Goal: Task Accomplishment & Management: Manage account settings

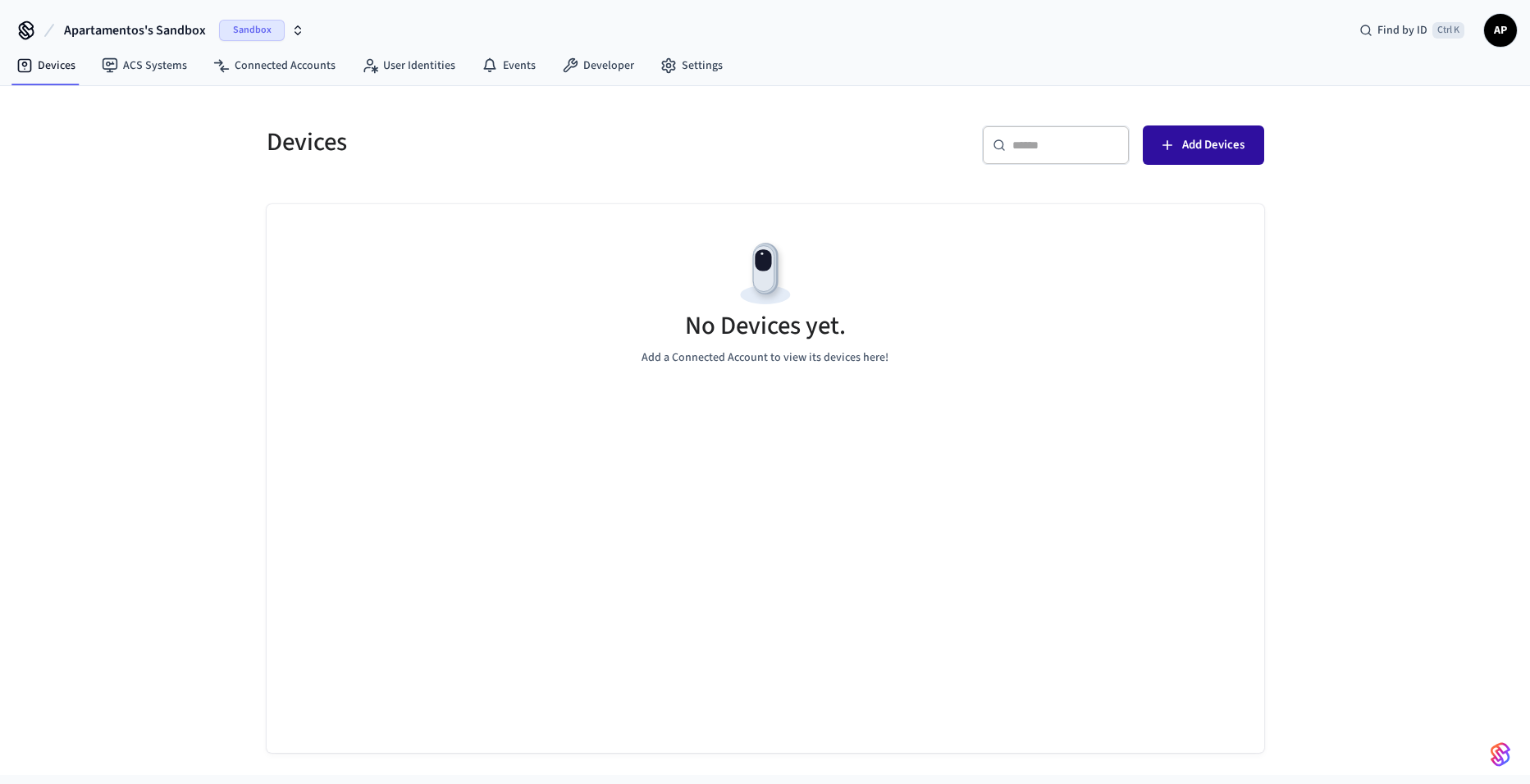
click at [1242, 137] on span "Add Devices" at bounding box center [1213, 145] width 62 height 21
click at [1207, 155] on span "Add Devices" at bounding box center [1213, 145] width 62 height 21
click at [255, 25] on span "Sandbox" at bounding box center [252, 30] width 65 height 21
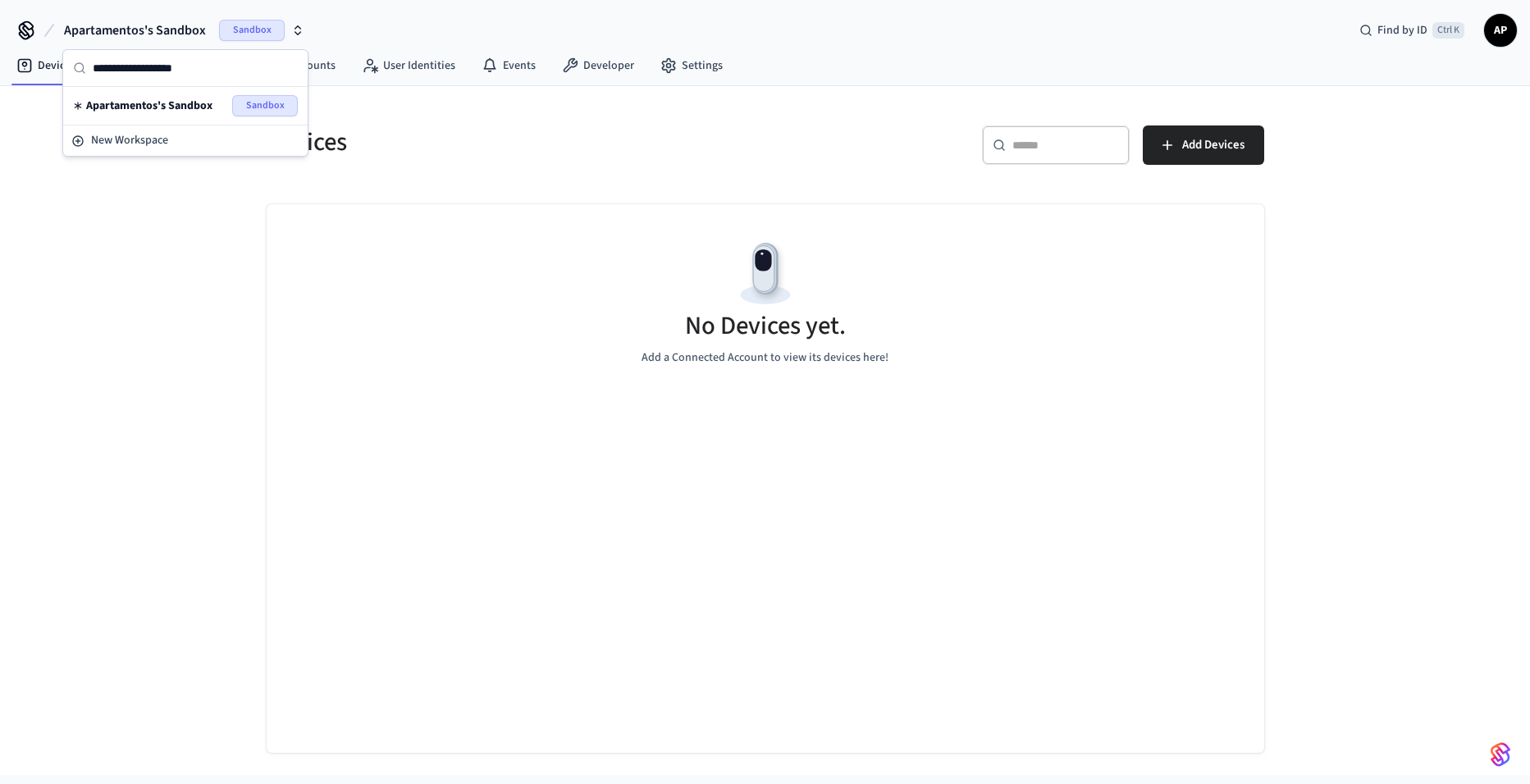
click at [157, 116] on div "Apartamentos's Sandbox Sandbox" at bounding box center [185, 106] width 238 height 31
click at [266, 25] on span "Sandbox" at bounding box center [252, 30] width 65 height 21
click at [162, 143] on span "New Workspace" at bounding box center [130, 140] width 77 height 17
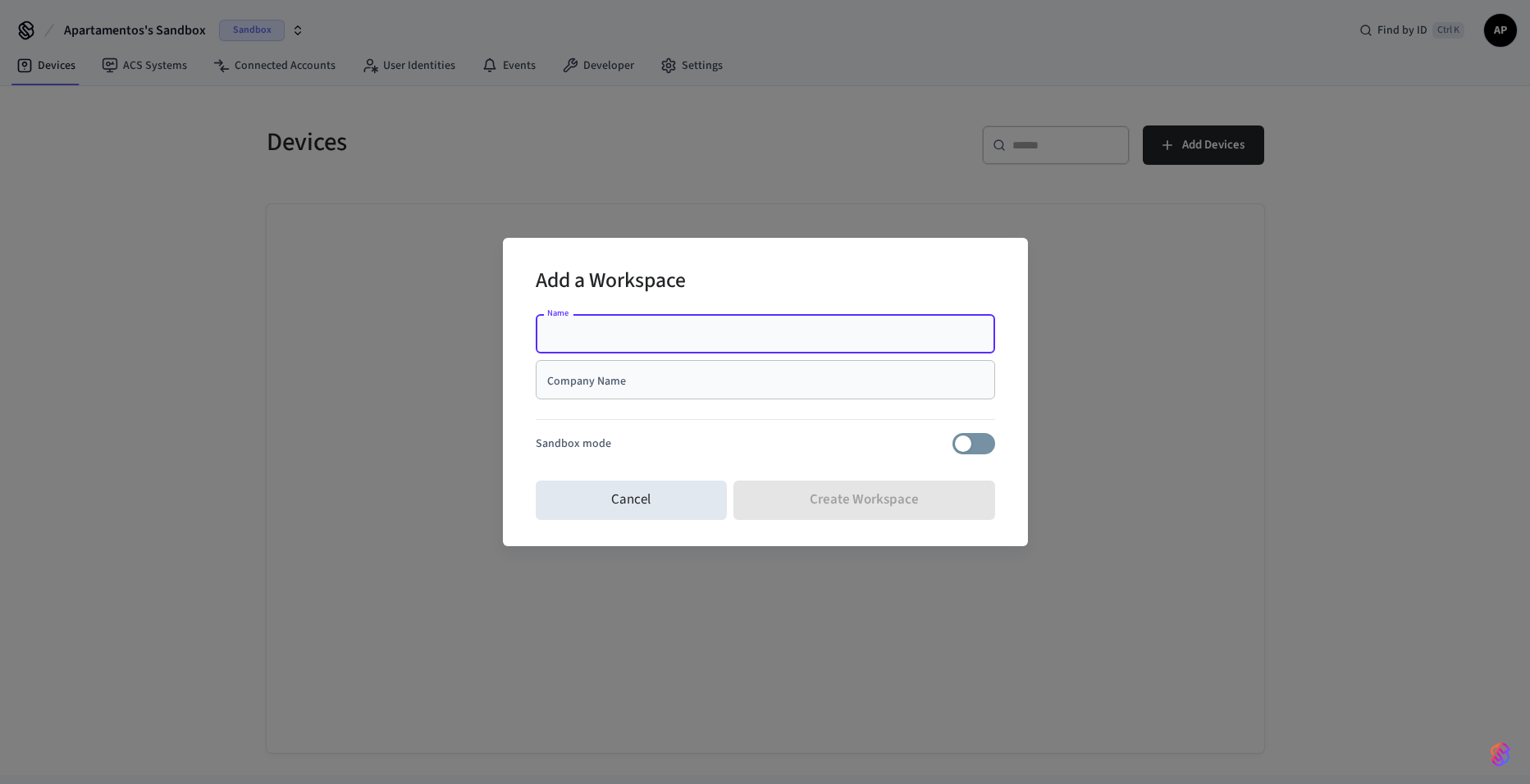
click at [576, 318] on div "Name" at bounding box center [766, 333] width 459 height 39
click at [596, 398] on div "Company Name" at bounding box center [766, 380] width 459 height 39
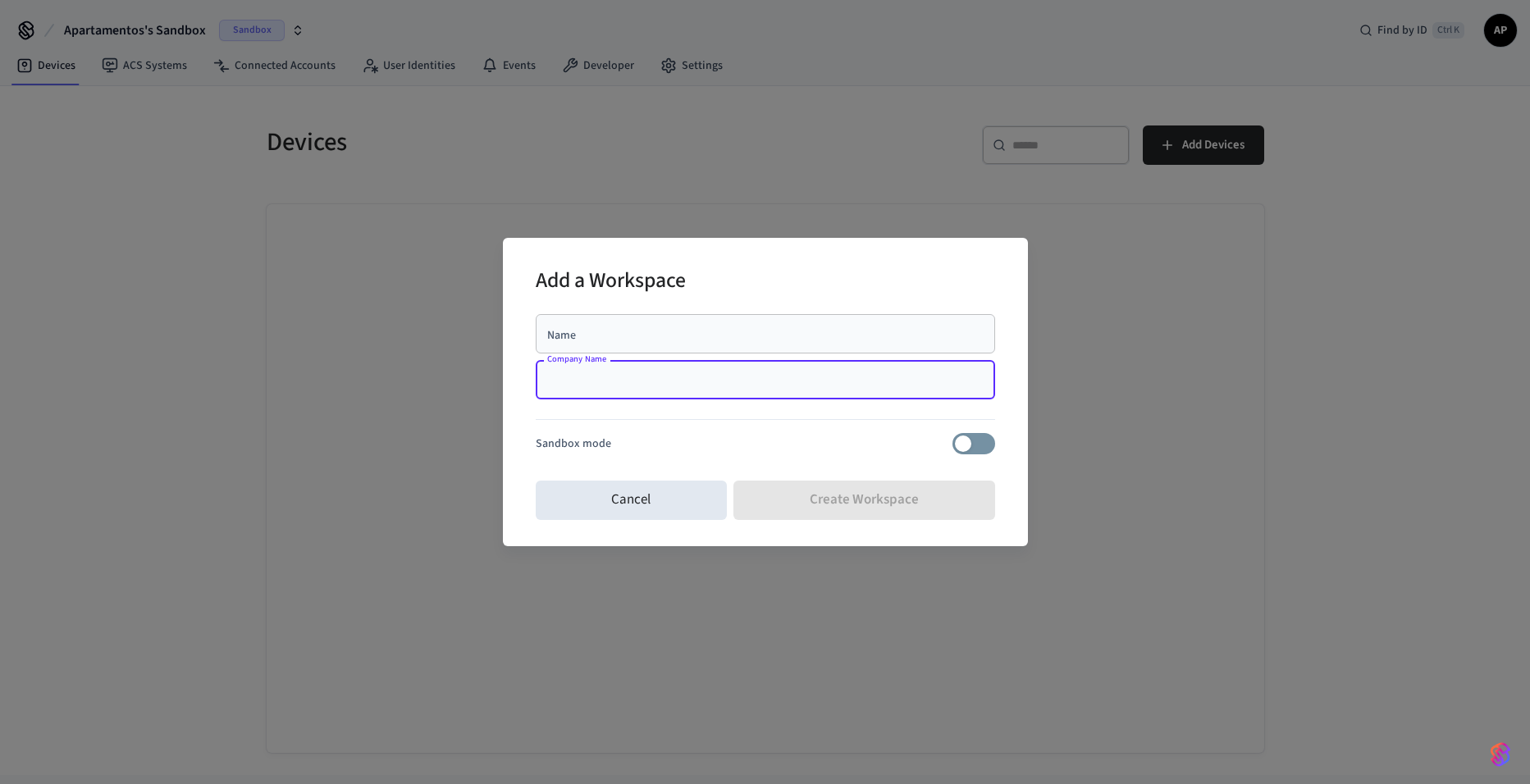
click at [590, 446] on p "Sandbox mode" at bounding box center [574, 444] width 76 height 17
click at [608, 354] on div "Name" at bounding box center [766, 333] width 459 height 39
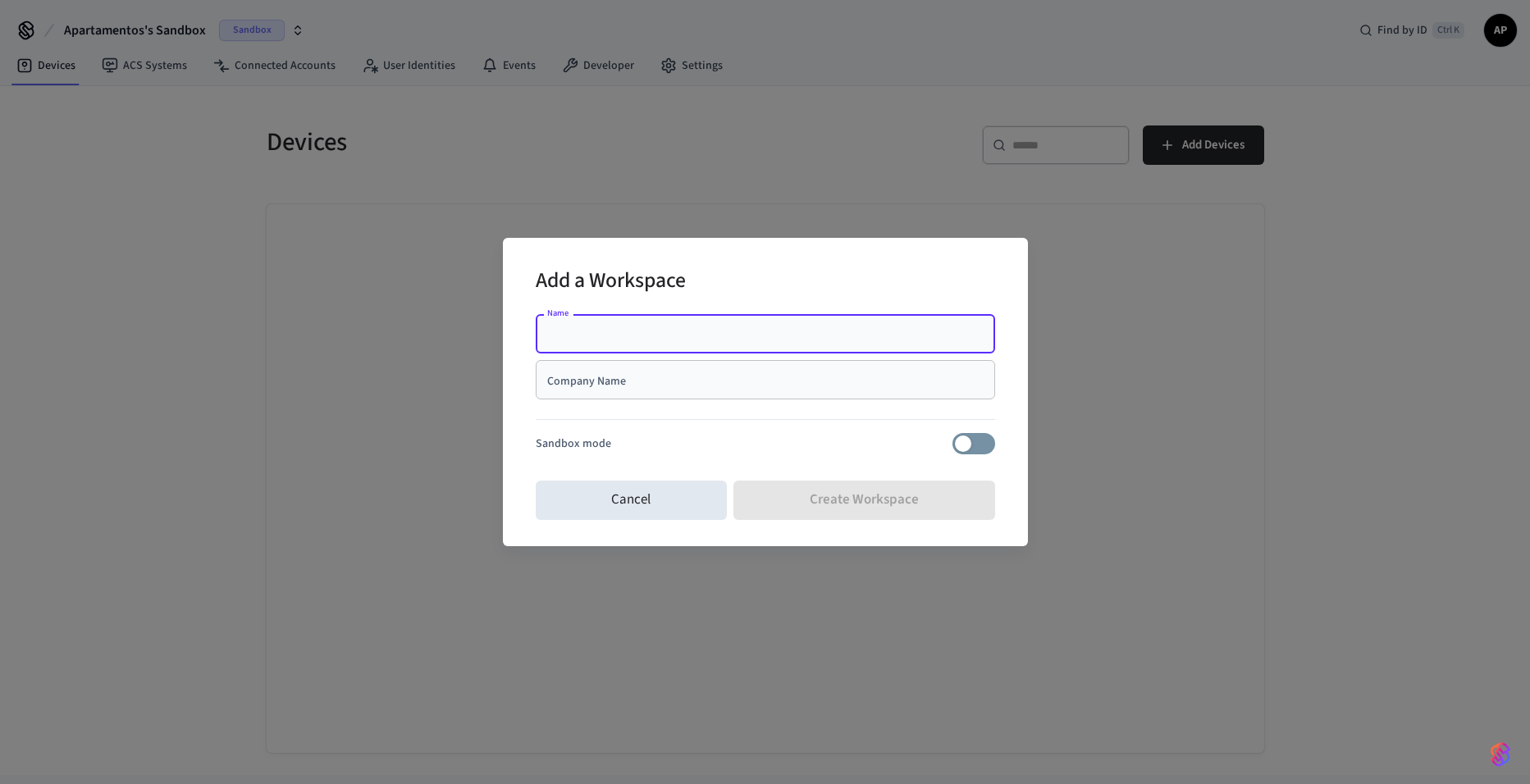
type input "*"
type input "*********"
click at [605, 379] on input "Company Name" at bounding box center [766, 380] width 440 height 16
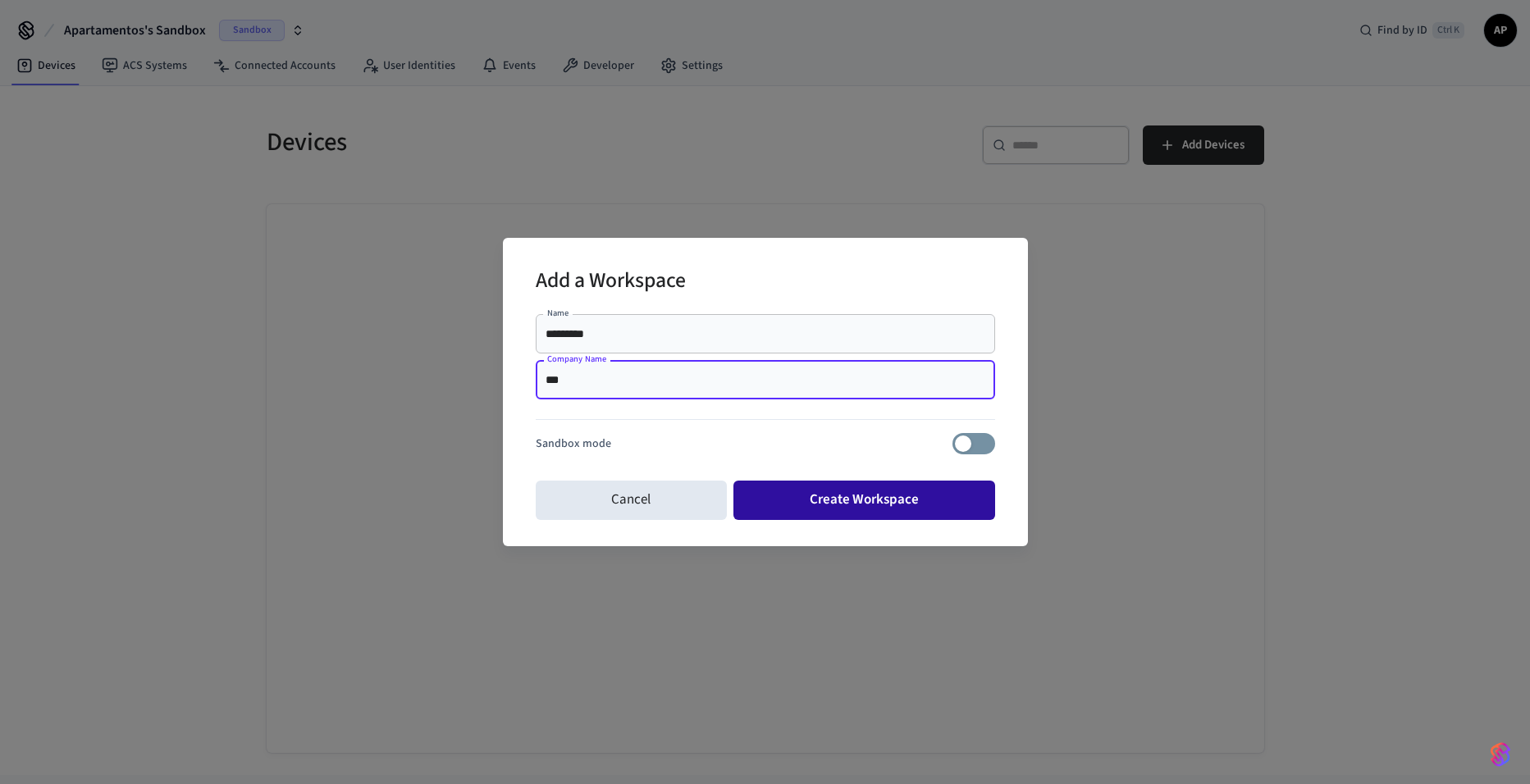
type input "***"
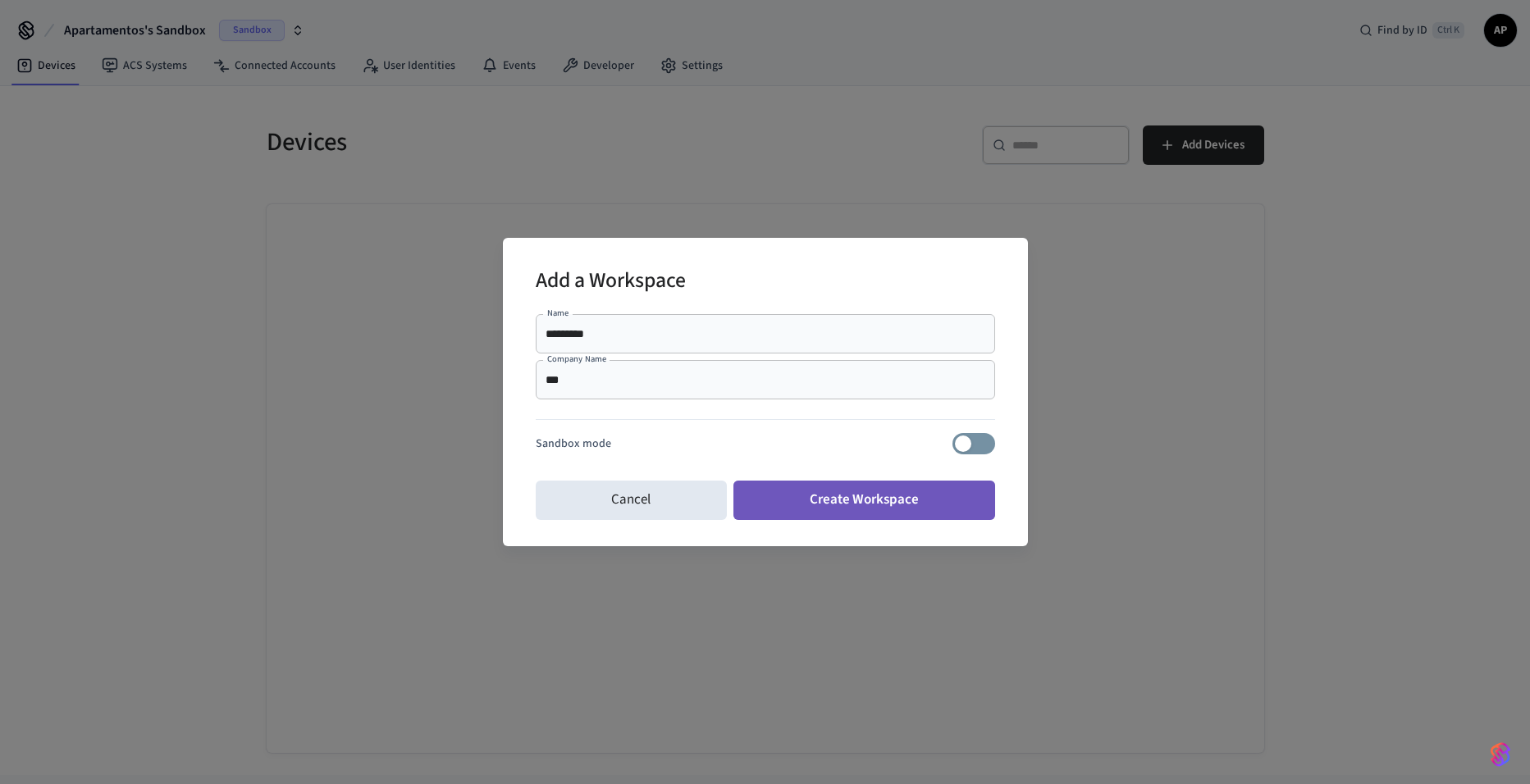
click at [816, 502] on button "Create Workspace" at bounding box center [864, 500] width 261 height 39
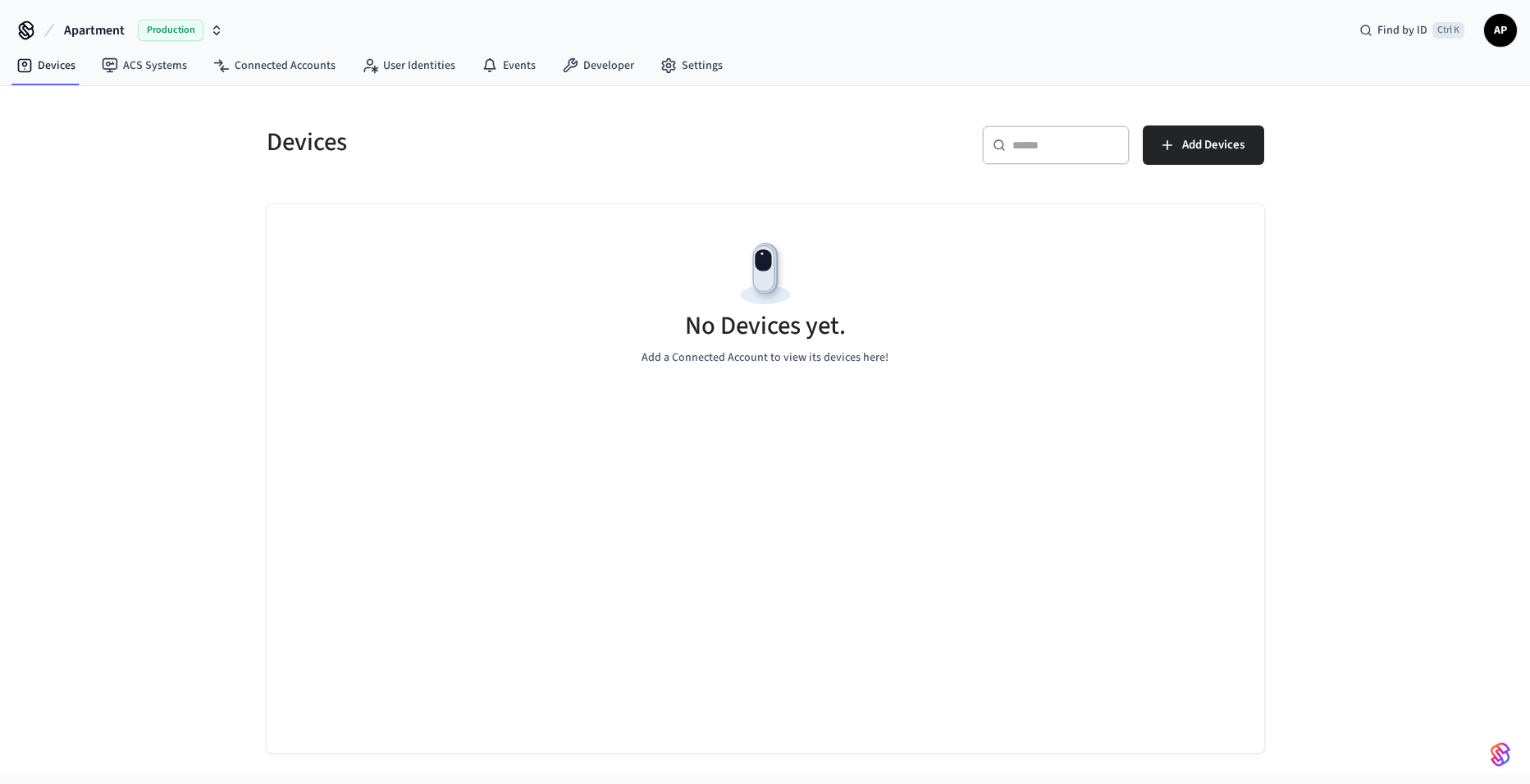
click at [149, 37] on span "Production" at bounding box center [170, 30] width 65 height 21
click at [160, 149] on div "Apartment Production" at bounding box center [134, 136] width 238 height 31
click at [1251, 151] on button "Add Devices" at bounding box center [1203, 145] width 121 height 39
click at [301, 53] on link "Connected Accounts" at bounding box center [274, 65] width 149 height 30
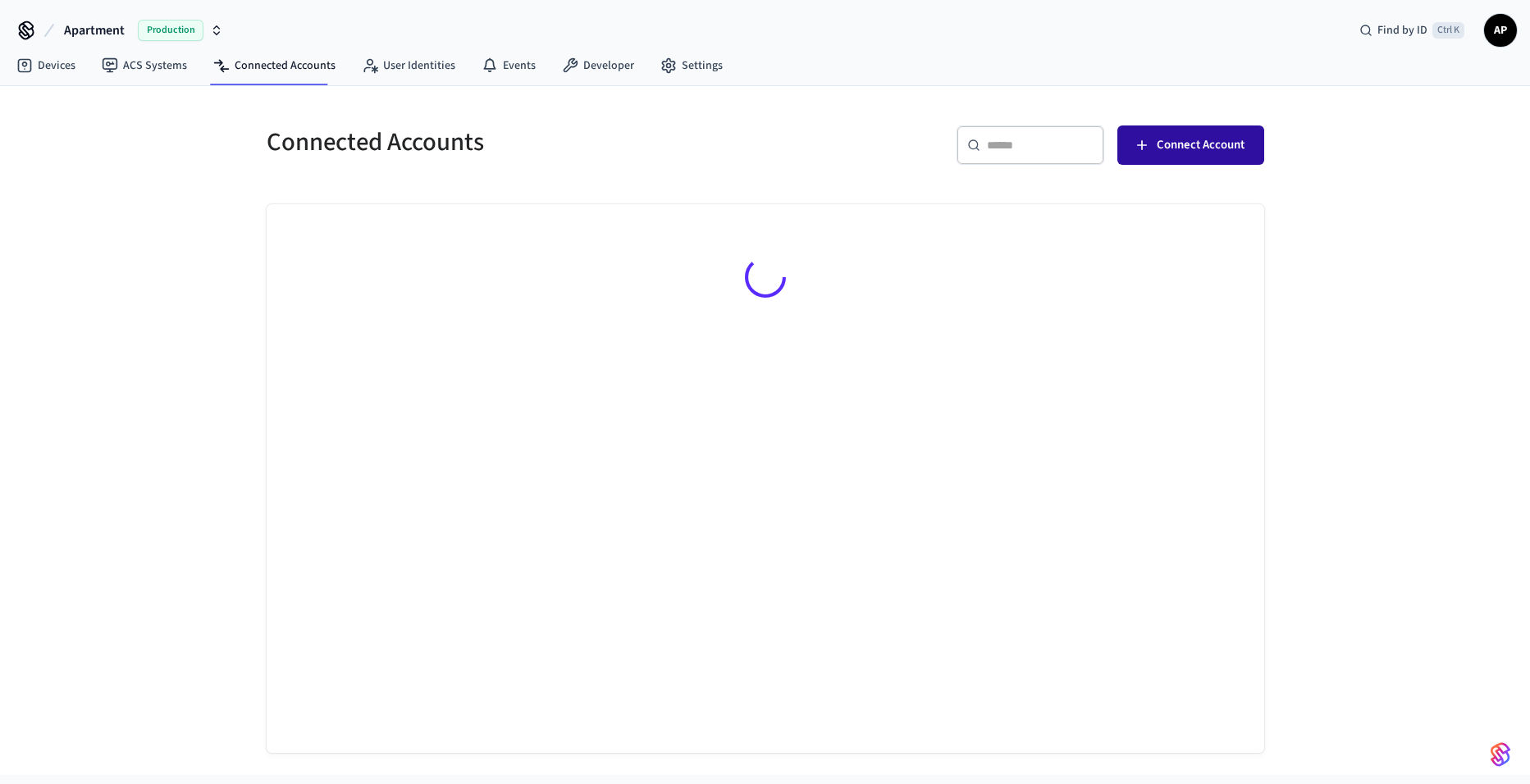
click at [1186, 149] on span "Connect Account" at bounding box center [1200, 145] width 87 height 21
click at [1494, 46] on div "Find by ID Ctrl K AP" at bounding box center [1432, 31] width 171 height 35
click at [1497, 27] on span "AP" at bounding box center [1500, 30] width 30 height 30
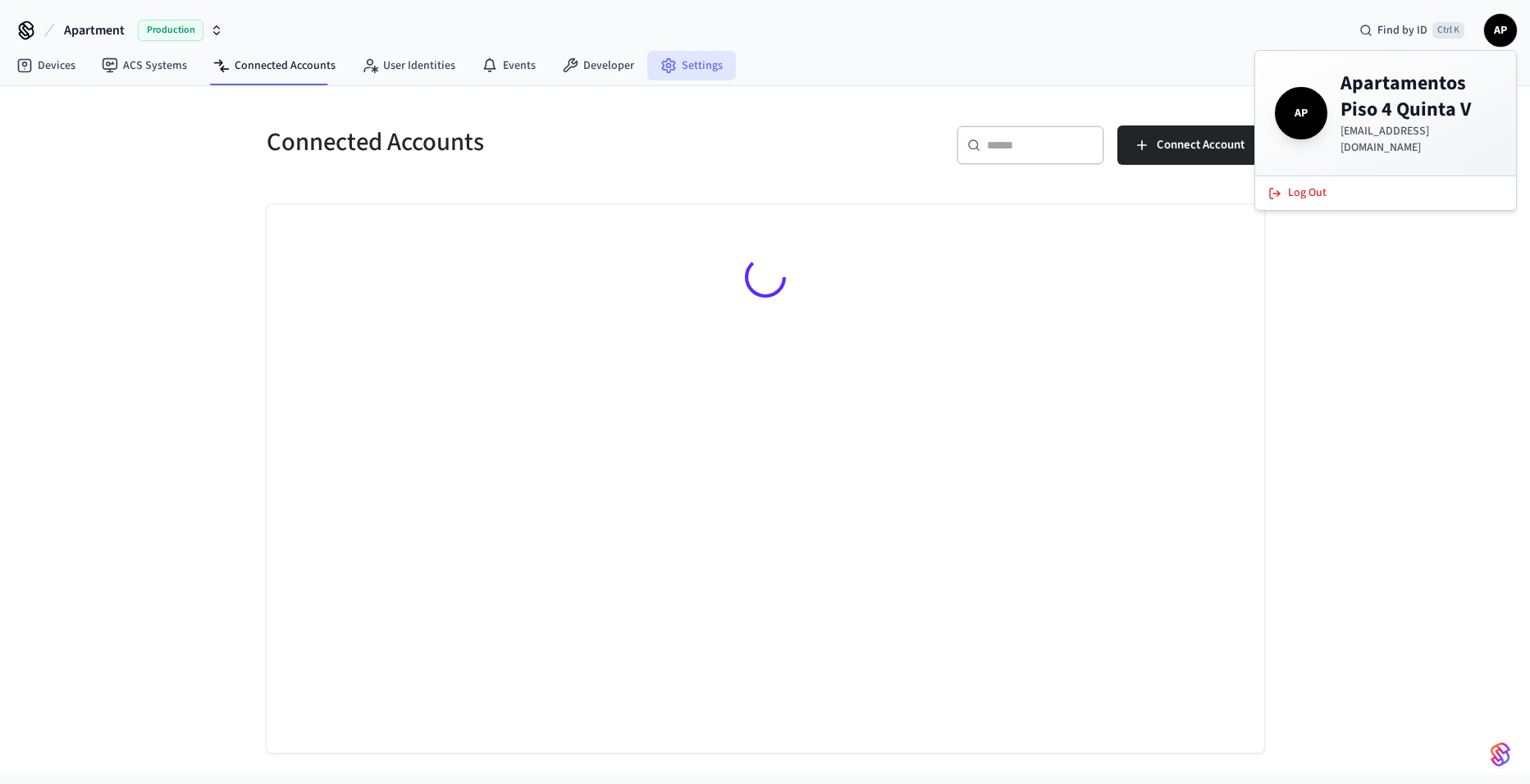
click at [677, 79] on link "Settings" at bounding box center [692, 65] width 88 height 30
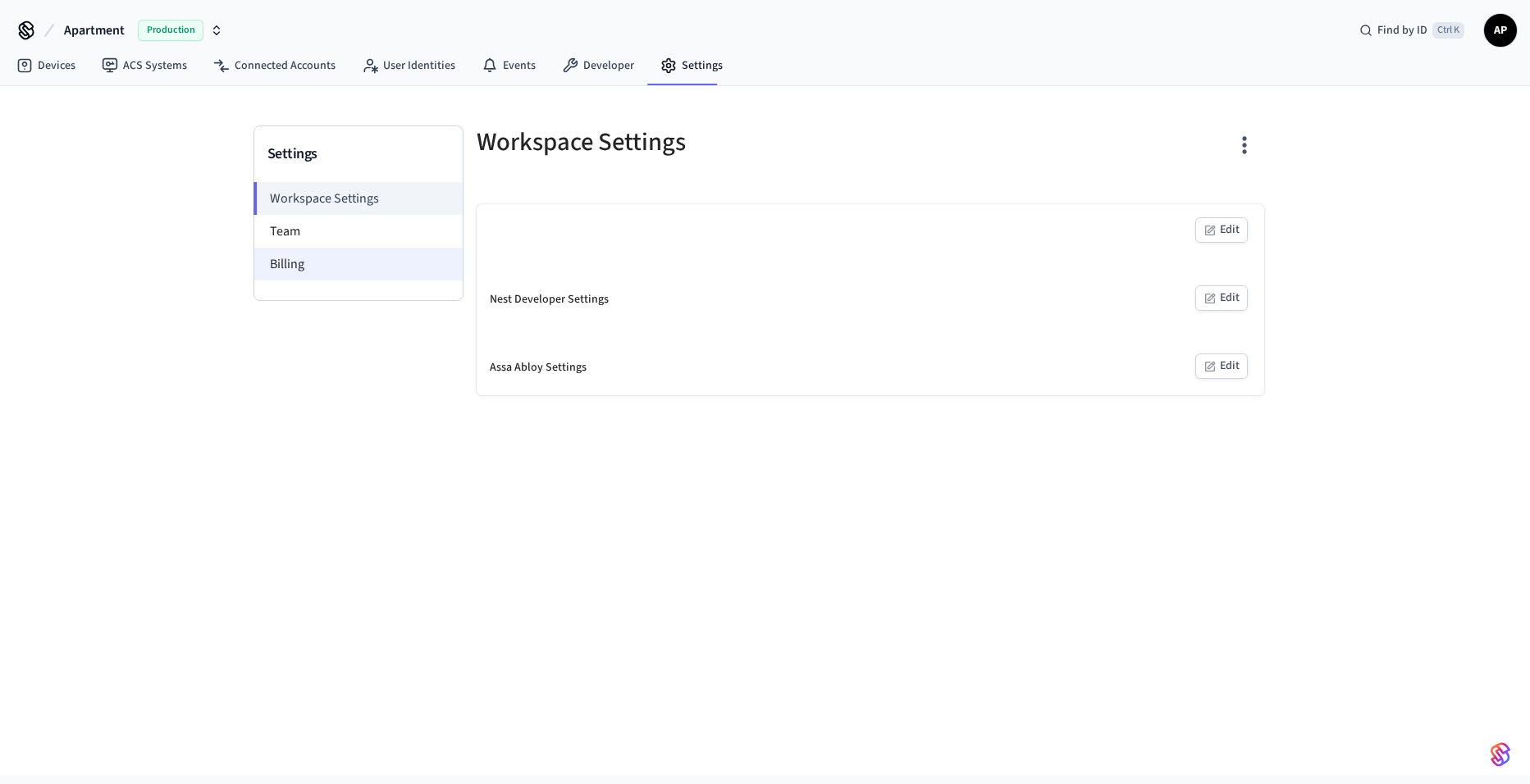
click at [333, 258] on li "Billing" at bounding box center [358, 264] width 209 height 33
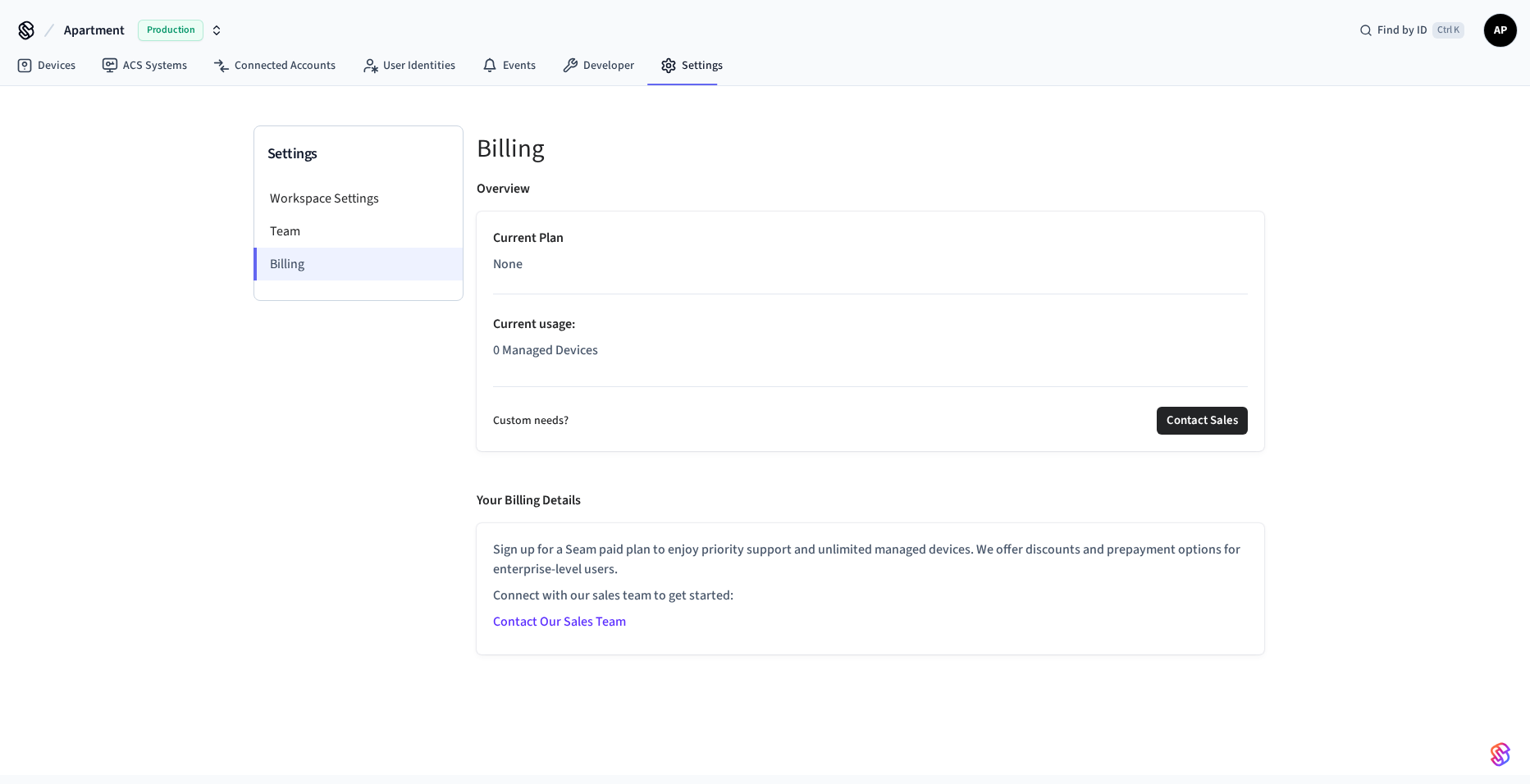
click at [344, 263] on li "Billing" at bounding box center [358, 264] width 210 height 33
click at [349, 205] on li "Workspace Settings" at bounding box center [358, 199] width 209 height 33
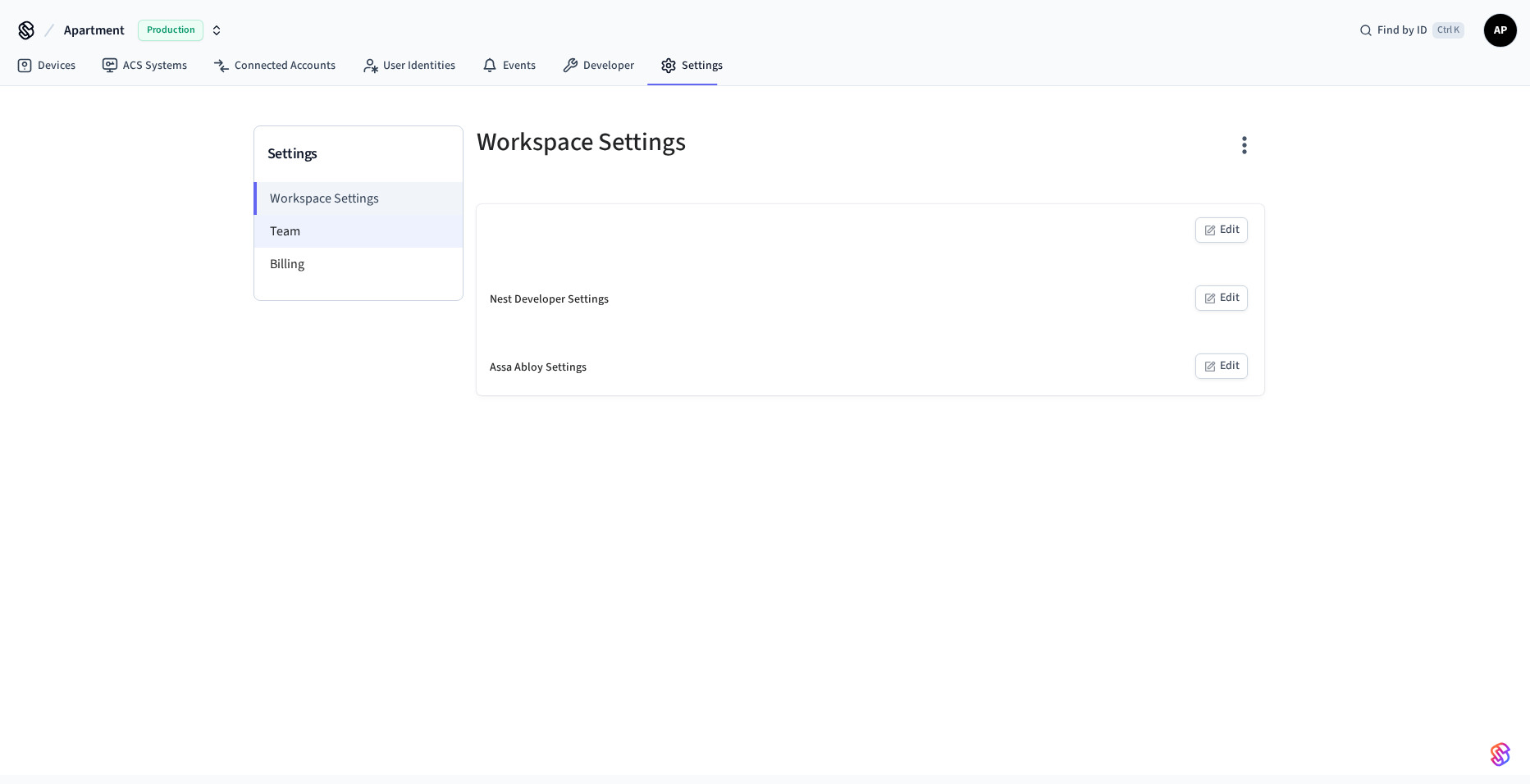
click at [339, 224] on li "Team" at bounding box center [358, 232] width 209 height 33
click at [298, 245] on li "Team" at bounding box center [358, 232] width 209 height 33
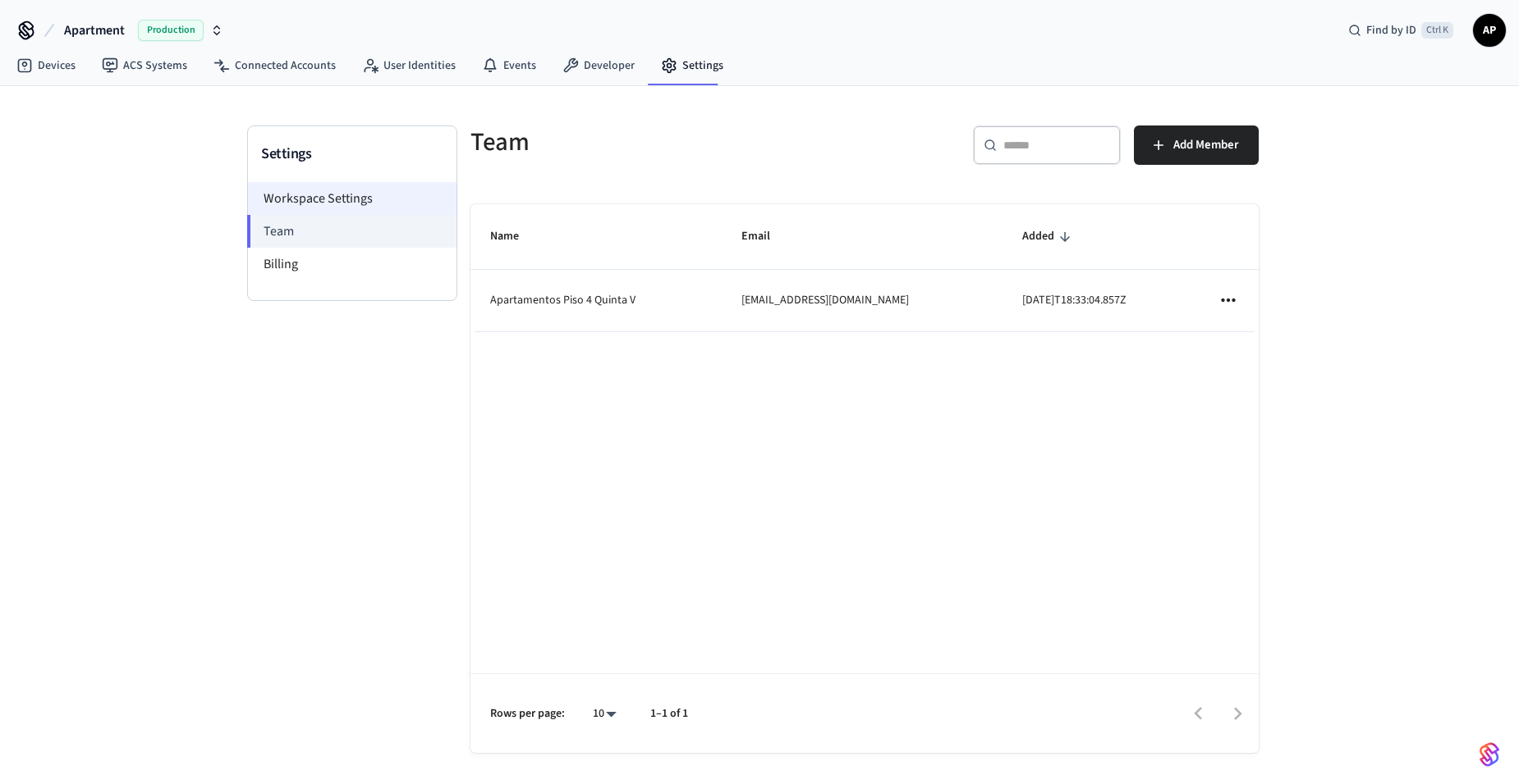
click at [294, 208] on li "Workspace Settings" at bounding box center [352, 199] width 209 height 33
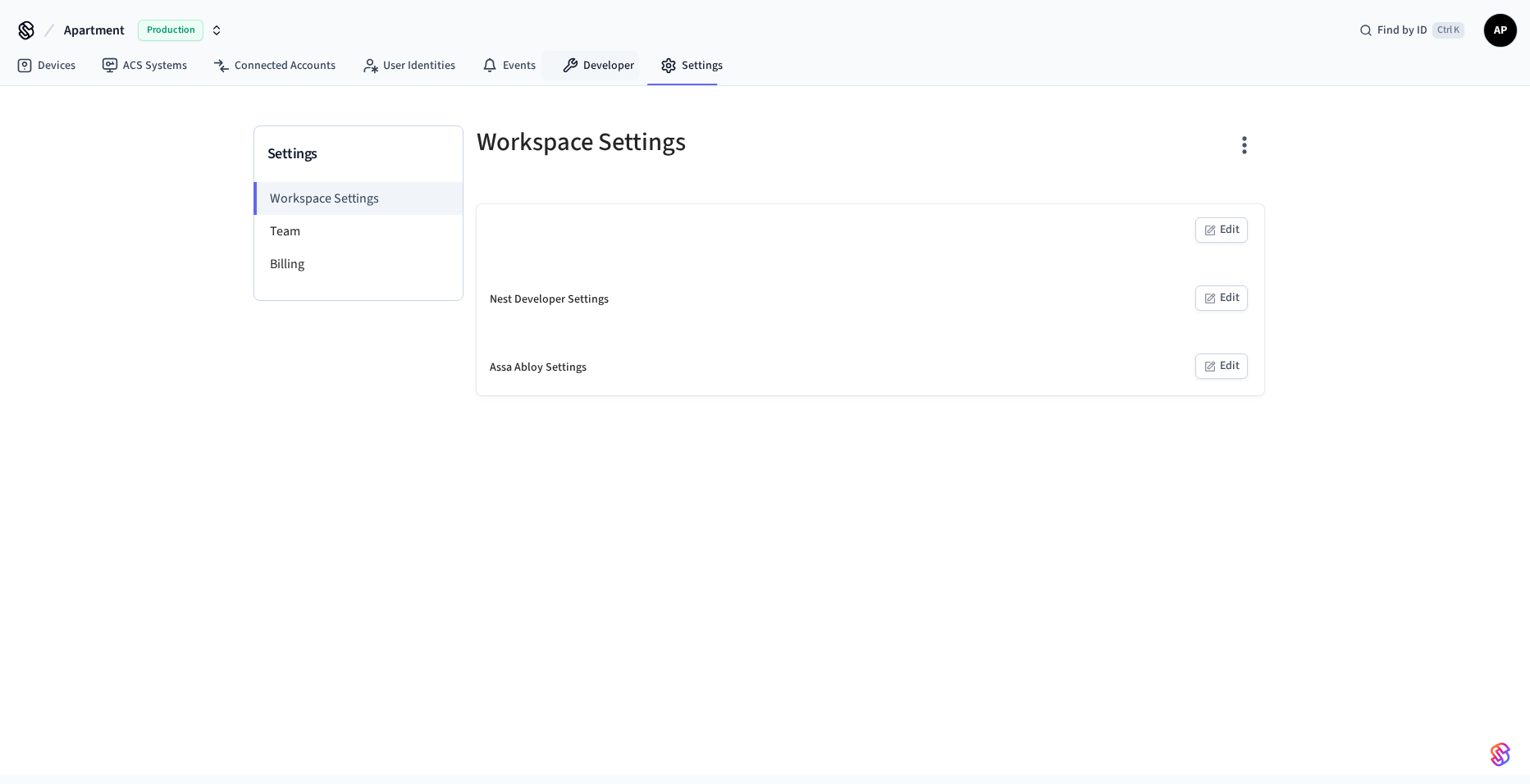
click at [662, 82] on nav "Devices ACS Systems Connected Accounts User Identities Events Developer Settings" at bounding box center [369, 66] width 732 height 37
click at [608, 78] on link "Developer" at bounding box center [598, 65] width 98 height 30
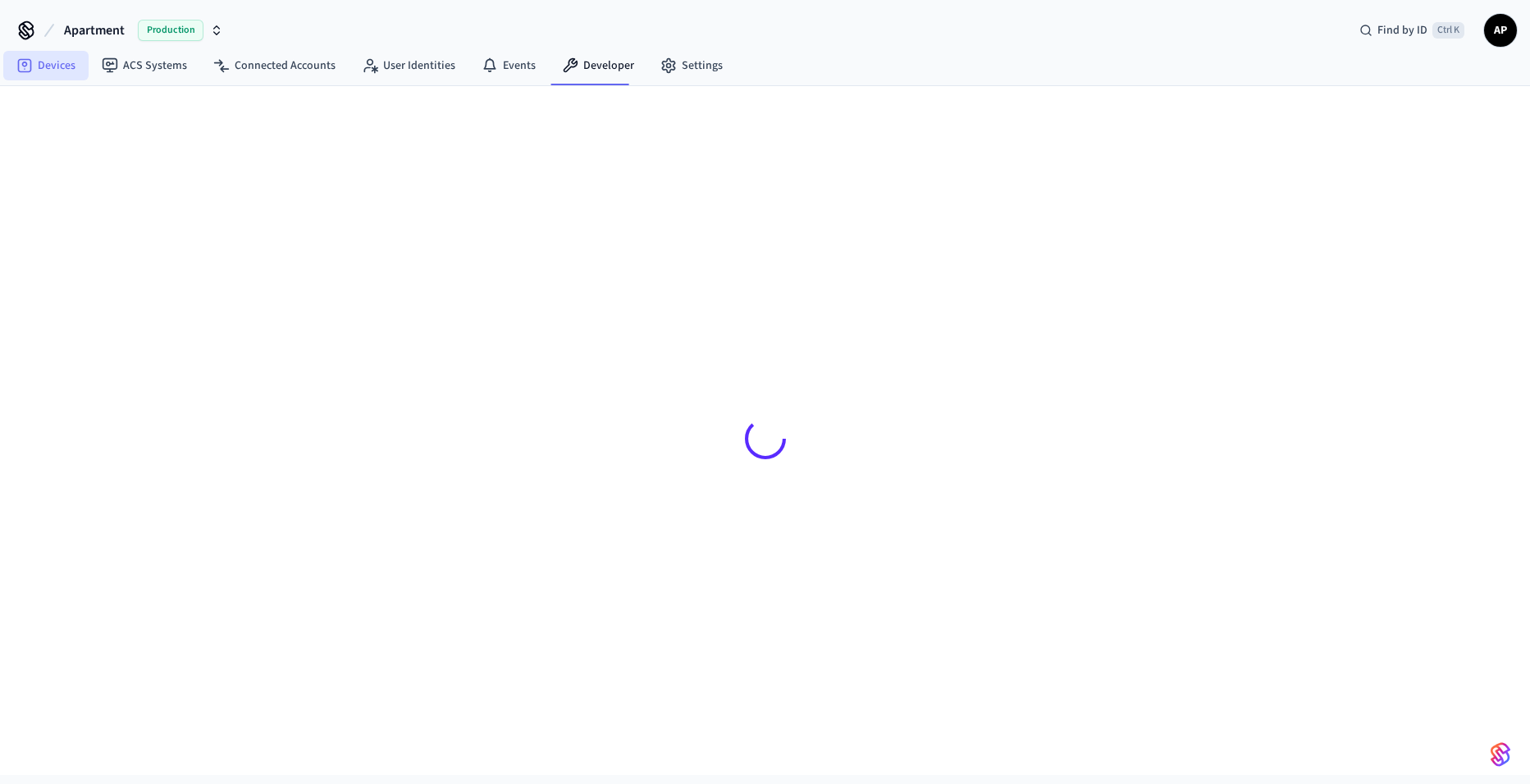
click at [62, 64] on link "Devices" at bounding box center [45, 65] width 86 height 30
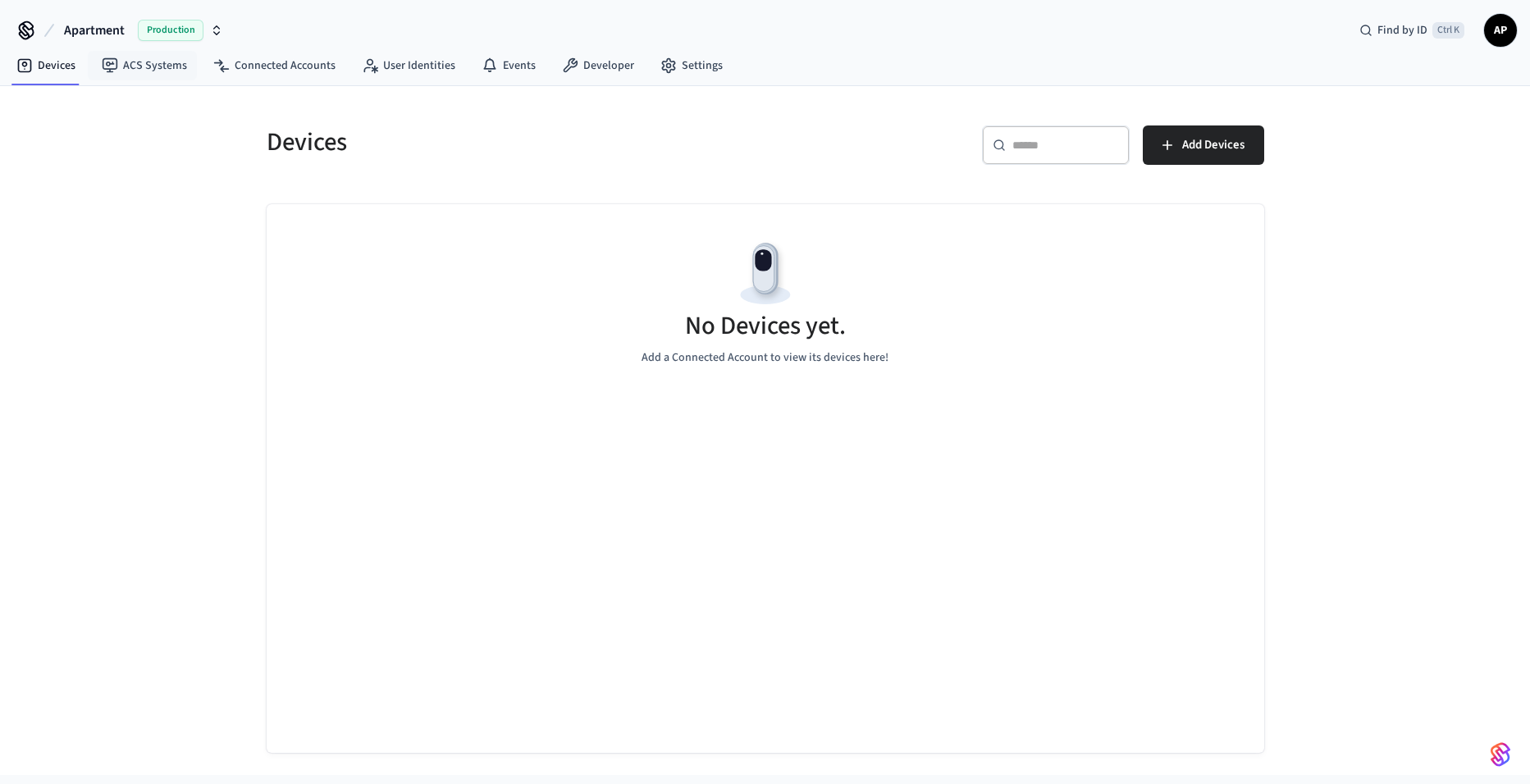
click at [129, 42] on button "Apartment Production" at bounding box center [143, 31] width 169 height 35
click at [334, 14] on div "Apartment Production Find by ID Ctrl K AP" at bounding box center [765, 24] width 1530 height 48
click at [154, 74] on link "ACS Systems" at bounding box center [144, 65] width 111 height 30
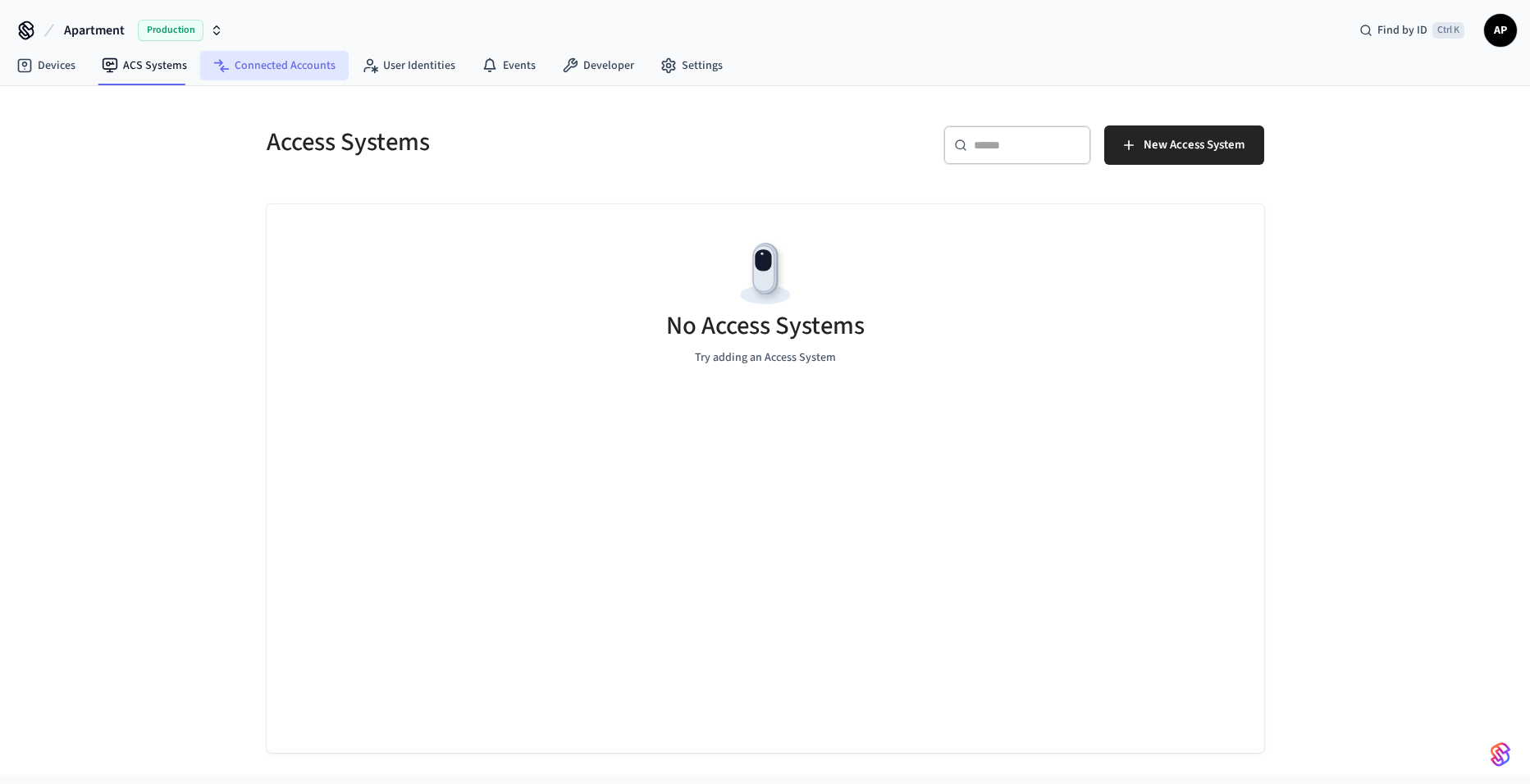
click at [250, 77] on link "Connected Accounts" at bounding box center [274, 65] width 149 height 30
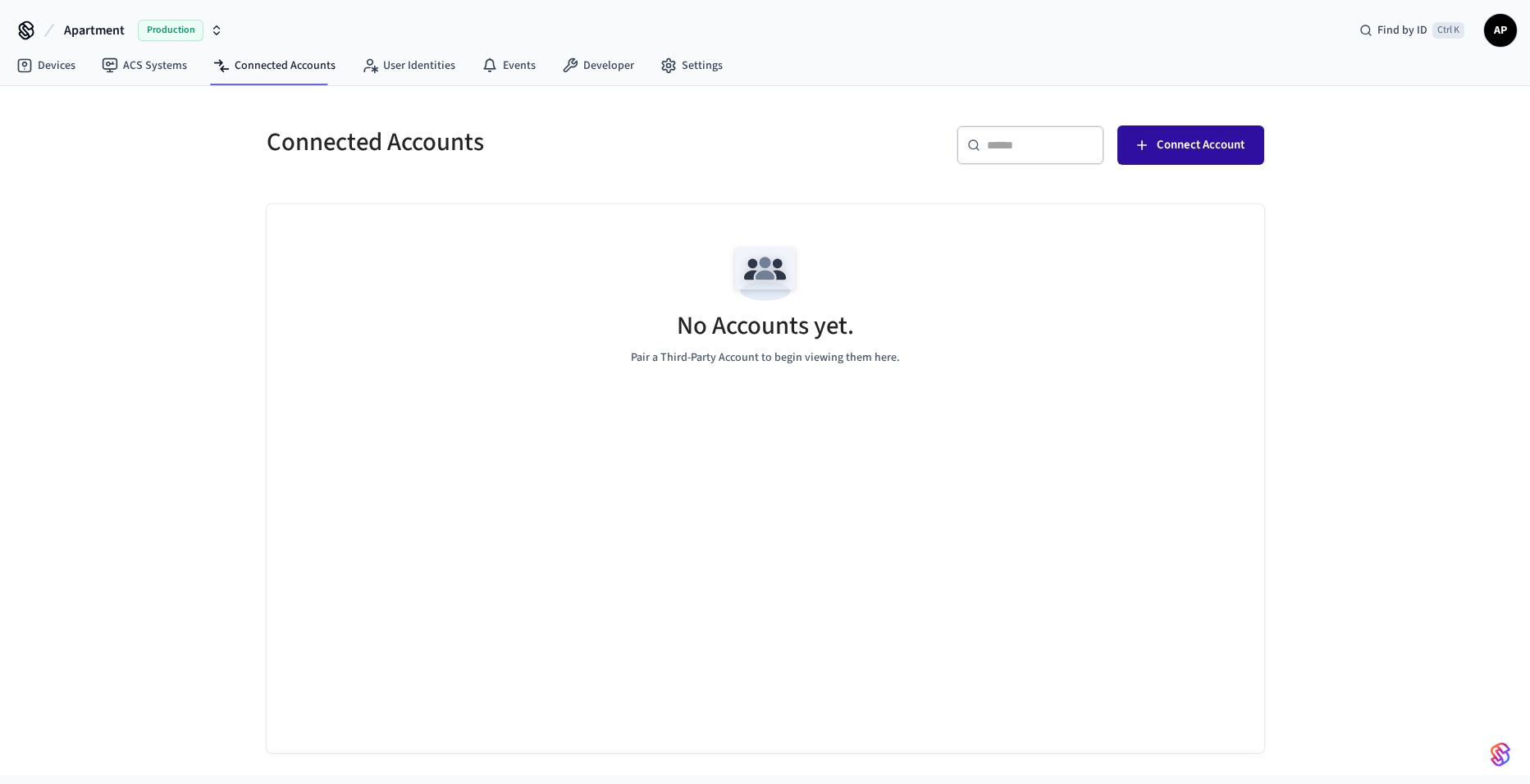
click at [1203, 134] on button "Connect Account" at bounding box center [1191, 145] width 147 height 39
click at [1148, 152] on icon "button" at bounding box center [1142, 145] width 16 height 16
click at [1159, 151] on span "Connect Account" at bounding box center [1200, 145] width 87 height 21
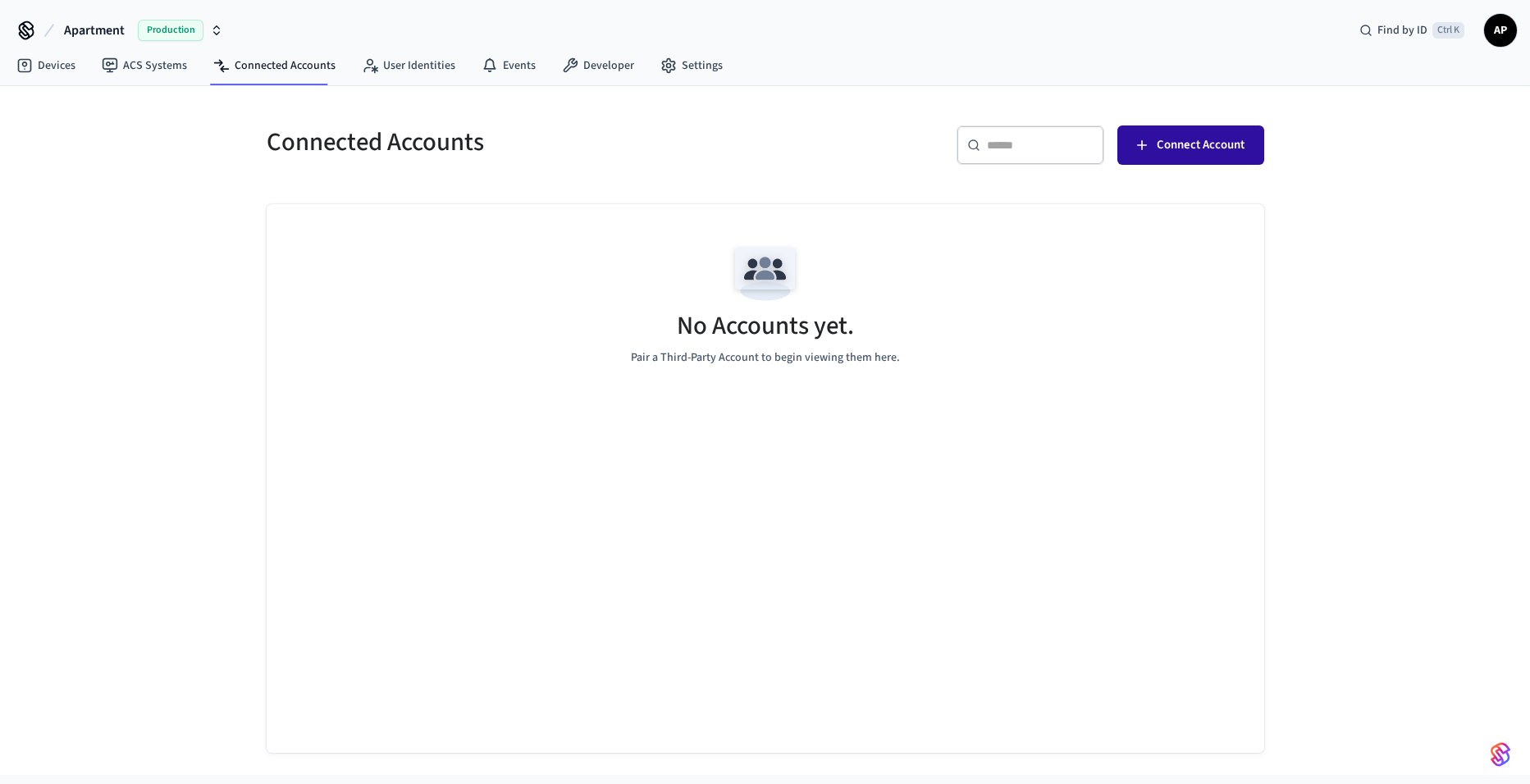
click at [1159, 151] on span "Connect Account" at bounding box center [1200, 145] width 87 height 21
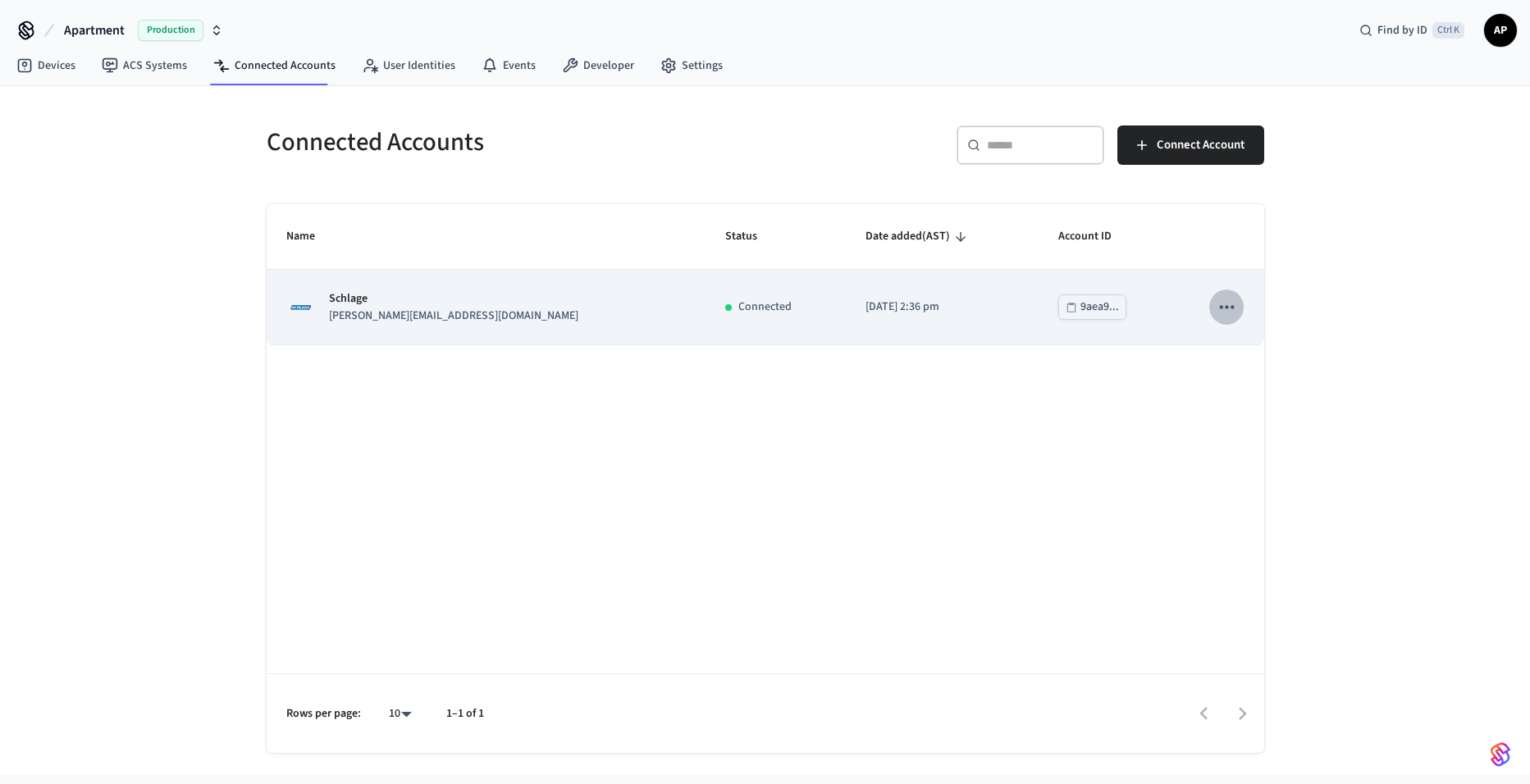
click at [1226, 309] on icon "sticky table" at bounding box center [1226, 306] width 21 height 21
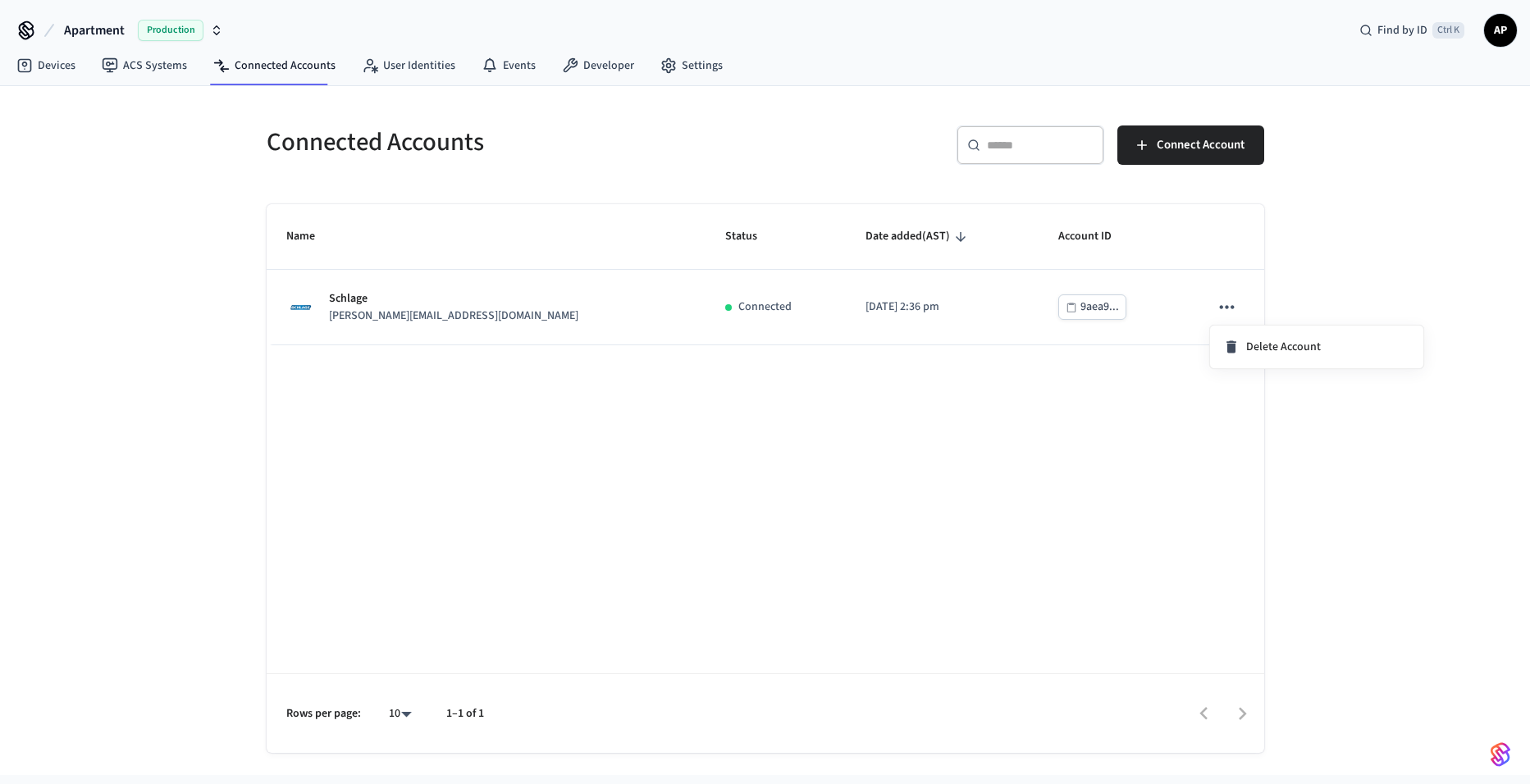
click at [60, 70] on div at bounding box center [765, 392] width 1530 height 784
click at [60, 70] on link "Devices" at bounding box center [45, 65] width 86 height 30
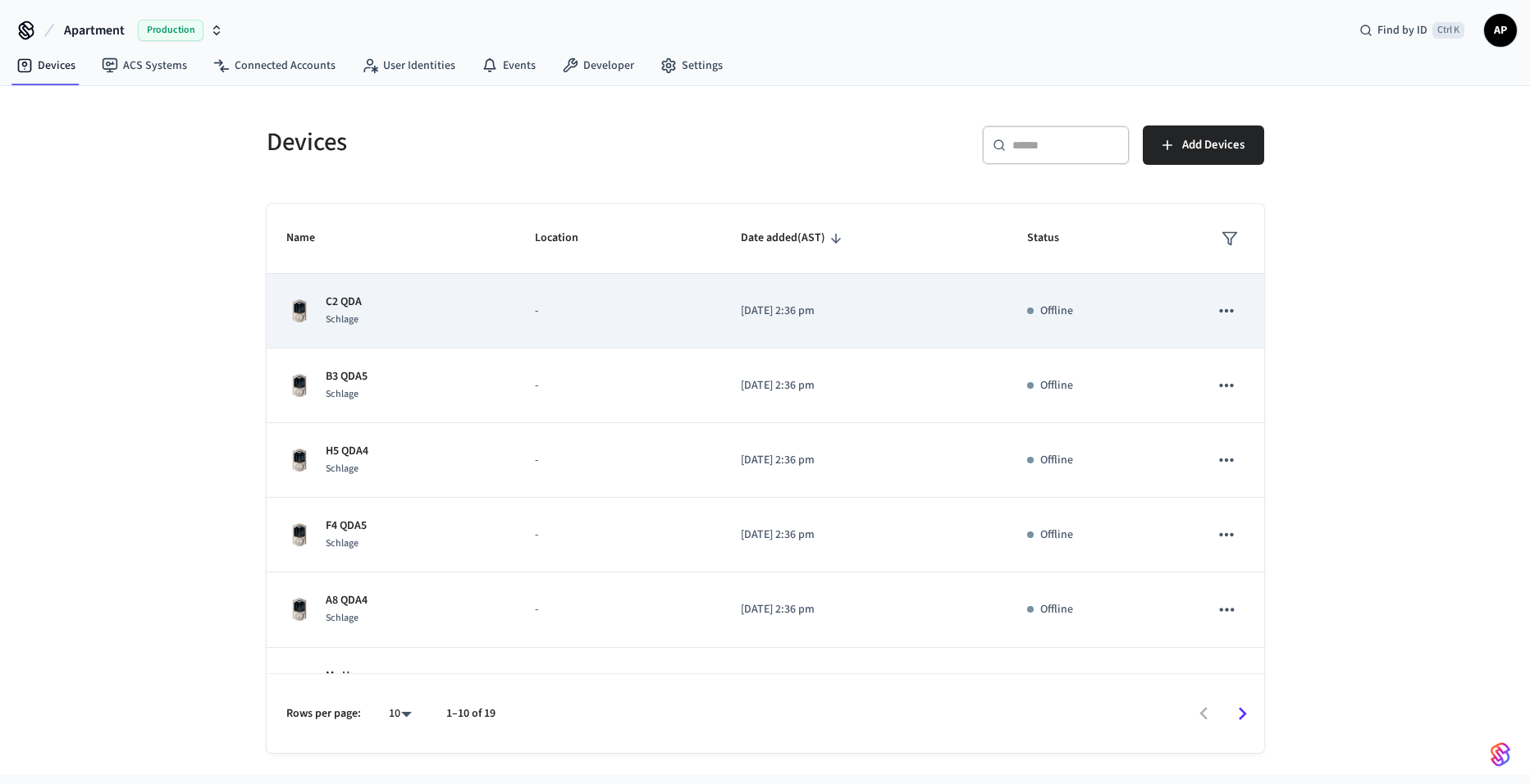
click at [1216, 312] on icon "sticky table" at bounding box center [1226, 311] width 21 height 21
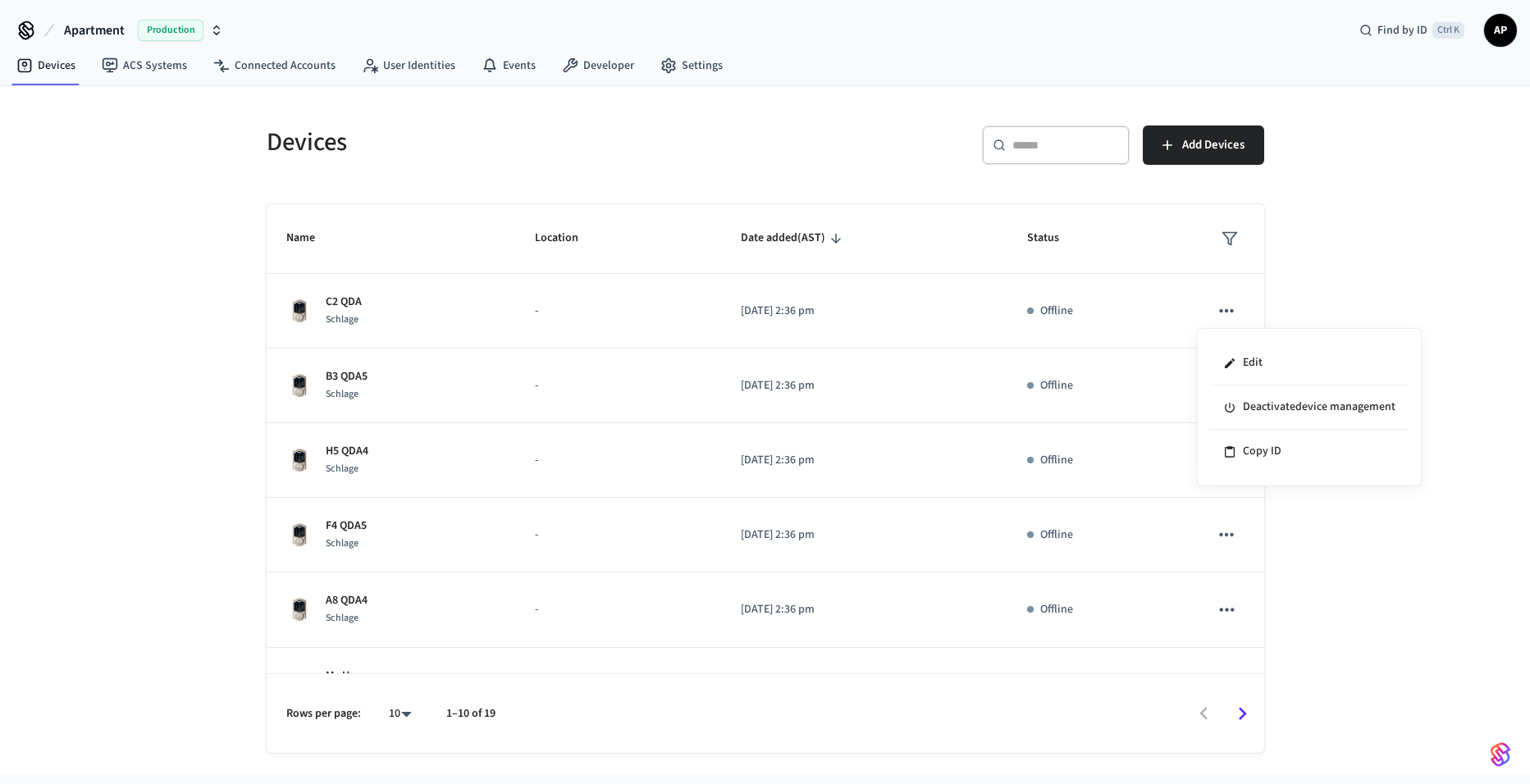
click at [623, 160] on div at bounding box center [765, 392] width 1530 height 784
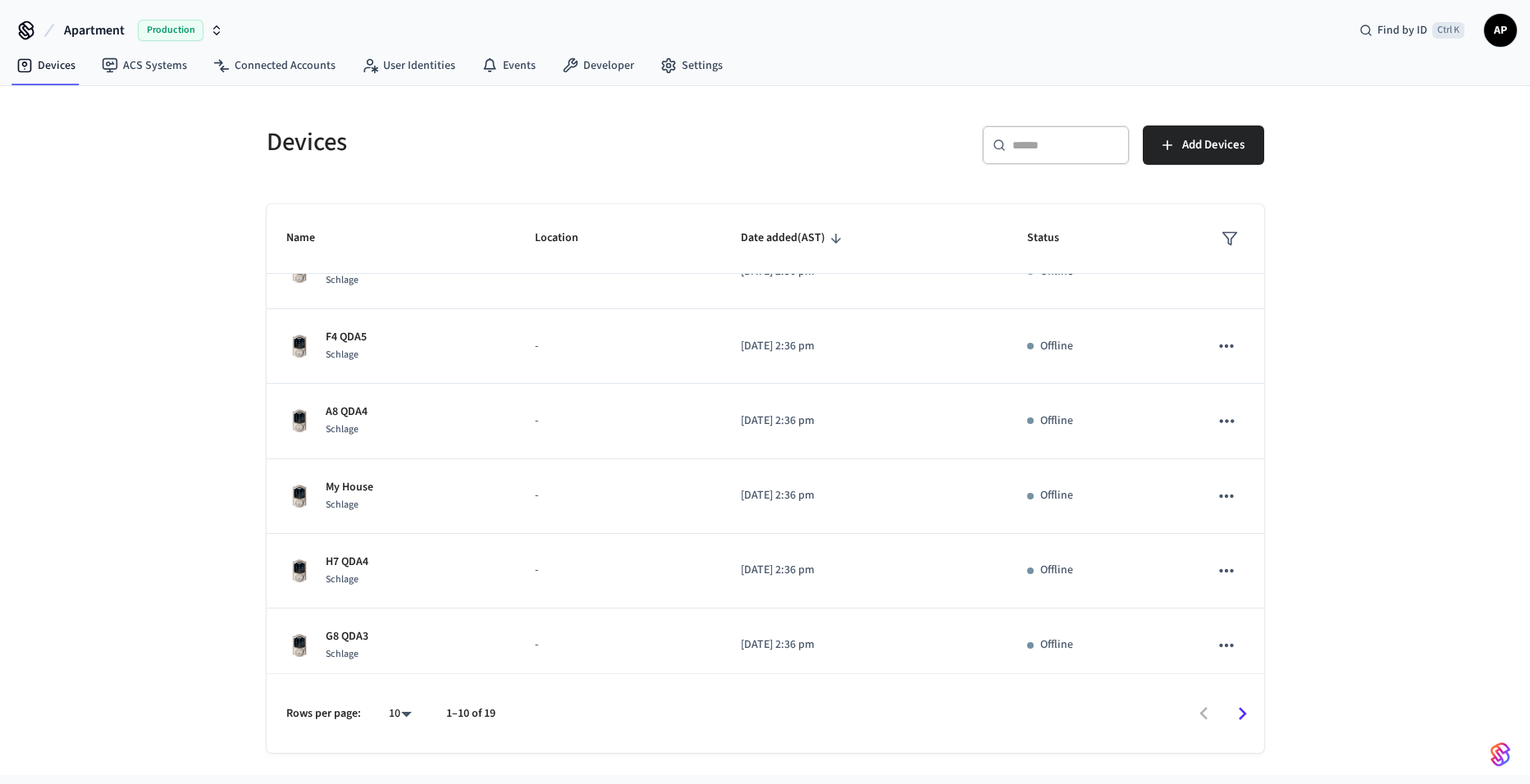
scroll to position [348, 0]
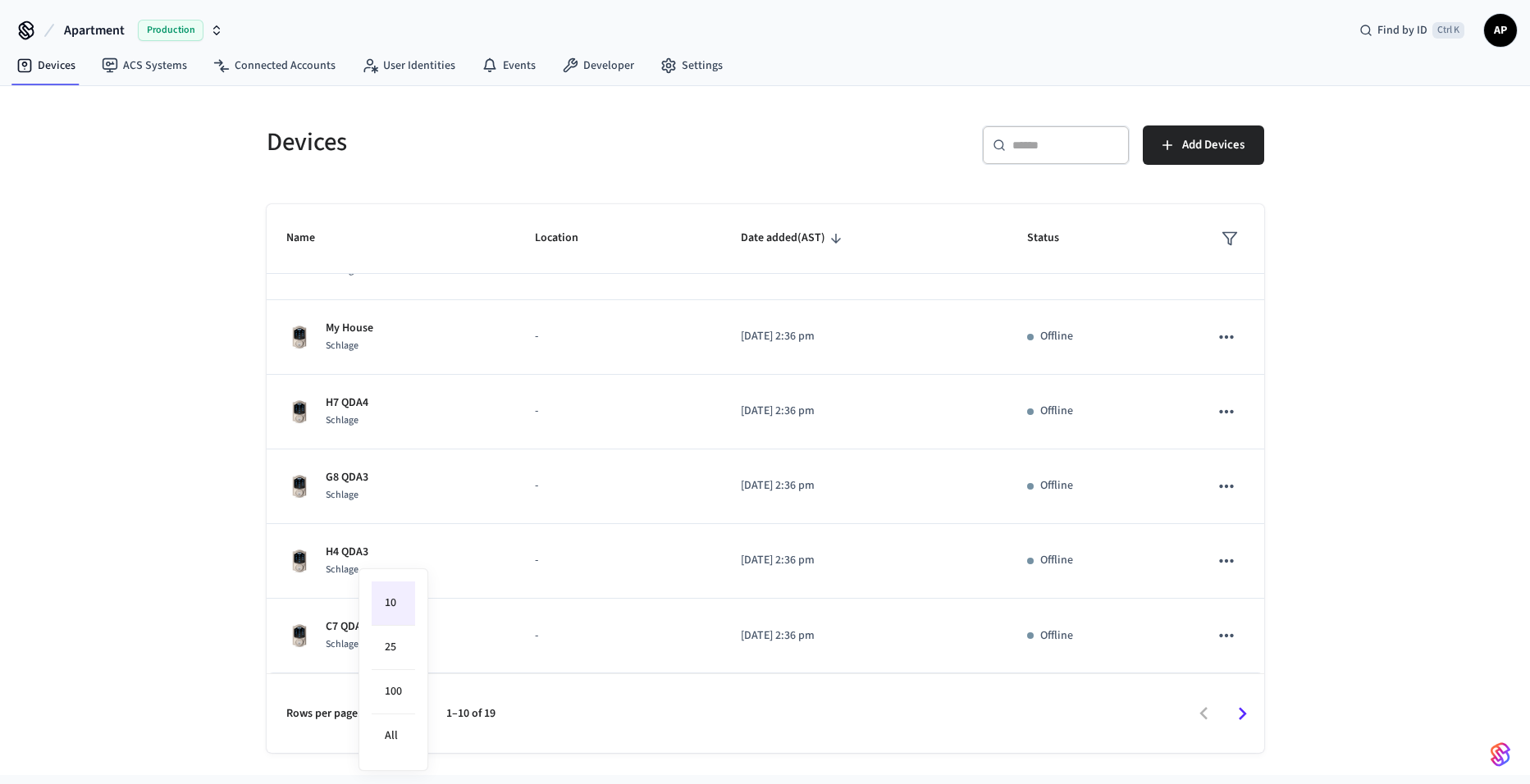
click at [399, 712] on body "Apartment Production Find by ID Ctrl K AP Devices ACS Systems Connected Account…" at bounding box center [765, 387] width 1530 height 775
click at [395, 656] on li "25" at bounding box center [393, 648] width 43 height 44
type input "**"
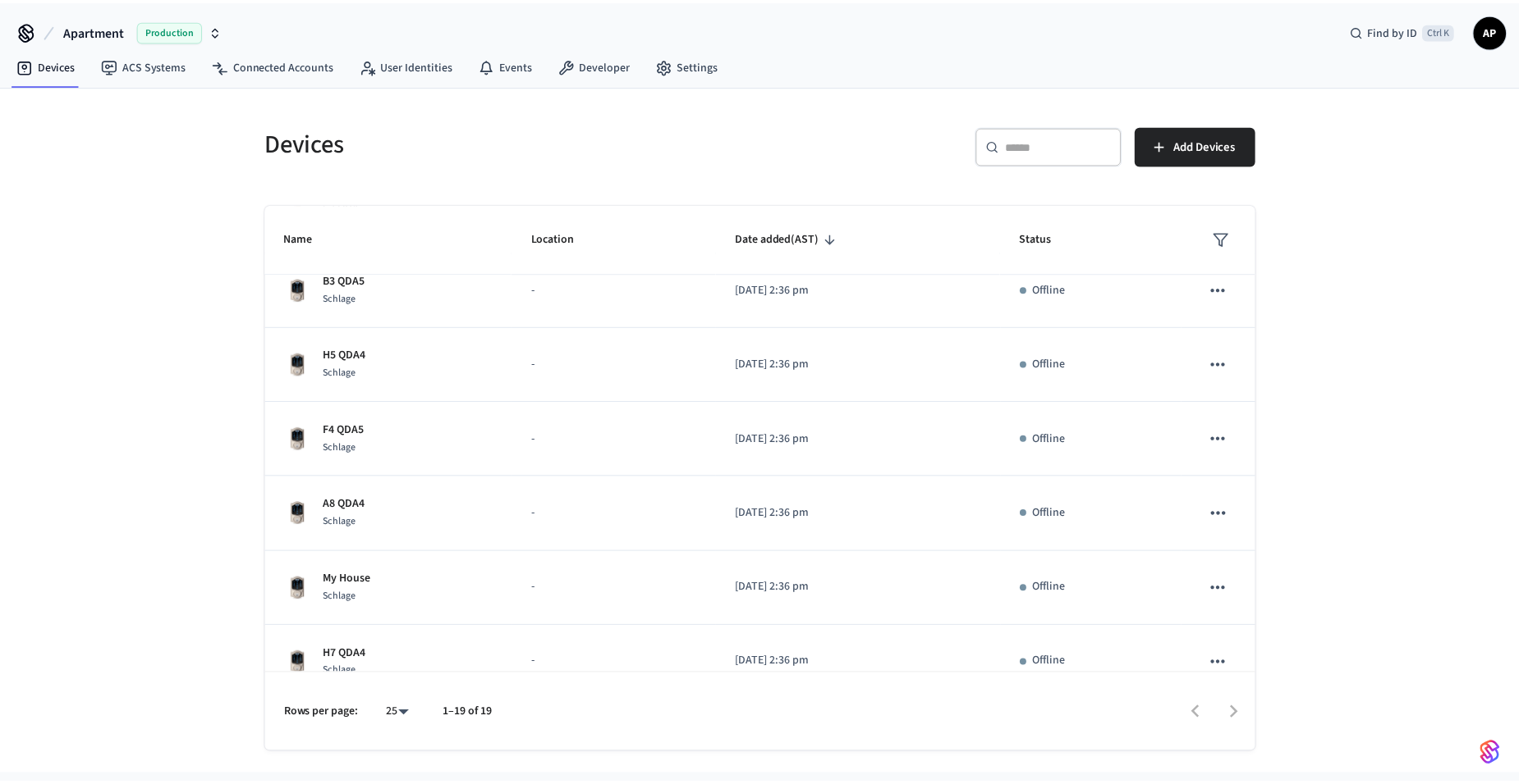
scroll to position [0, 0]
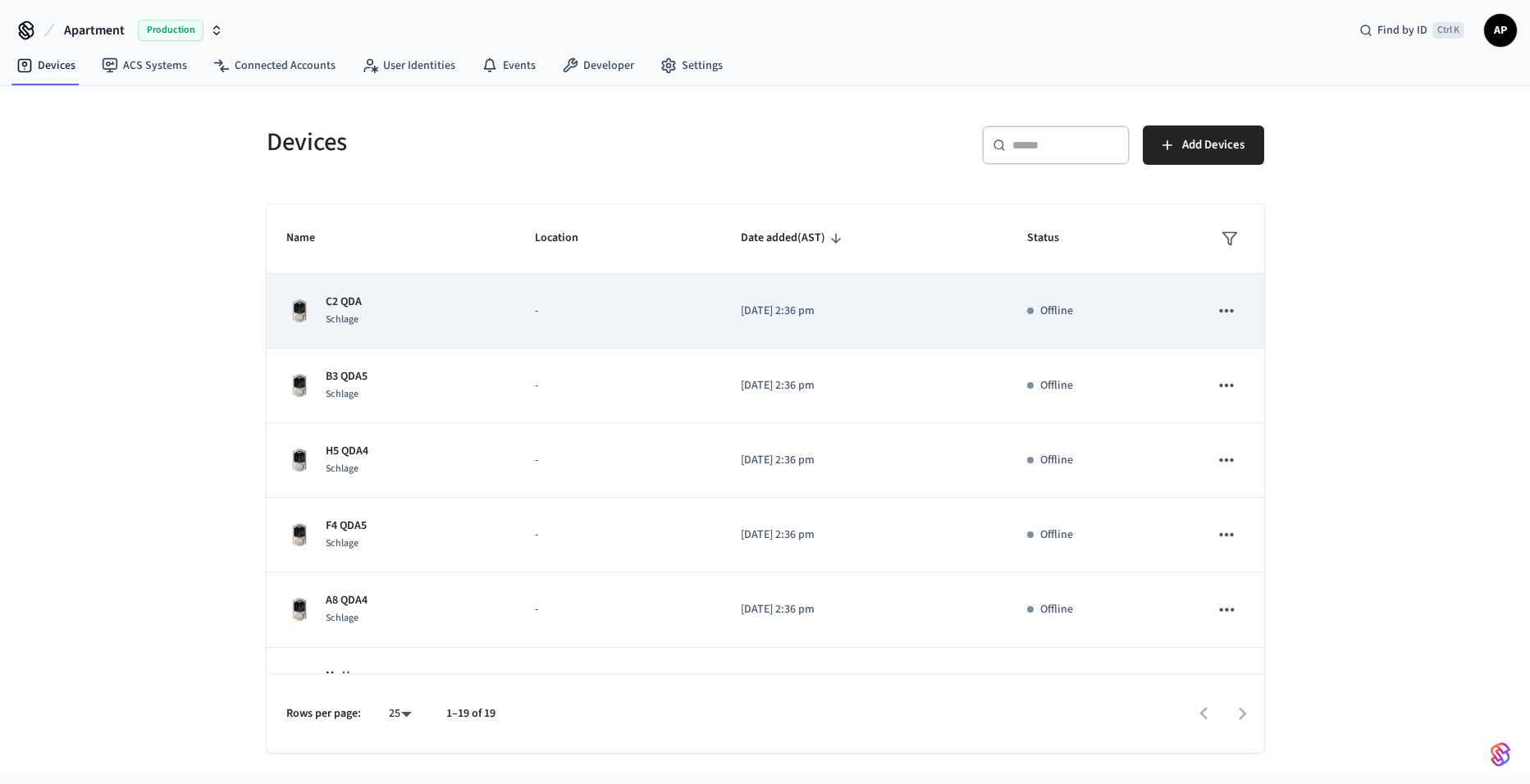
click at [1219, 306] on icon "sticky table" at bounding box center [1226, 311] width 21 height 21
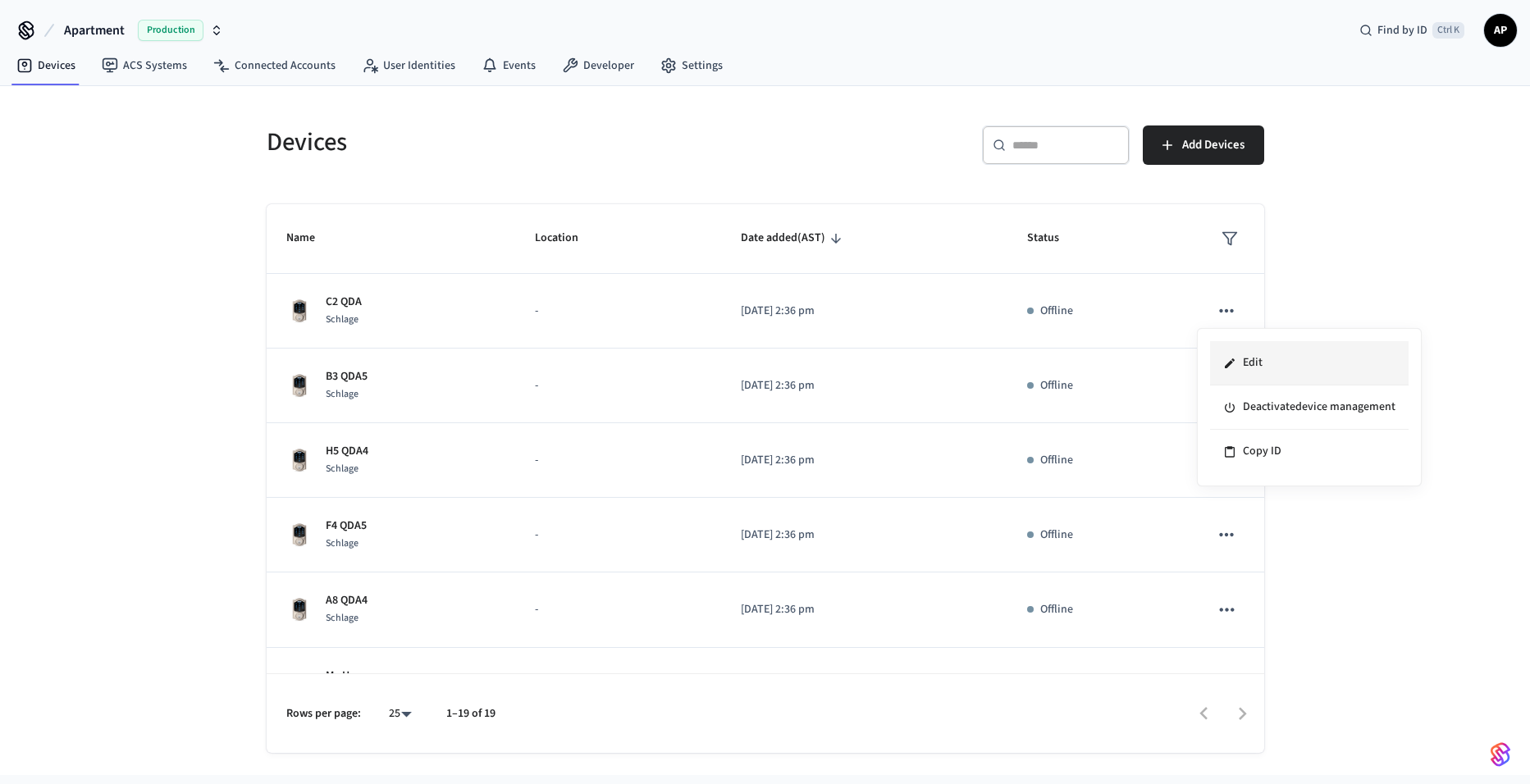
click at [1249, 364] on li "Edit" at bounding box center [1309, 363] width 199 height 44
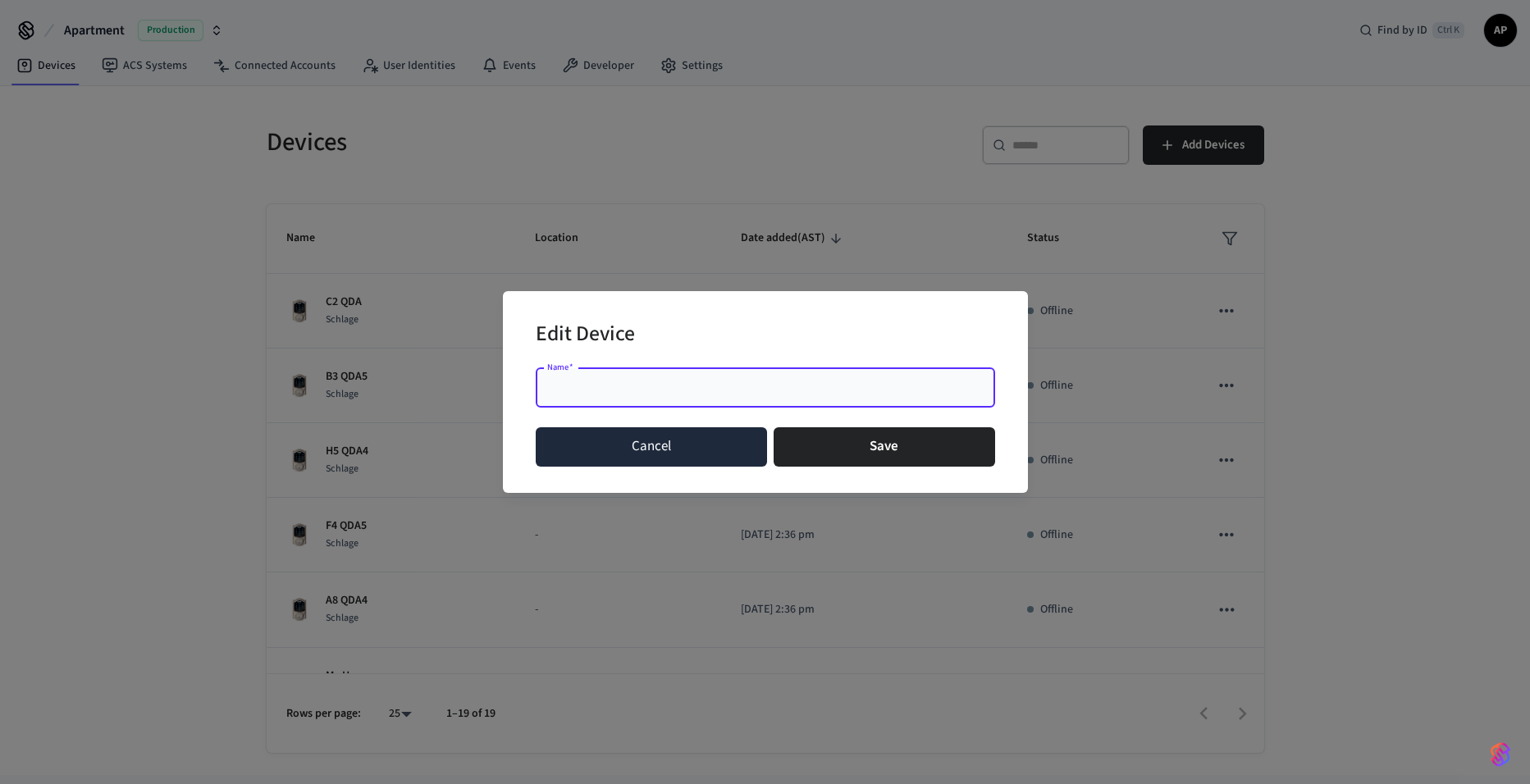
click at [669, 446] on button "Cancel" at bounding box center [653, 447] width 233 height 39
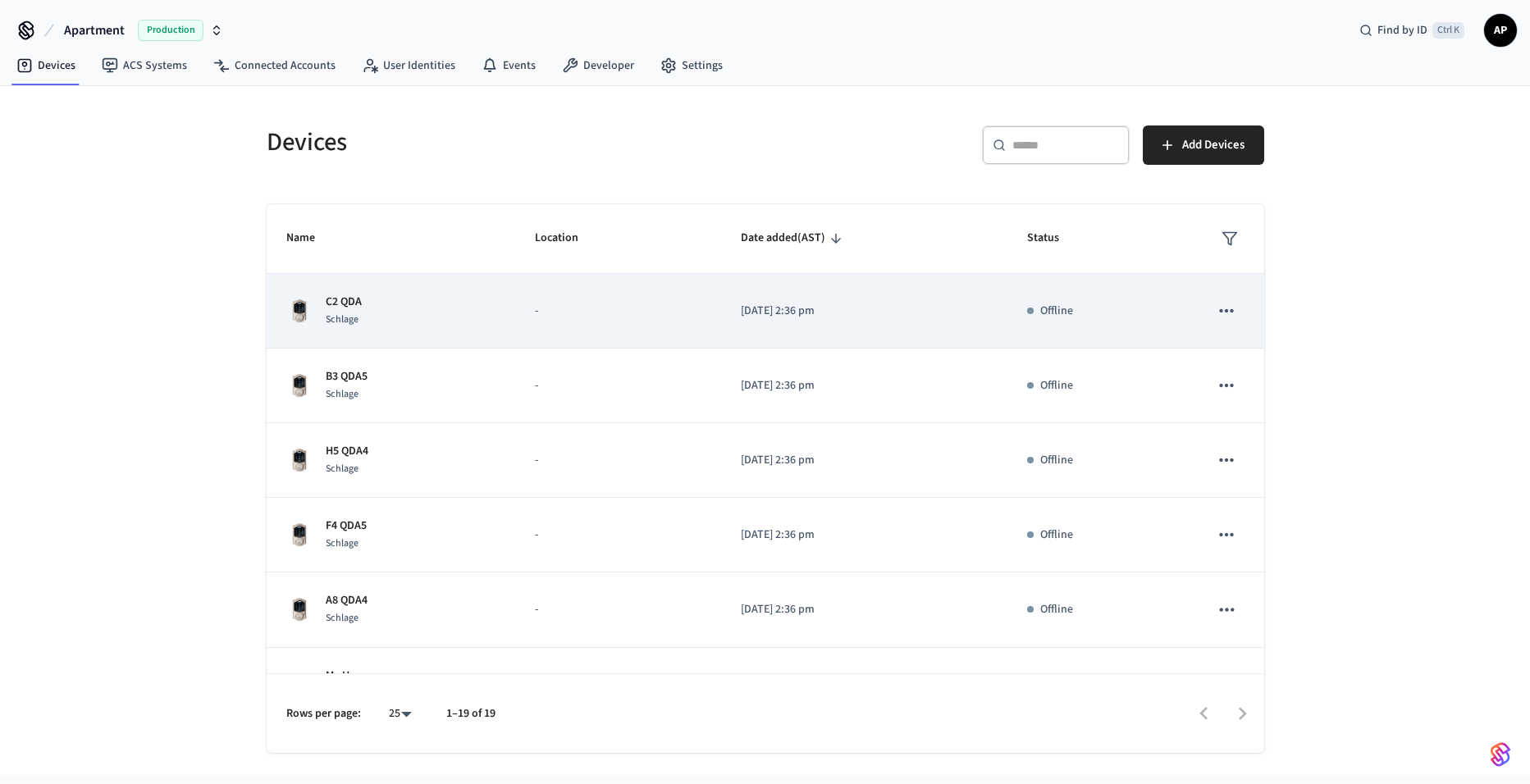
click at [361, 300] on p "C2 QDA" at bounding box center [344, 303] width 37 height 17
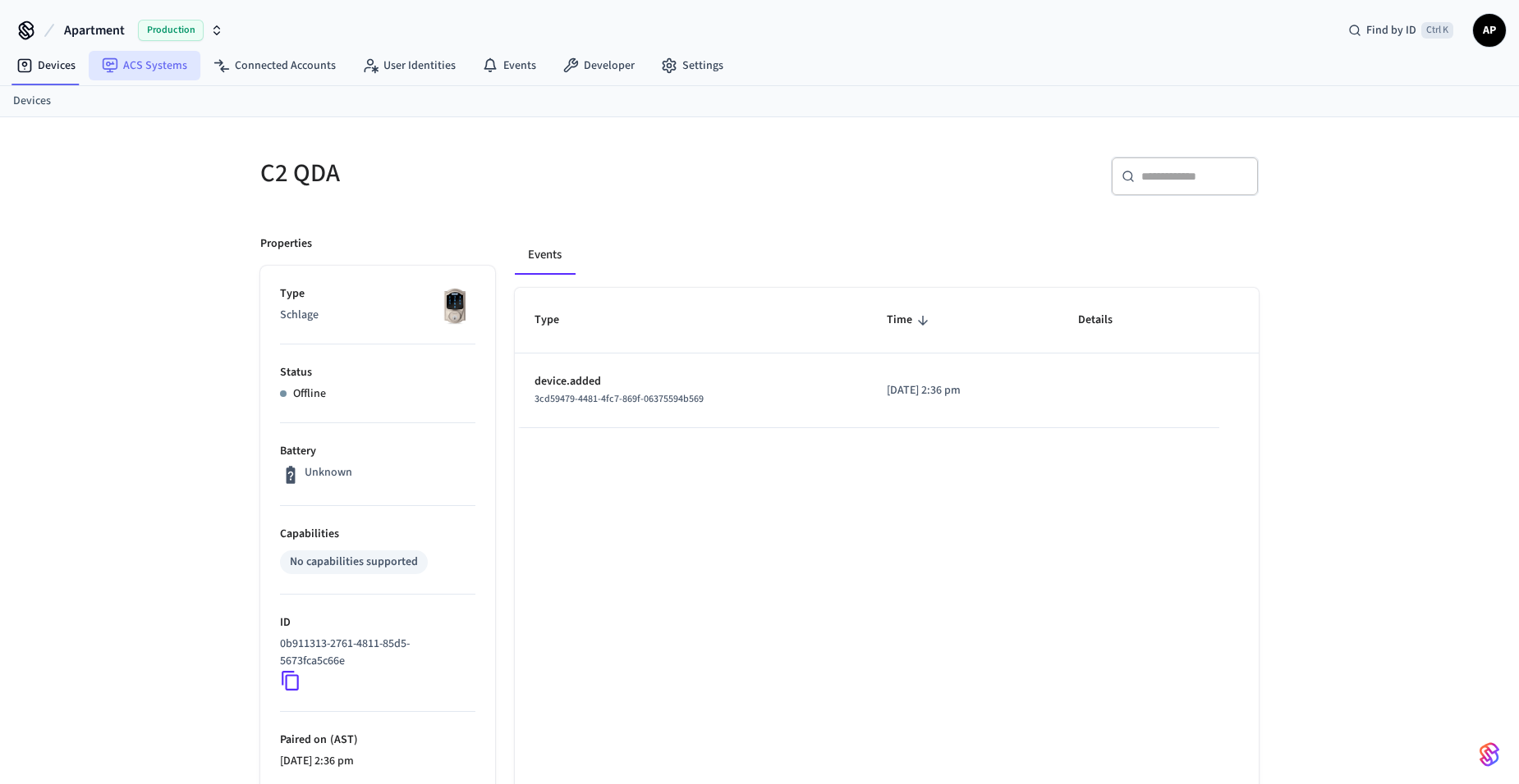
click at [141, 53] on link "ACS Systems" at bounding box center [144, 65] width 112 height 30
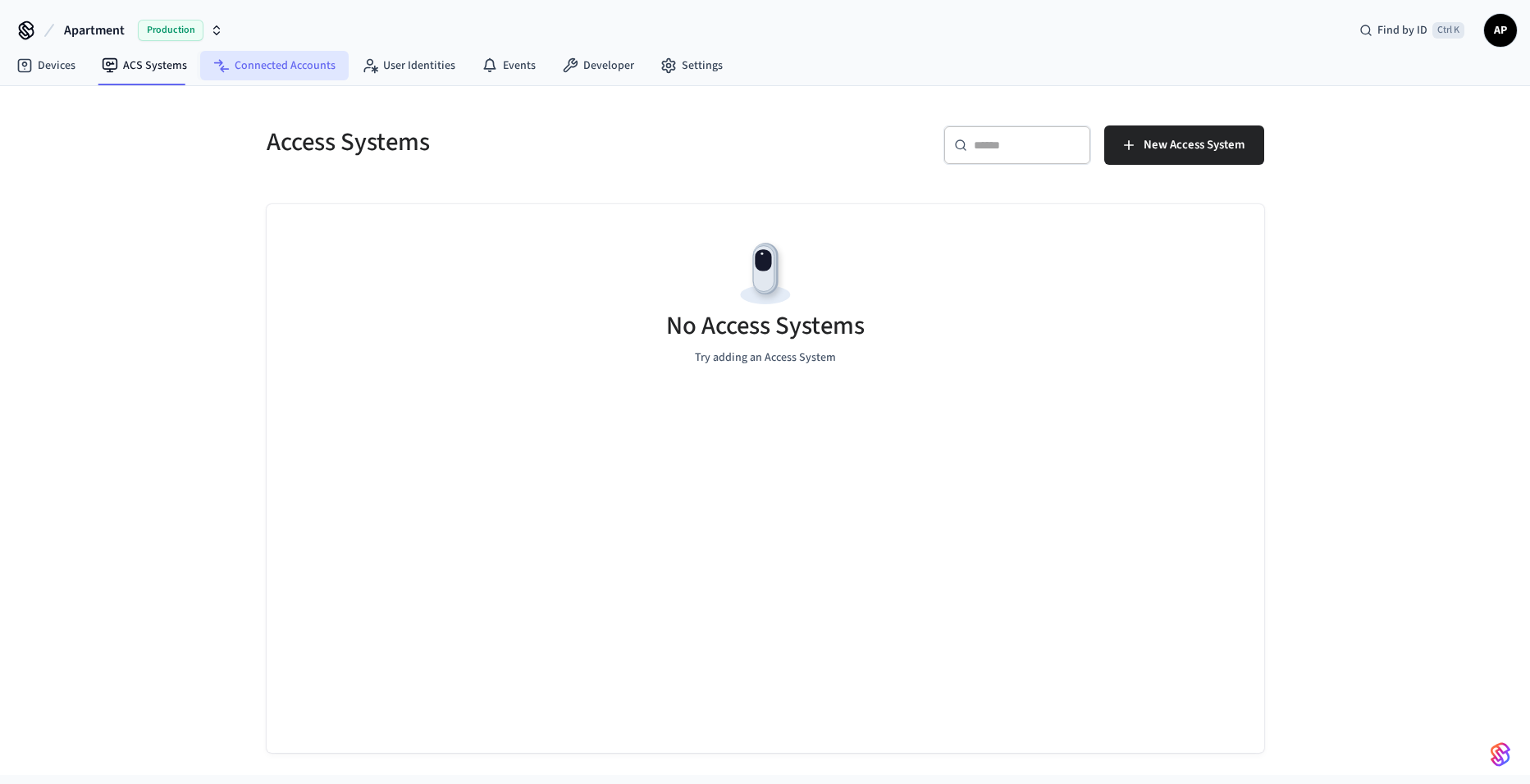
click at [234, 70] on link "Connected Accounts" at bounding box center [274, 65] width 149 height 30
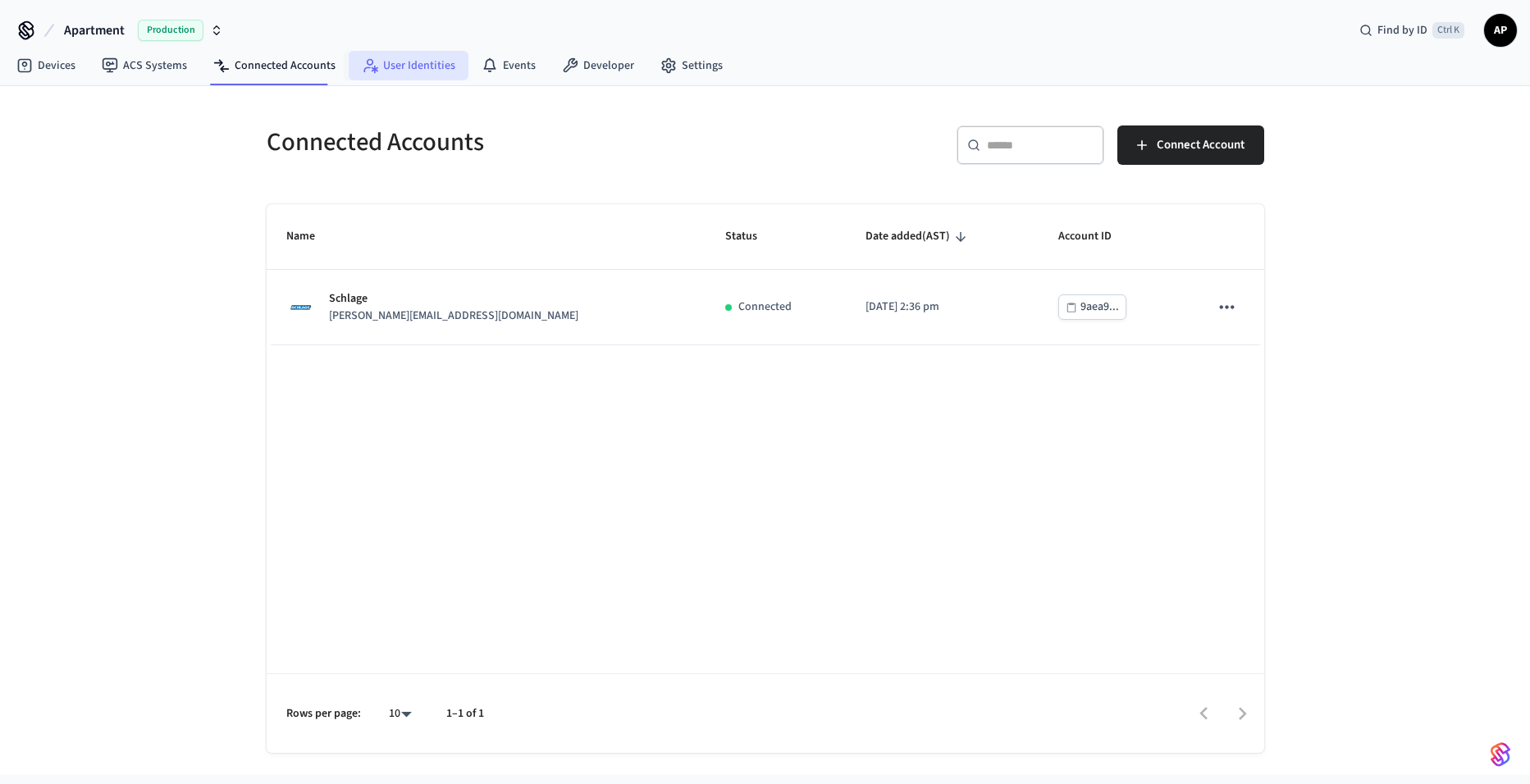
click at [399, 62] on link "User Identities" at bounding box center [408, 65] width 120 height 30
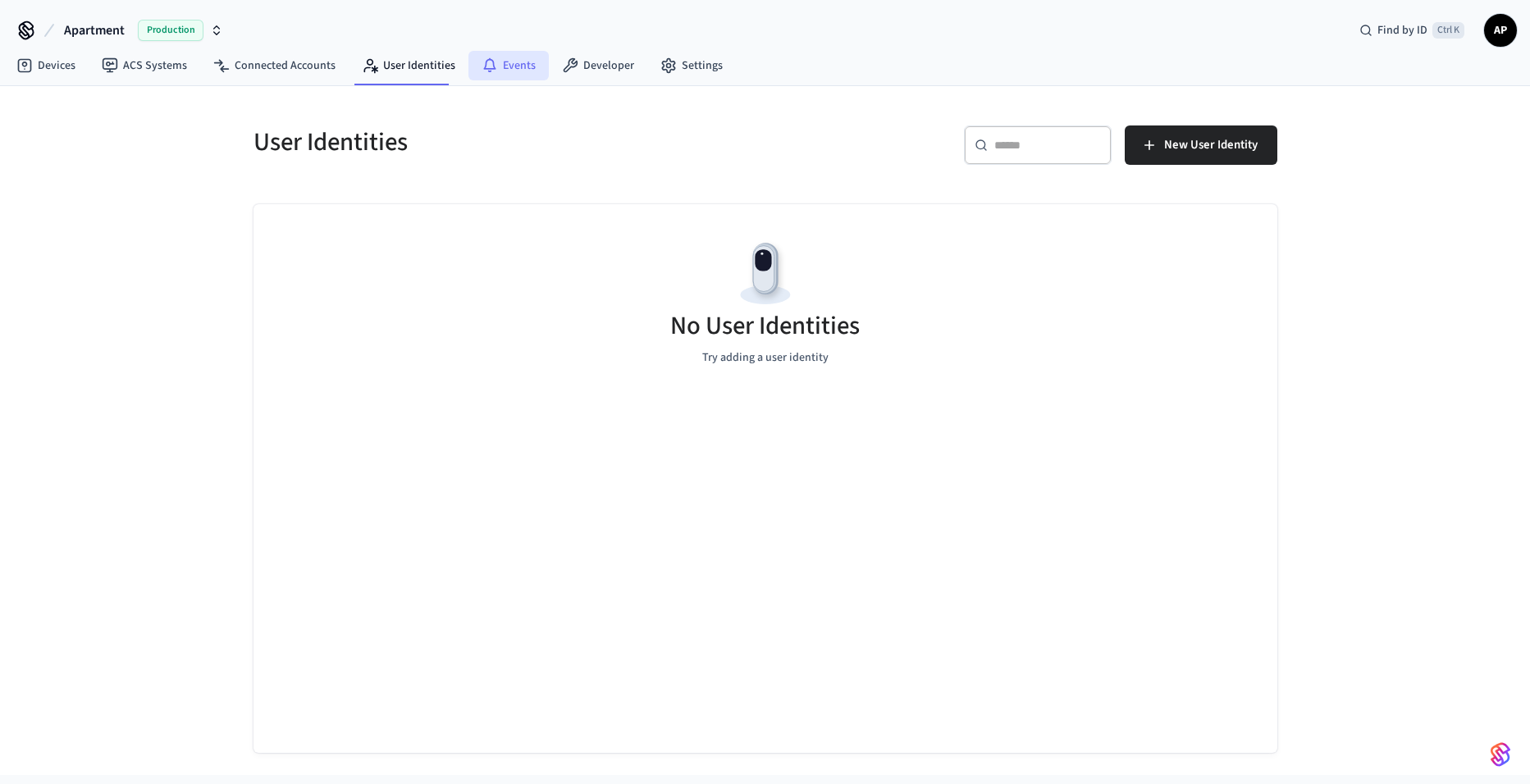
click at [503, 64] on link "Events" at bounding box center [509, 65] width 81 height 30
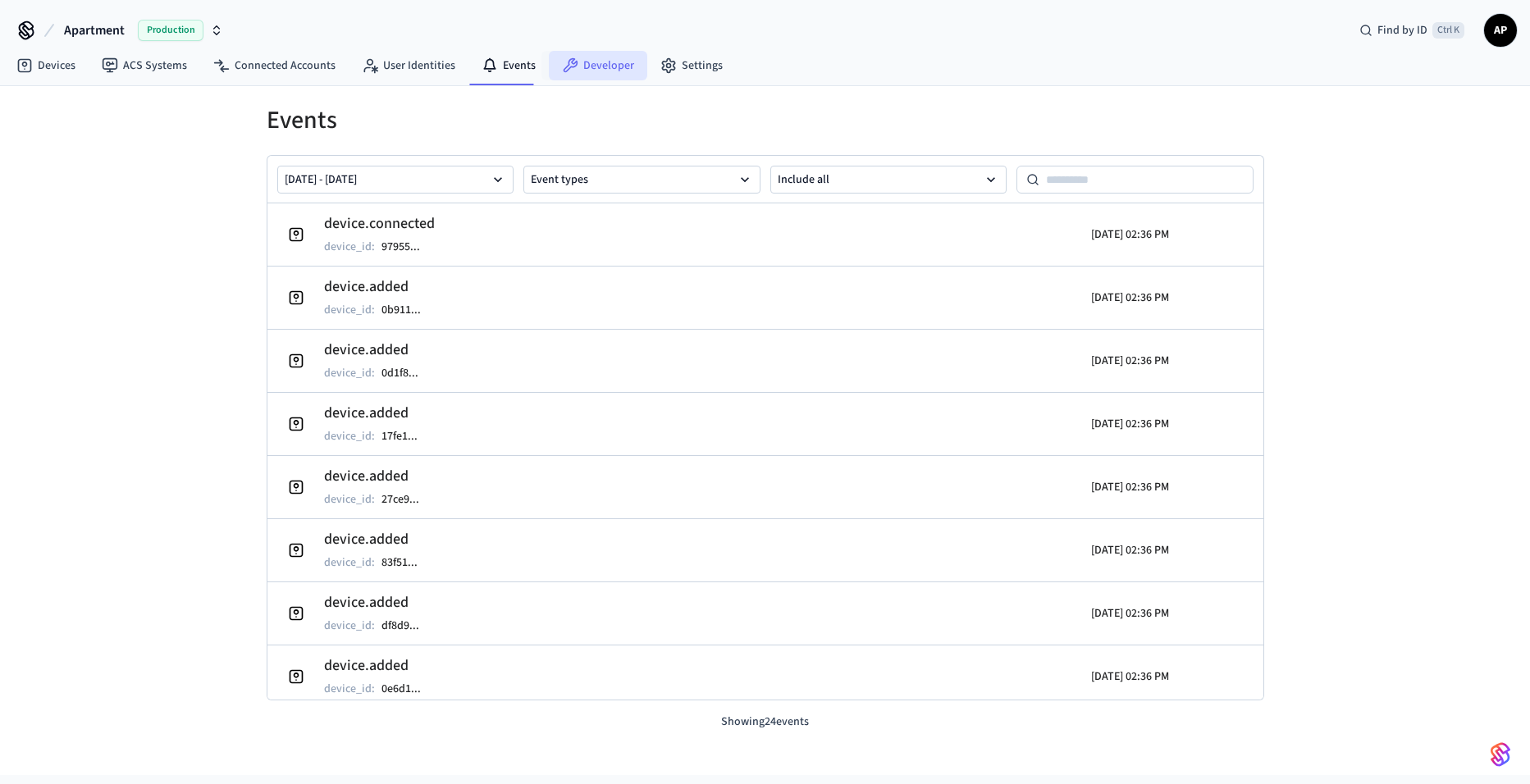
click at [608, 74] on link "Developer" at bounding box center [598, 65] width 98 height 30
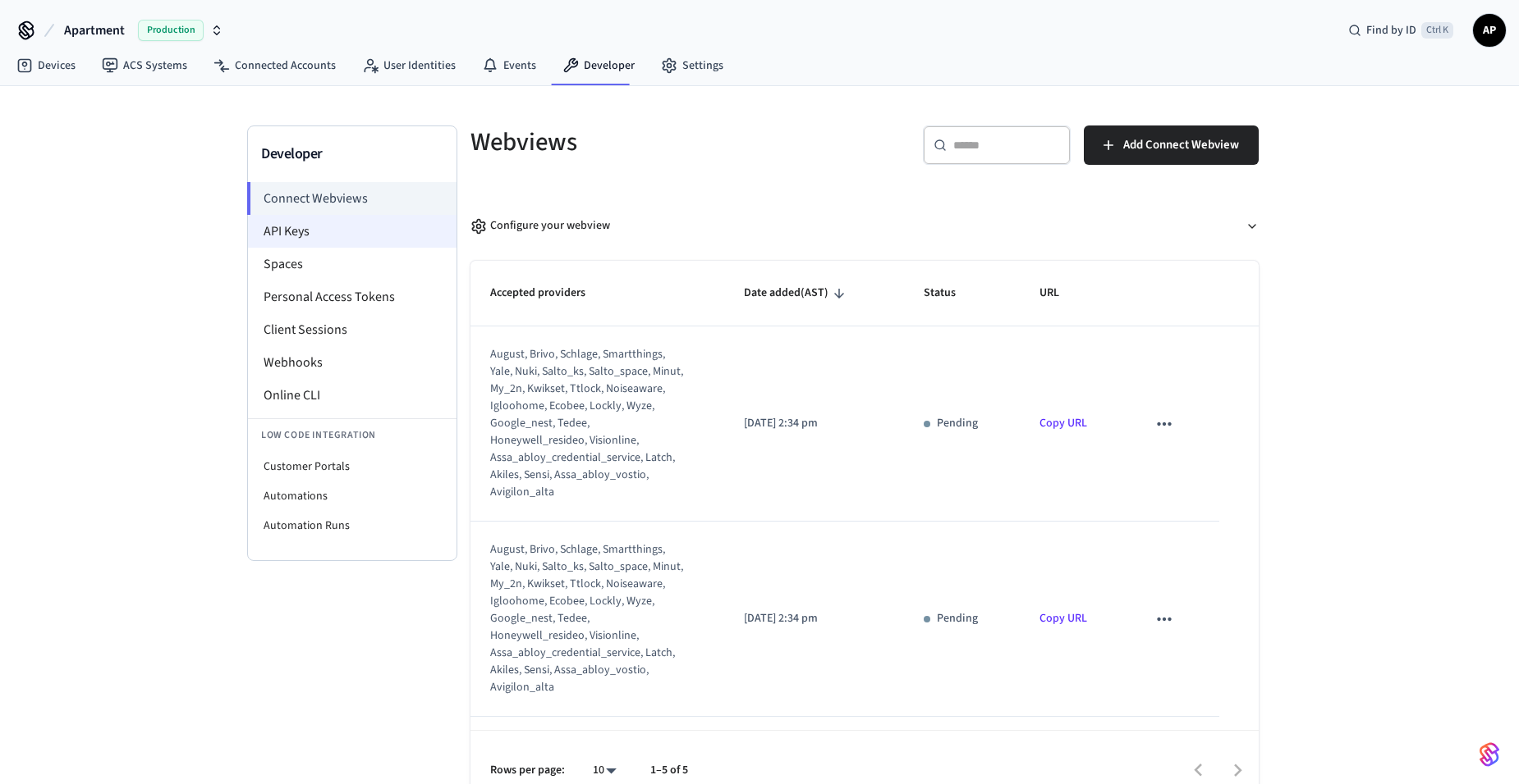
click at [306, 220] on li "API Keys" at bounding box center [352, 232] width 209 height 33
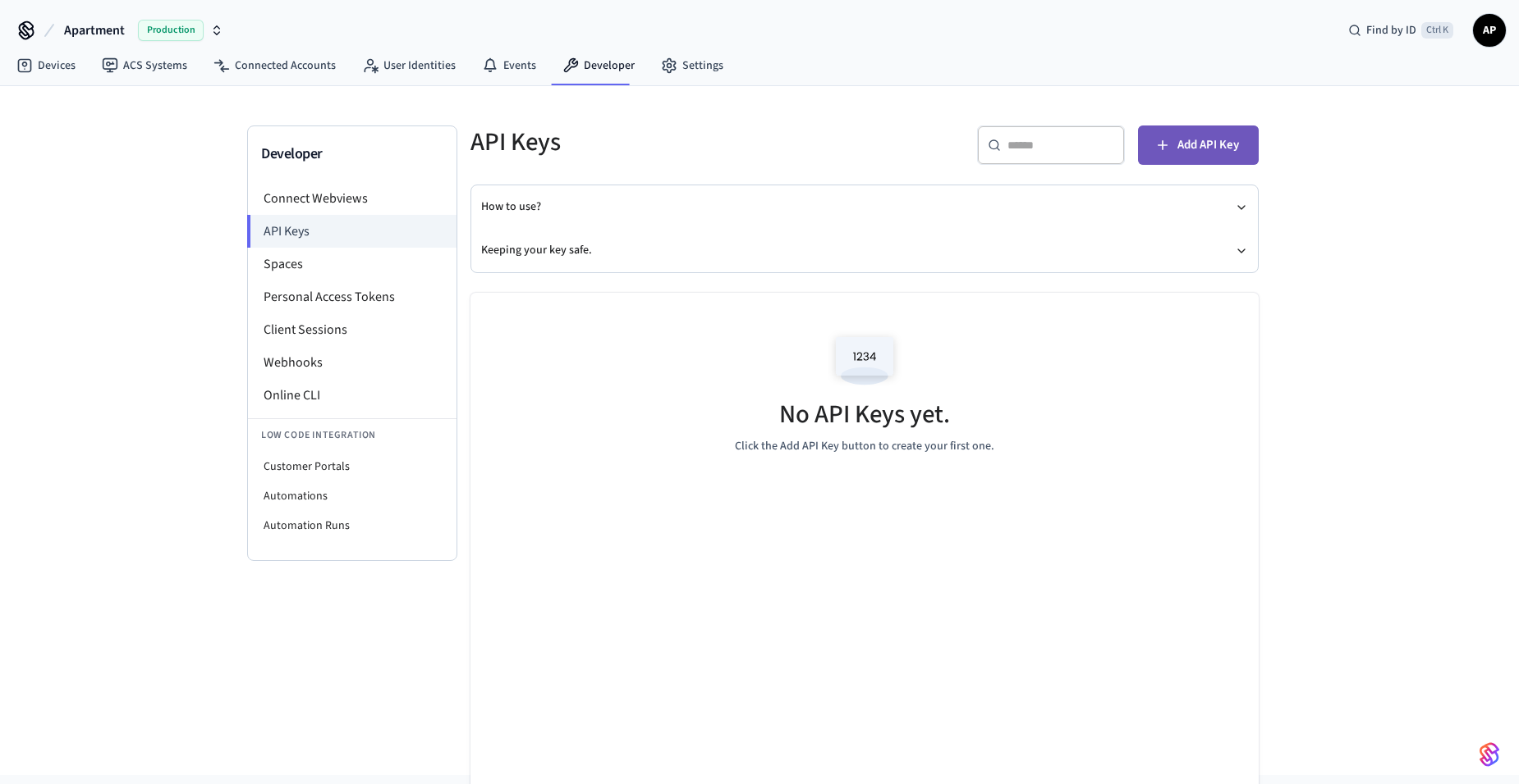
click at [1200, 141] on span "Add API Key" at bounding box center [1208, 145] width 62 height 21
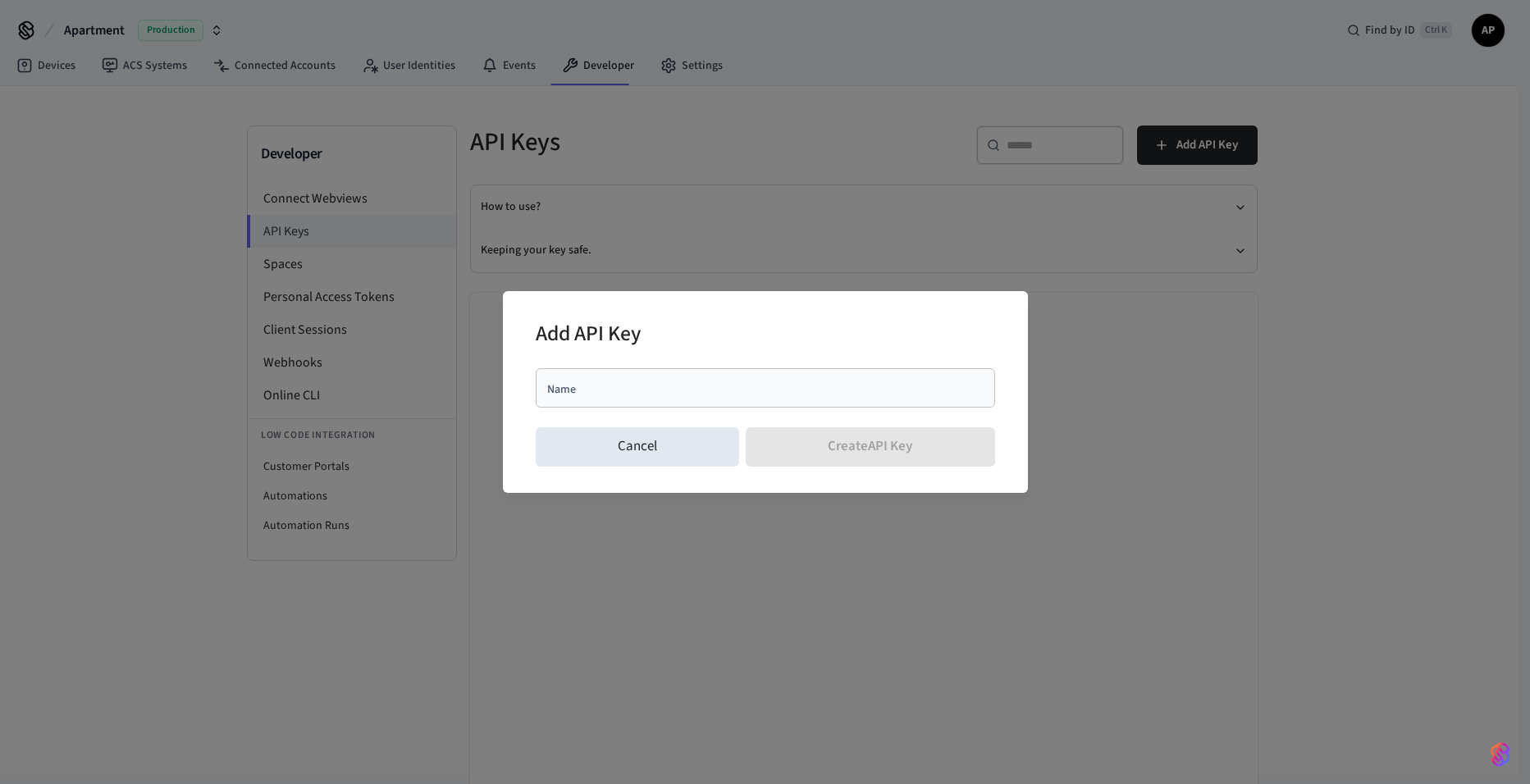
click at [665, 411] on div "Name Name" at bounding box center [766, 391] width 459 height 46
click at [662, 399] on div "Name" at bounding box center [766, 387] width 459 height 39
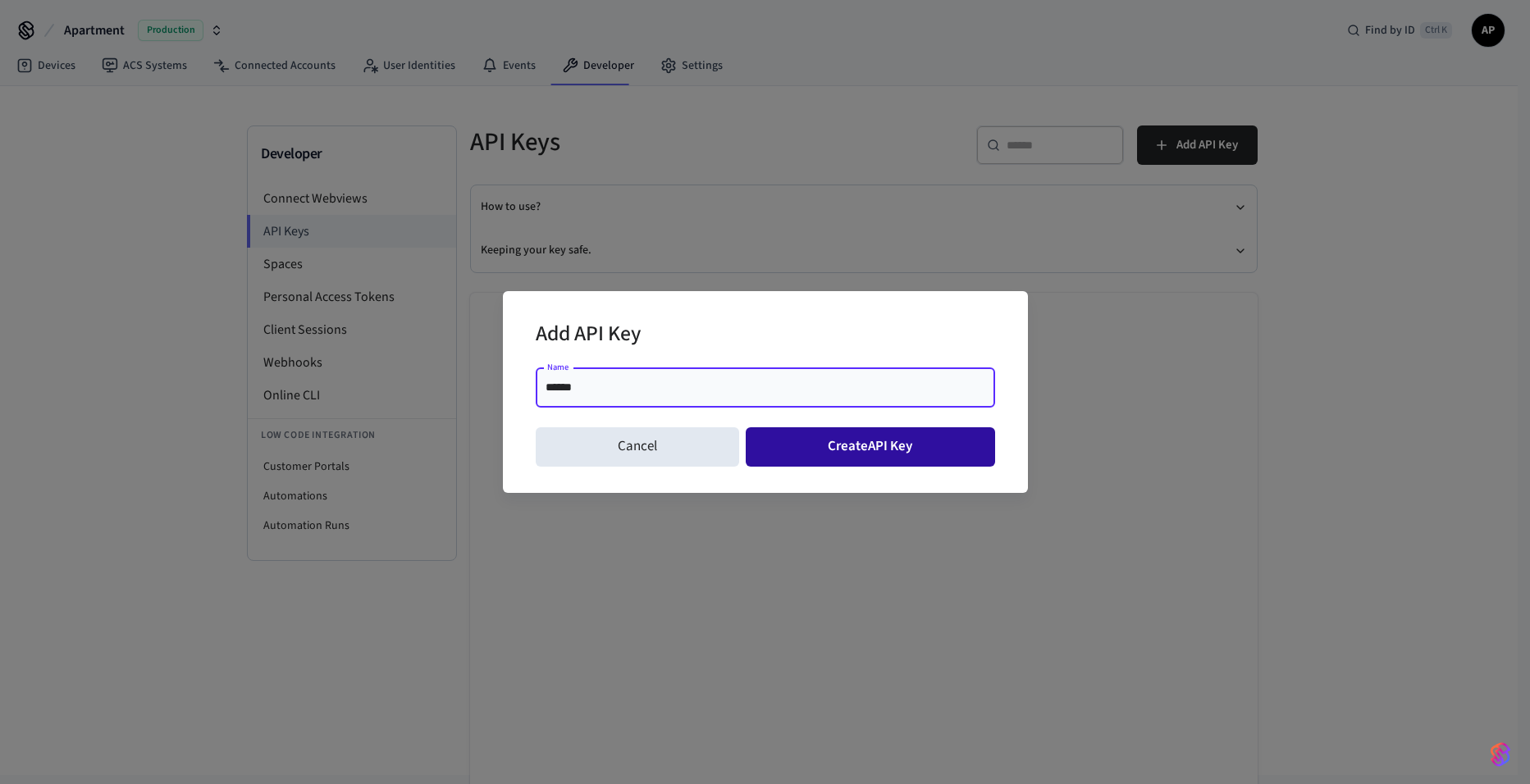
type input "******"
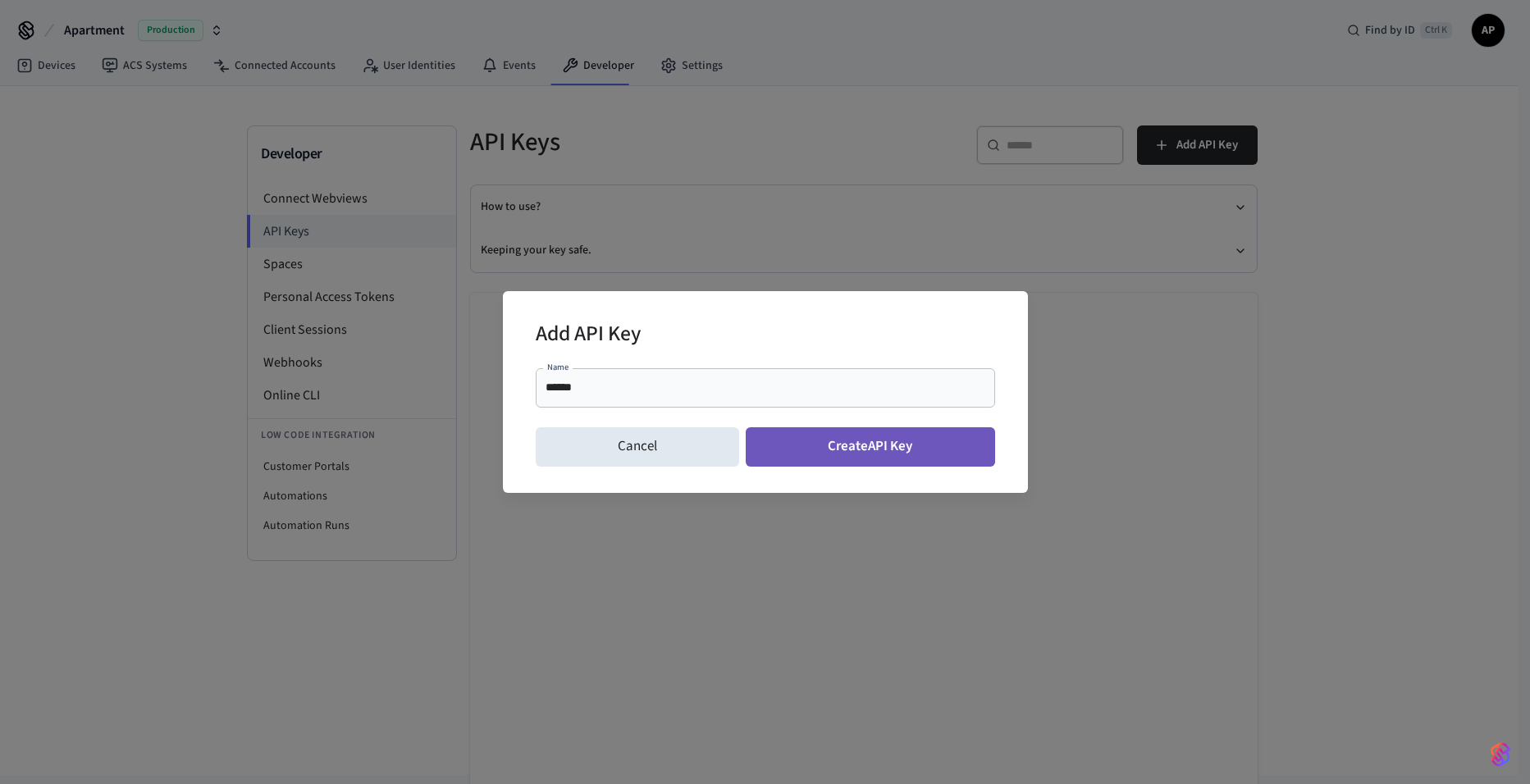
click at [819, 436] on button "Create API Key" at bounding box center [871, 447] width 250 height 39
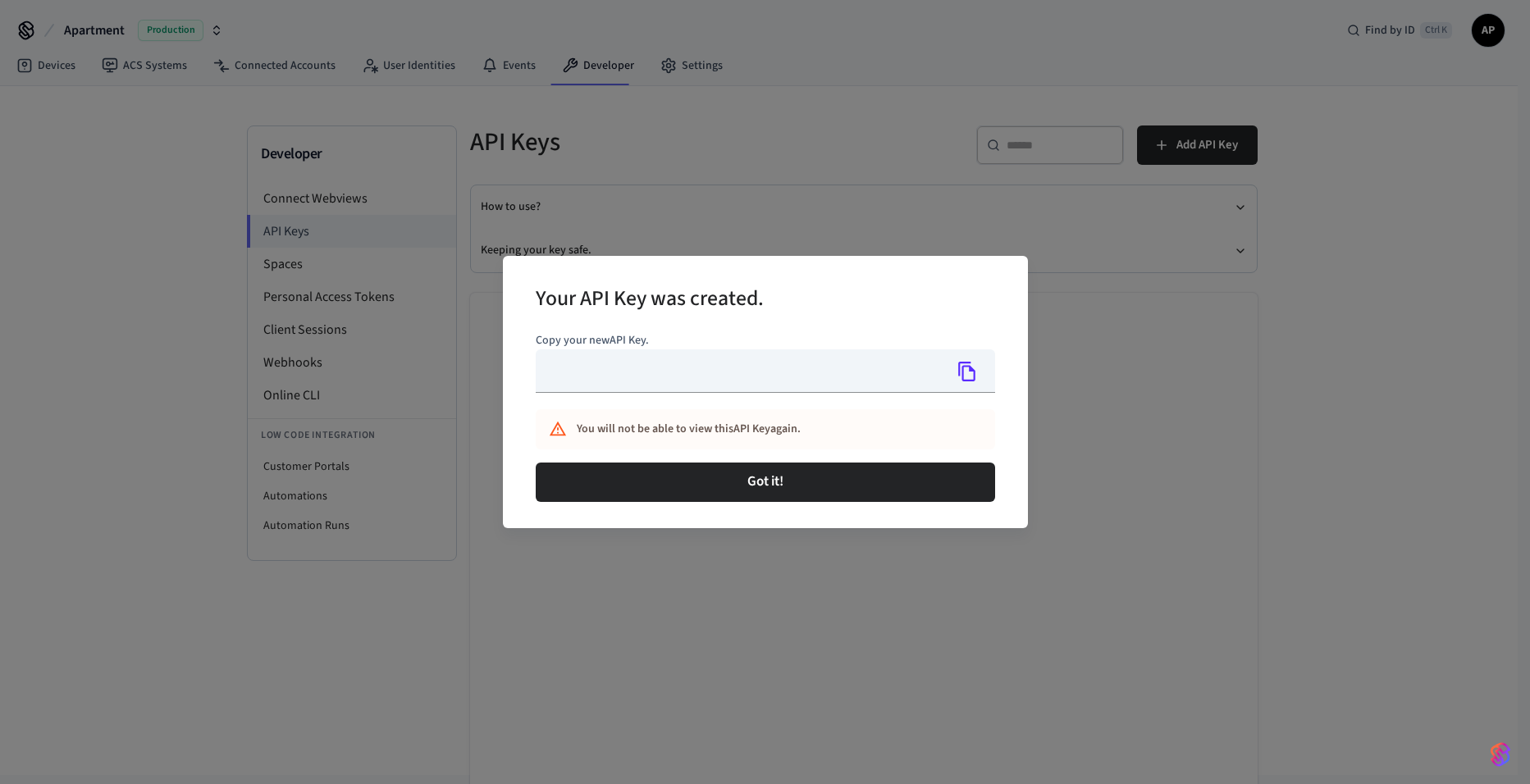
type input "**********"
click at [970, 378] on icon "Copy" at bounding box center [968, 372] width 21 height 21
click at [967, 375] on icon "Copy" at bounding box center [968, 372] width 21 height 21
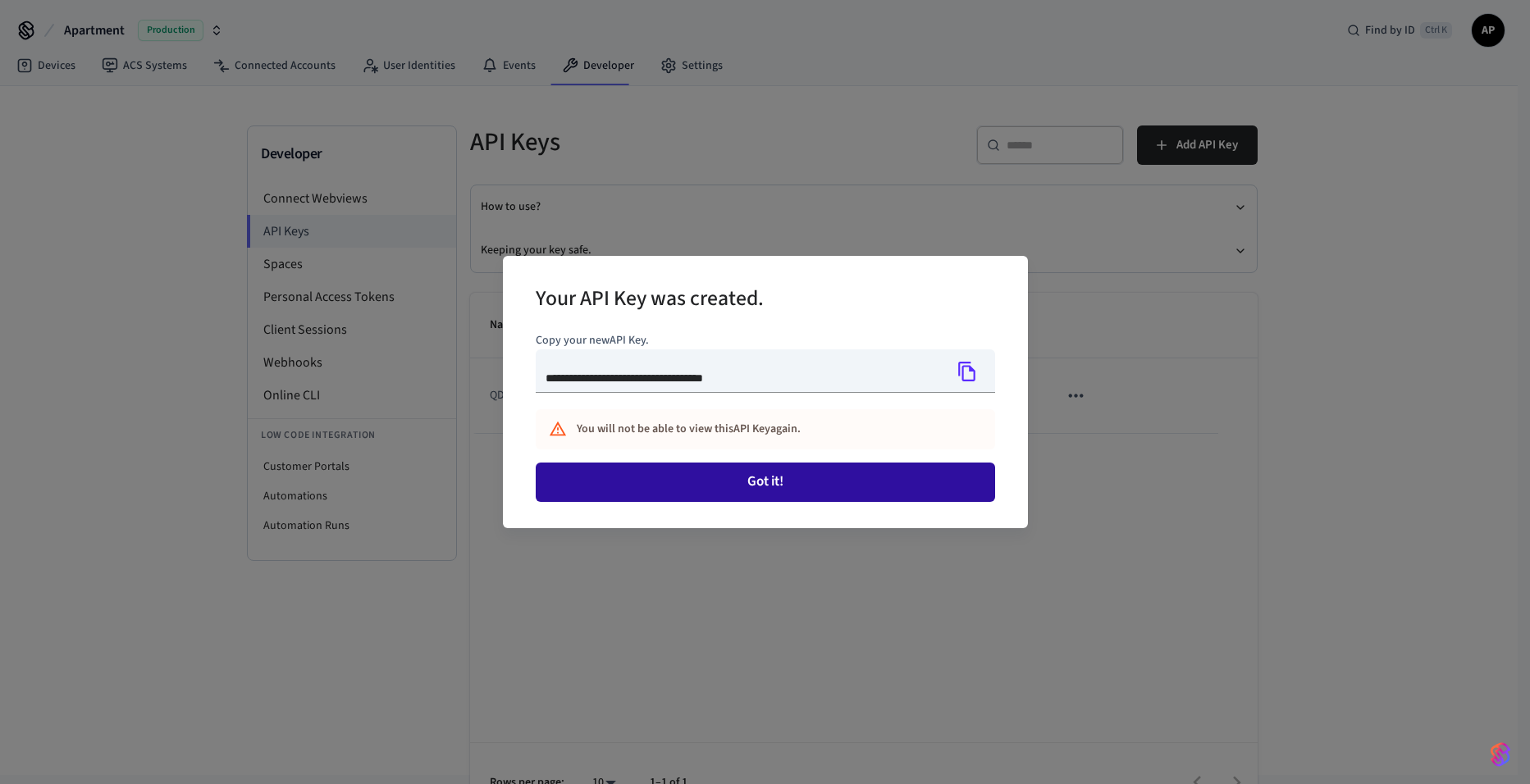
click at [777, 487] on button "Got it!" at bounding box center [766, 482] width 459 height 39
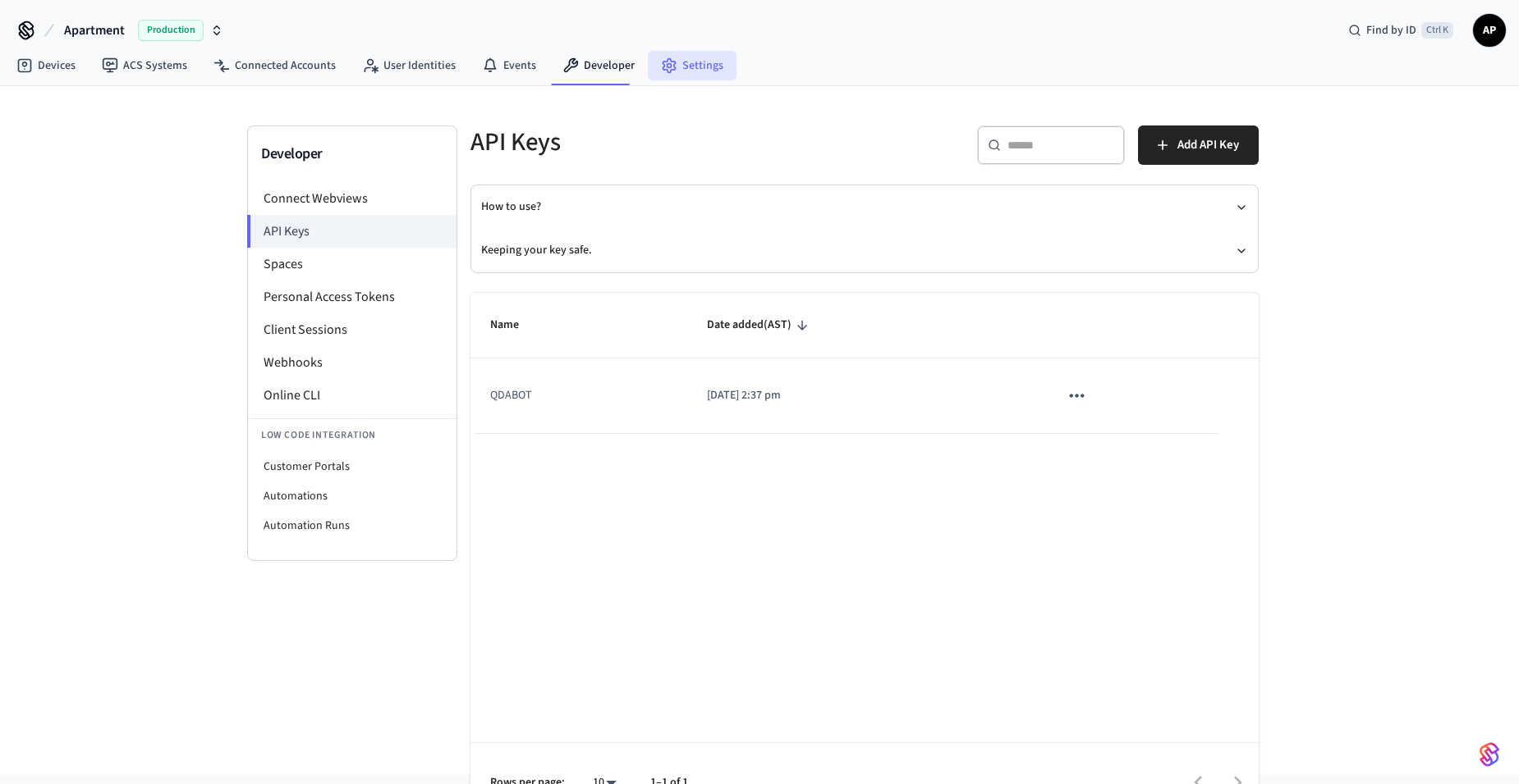
click at [685, 59] on link "Settings" at bounding box center [692, 65] width 88 height 30
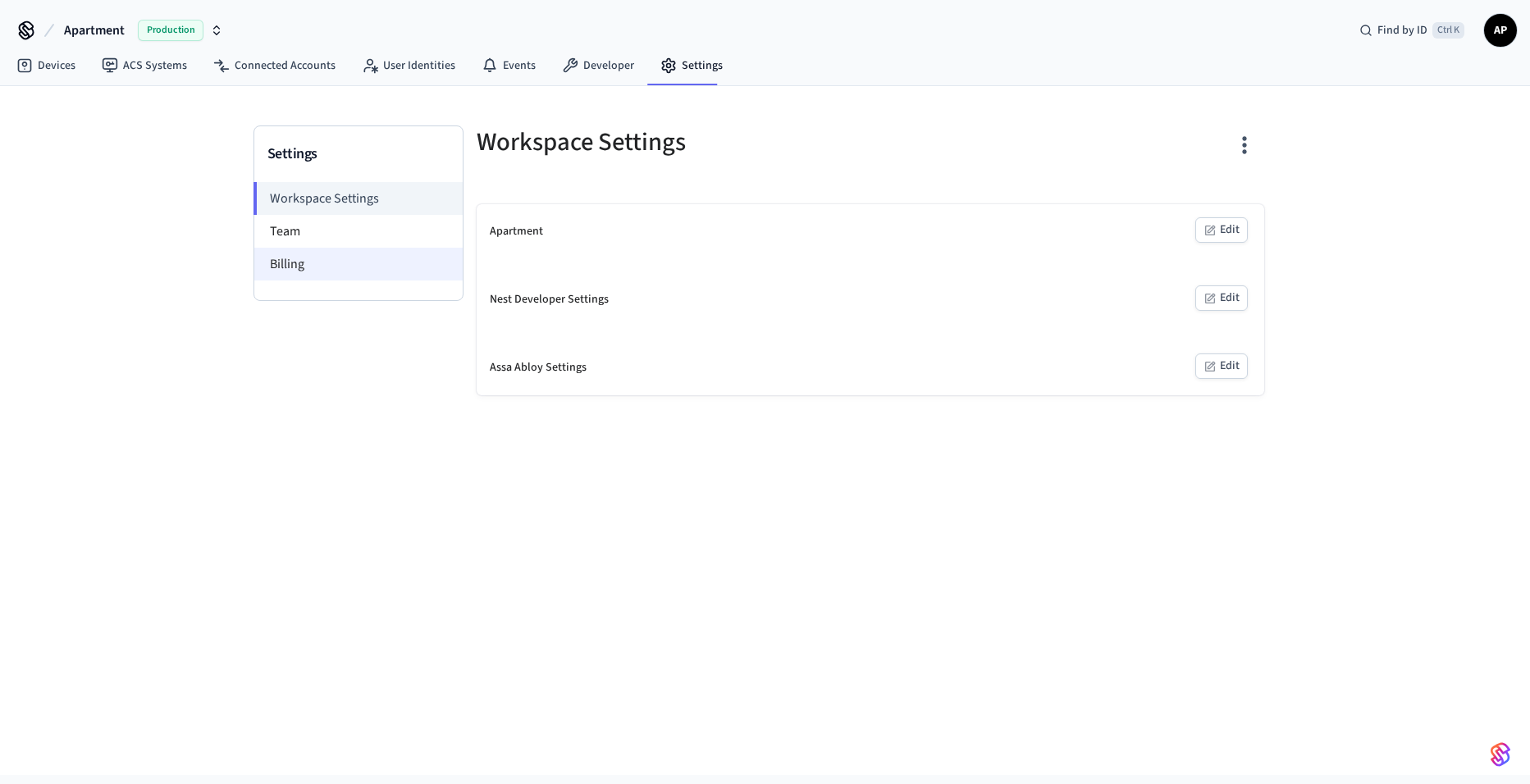
click at [316, 261] on li "Billing" at bounding box center [358, 264] width 209 height 33
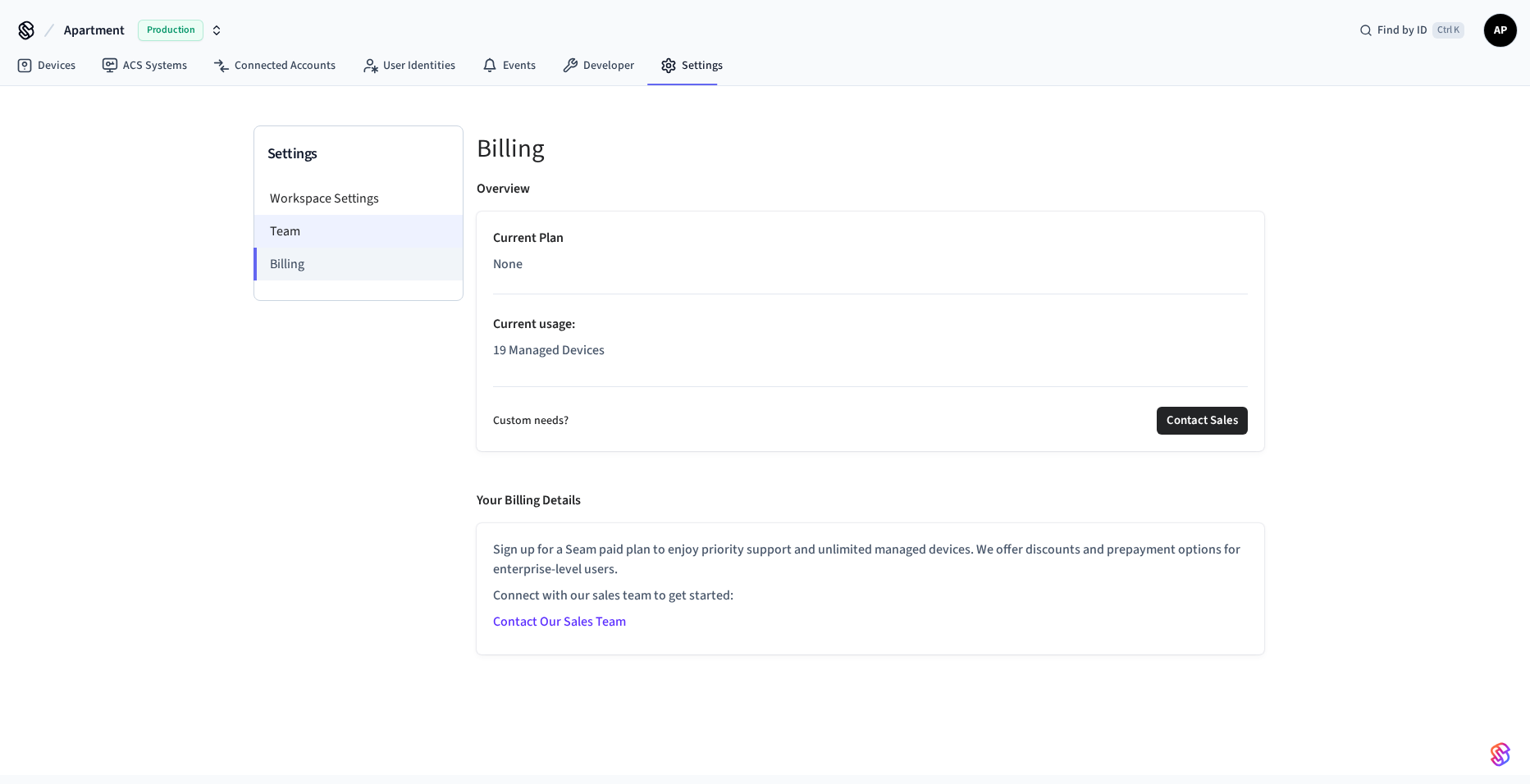
click at [387, 216] on li "Team" at bounding box center [358, 232] width 209 height 33
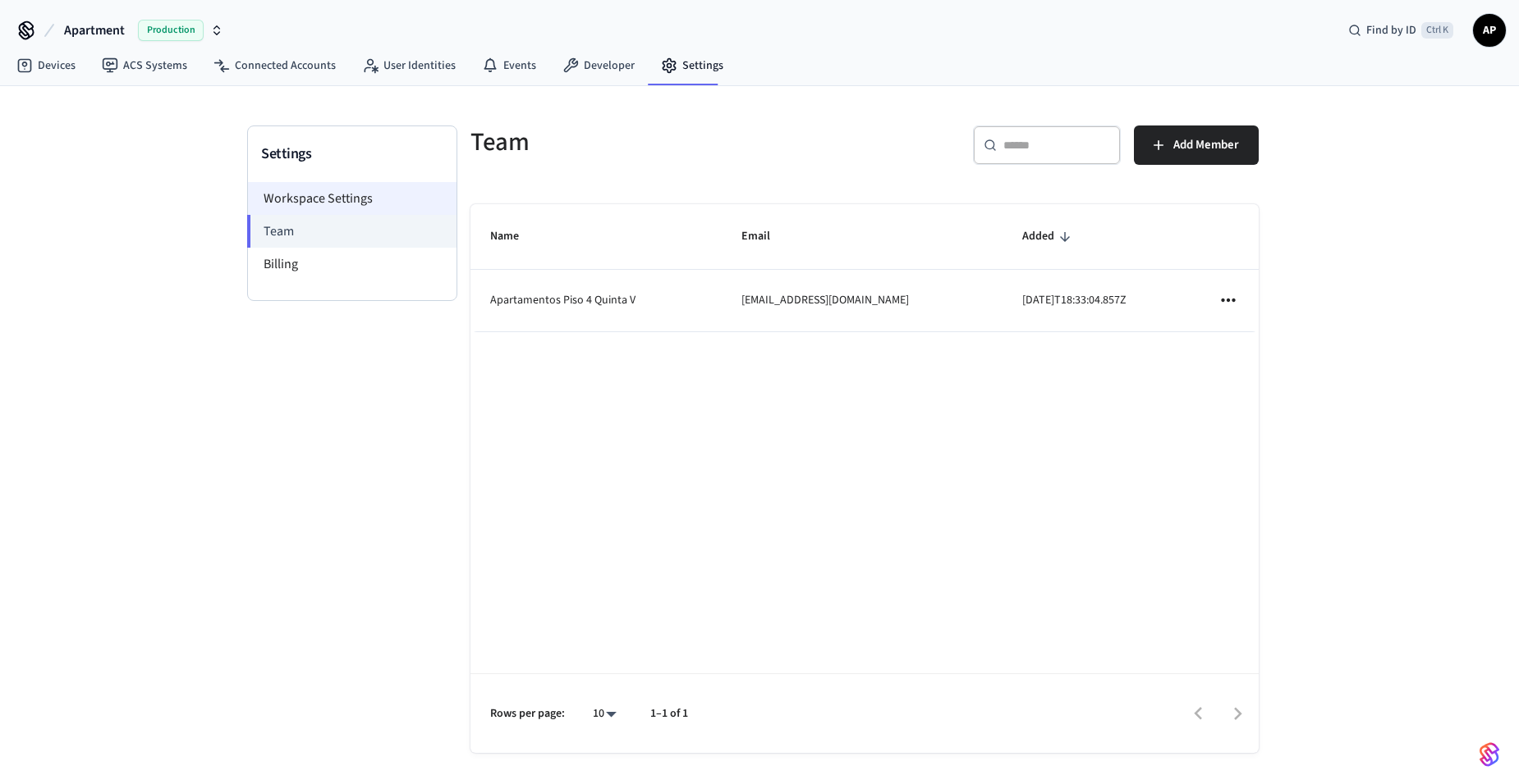
click at [384, 204] on li "Workspace Settings" at bounding box center [352, 199] width 209 height 33
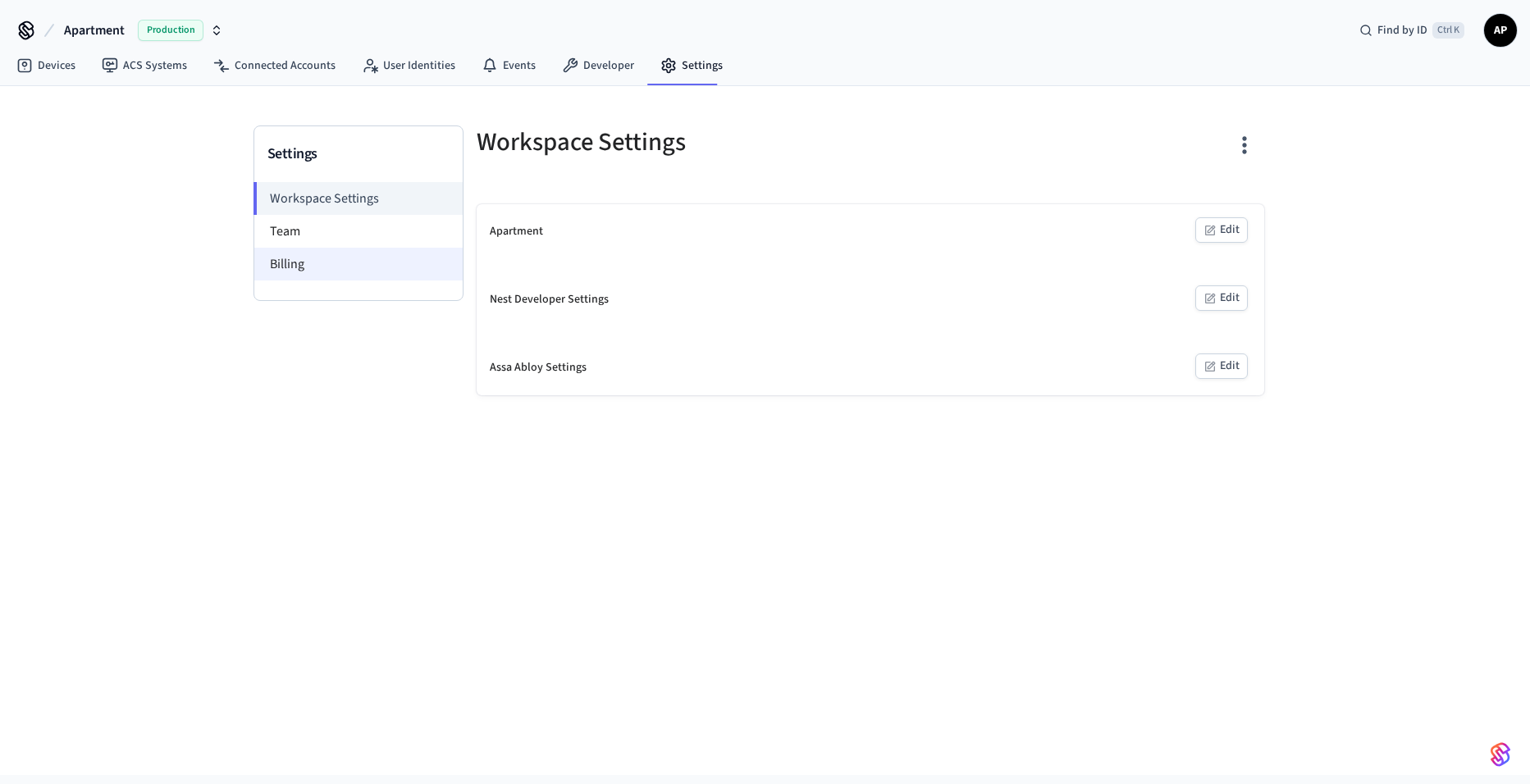
click at [353, 256] on li "Billing" at bounding box center [358, 264] width 209 height 33
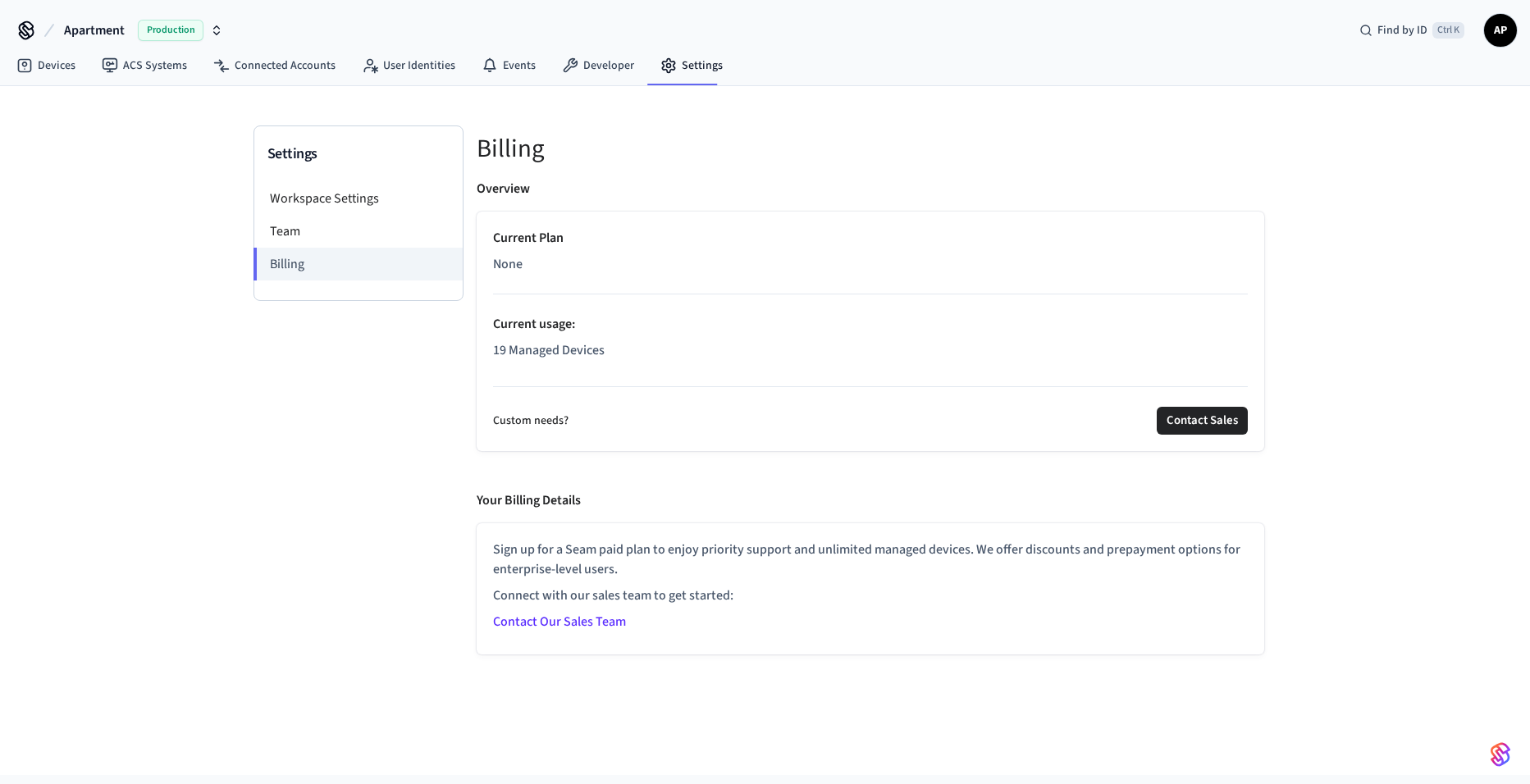
click at [548, 626] on link "Contact Our Sales Team" at bounding box center [559, 622] width 133 height 18
click at [570, 73] on icon at bounding box center [570, 65] width 16 height 16
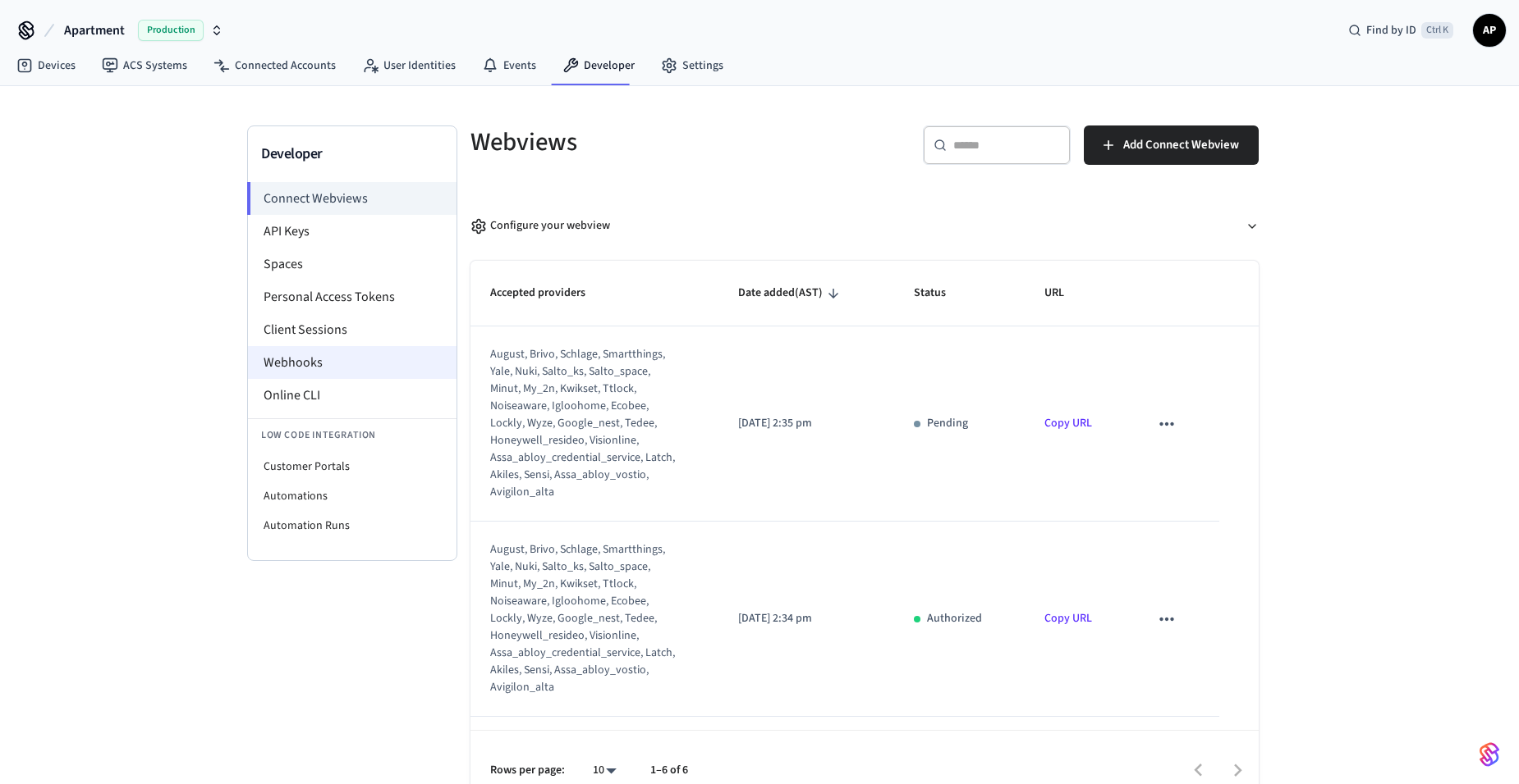
click at [297, 359] on li "Webhooks" at bounding box center [352, 362] width 209 height 33
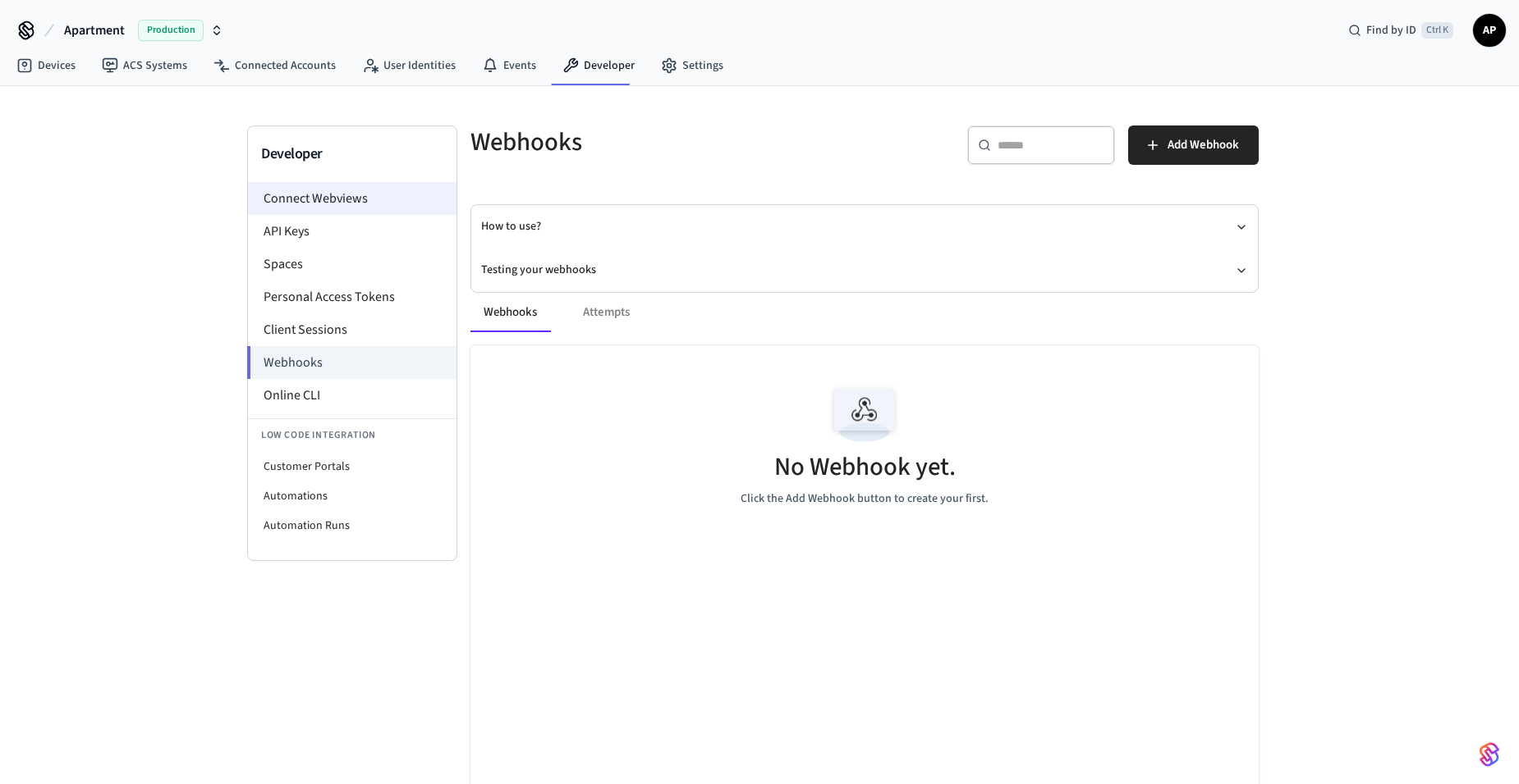
click at [312, 193] on li "Connect Webviews" at bounding box center [352, 199] width 209 height 33
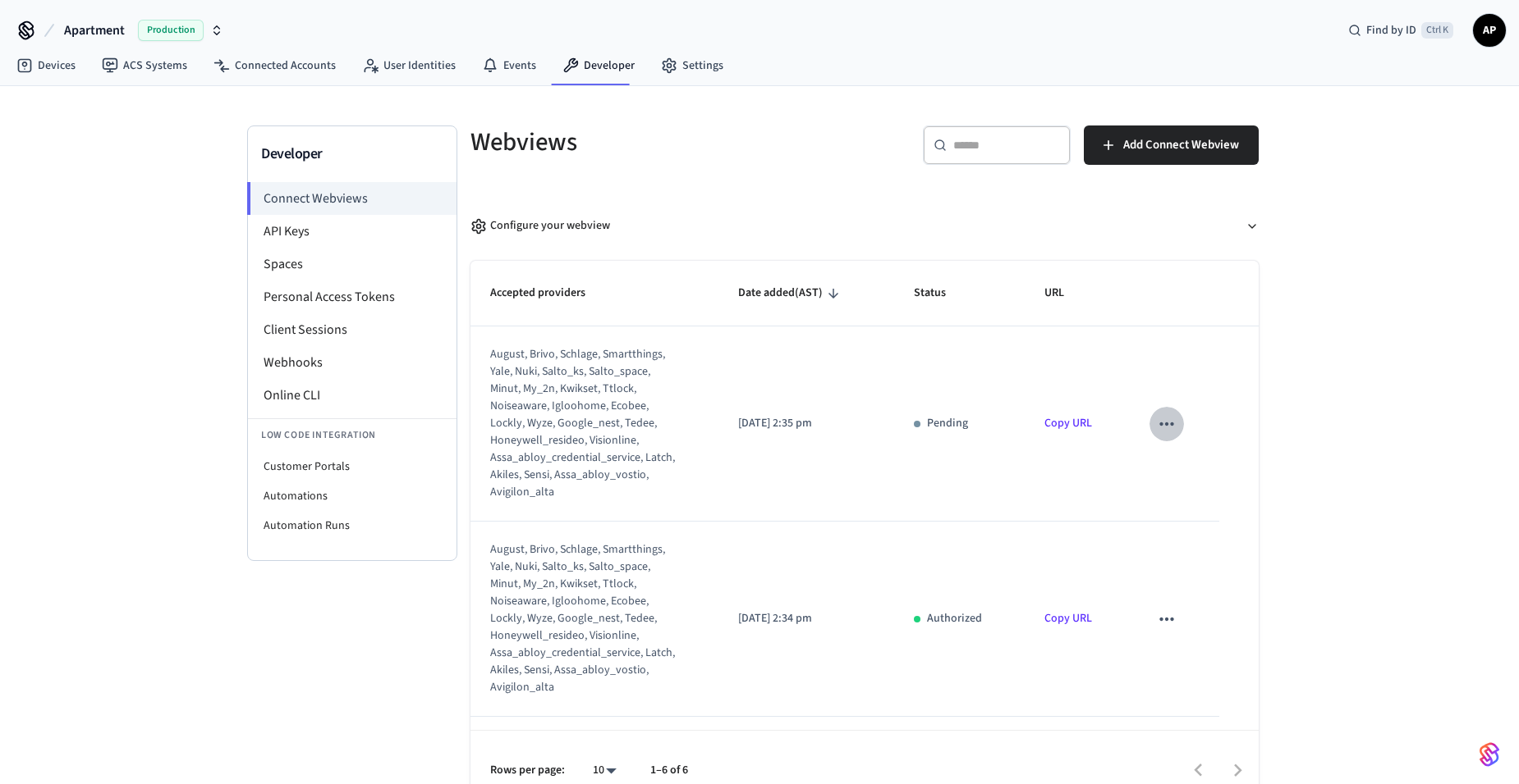
click at [1156, 418] on icon "sticky table" at bounding box center [1166, 424] width 21 height 21
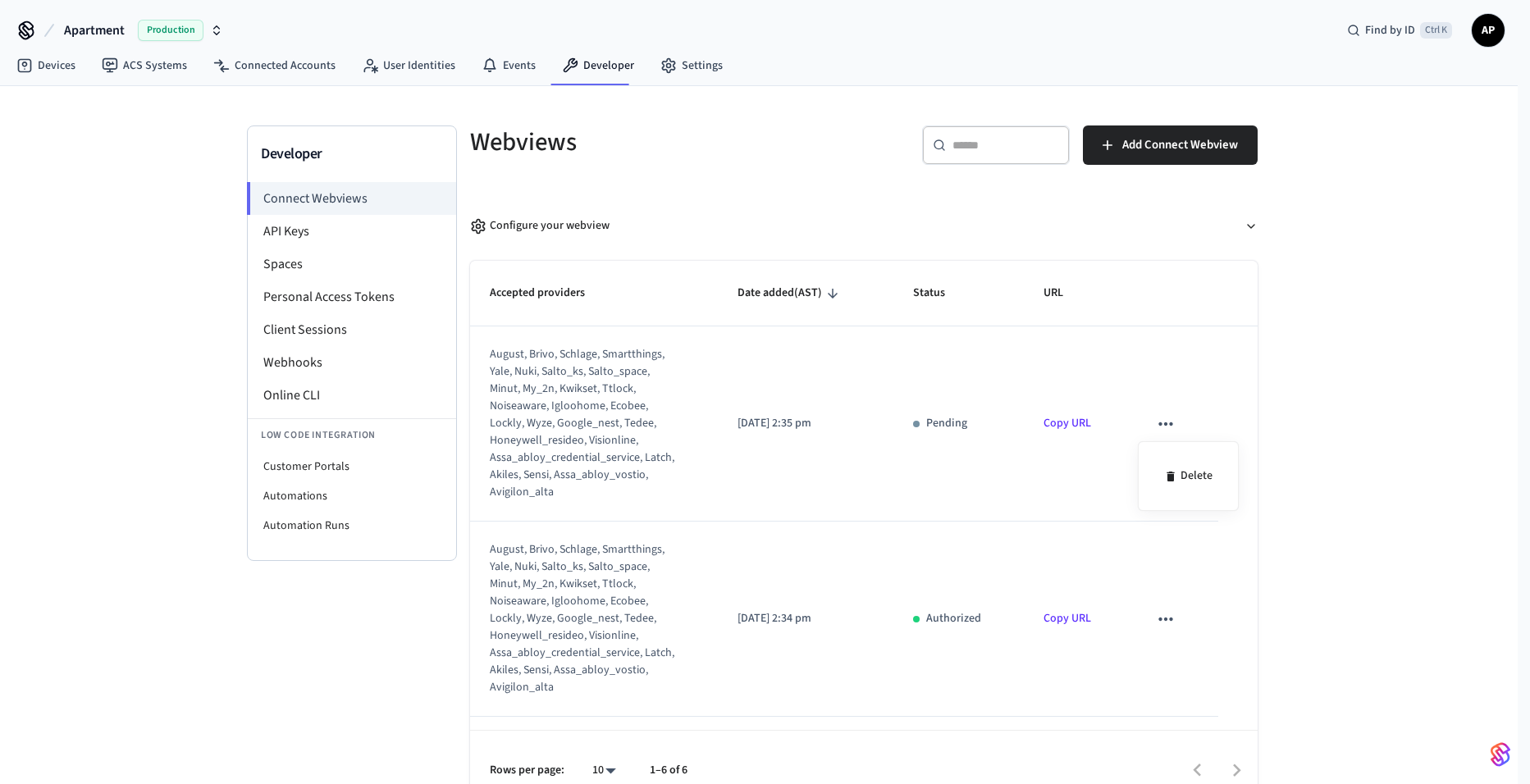
click at [1155, 418] on div at bounding box center [765, 392] width 1530 height 784
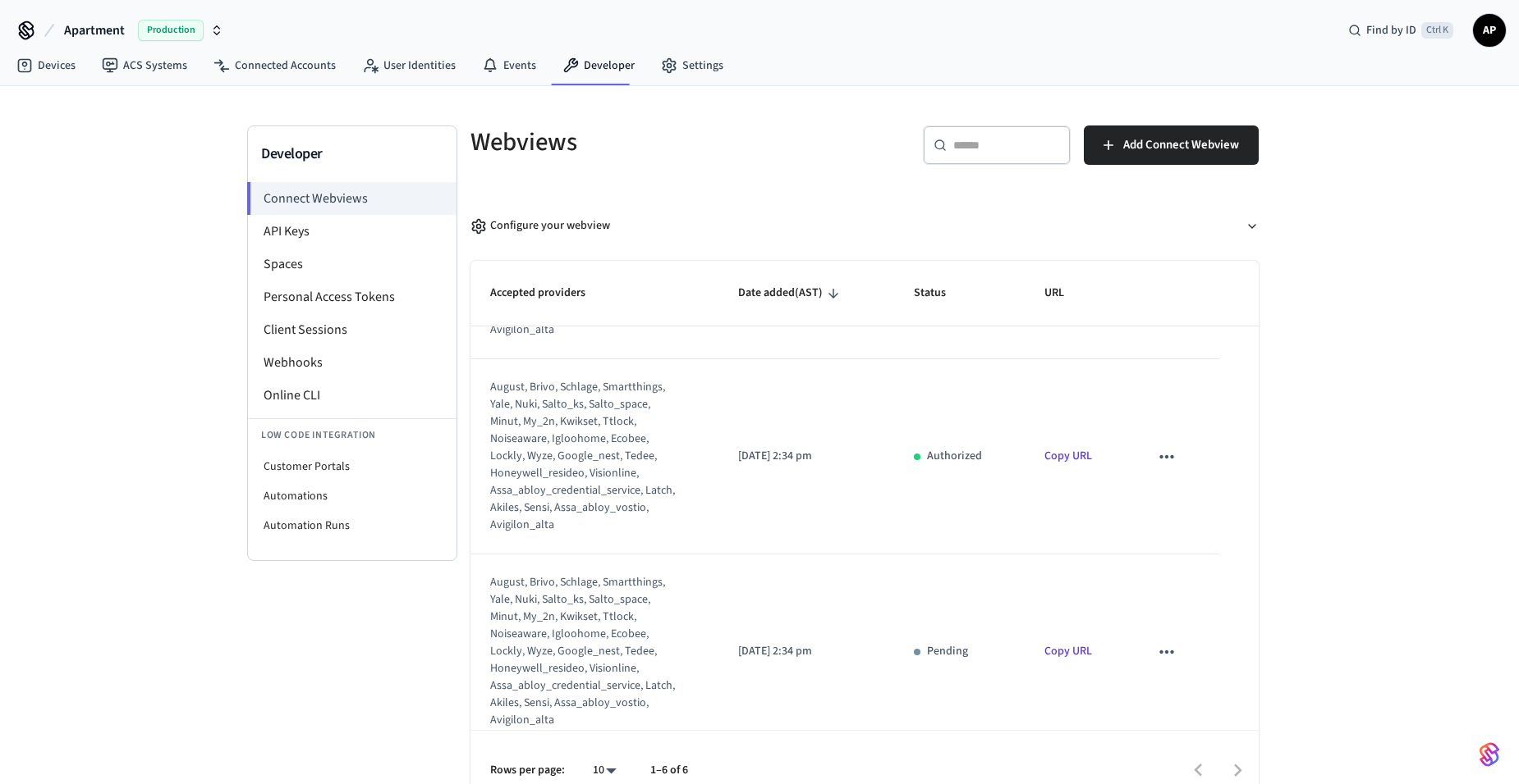
scroll to position [164, 0]
click at [1159, 453] on icon "sticky table" at bounding box center [1166, 454] width 14 height 3
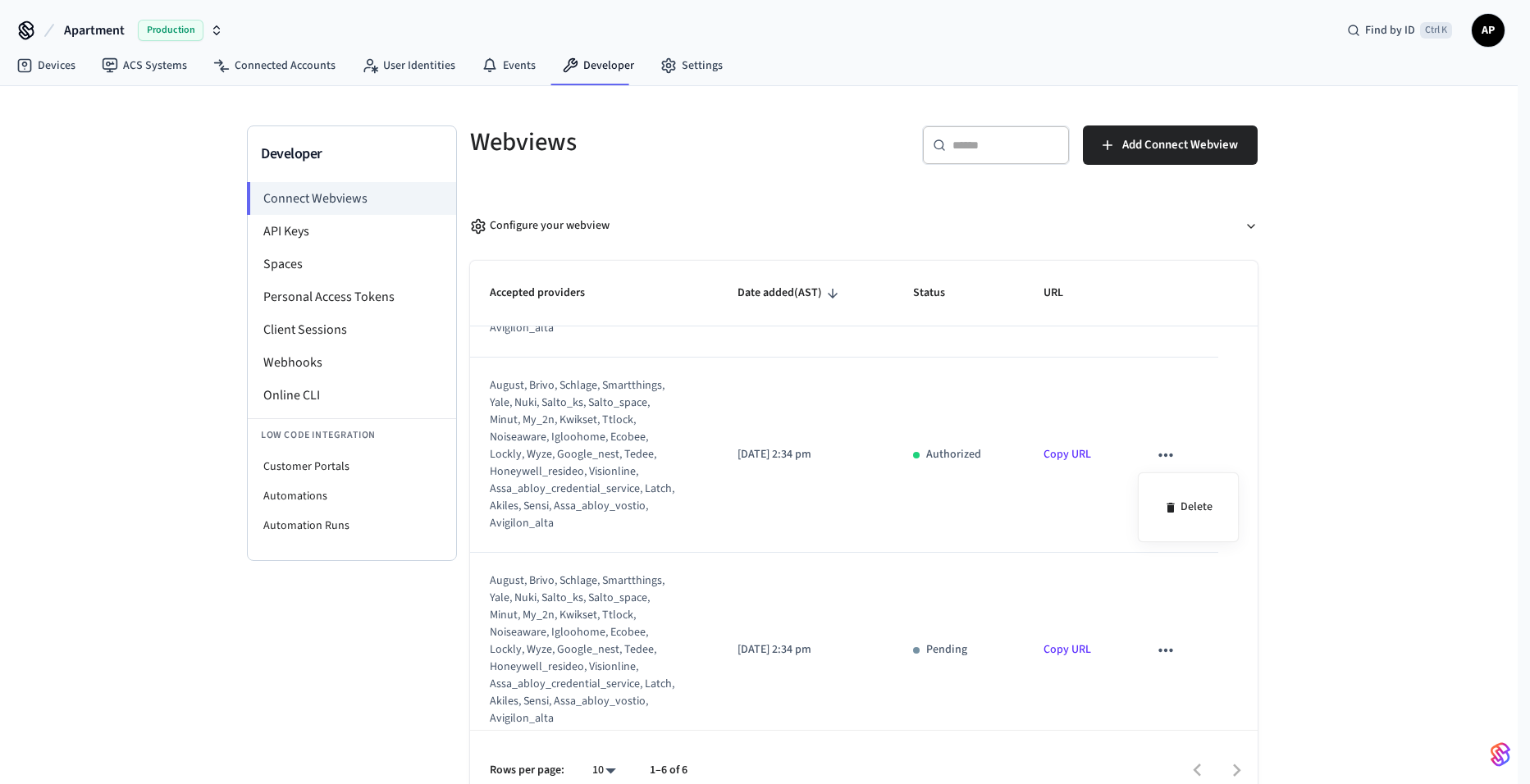
click at [1149, 453] on div at bounding box center [765, 392] width 1530 height 784
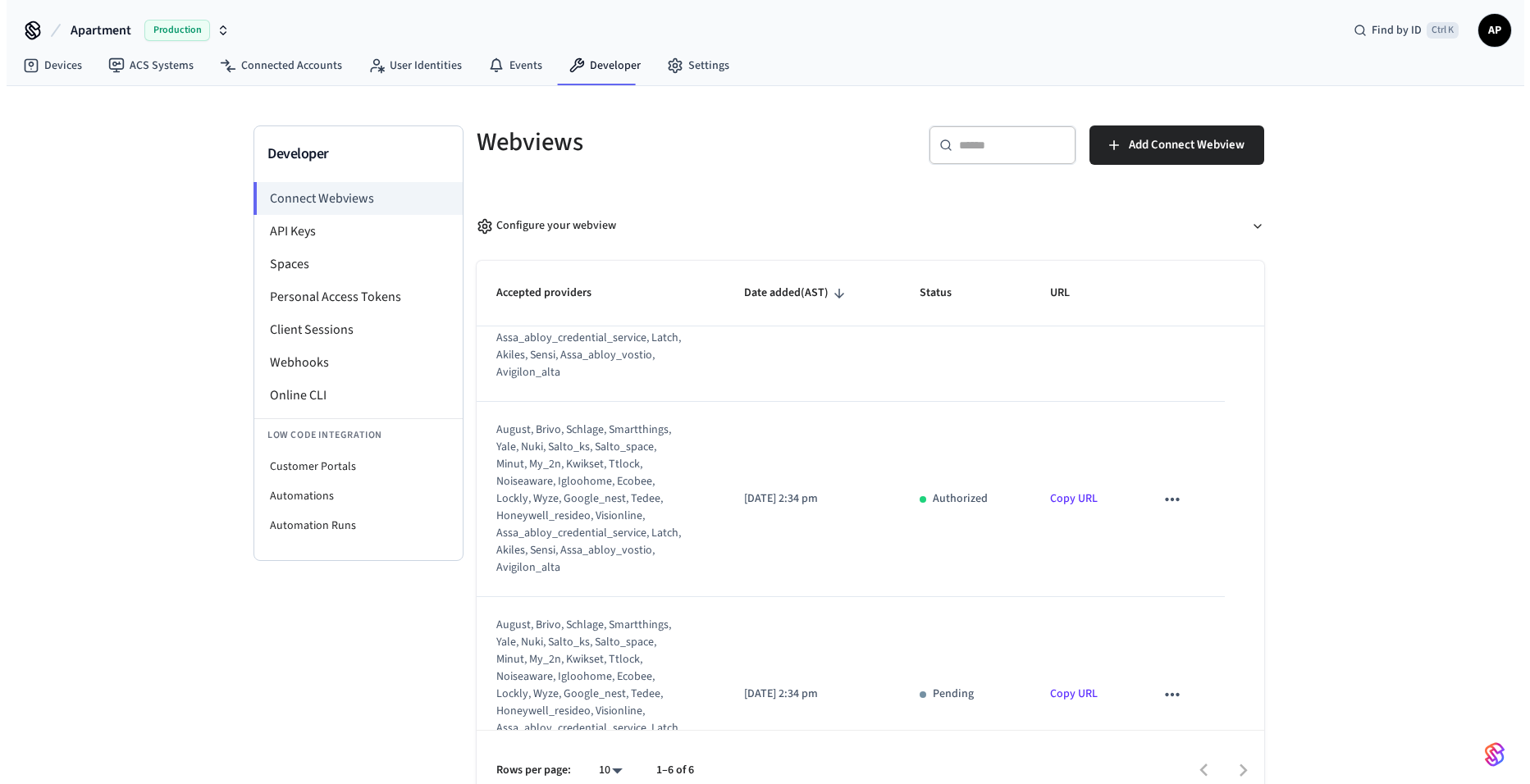
scroll to position [111, 0]
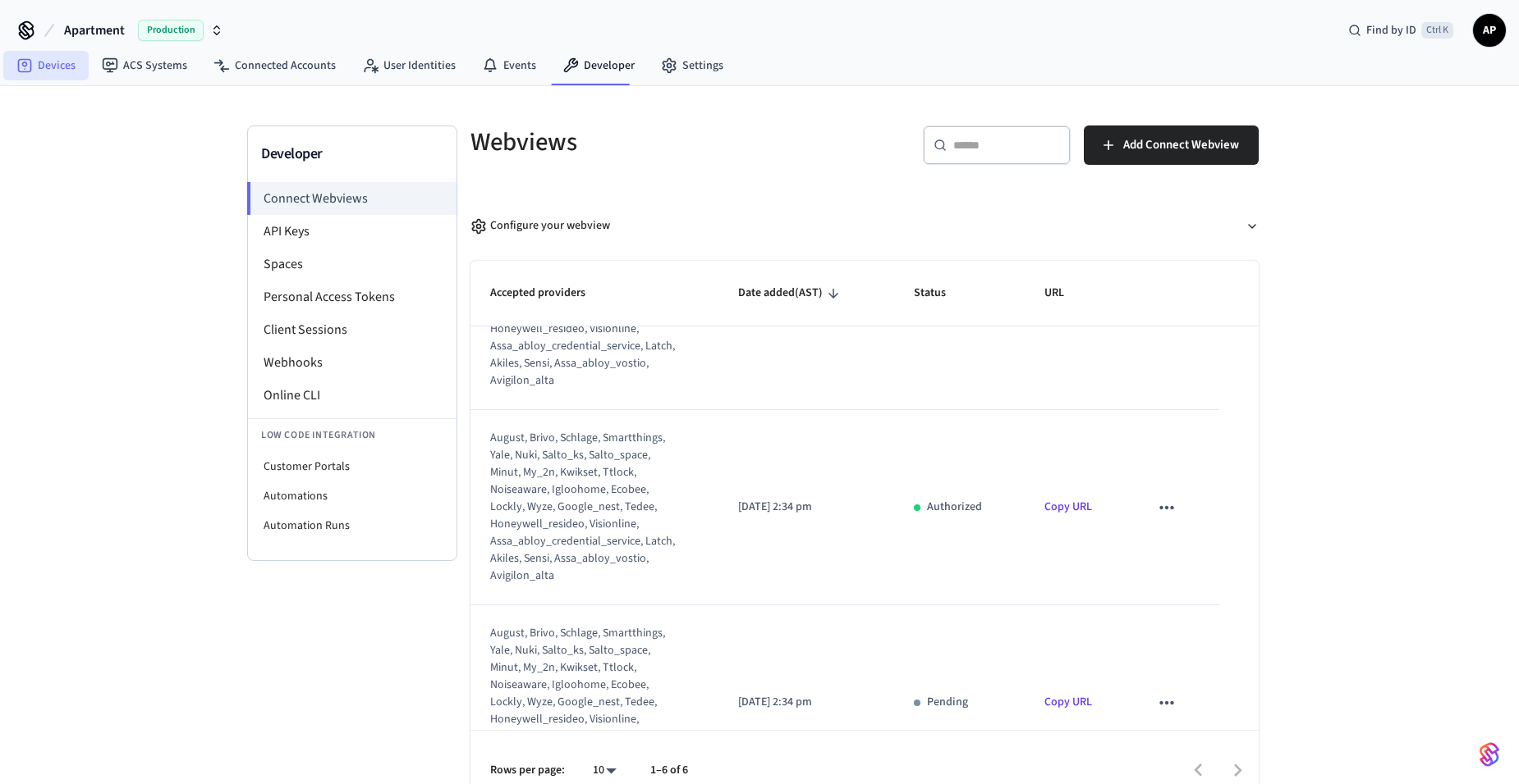
click at [66, 72] on link "Devices" at bounding box center [45, 65] width 86 height 30
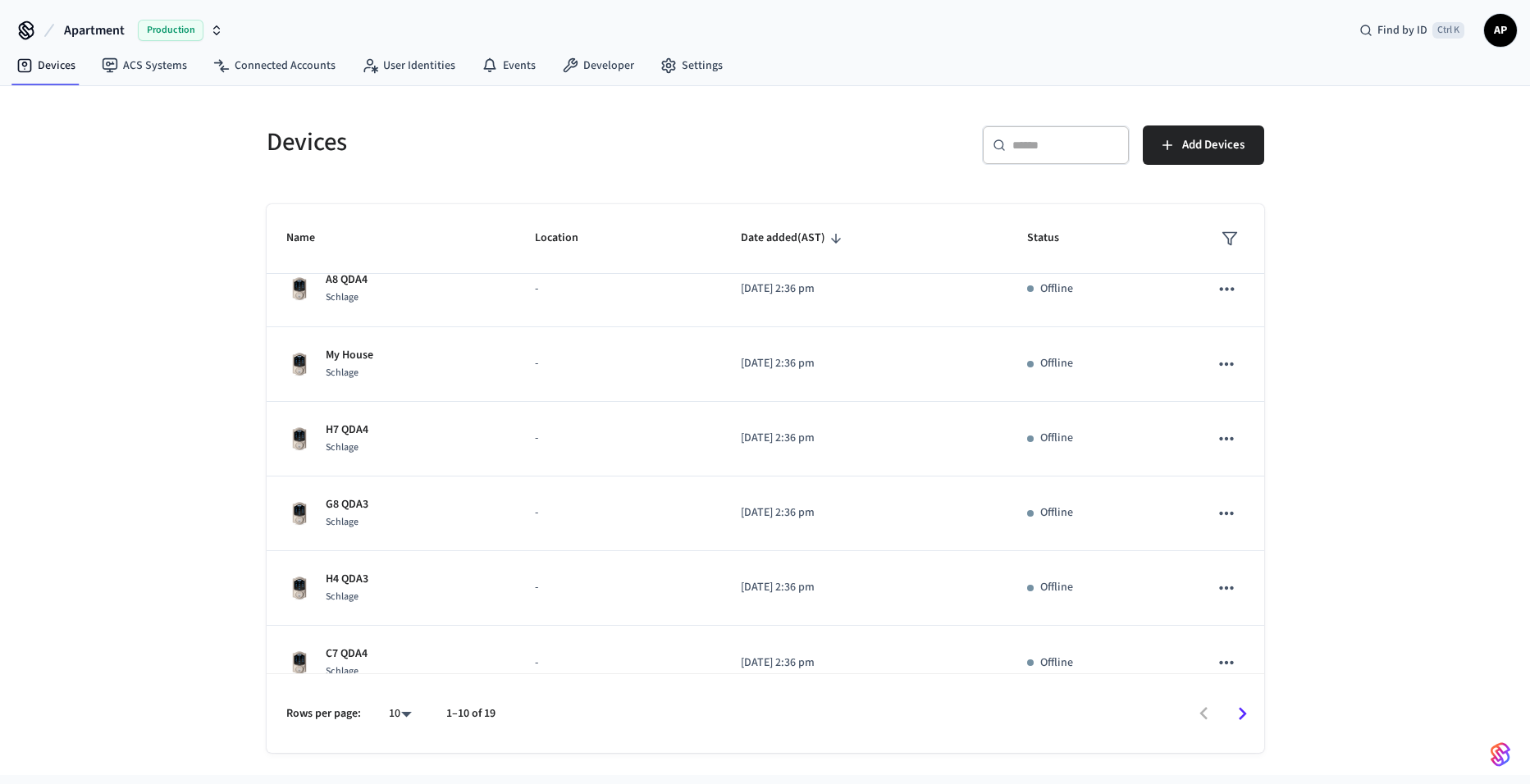
scroll to position [348, 0]
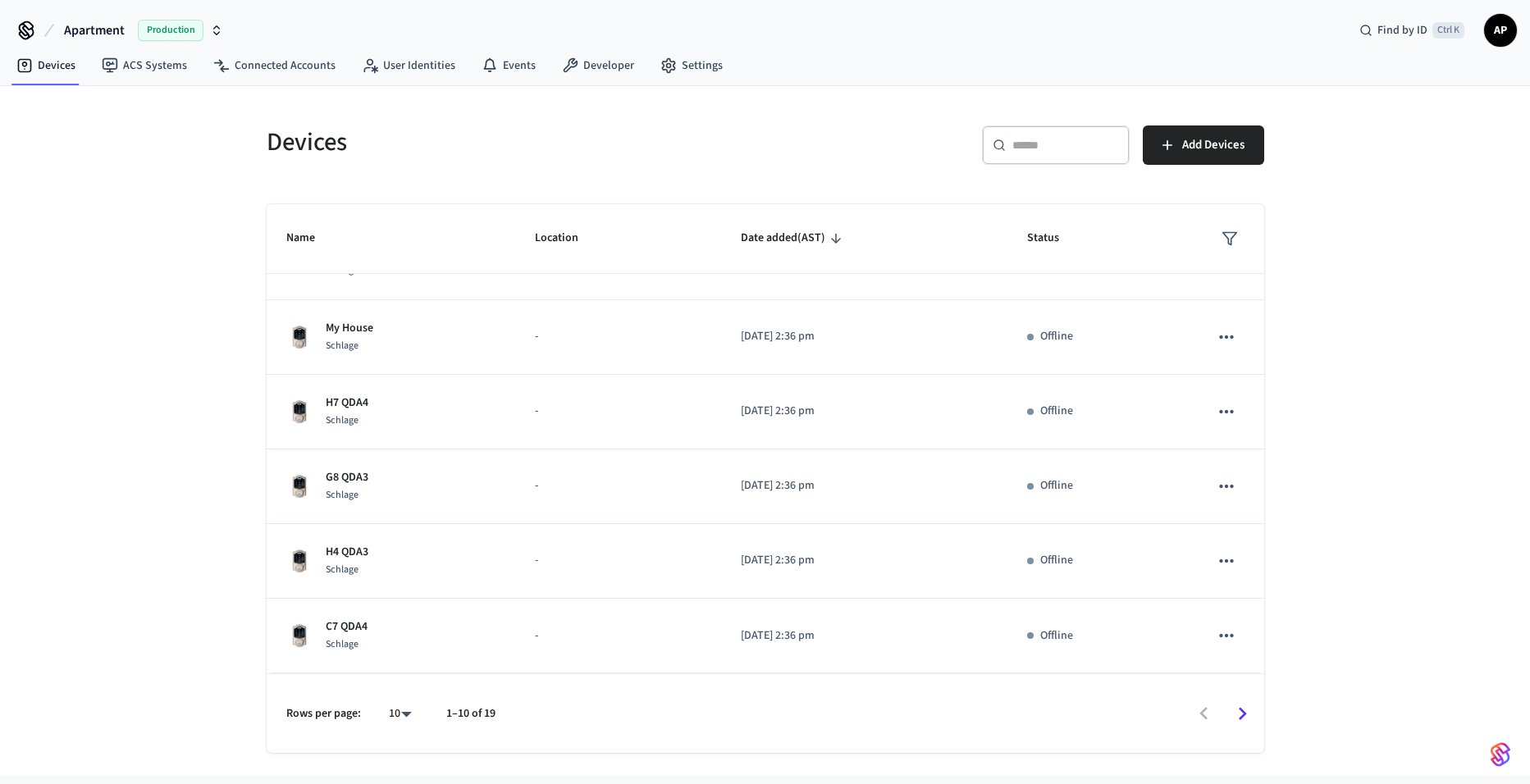
click at [387, 712] on body "Apartment Production Find by ID Ctrl K AP Devices ACS Systems Connected Account…" at bounding box center [765, 387] width 1530 height 775
click at [397, 652] on li "25" at bounding box center [393, 648] width 43 height 44
type input "**"
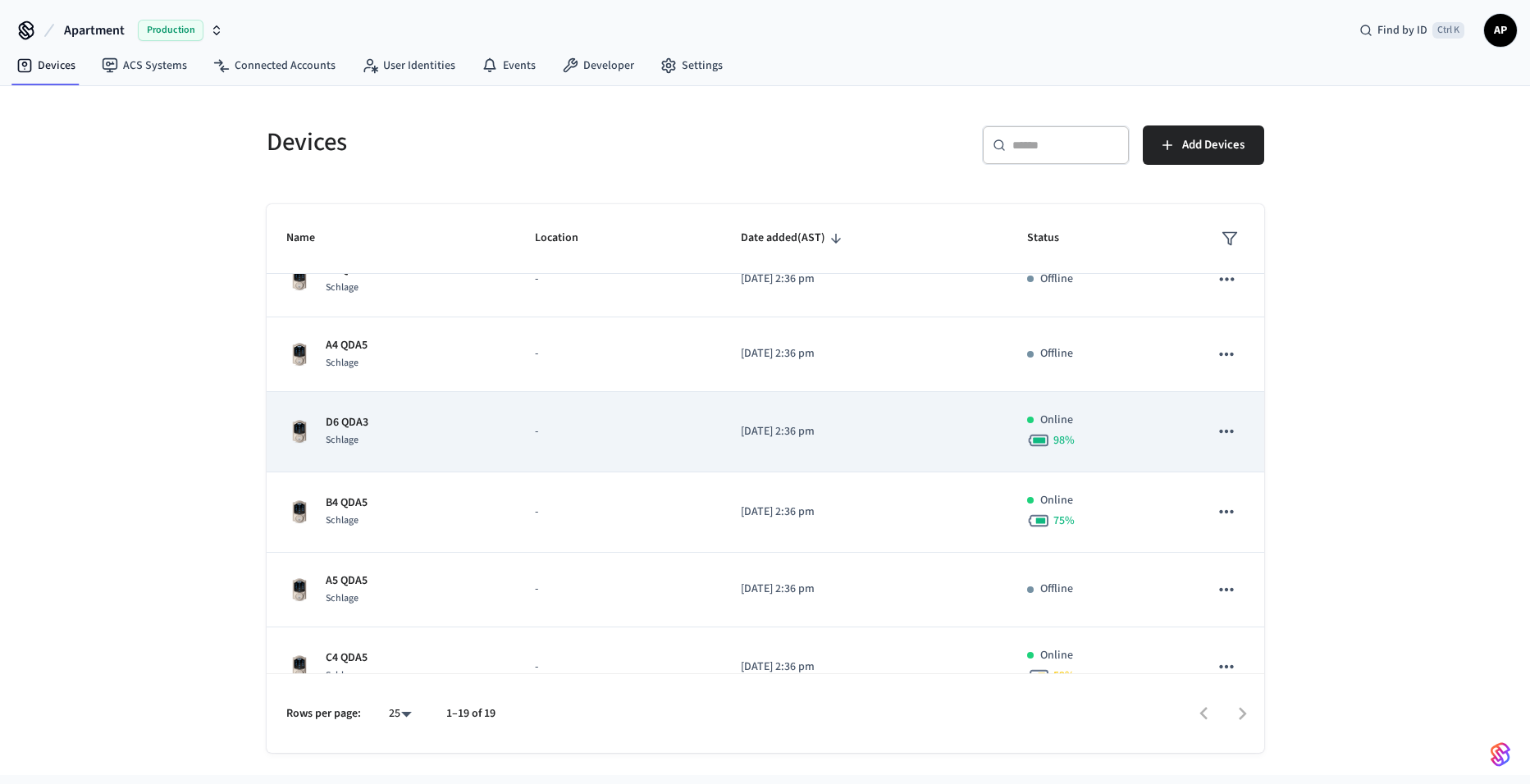
scroll to position [1038, 0]
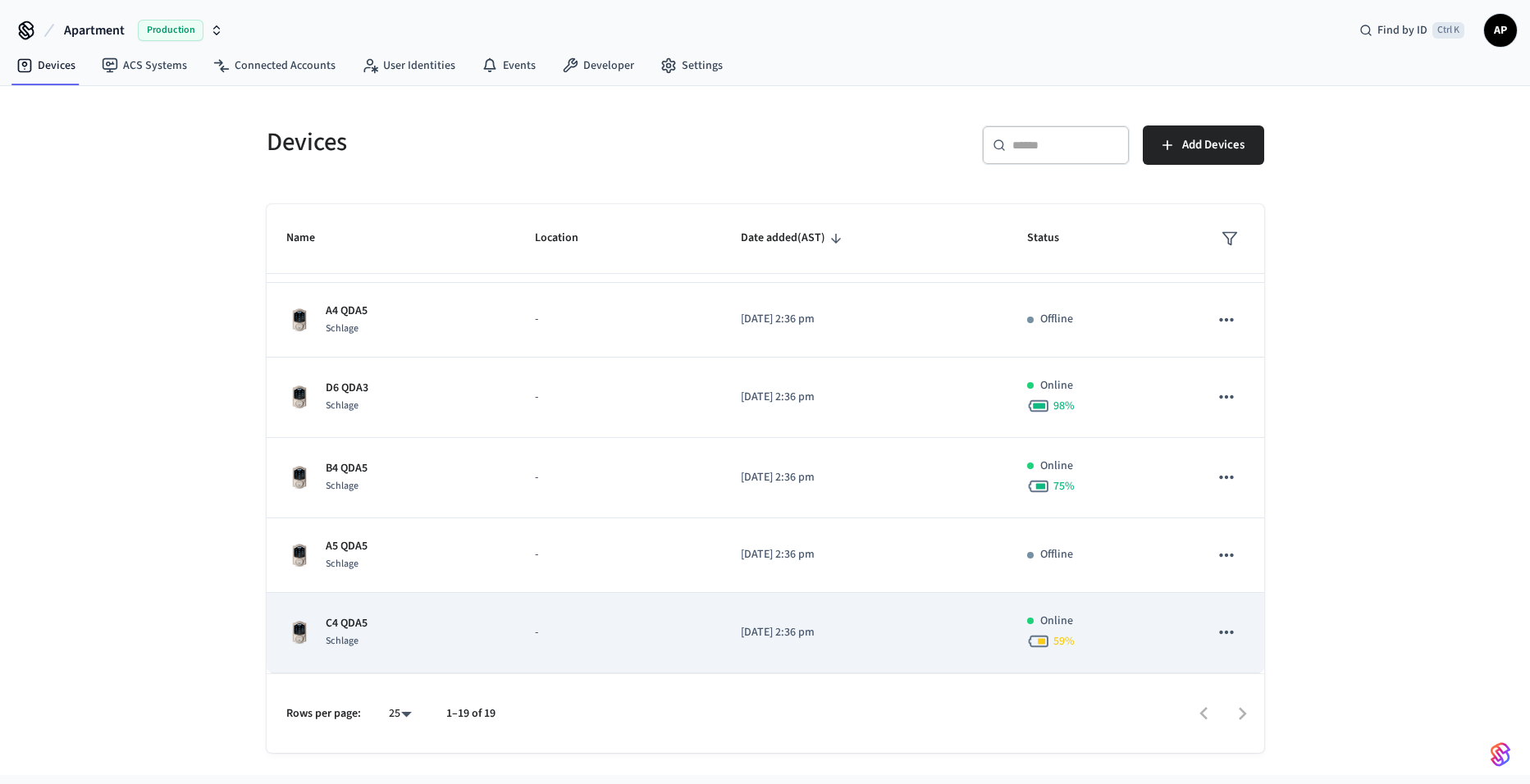
click at [1216, 630] on icon "sticky table" at bounding box center [1226, 632] width 21 height 21
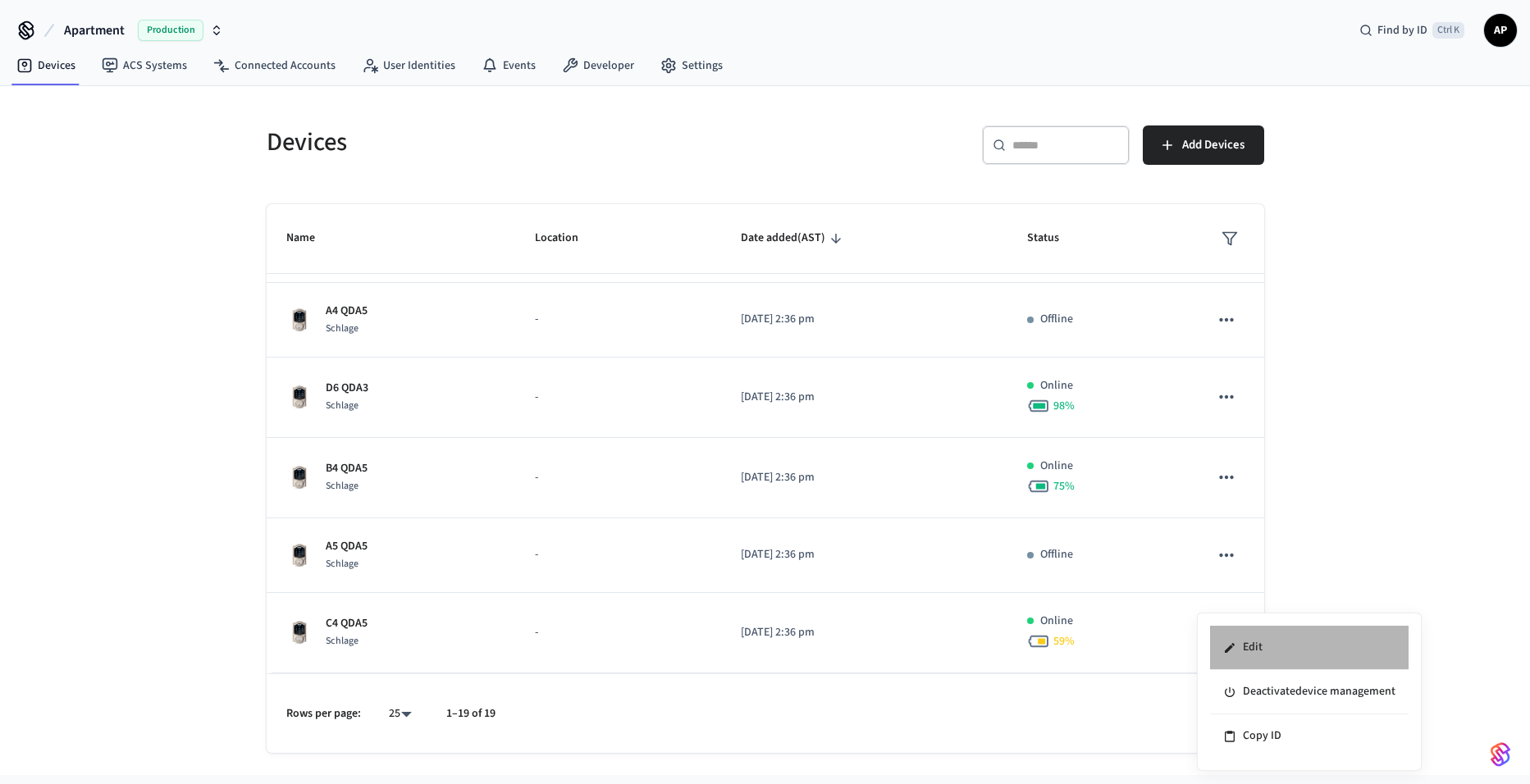
click at [1276, 639] on li "Edit" at bounding box center [1309, 648] width 199 height 44
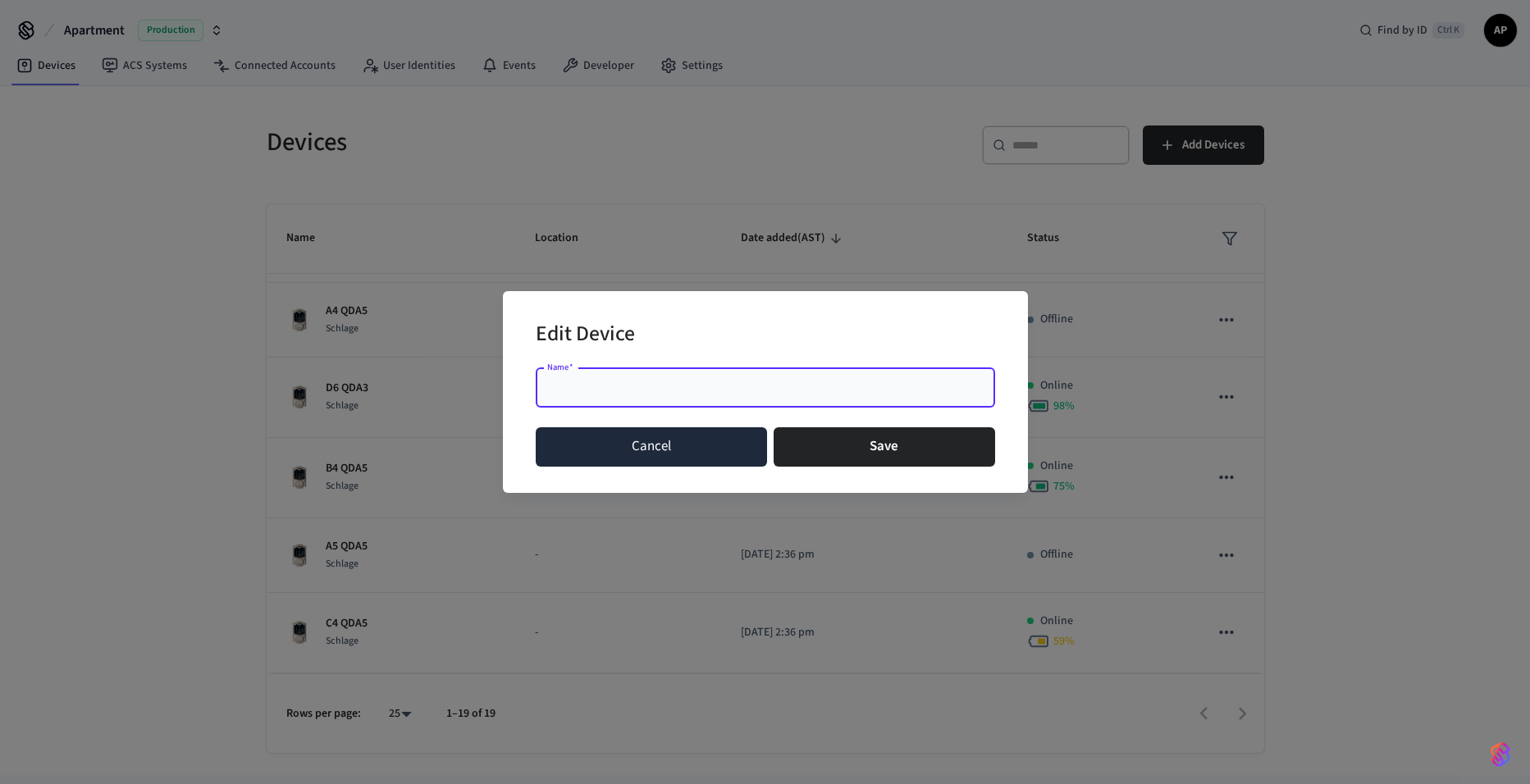
click at [671, 456] on button "Cancel" at bounding box center [653, 447] width 233 height 39
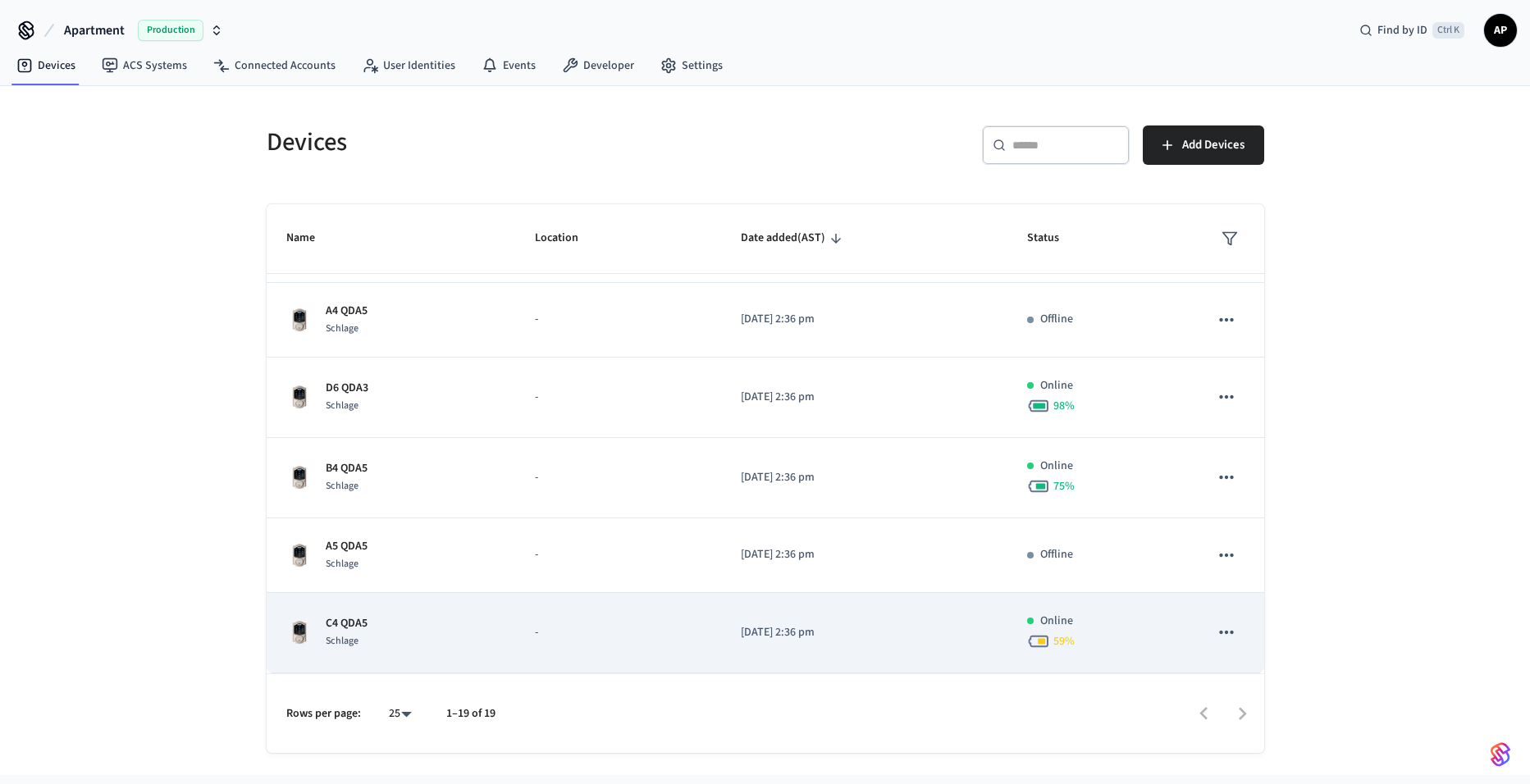
click at [361, 638] on div "Schlage" at bounding box center [347, 641] width 42 height 17
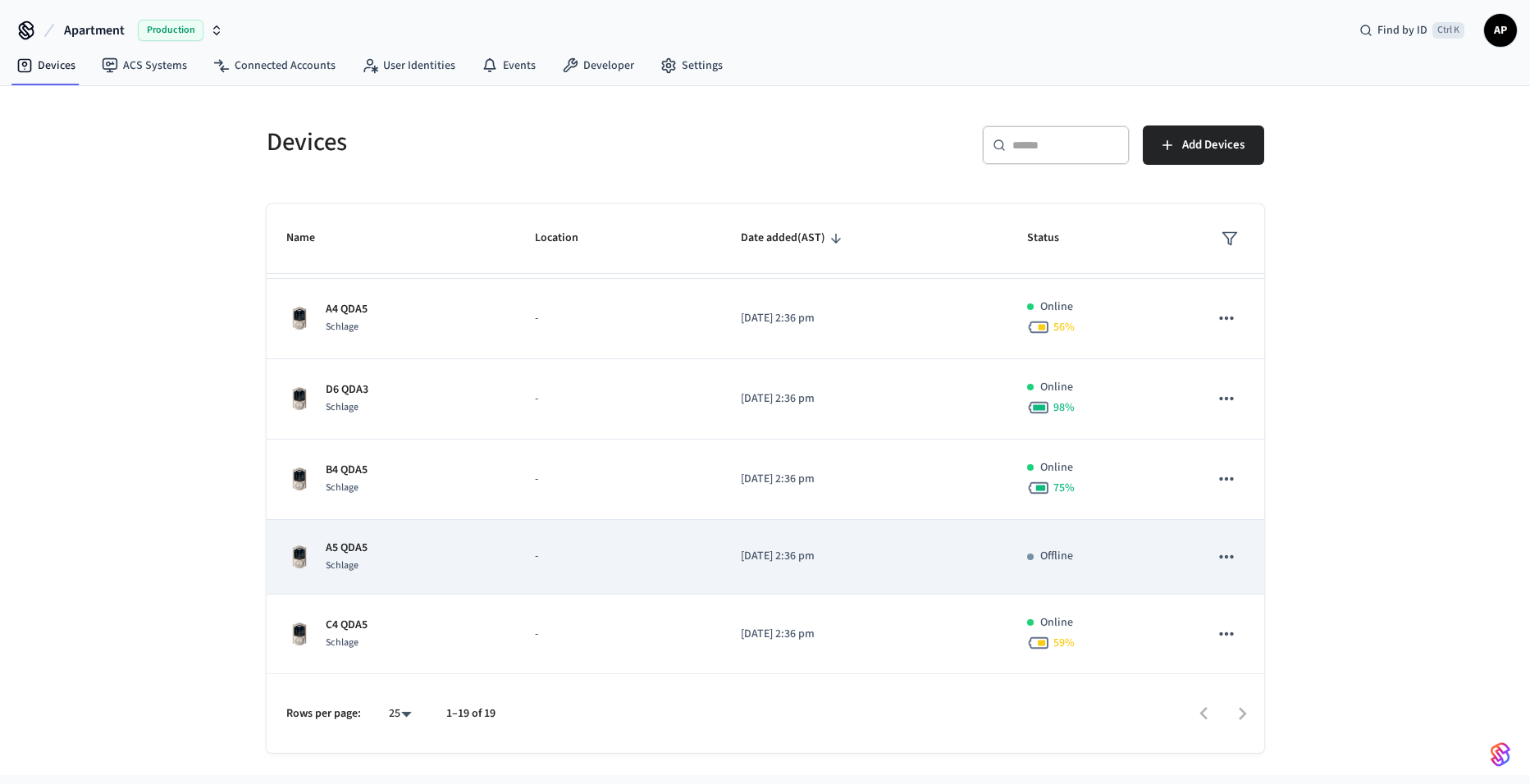
scroll to position [1043, 0]
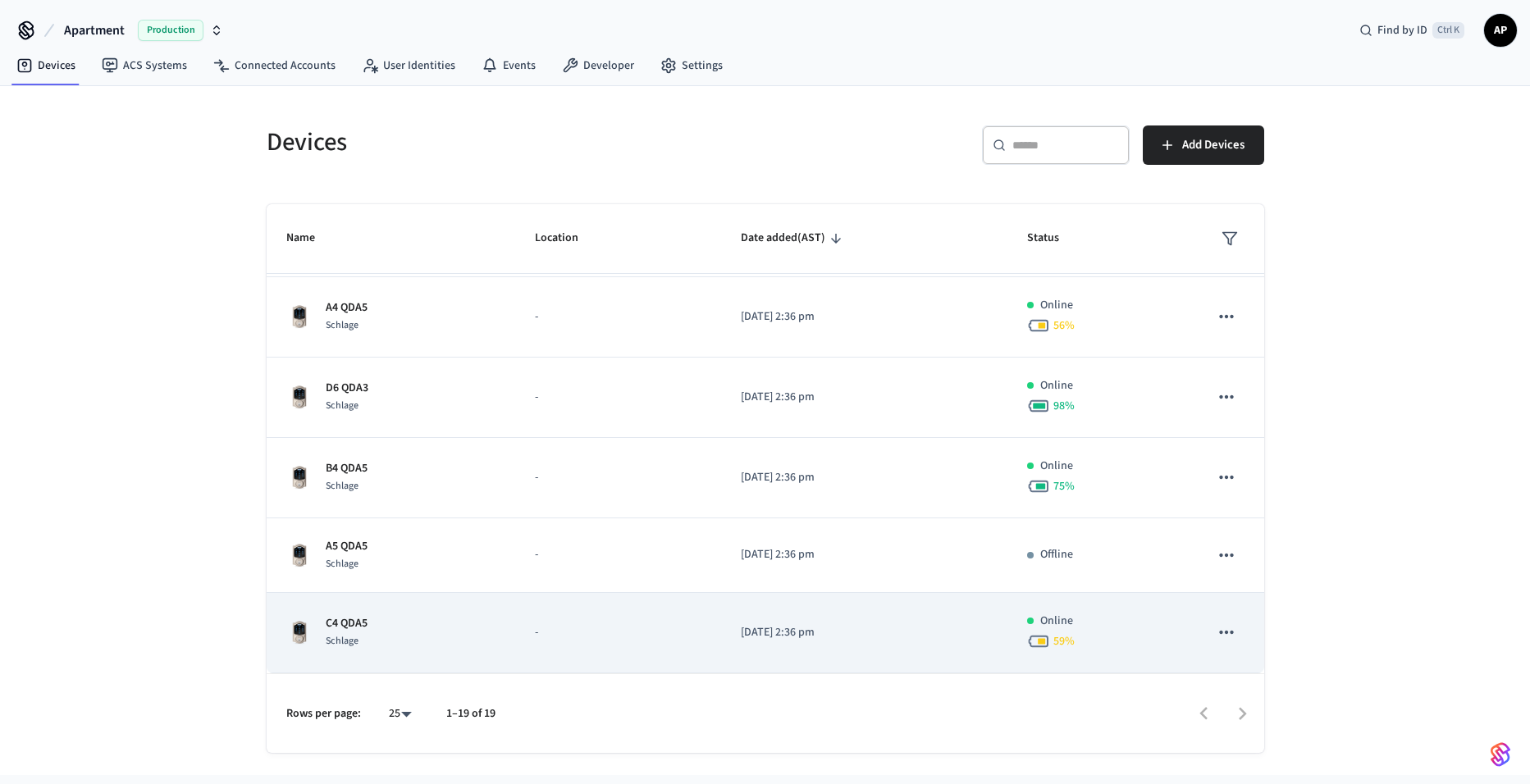
click at [653, 625] on p "-" at bounding box center [618, 633] width 165 height 17
click at [295, 629] on img "sticky table" at bounding box center [299, 632] width 26 height 26
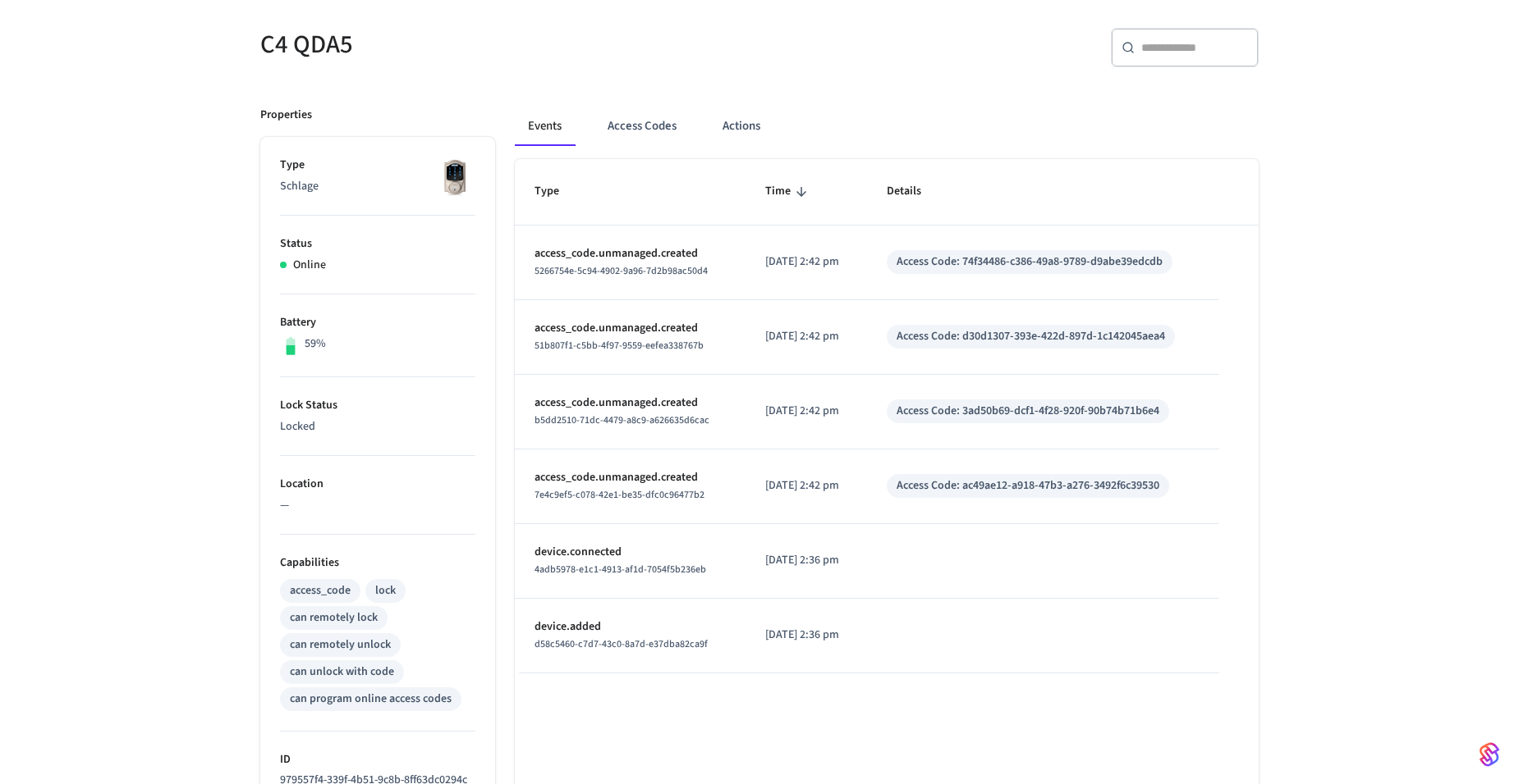
scroll to position [104, 0]
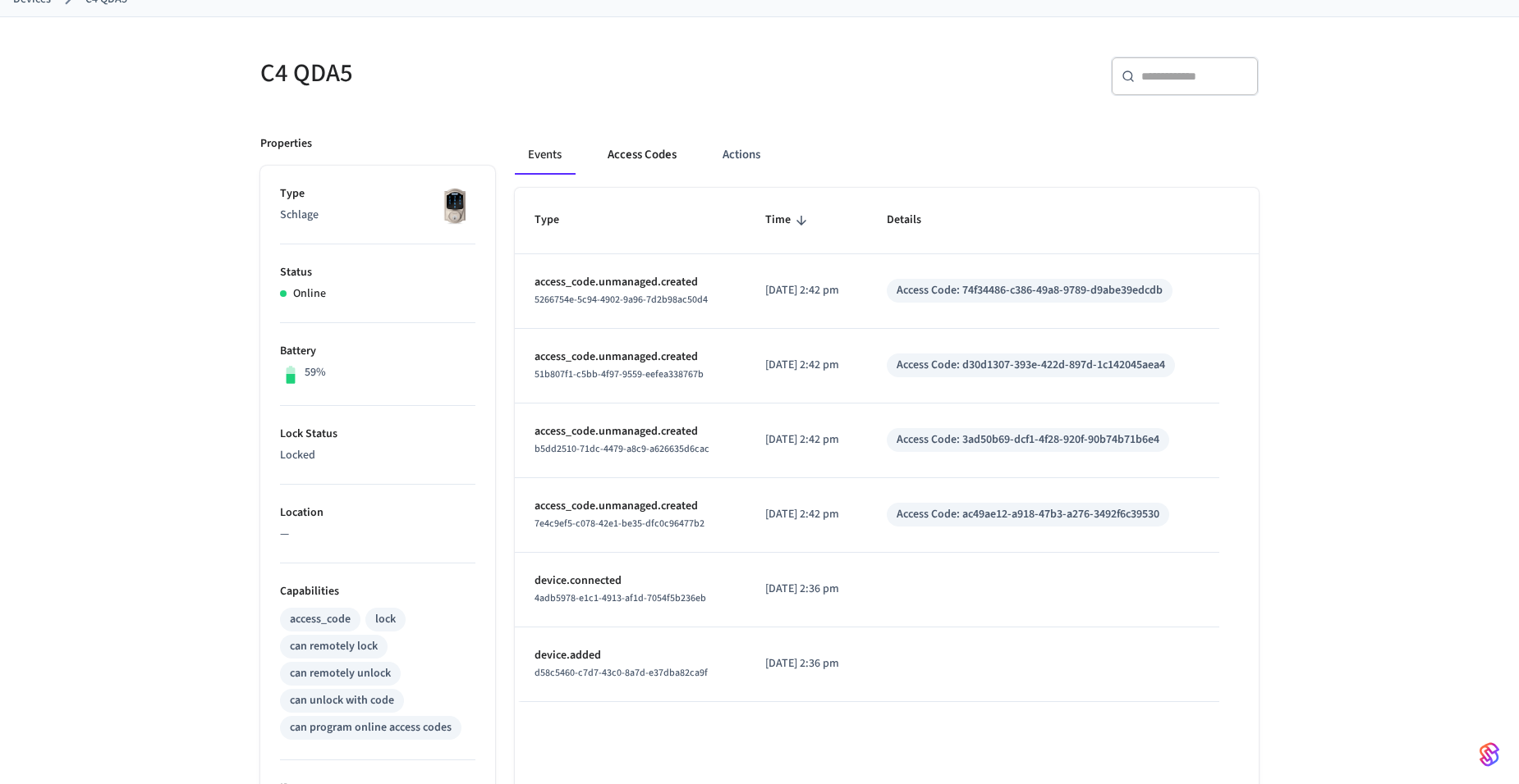
click at [638, 148] on button "Access Codes" at bounding box center [641, 155] width 95 height 39
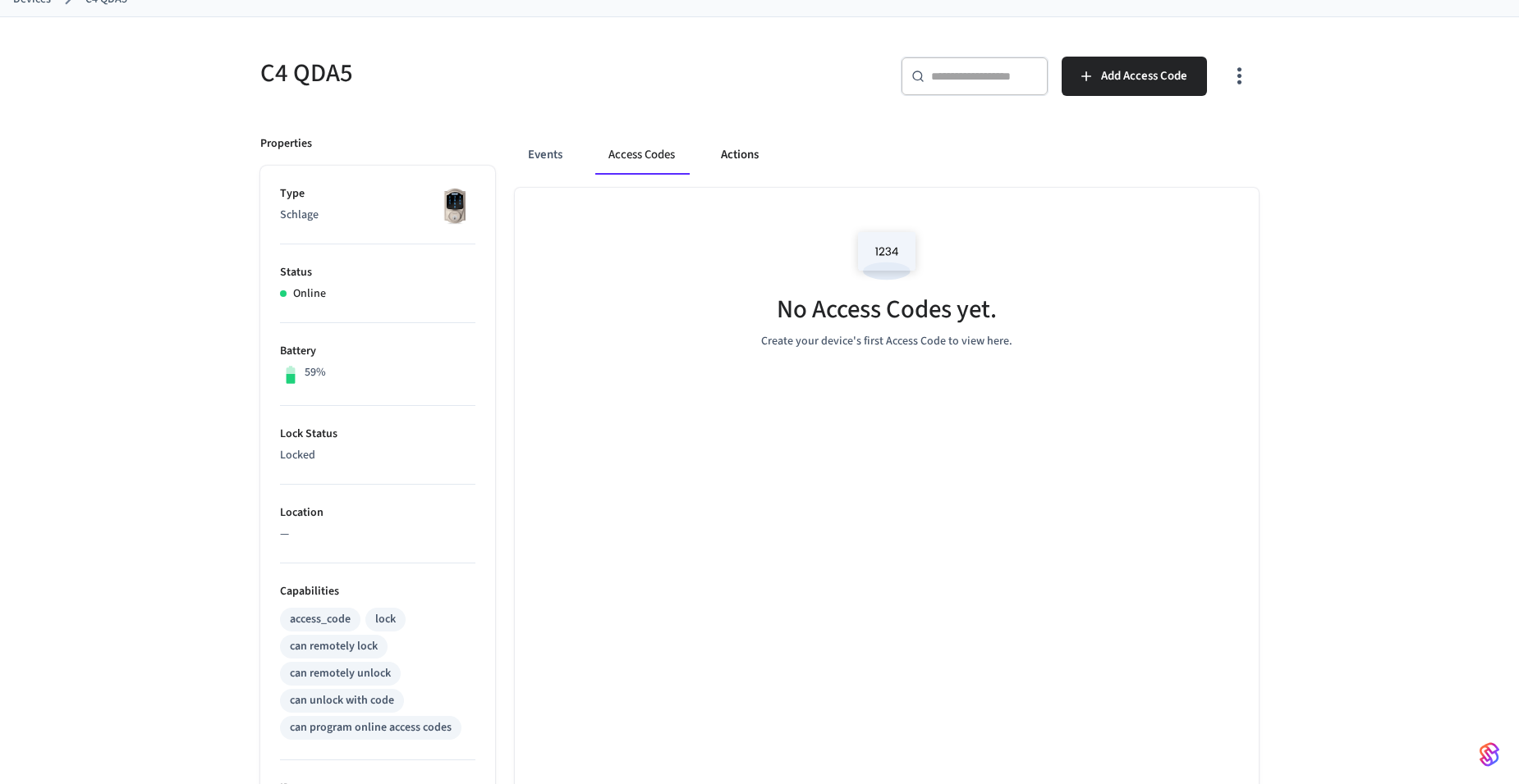
click at [718, 151] on button "Actions" at bounding box center [739, 155] width 64 height 39
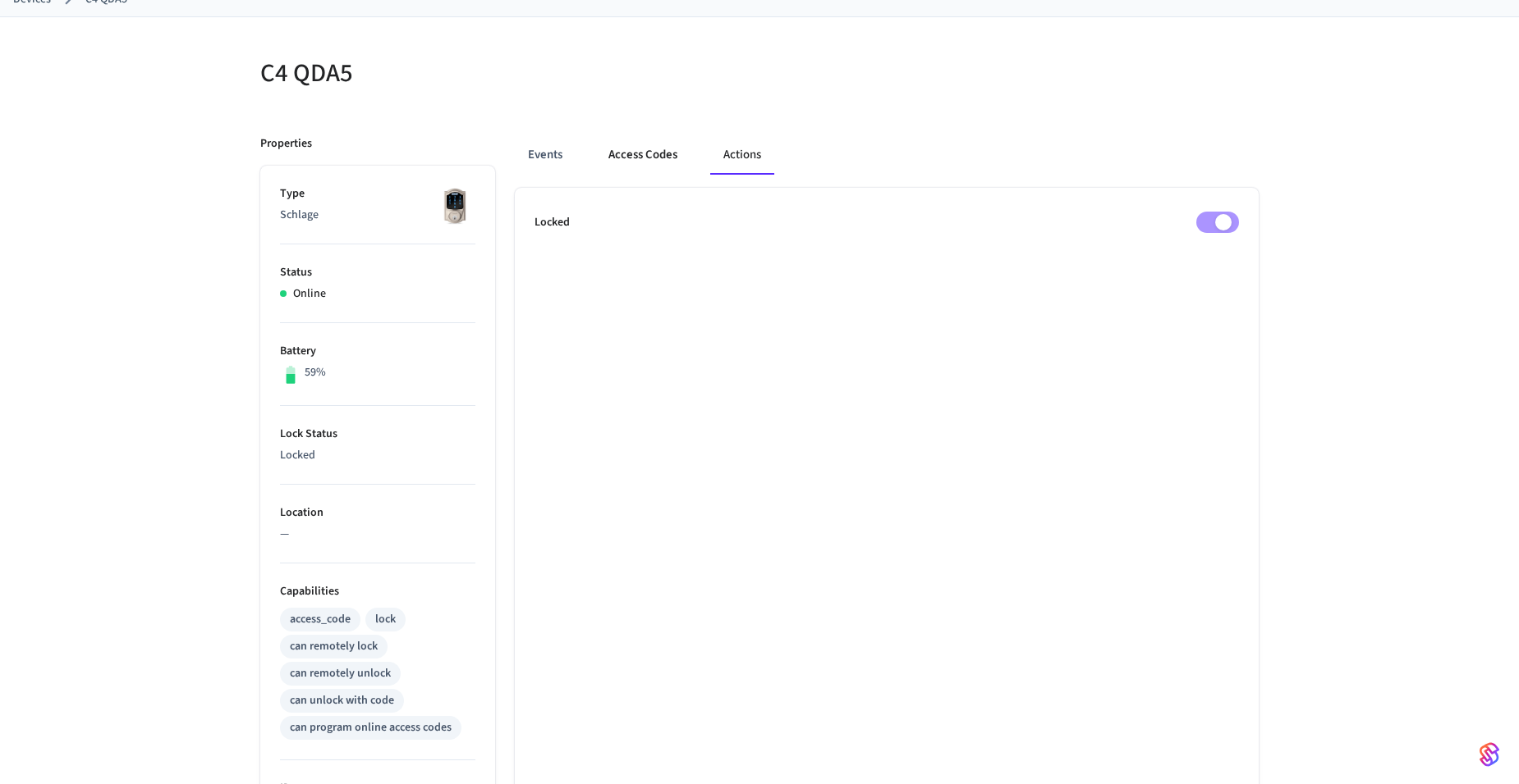
click at [644, 155] on button "Access Codes" at bounding box center [642, 155] width 95 height 39
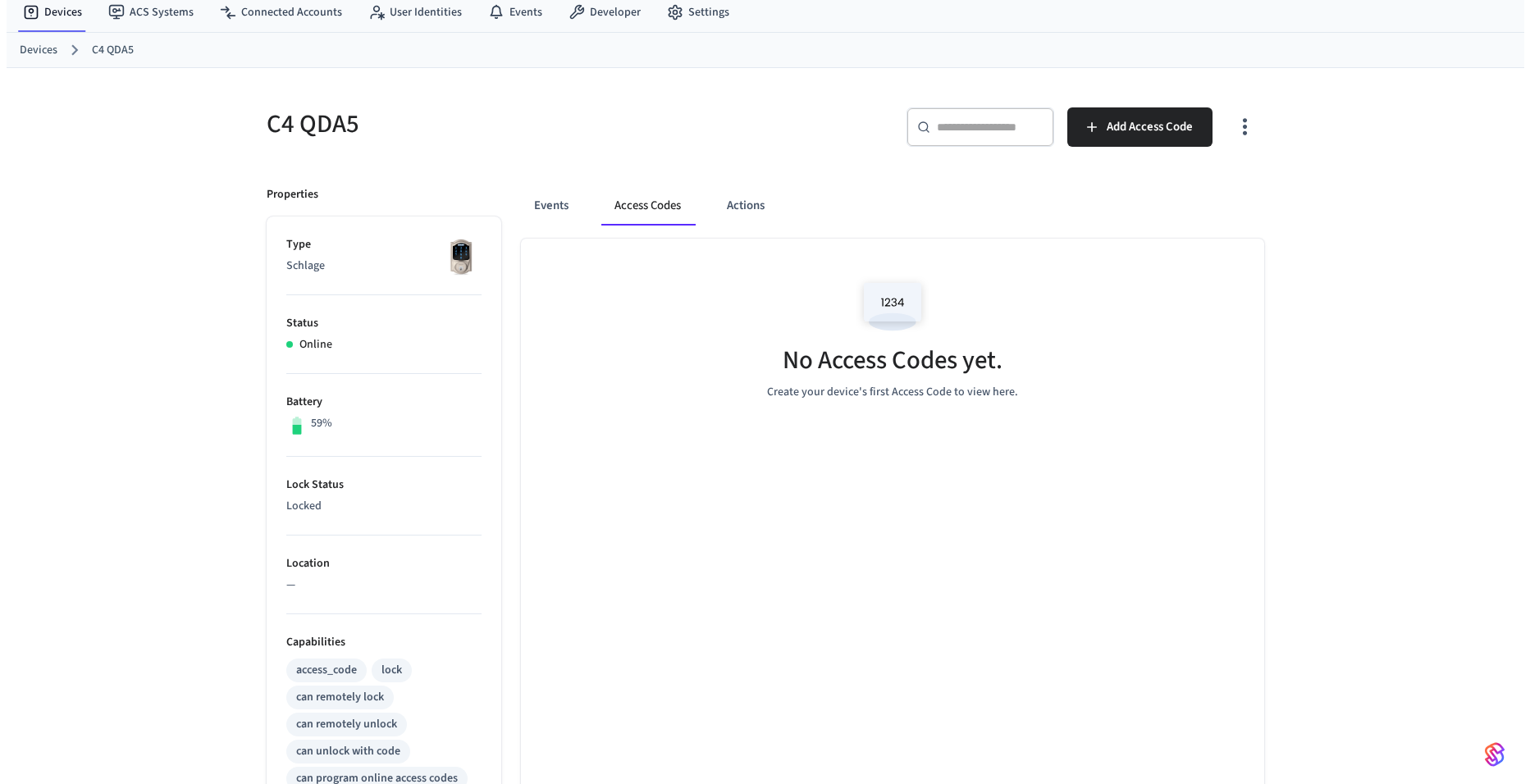
scroll to position [0, 0]
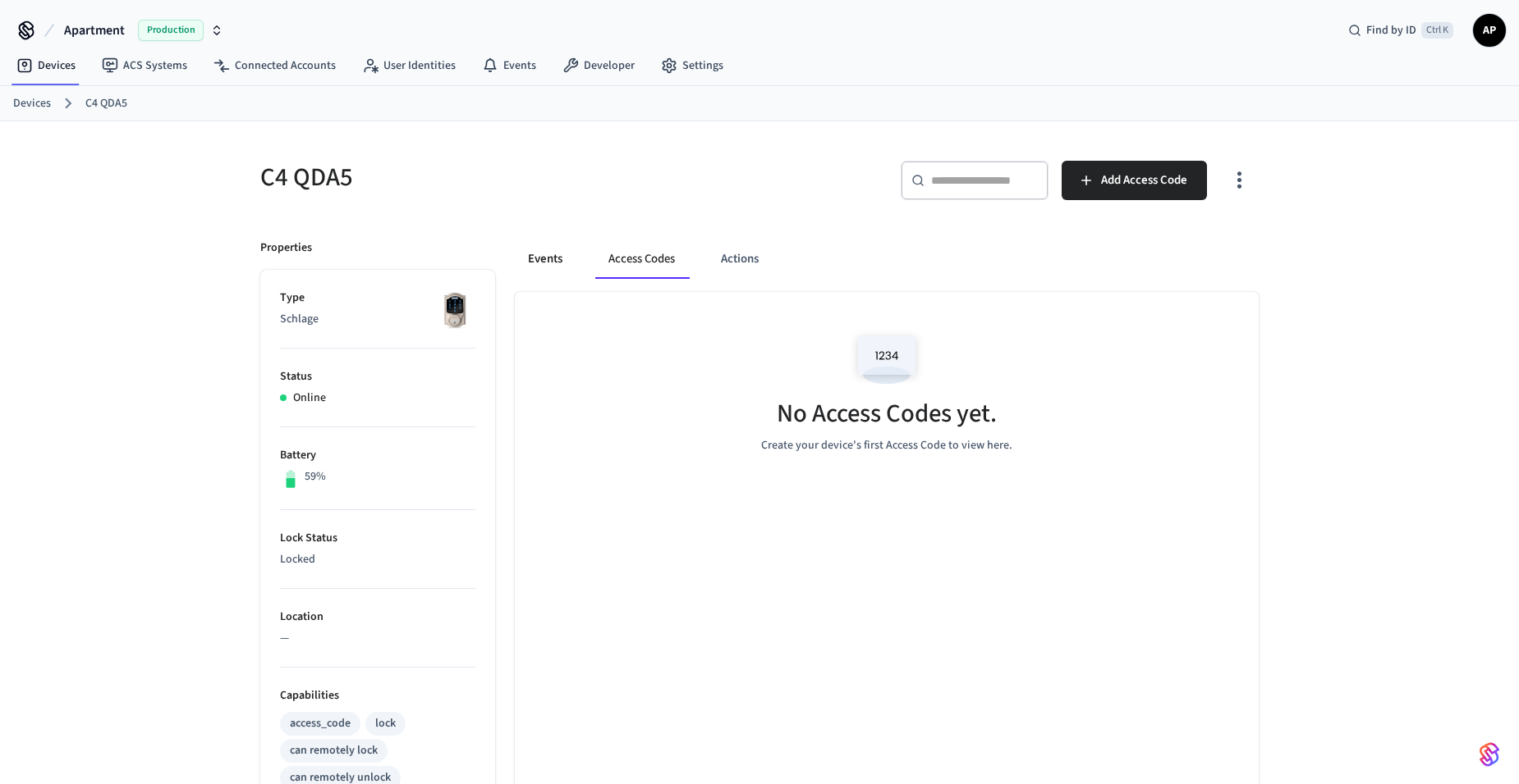
click at [539, 267] on button "Events" at bounding box center [544, 258] width 61 height 39
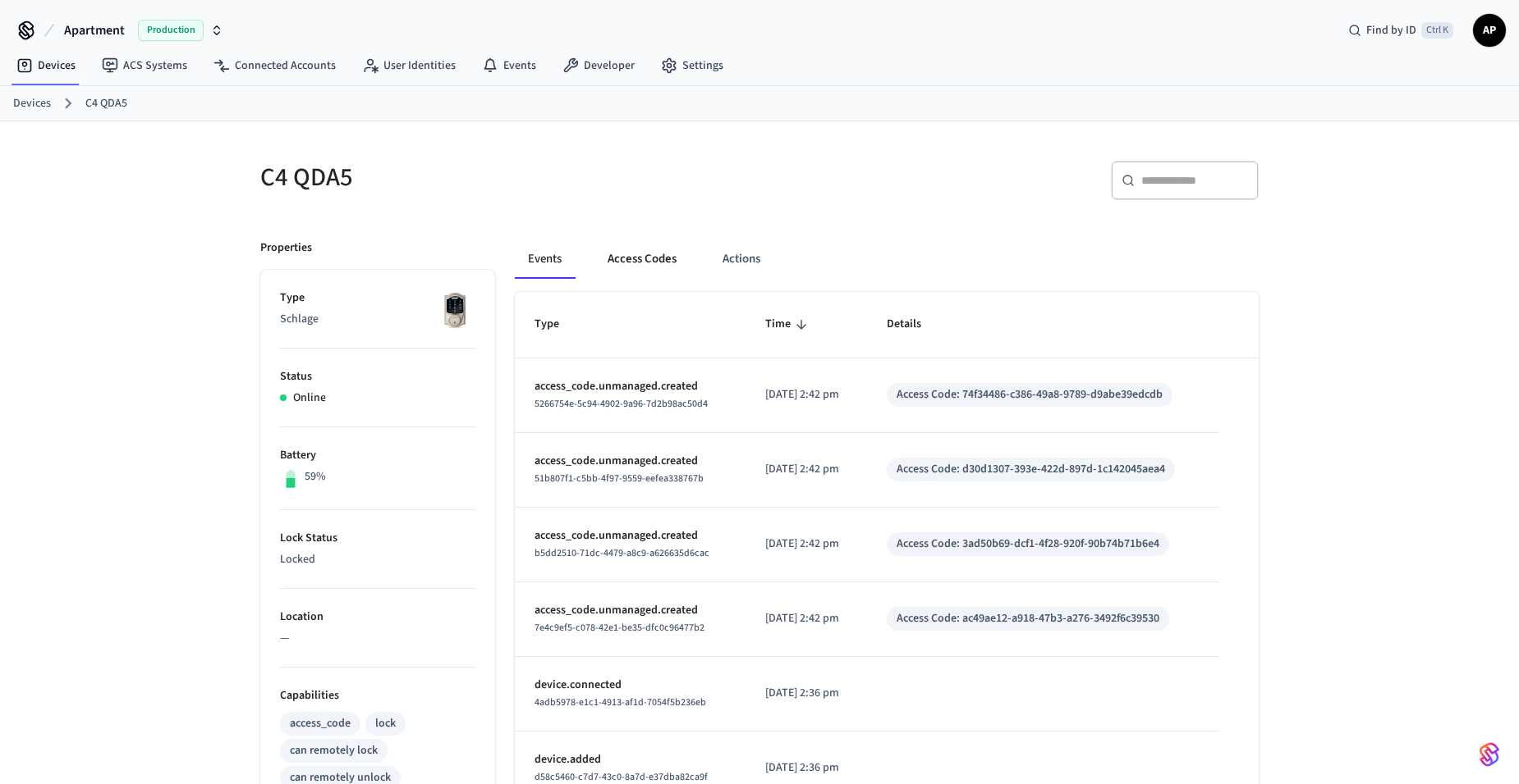
click at [636, 244] on button "Access Codes" at bounding box center [641, 258] width 95 height 39
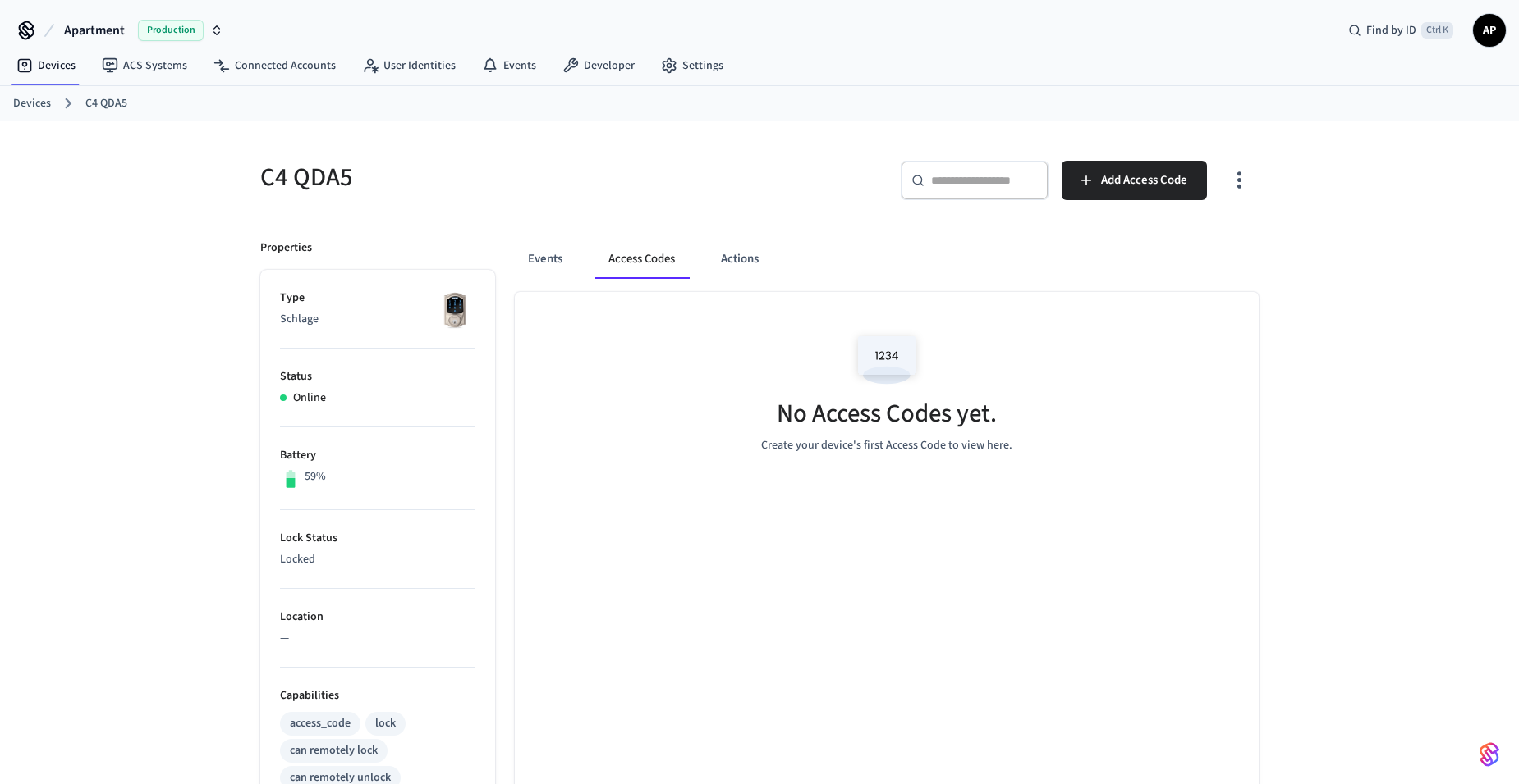
click at [40, 112] on ol "Devices C4 QDA5" at bounding box center [766, 103] width 1506 height 21
click at [37, 100] on link "Devices" at bounding box center [32, 104] width 37 height 17
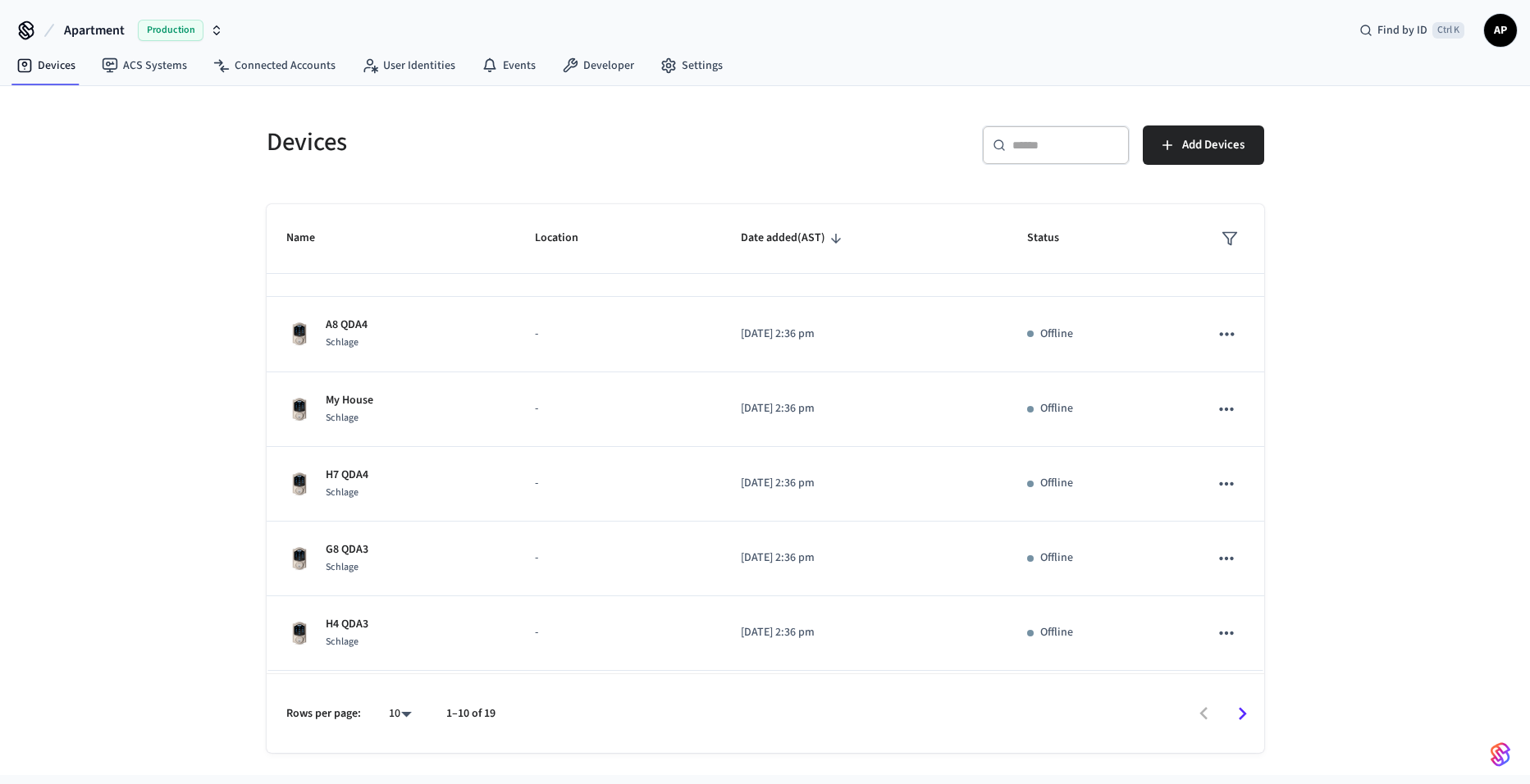
scroll to position [348, 0]
click at [399, 709] on body "Apartment Production Find by ID Ctrl K AP Devices ACS Systems Connected Account…" at bounding box center [765, 387] width 1530 height 775
click at [395, 638] on li "25" at bounding box center [393, 648] width 43 height 44
type input "**"
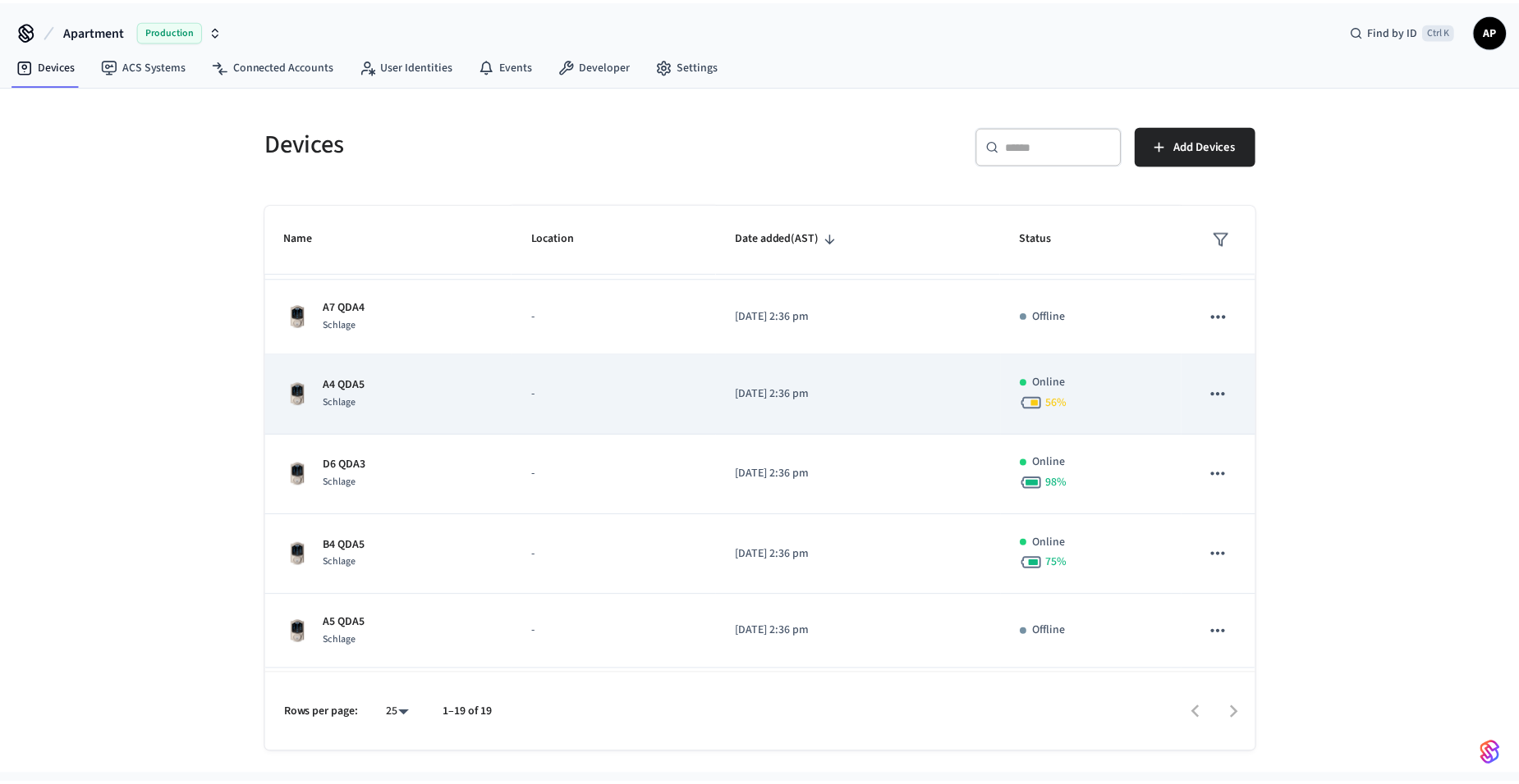
scroll to position [1043, 0]
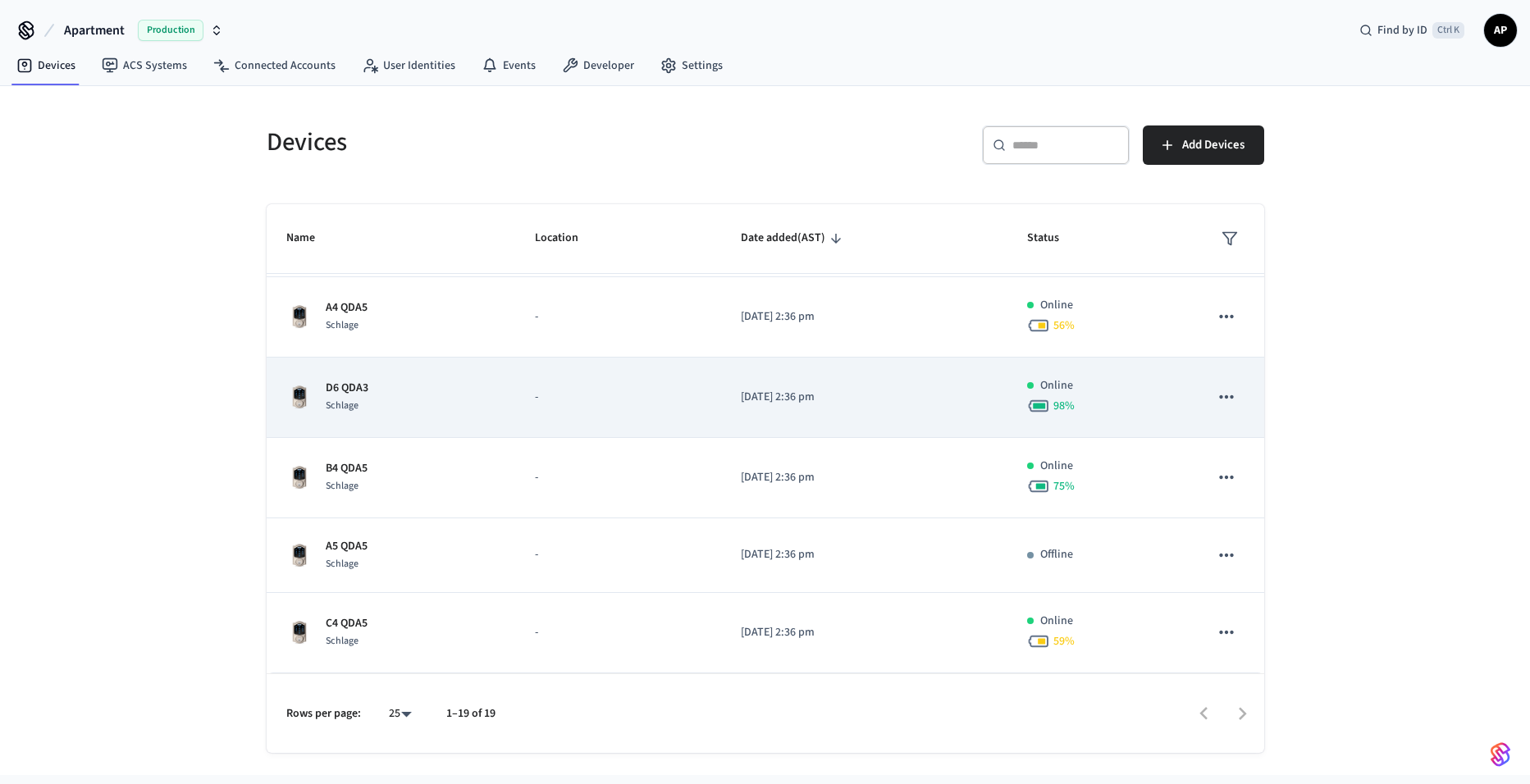
click at [593, 391] on p "-" at bounding box center [618, 398] width 165 height 17
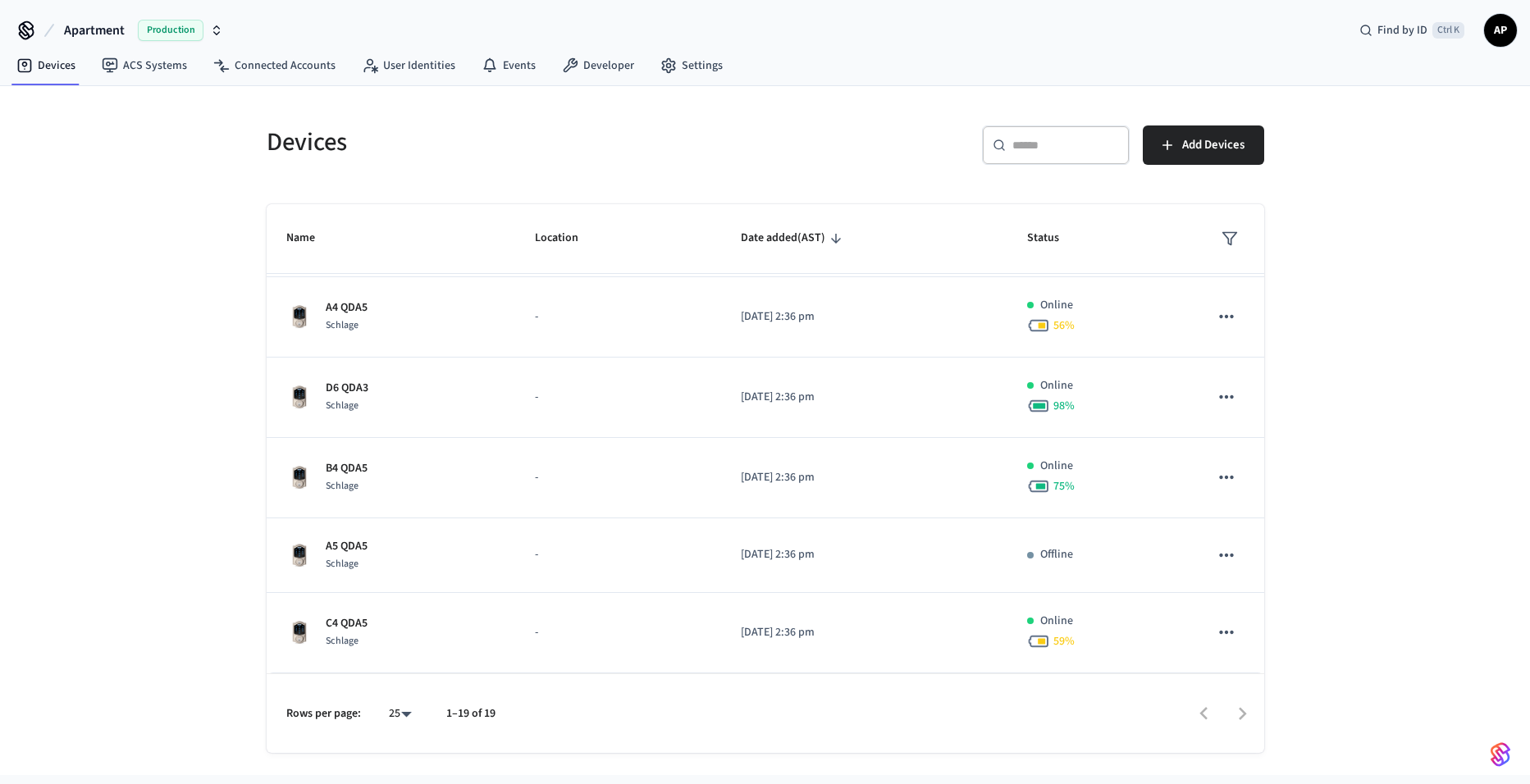
click at [284, 171] on div "Devices" at bounding box center [501, 141] width 508 height 72
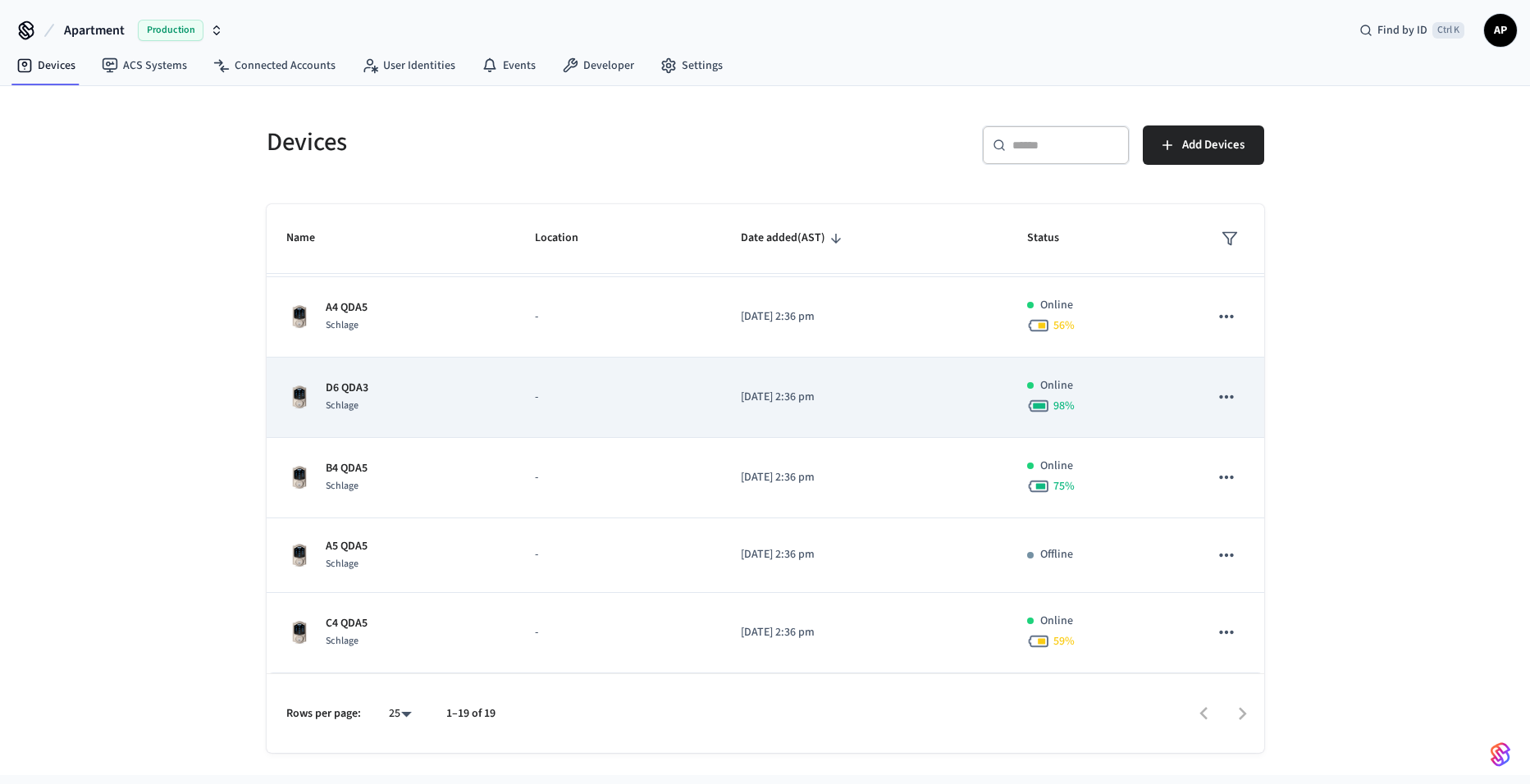
click at [361, 387] on p "D6 QDA3" at bounding box center [347, 388] width 42 height 17
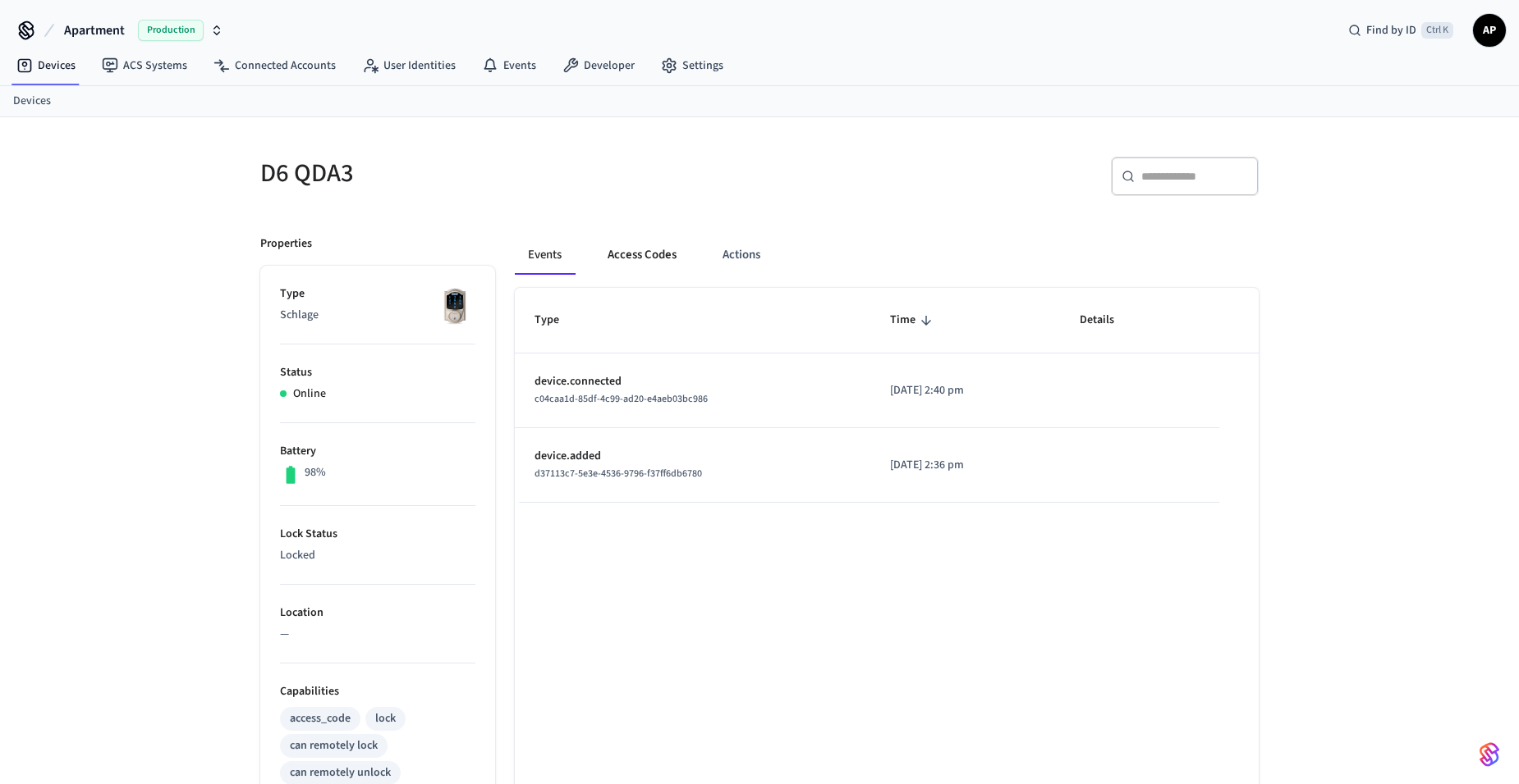
click at [644, 257] on button "Access Codes" at bounding box center [641, 255] width 95 height 39
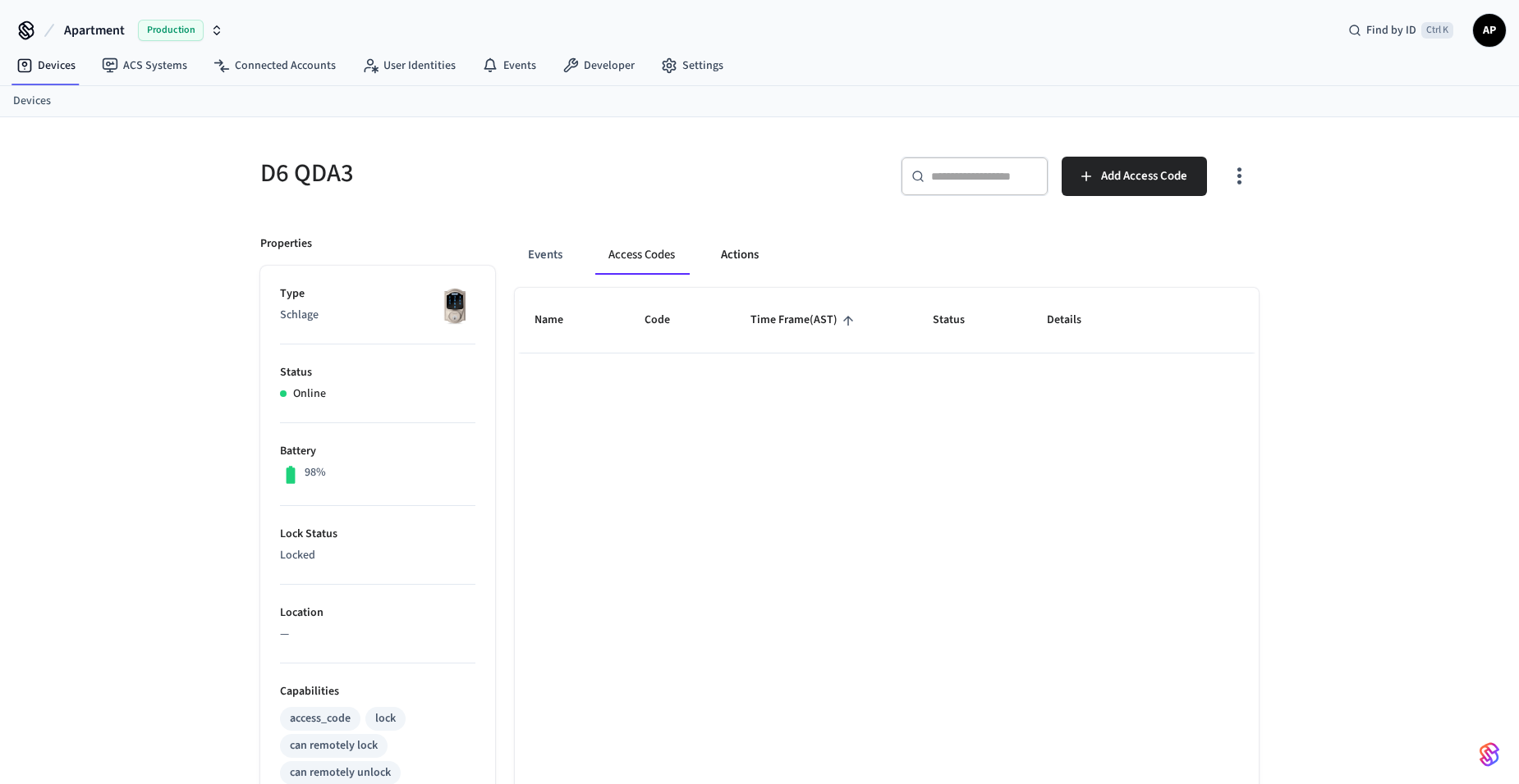
click at [749, 252] on button "Actions" at bounding box center [739, 255] width 64 height 39
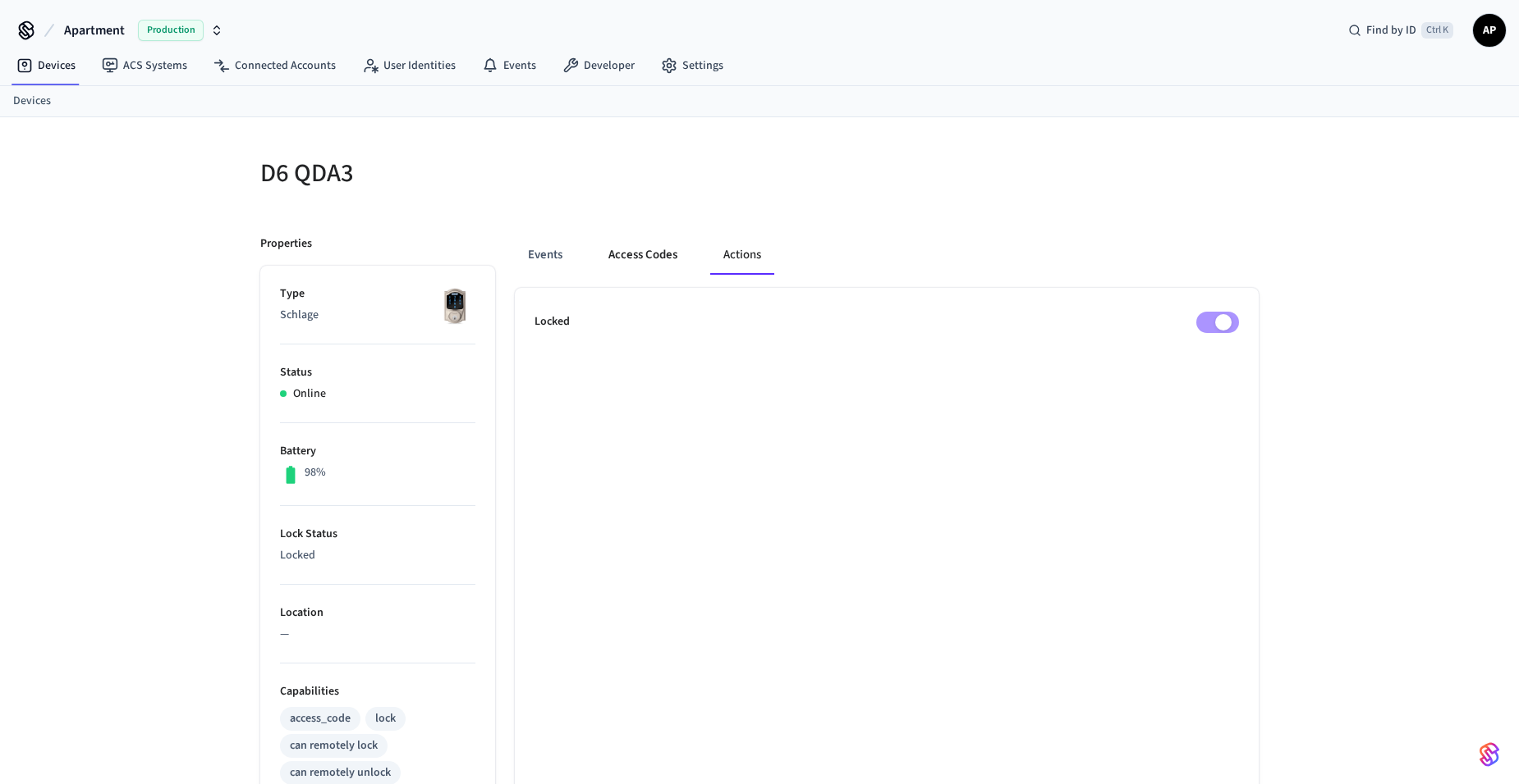
click at [662, 263] on button "Access Codes" at bounding box center [642, 255] width 95 height 39
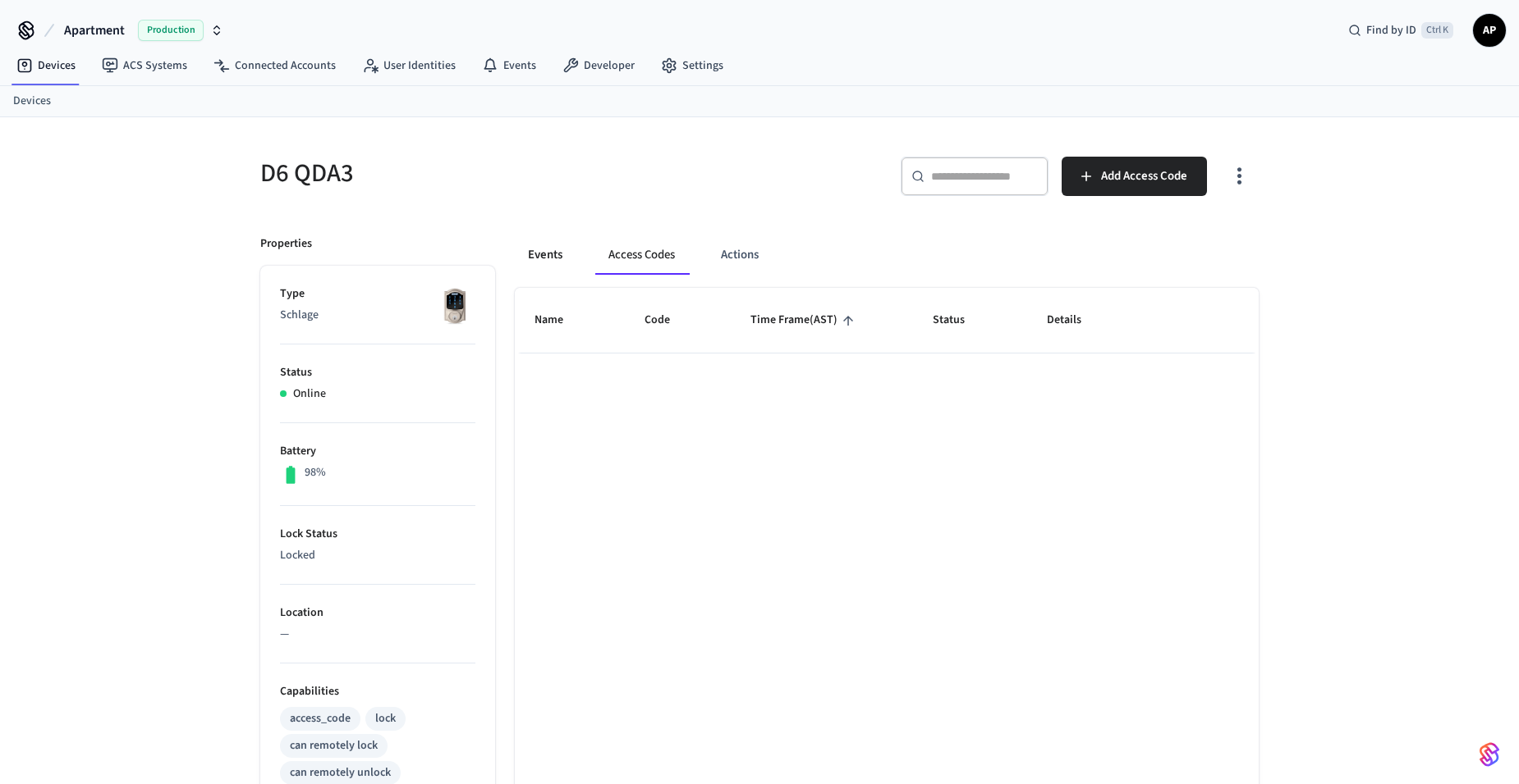
click at [564, 257] on button "Events" at bounding box center [544, 255] width 61 height 39
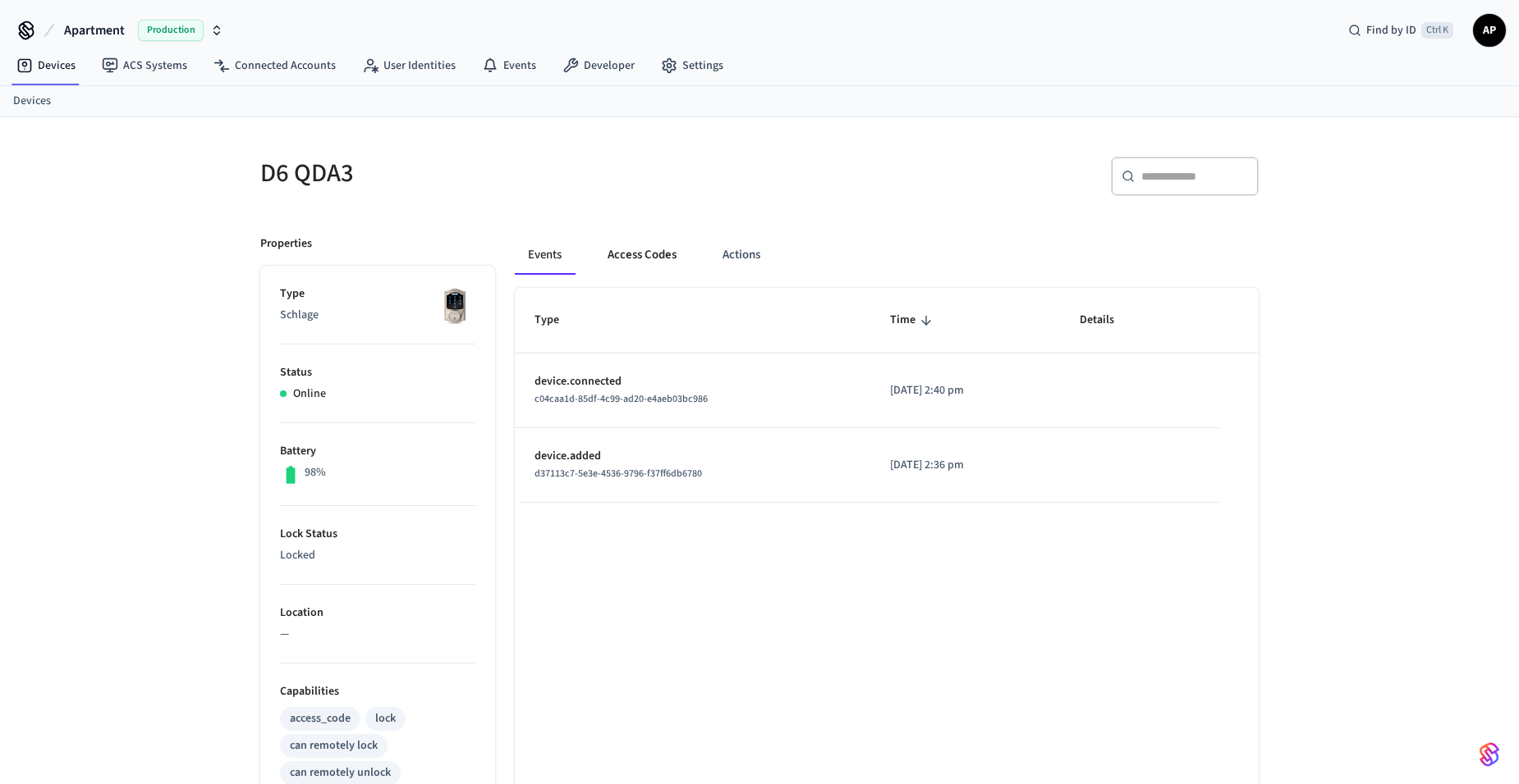
click at [626, 257] on button "Access Codes" at bounding box center [641, 255] width 95 height 39
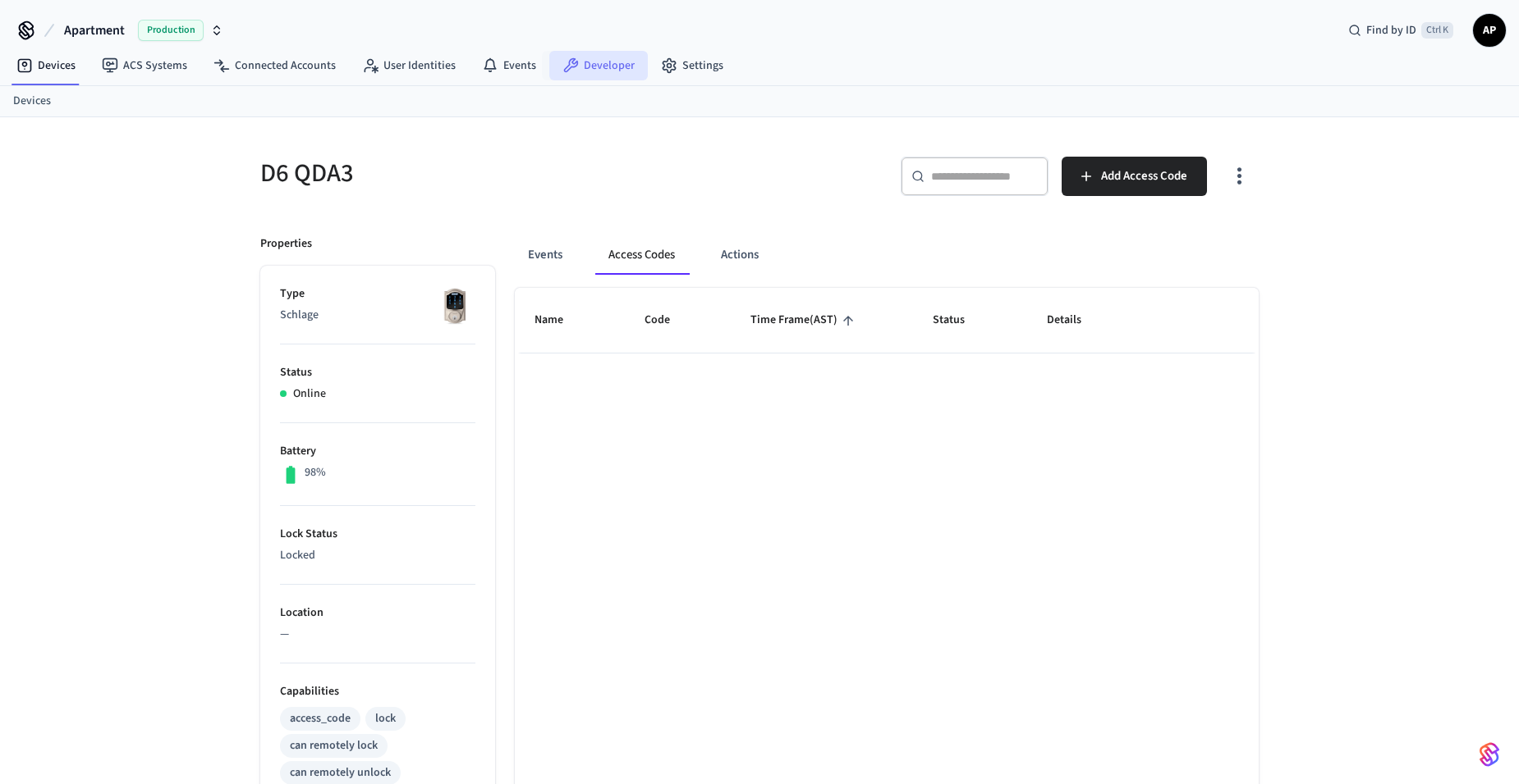
click at [587, 61] on link "Developer" at bounding box center [598, 65] width 98 height 30
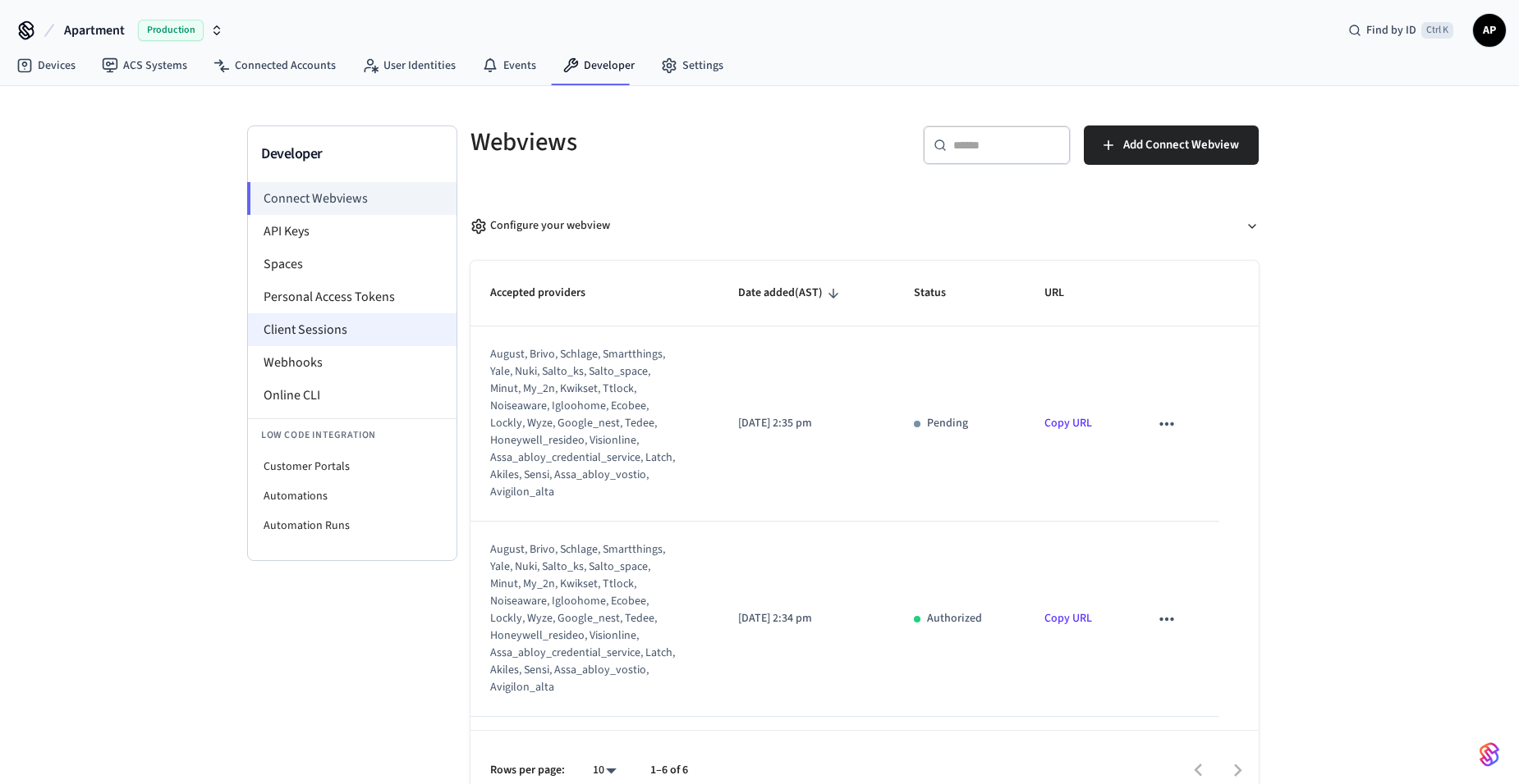
click at [323, 339] on li "Client Sessions" at bounding box center [352, 330] width 209 height 33
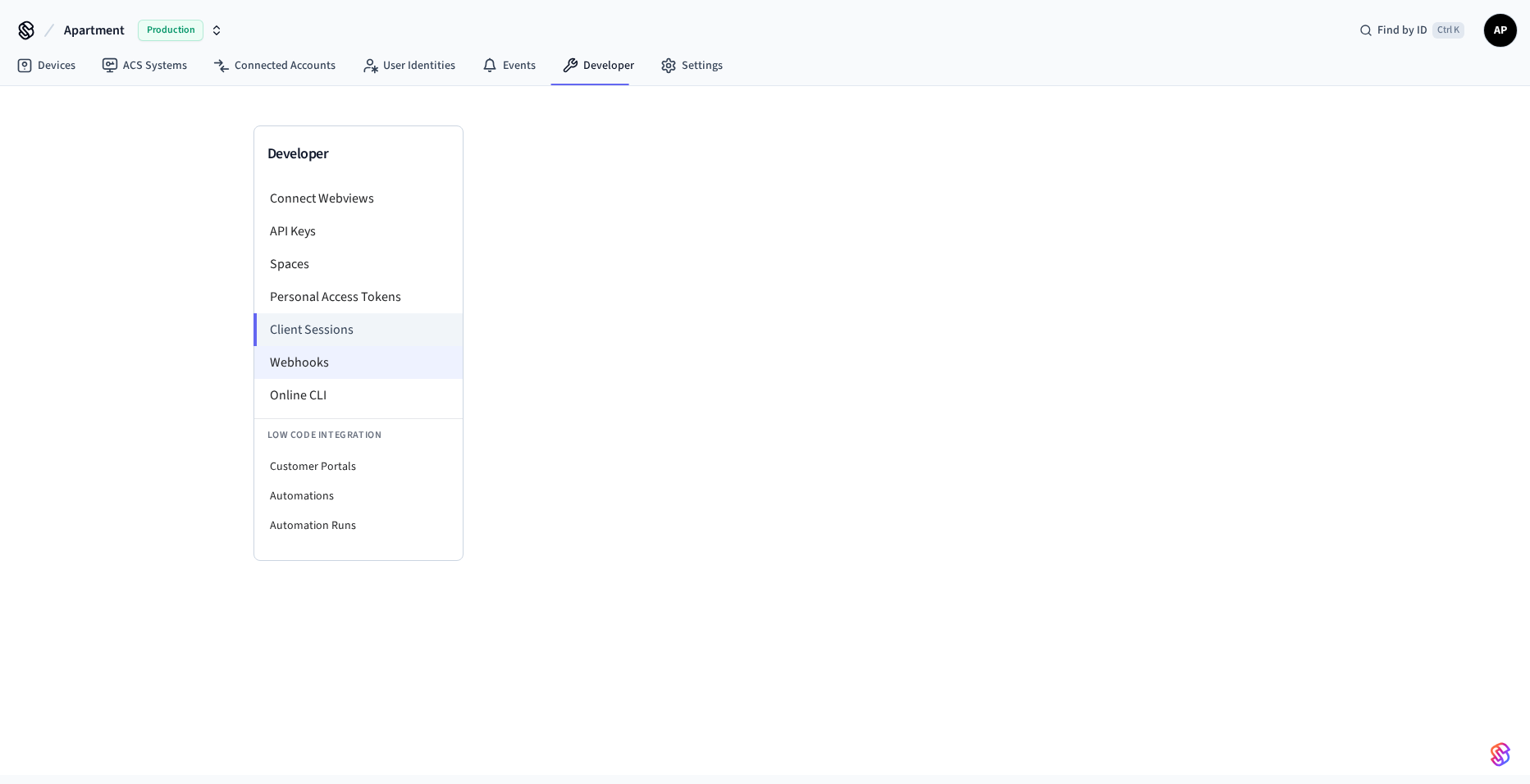
click at [326, 365] on li "Webhooks" at bounding box center [358, 362] width 209 height 33
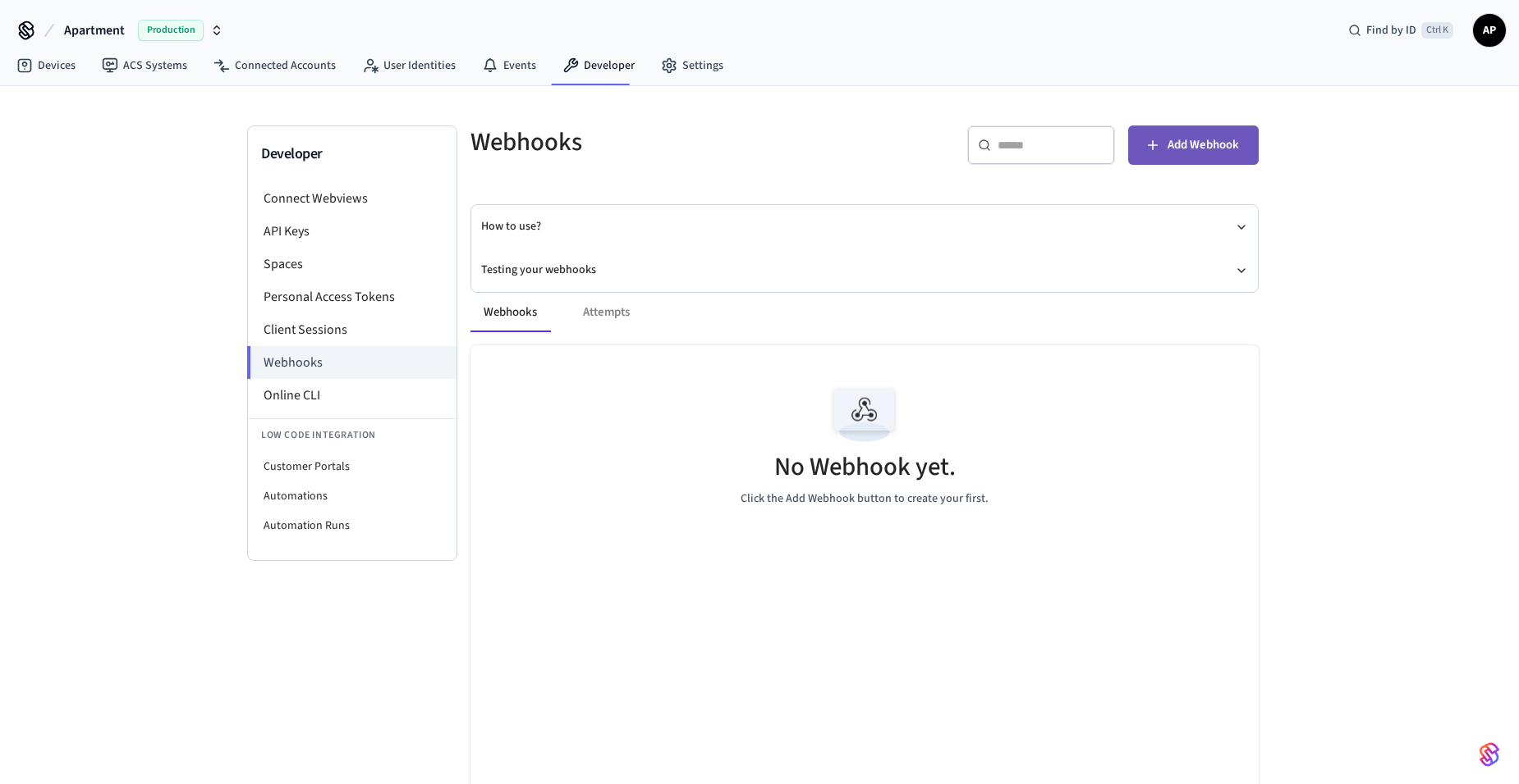
click at [1187, 142] on span "Add Webhook" at bounding box center [1203, 145] width 71 height 21
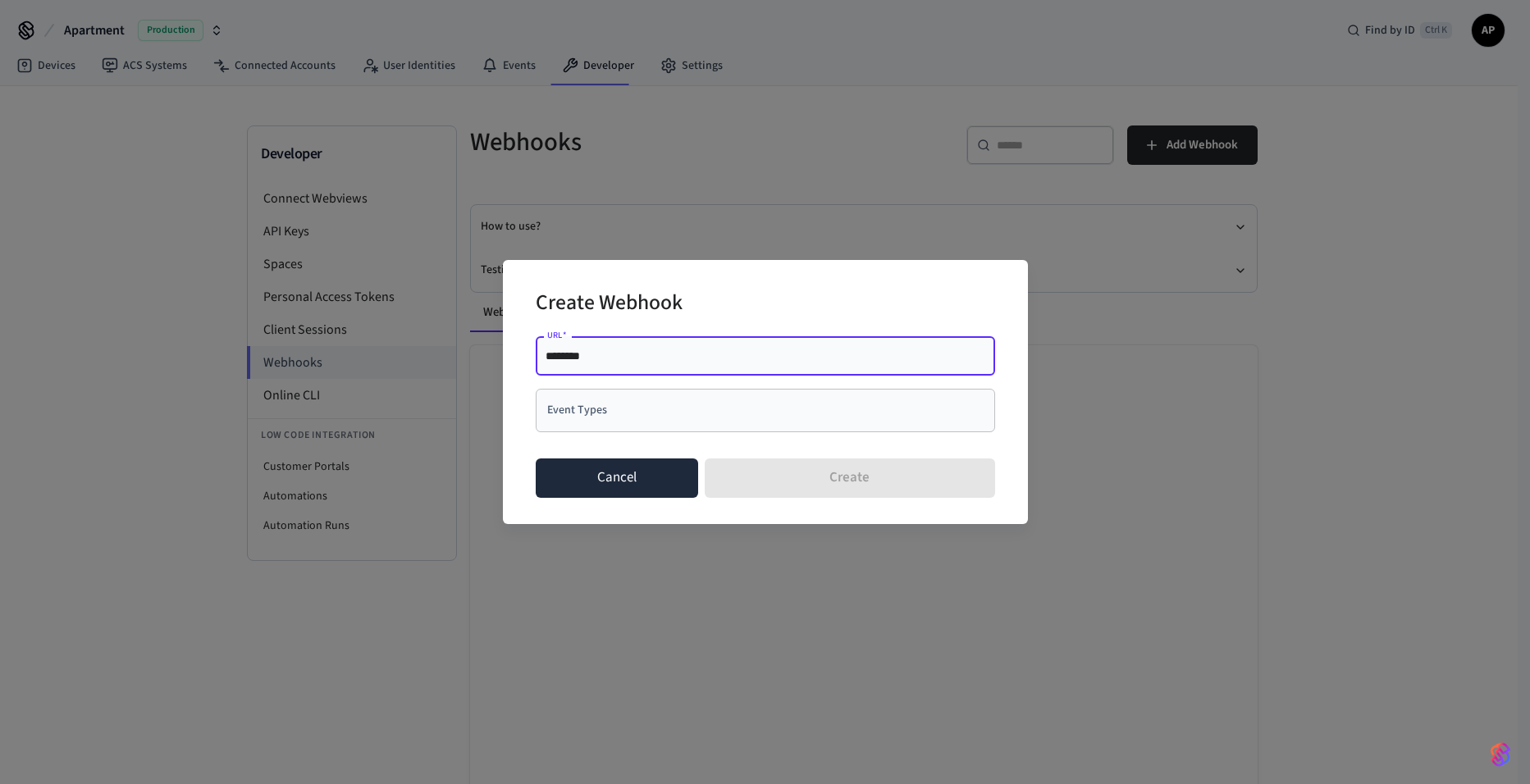
click at [615, 479] on button "Cancel" at bounding box center [618, 478] width 163 height 39
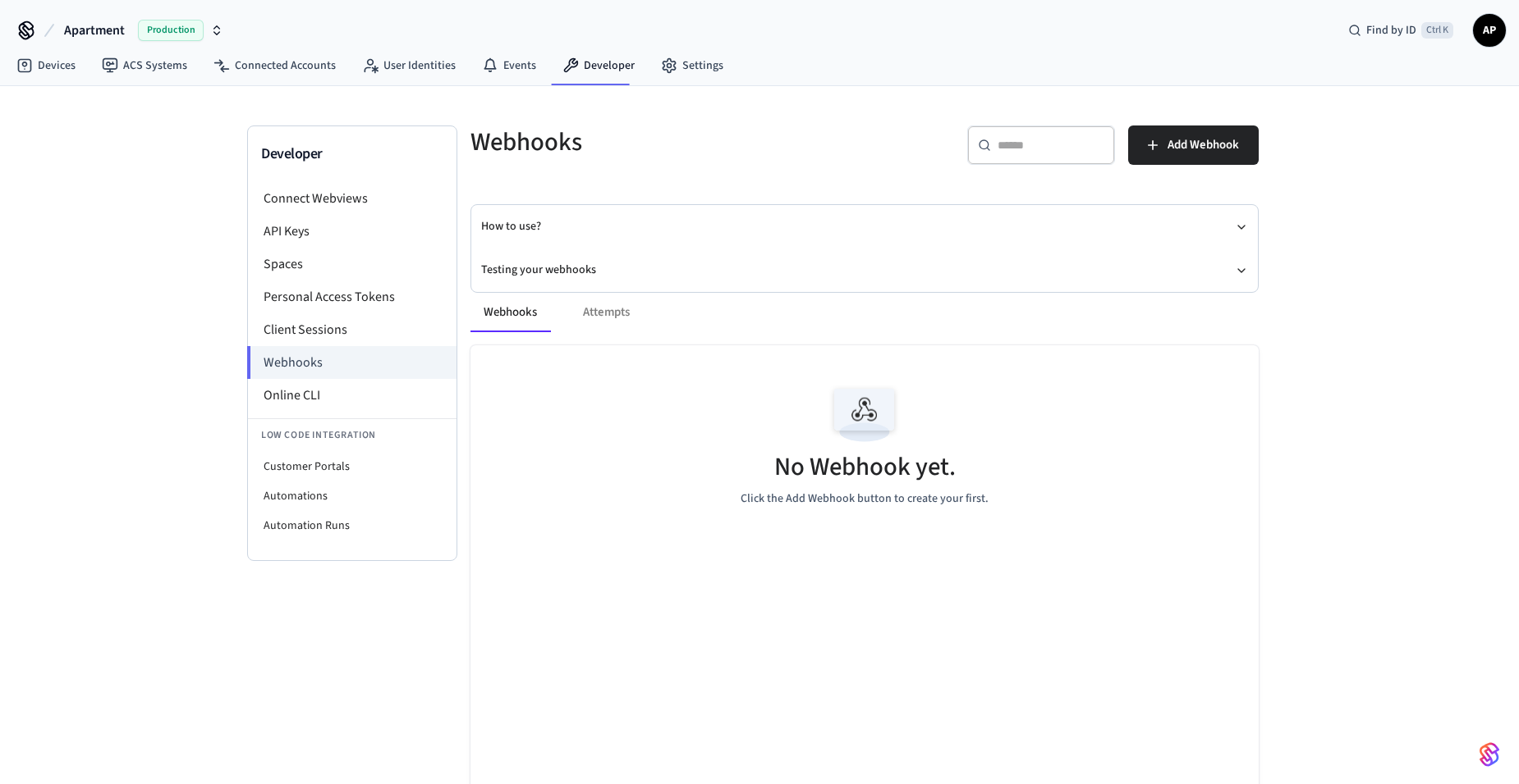
click at [597, 310] on div "Webhooks Attempts" at bounding box center [864, 312] width 788 height 39
click at [492, 312] on button "Webhooks" at bounding box center [510, 312] width 80 height 39
click at [585, 278] on div "Webhooks Attempts No Webhook yet. Click the Add Webhook button to create your f…" at bounding box center [855, 583] width 808 height 621
click at [582, 277] on div "Webhooks Attempts No Webhook yet. Click the Add Webhook button to create your f…" at bounding box center [855, 583] width 808 height 621
click at [572, 271] on button "Testing your webhooks" at bounding box center [863, 270] width 766 height 43
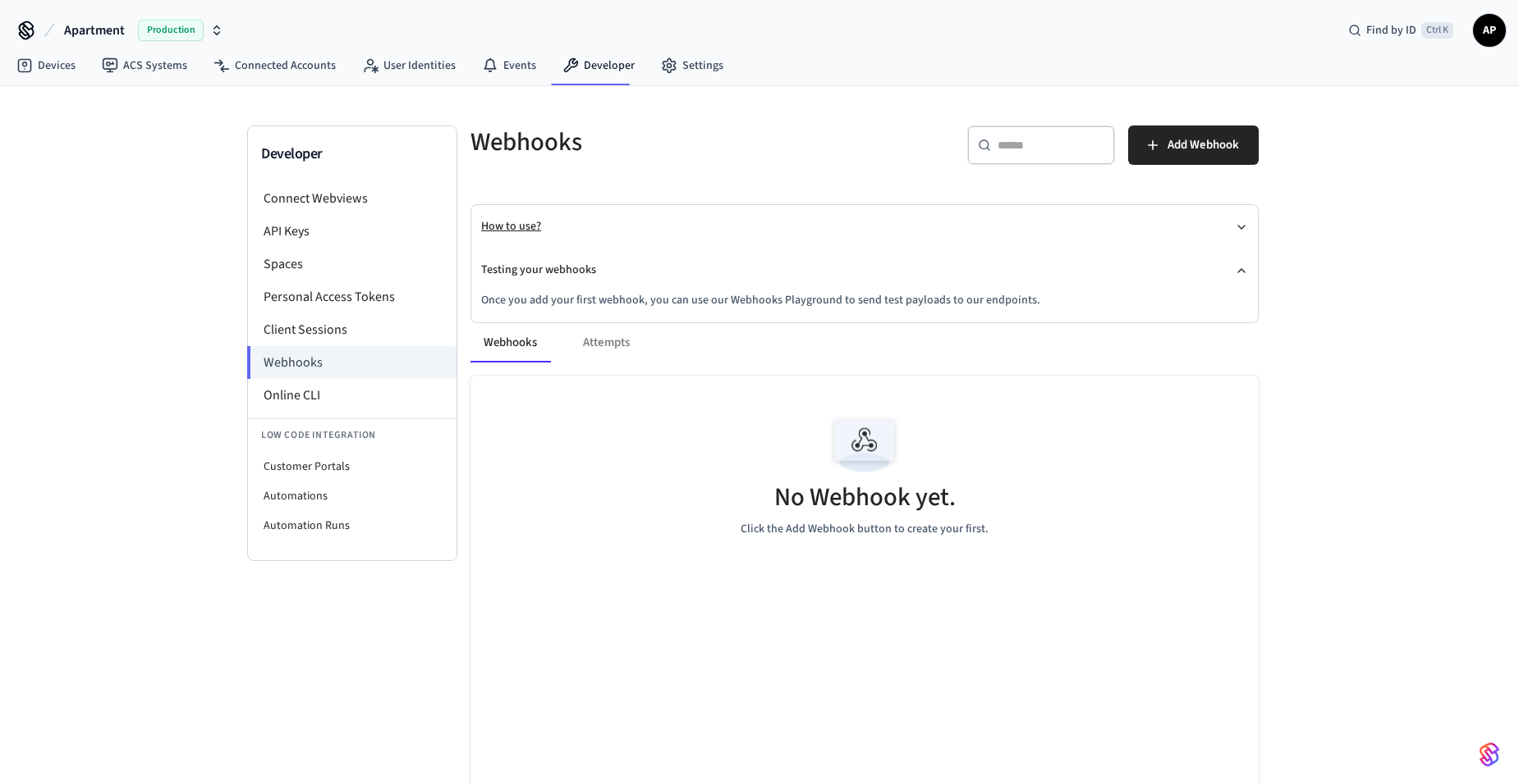
click at [525, 229] on button "How to use?" at bounding box center [863, 226] width 766 height 43
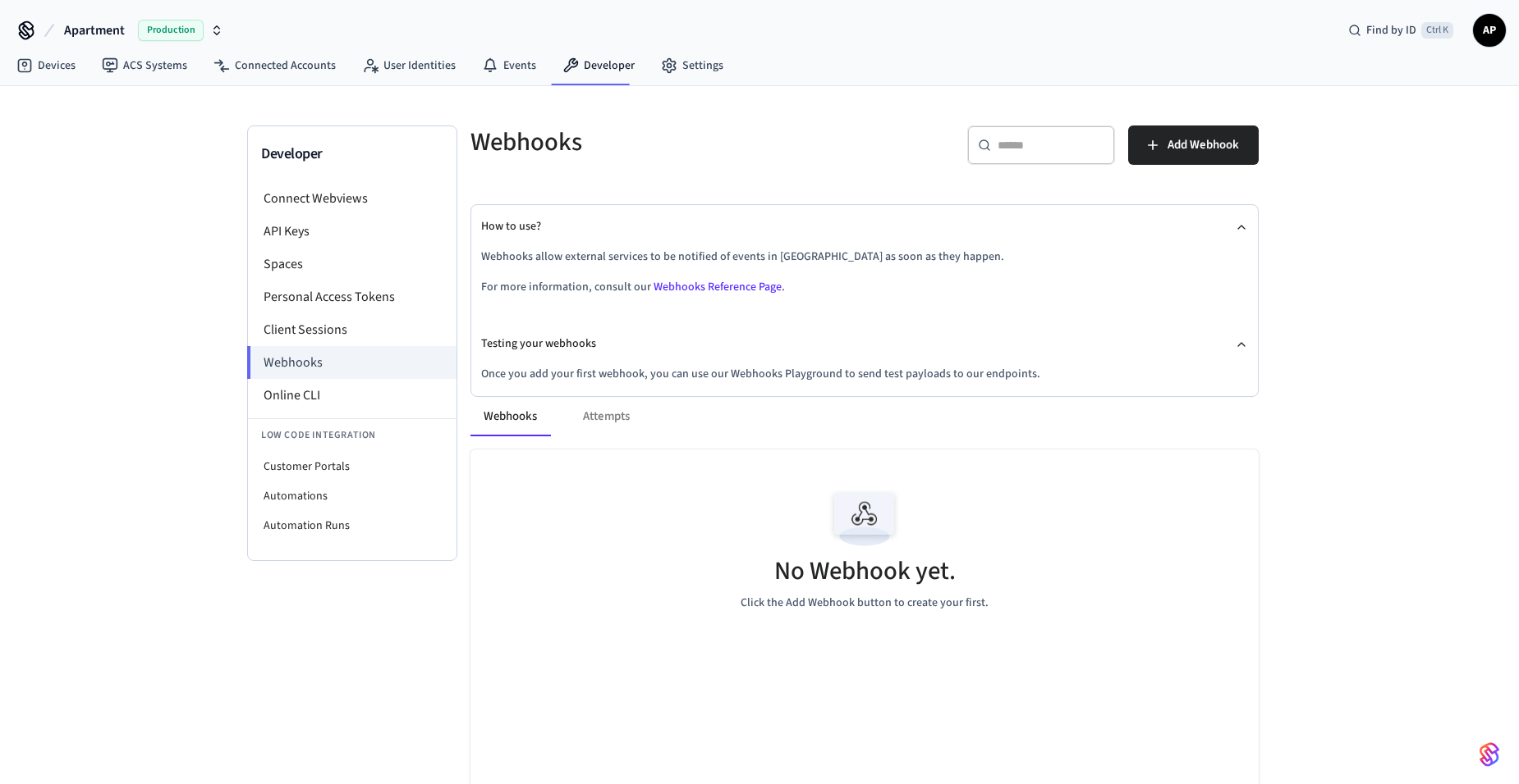
click at [720, 285] on link "Webhooks Reference Page" at bounding box center [717, 286] width 128 height 16
click at [289, 239] on li "API Keys" at bounding box center [352, 232] width 209 height 33
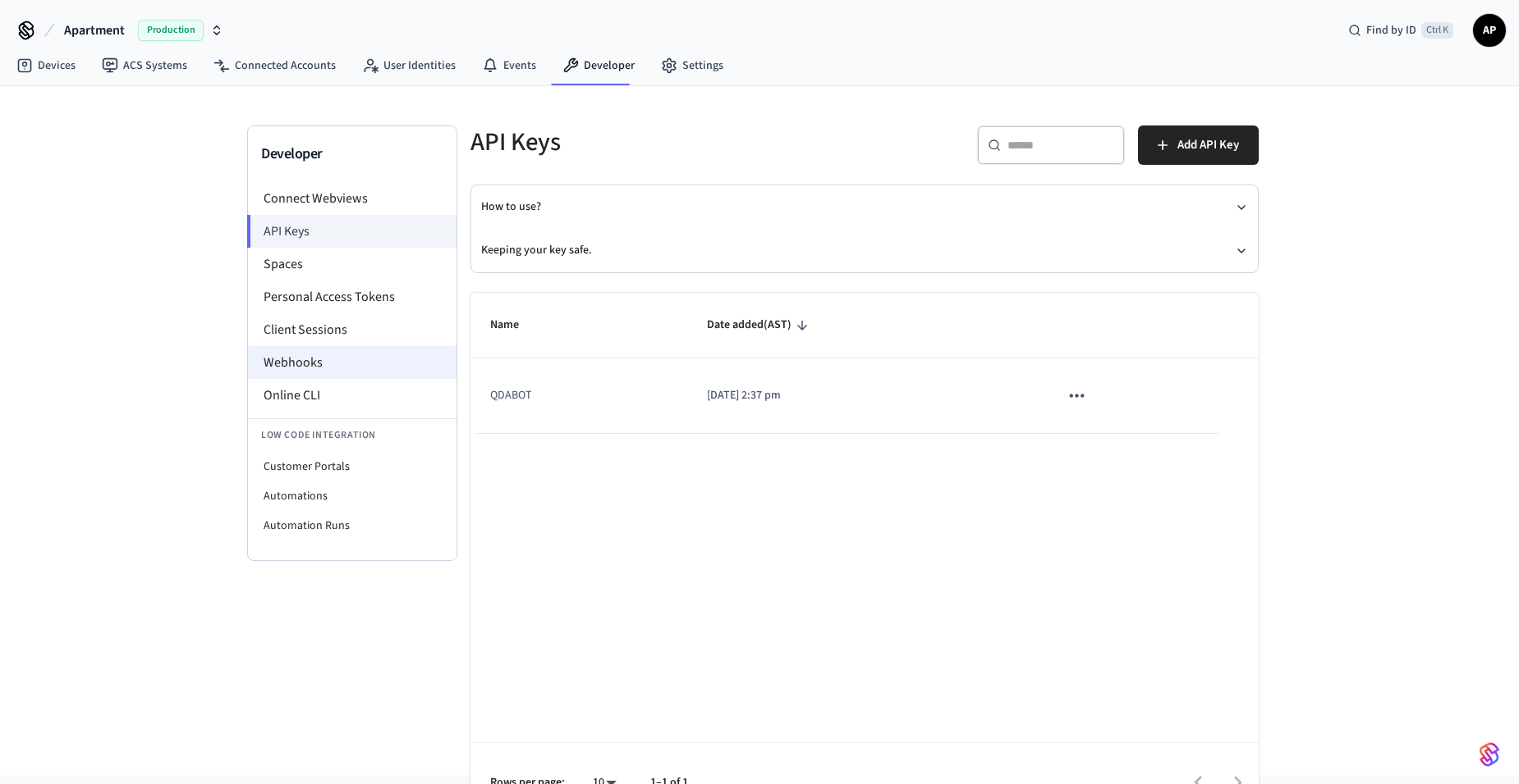
click at [306, 355] on li "Webhooks" at bounding box center [352, 362] width 209 height 33
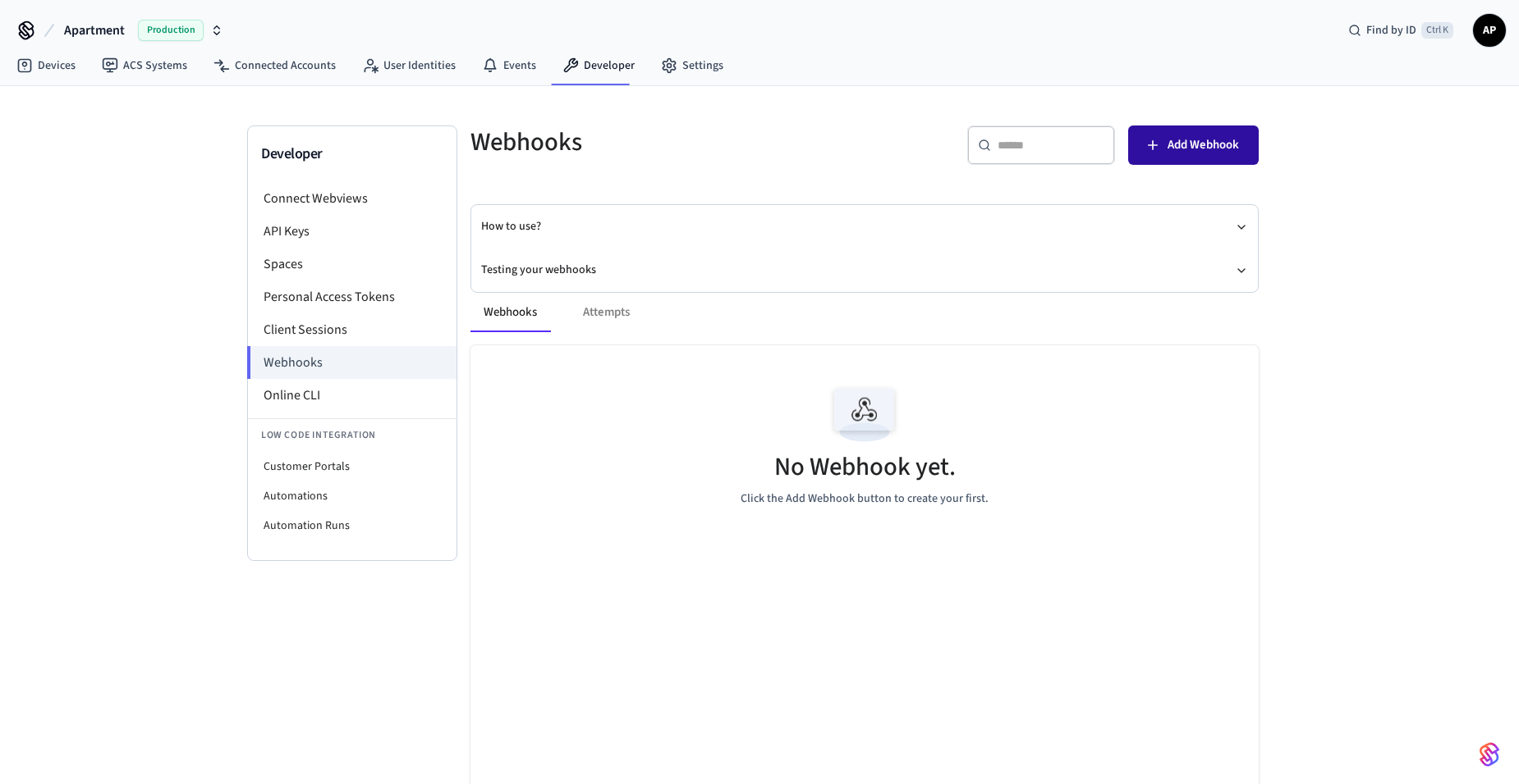
click at [1155, 137] on icon "button" at bounding box center [1152, 145] width 16 height 16
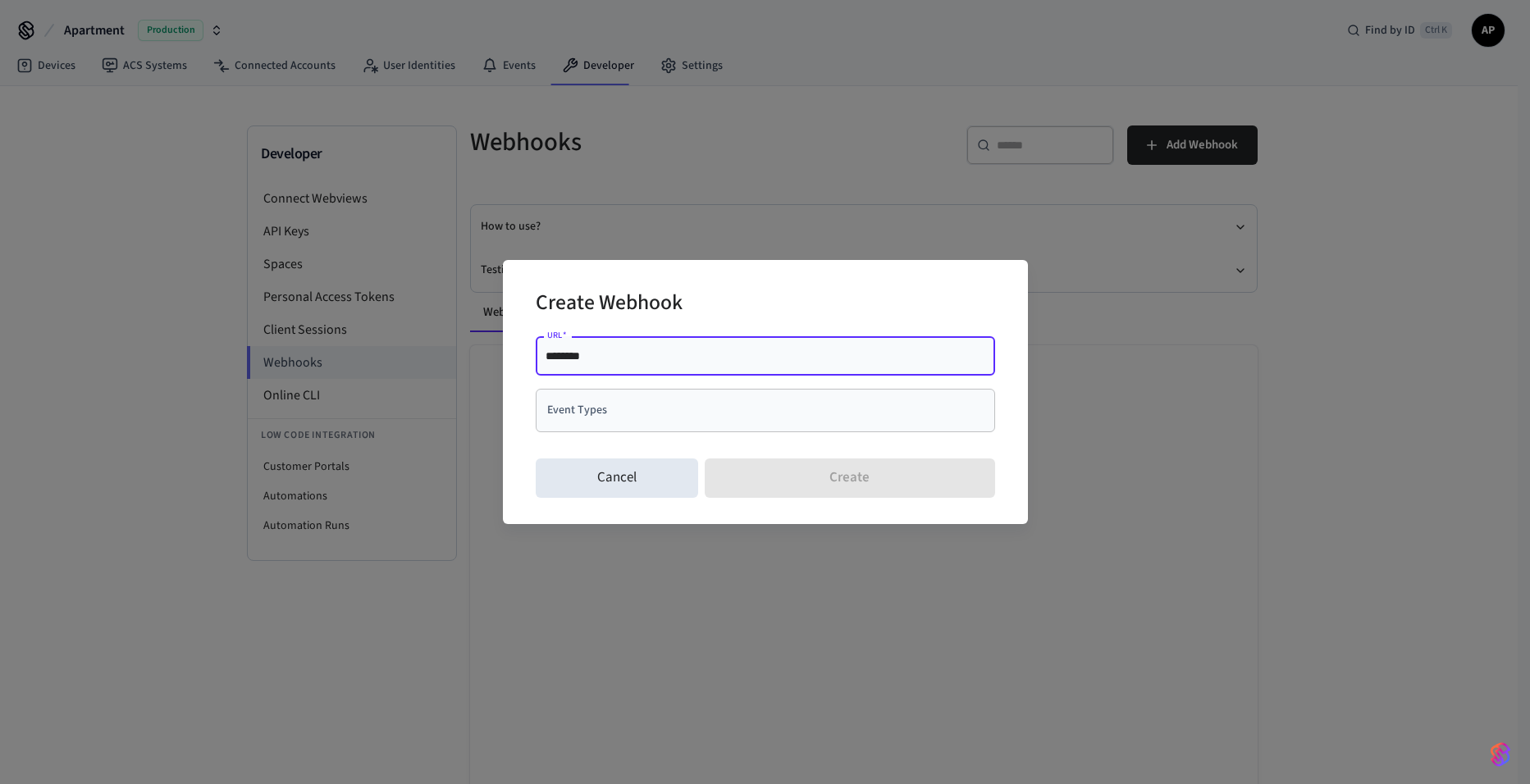
click at [608, 415] on input "Event Types" at bounding box center [753, 410] width 420 height 29
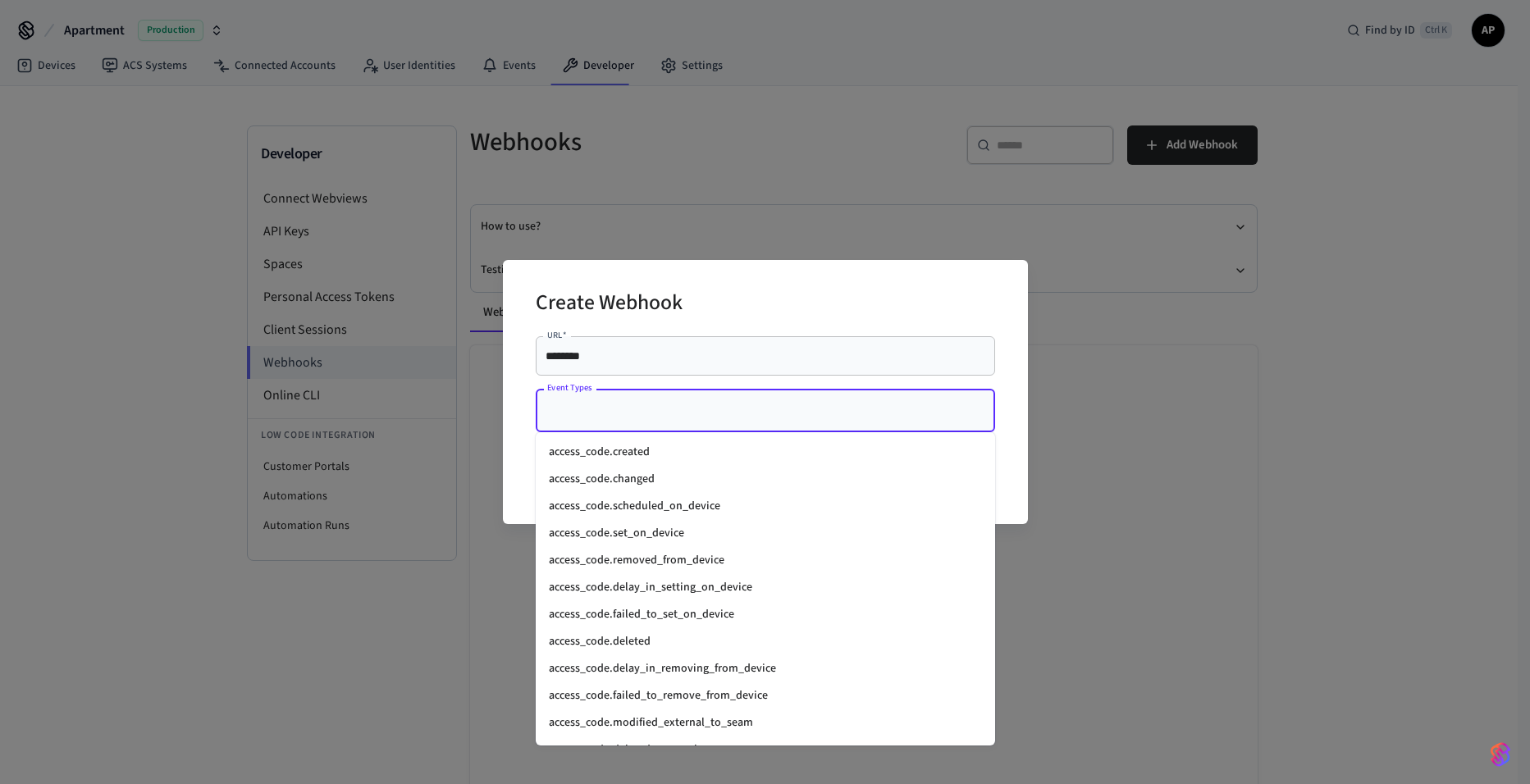
click at [652, 435] on ul "access_code.created access_code.changed access_code.scheduled_on_device access_…" at bounding box center [766, 589] width 459 height 313
click at [651, 464] on li "access_code.created" at bounding box center [766, 453] width 459 height 27
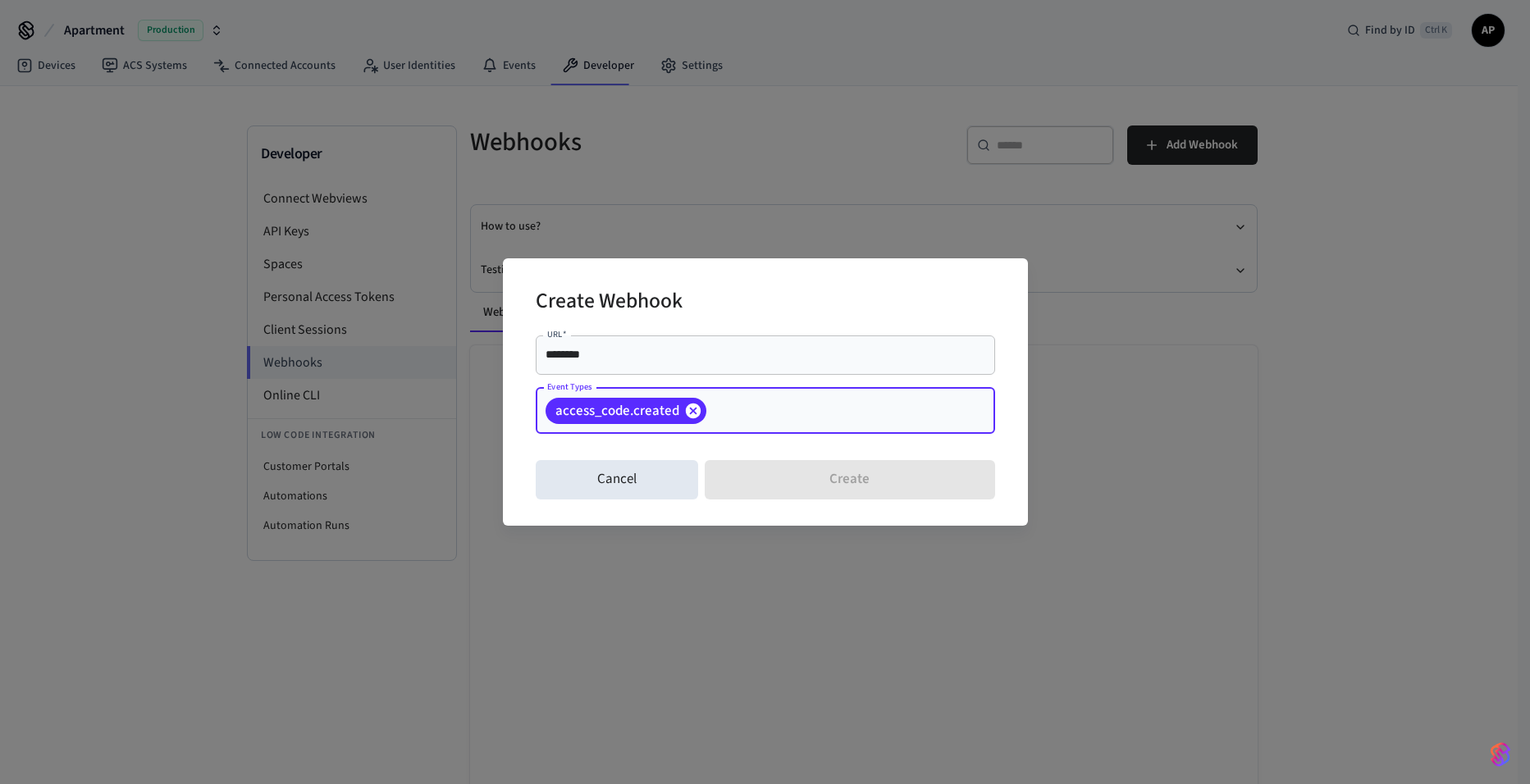
click at [693, 407] on icon at bounding box center [693, 410] width 18 height 18
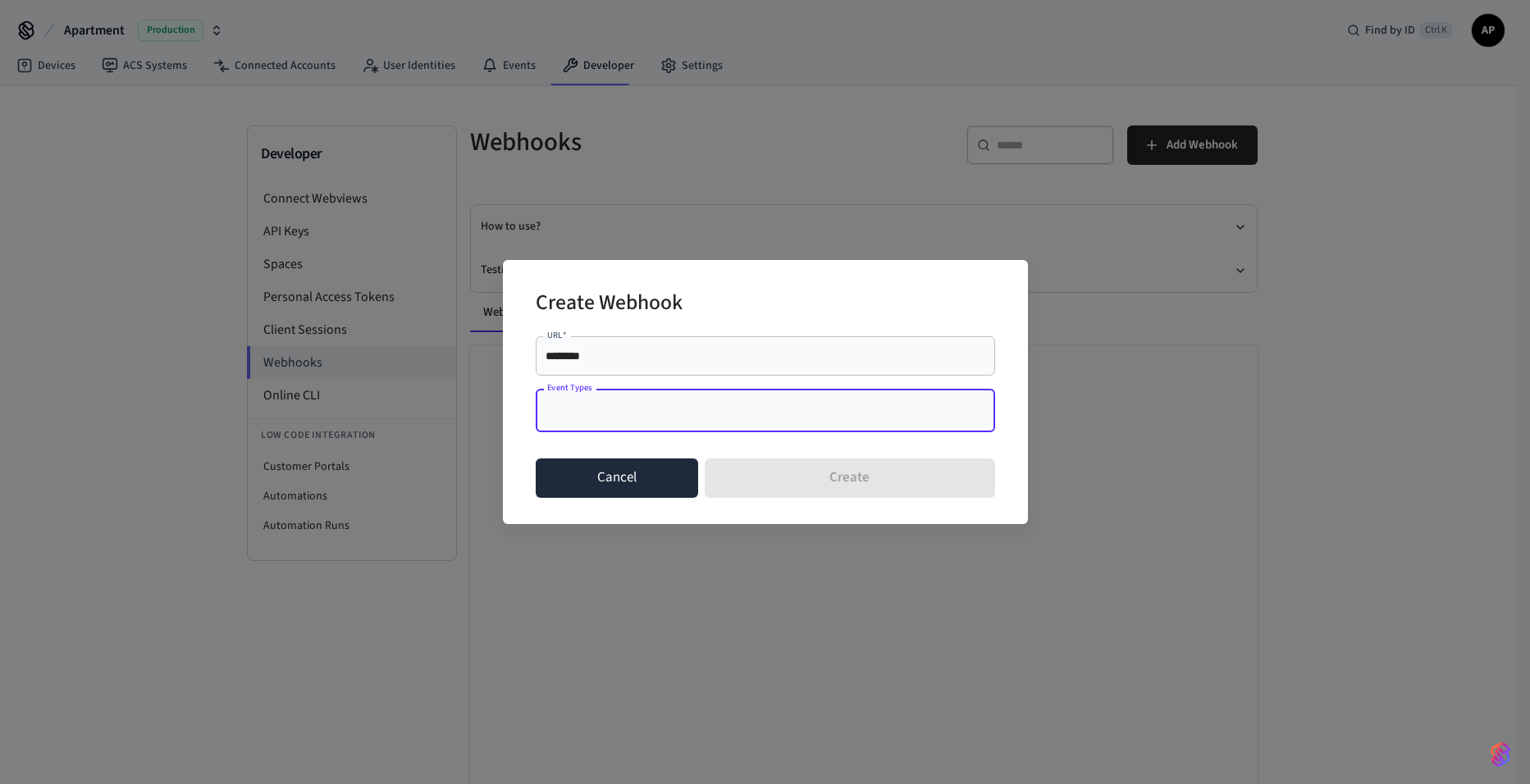
click at [633, 492] on button "Cancel" at bounding box center [618, 478] width 163 height 39
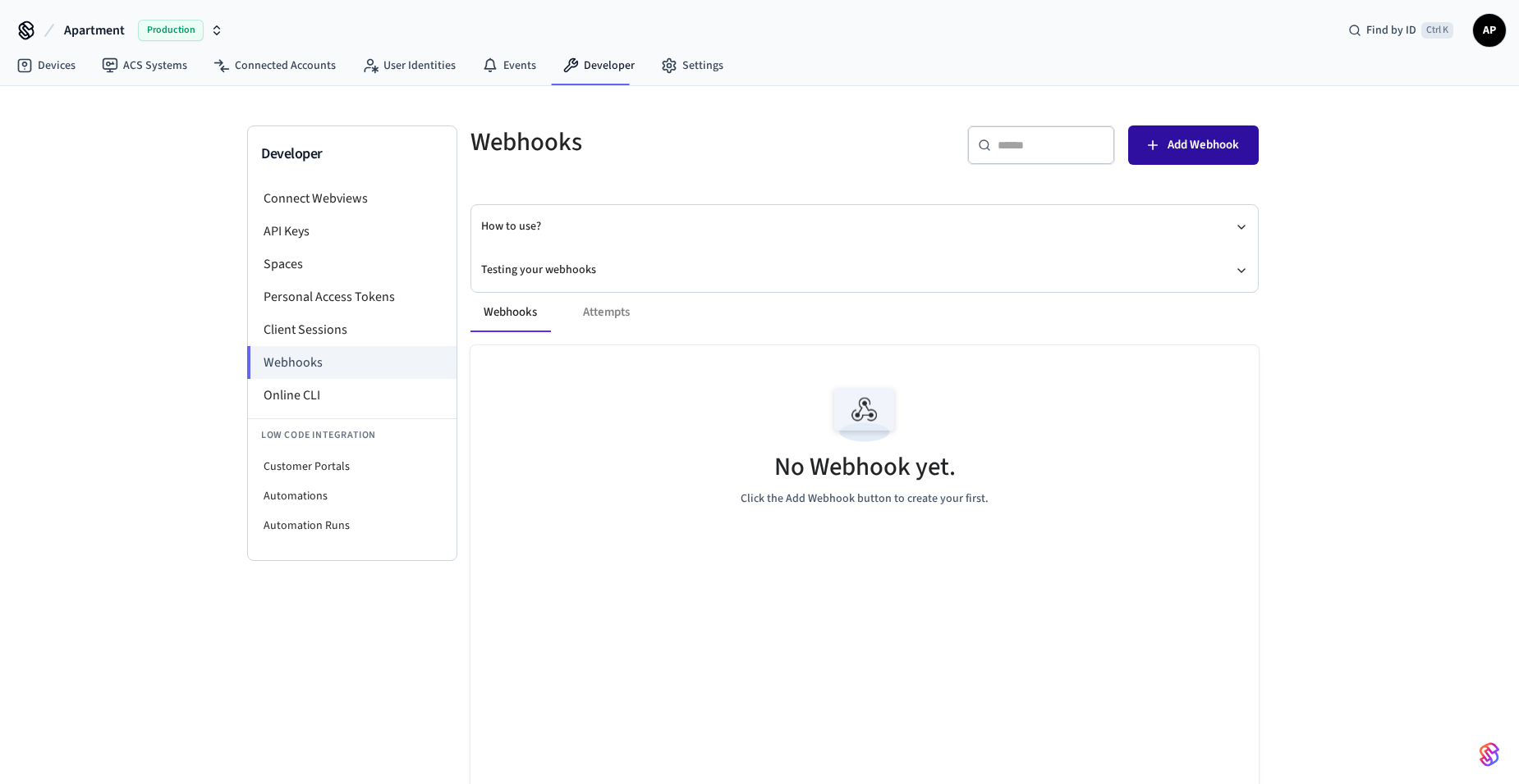
click at [1226, 126] on button "Add Webhook" at bounding box center [1193, 145] width 131 height 39
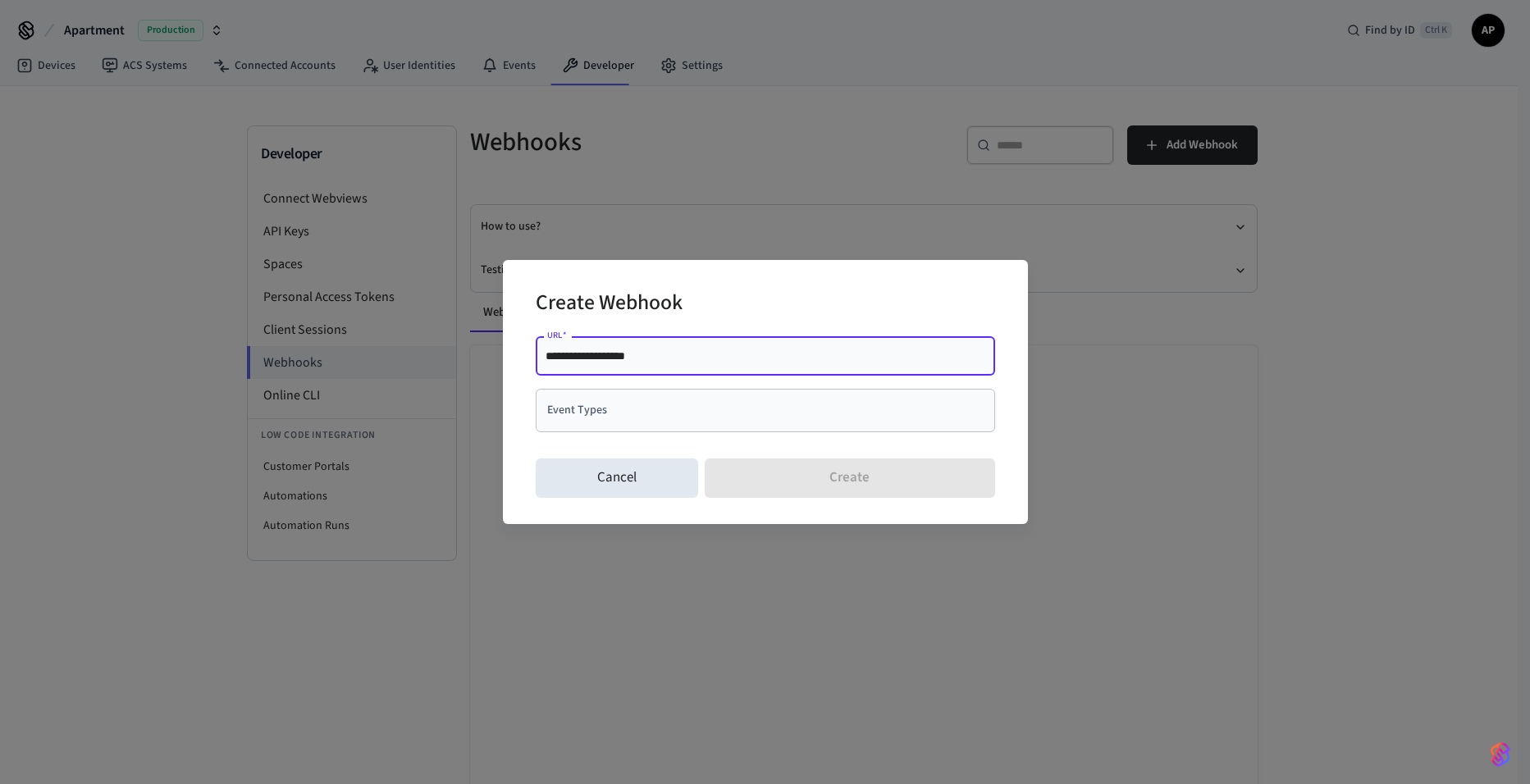
type input "**********"
click at [655, 403] on input "Event Types" at bounding box center [753, 410] width 420 height 29
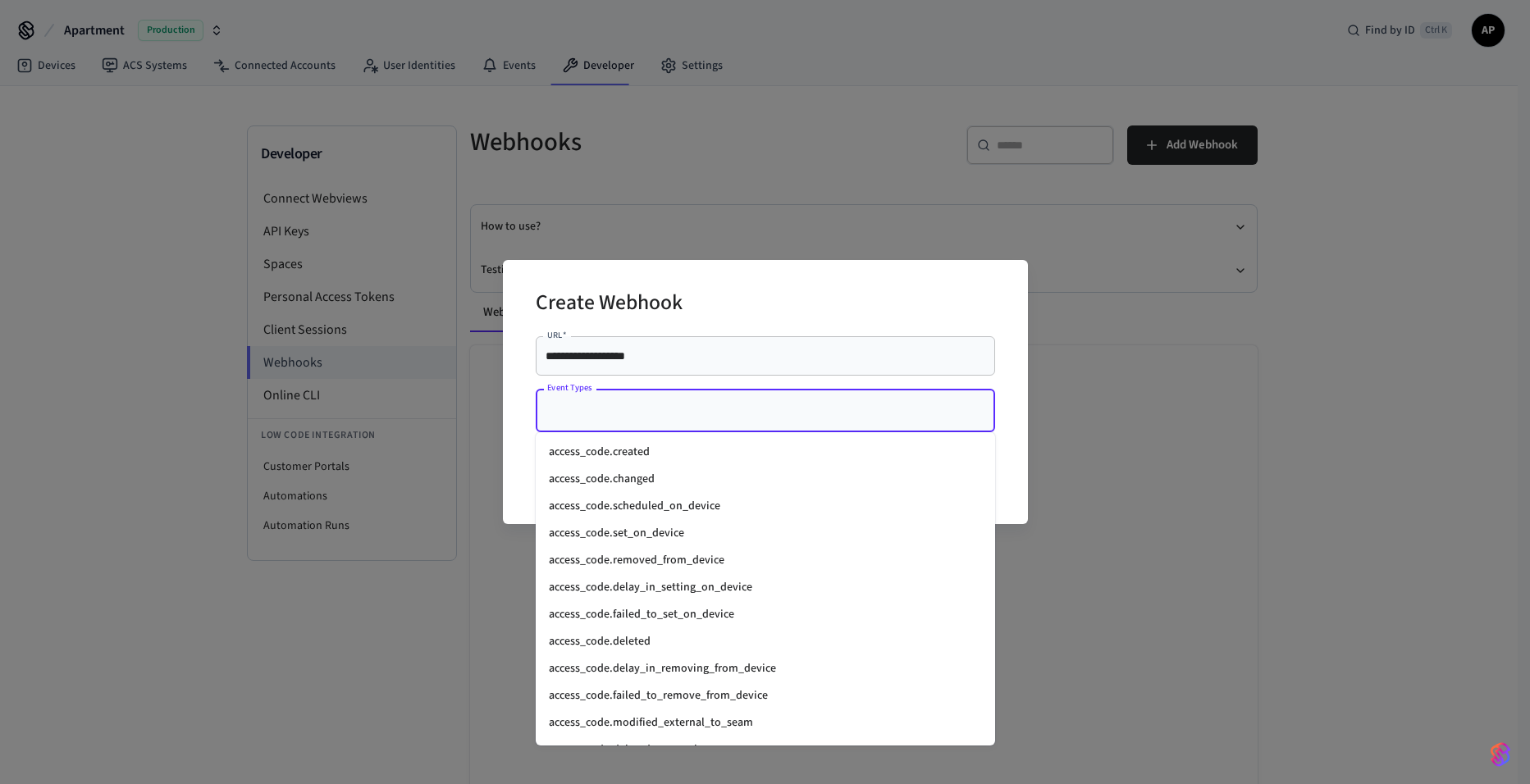
click at [654, 439] on li "access_code.created" at bounding box center [766, 453] width 459 height 27
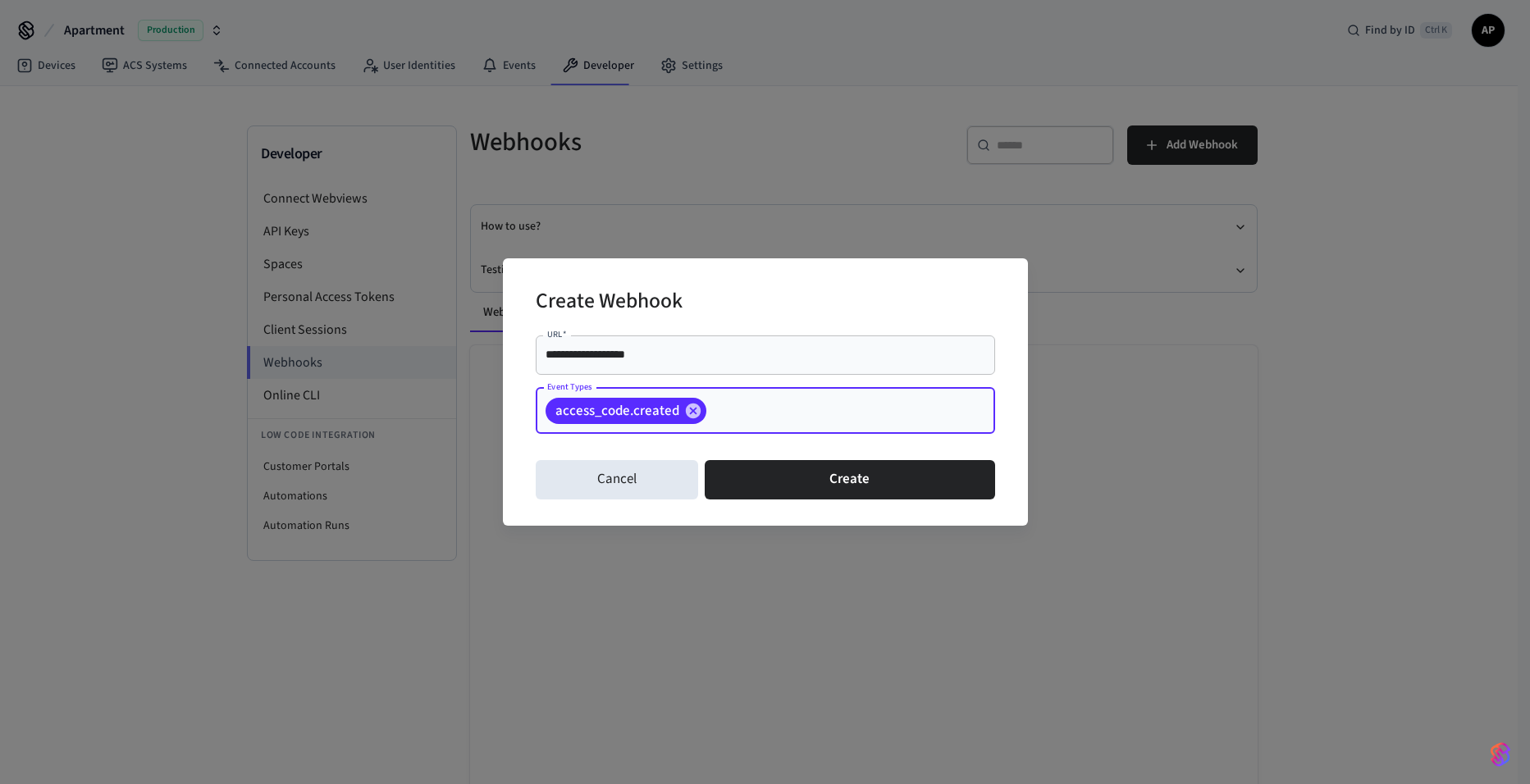
click at [877, 500] on div "Cancel Create" at bounding box center [766, 479] width 459 height 53
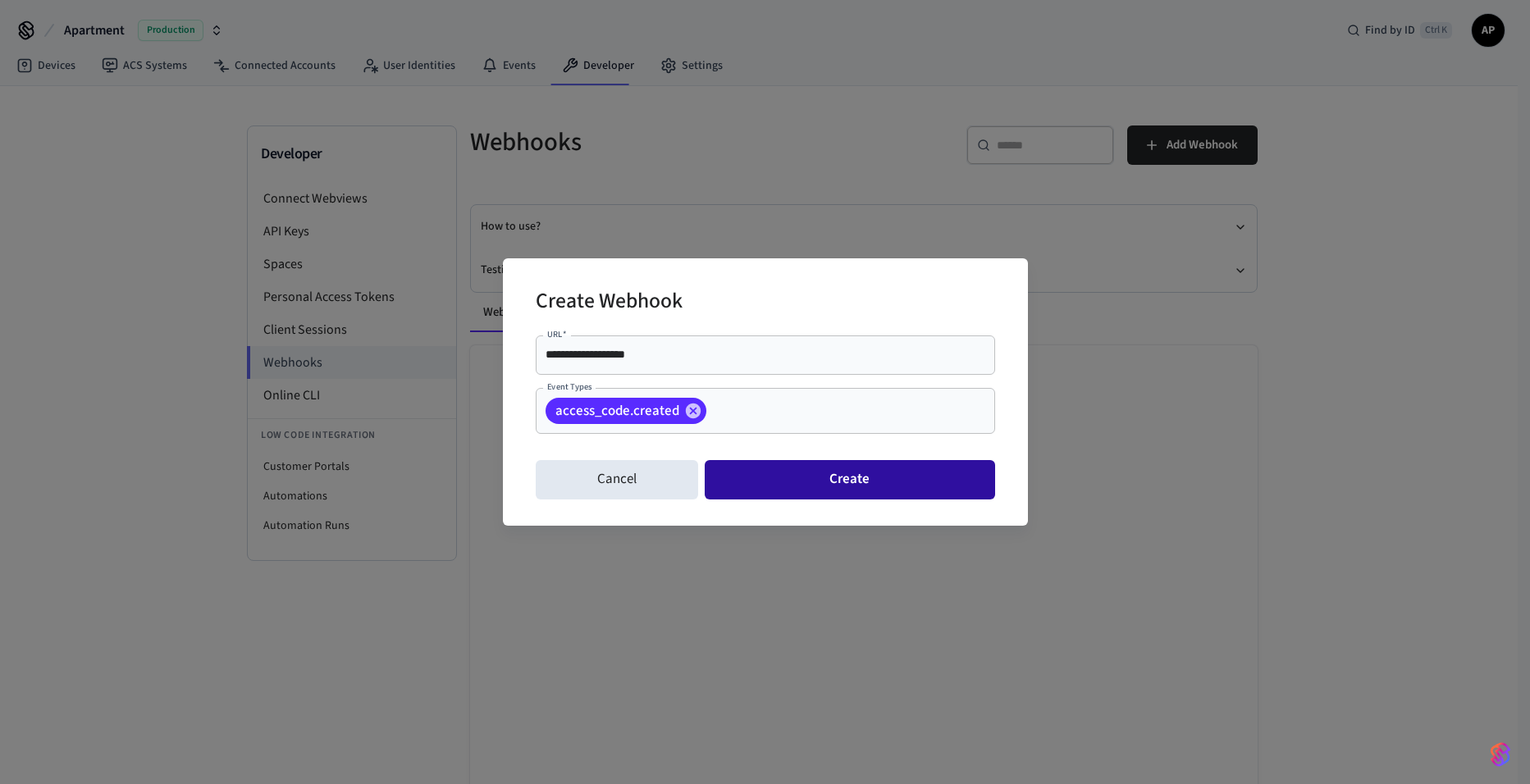
click at [856, 483] on button "Create" at bounding box center [849, 479] width 289 height 39
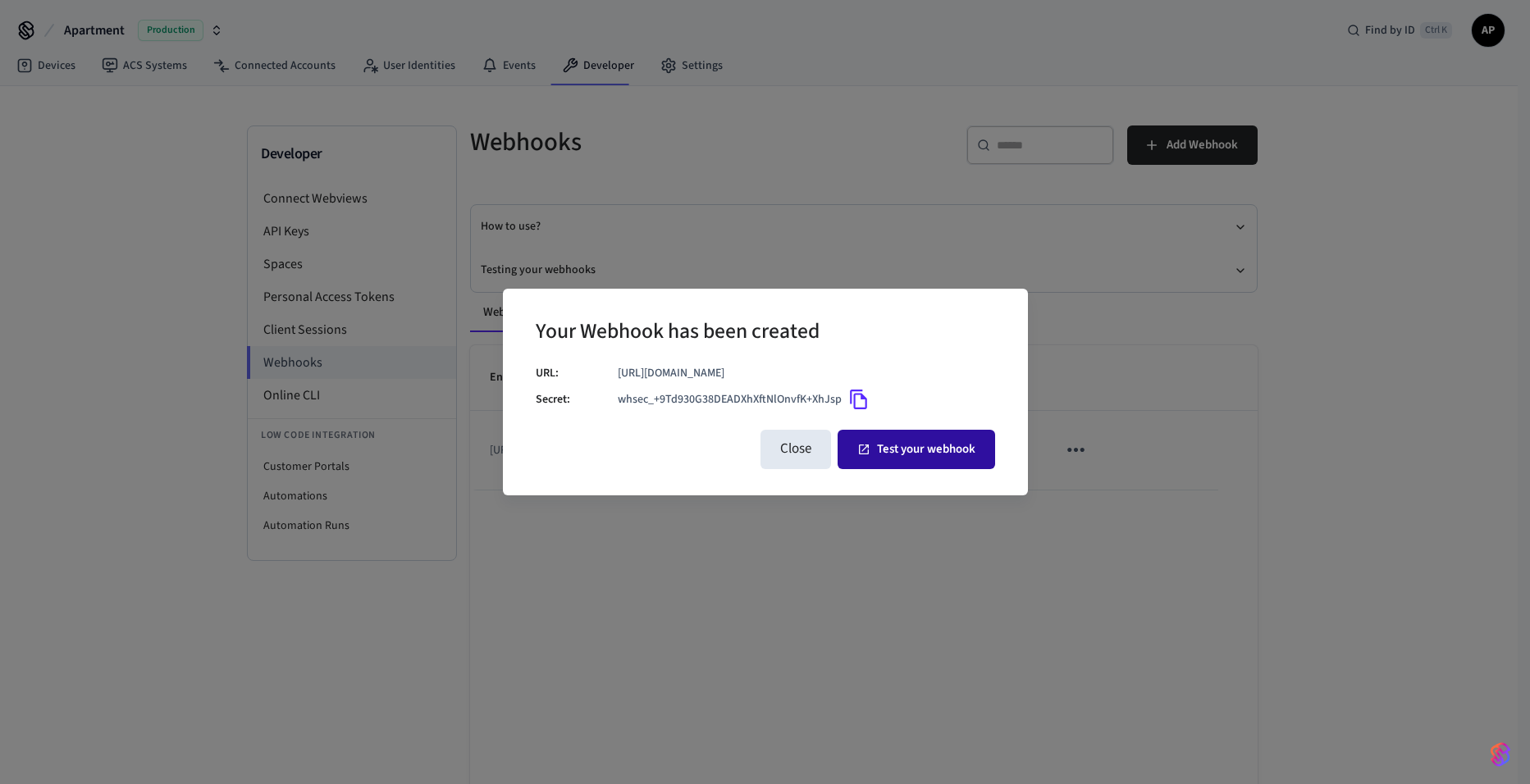
click at [873, 438] on button "Test your webhook" at bounding box center [917, 449] width 158 height 39
click at [773, 446] on button "Close" at bounding box center [796, 449] width 70 height 39
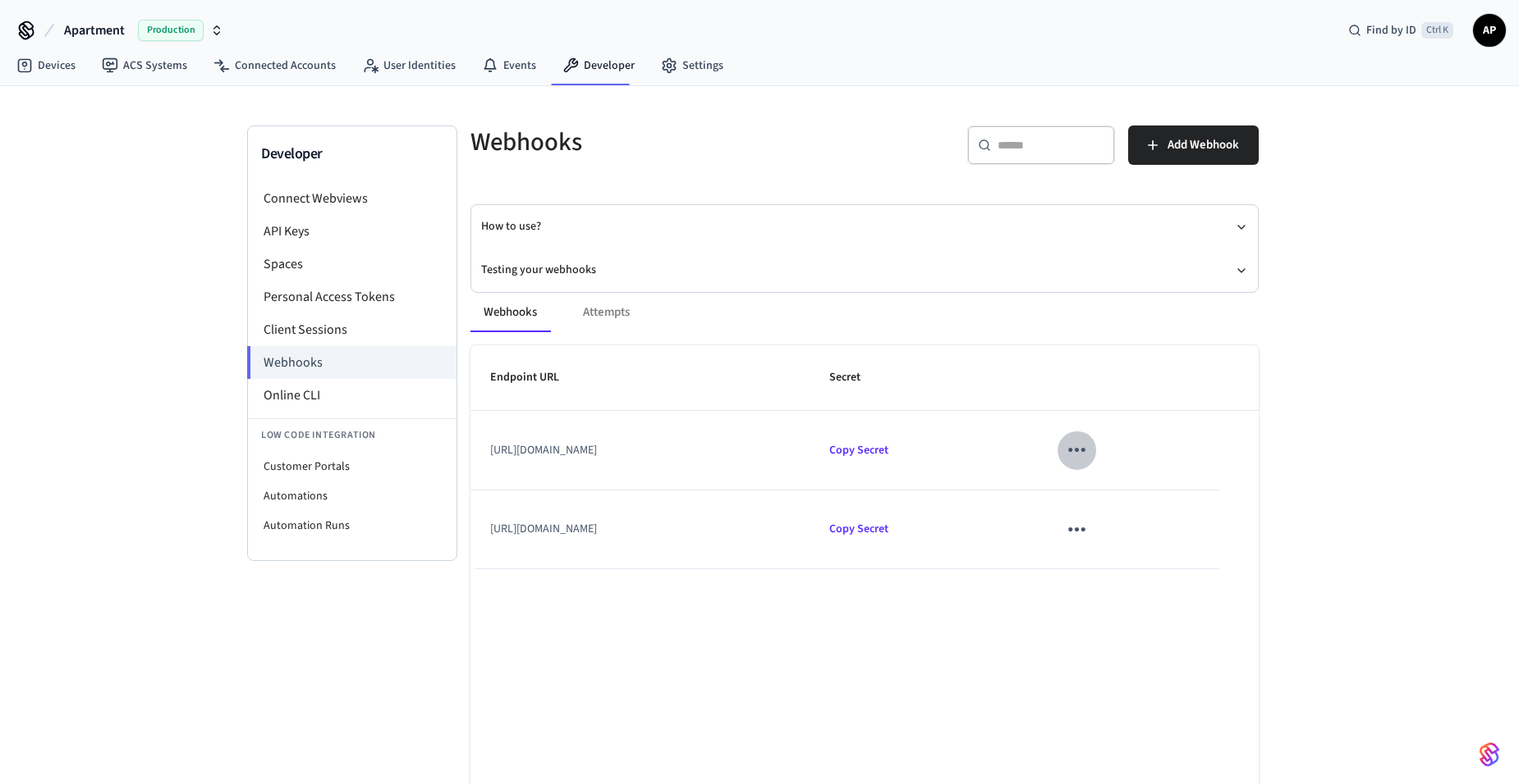
click at [1096, 450] on button "sticky table" at bounding box center [1077, 450] width 38 height 38
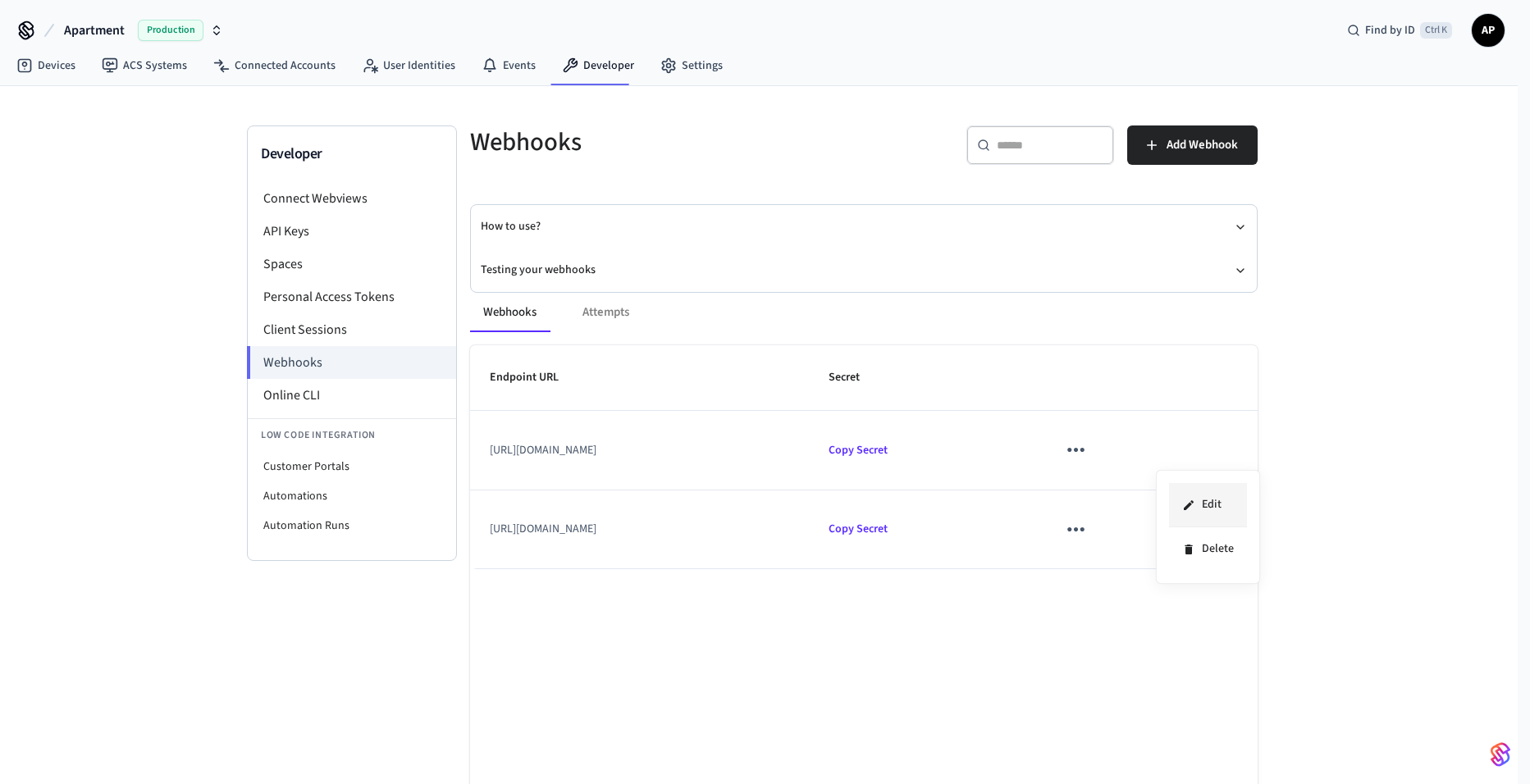
click at [1193, 491] on li "Edit" at bounding box center [1208, 505] width 78 height 44
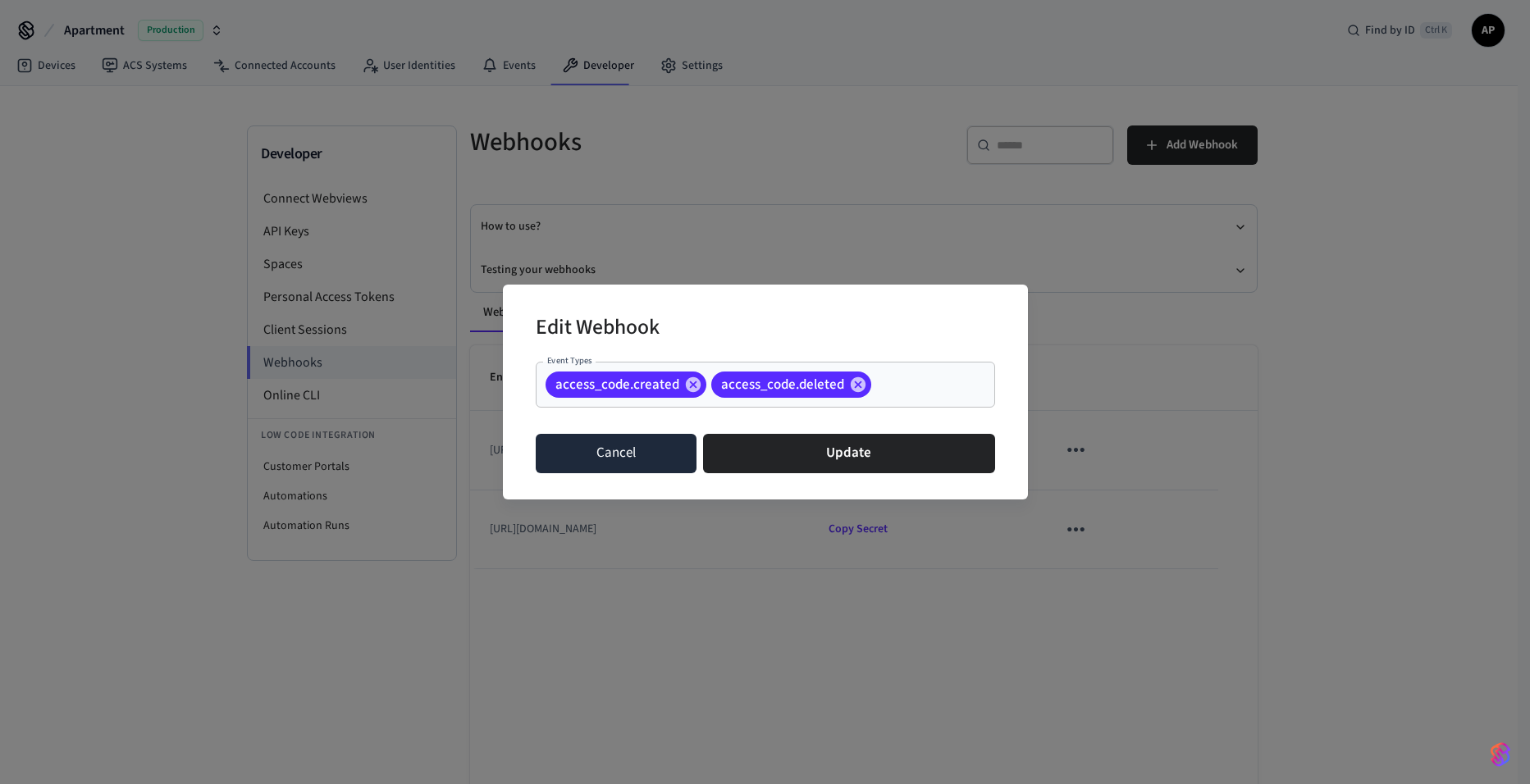
click at [617, 455] on button "Cancel" at bounding box center [617, 453] width 161 height 39
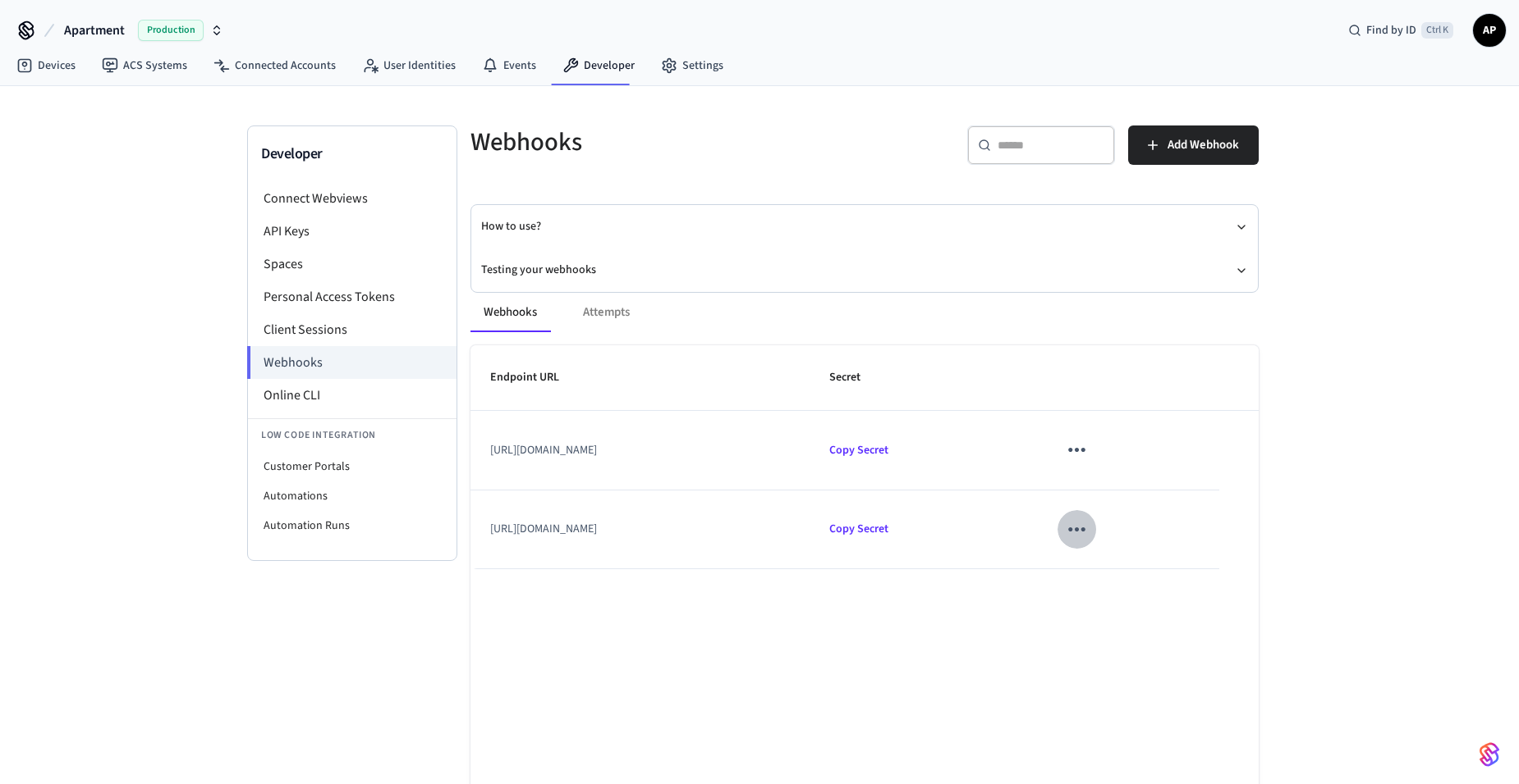
click at [1089, 538] on icon "sticky table" at bounding box center [1077, 529] width 25 height 25
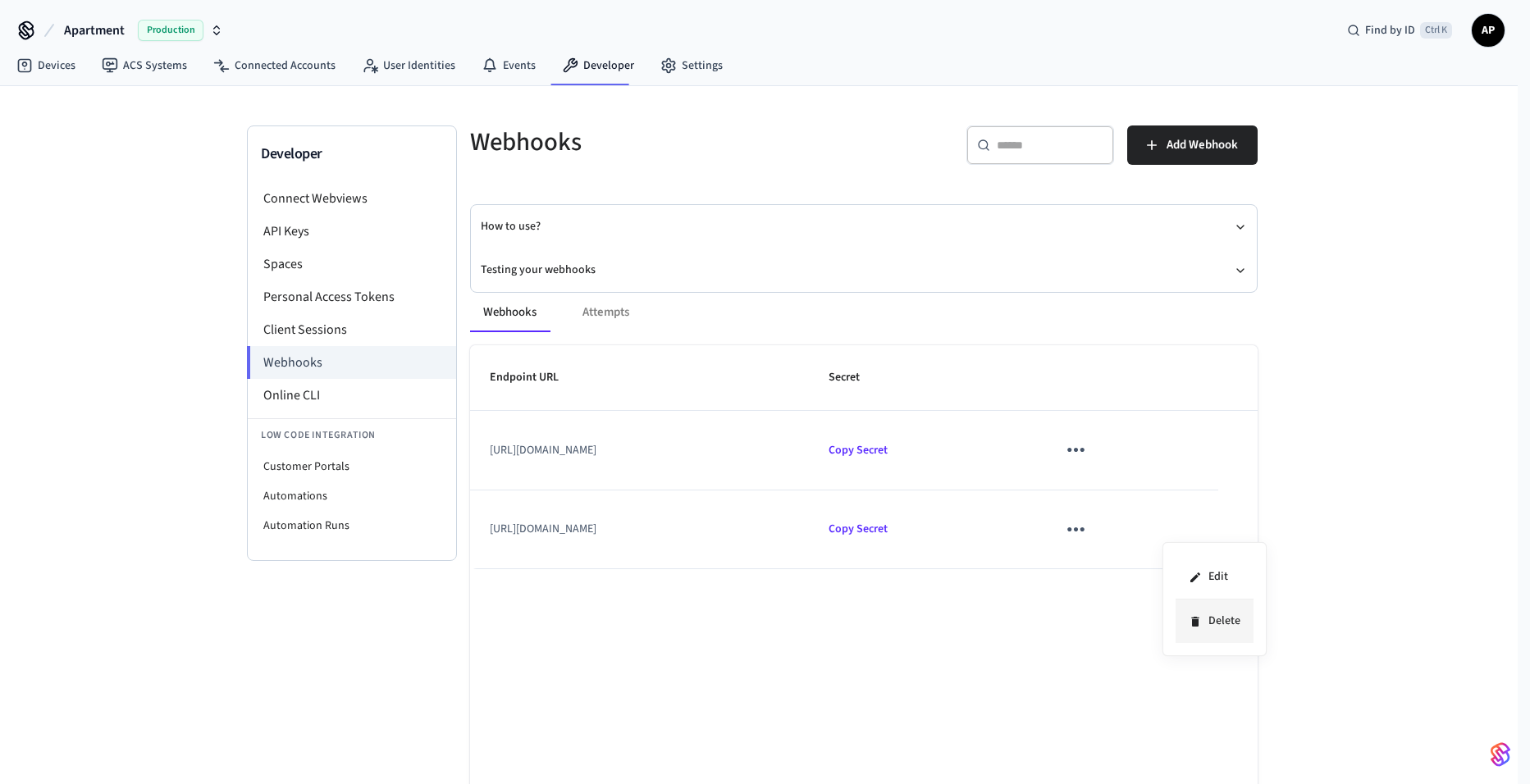
click at [1204, 631] on li "Delete" at bounding box center [1215, 621] width 78 height 43
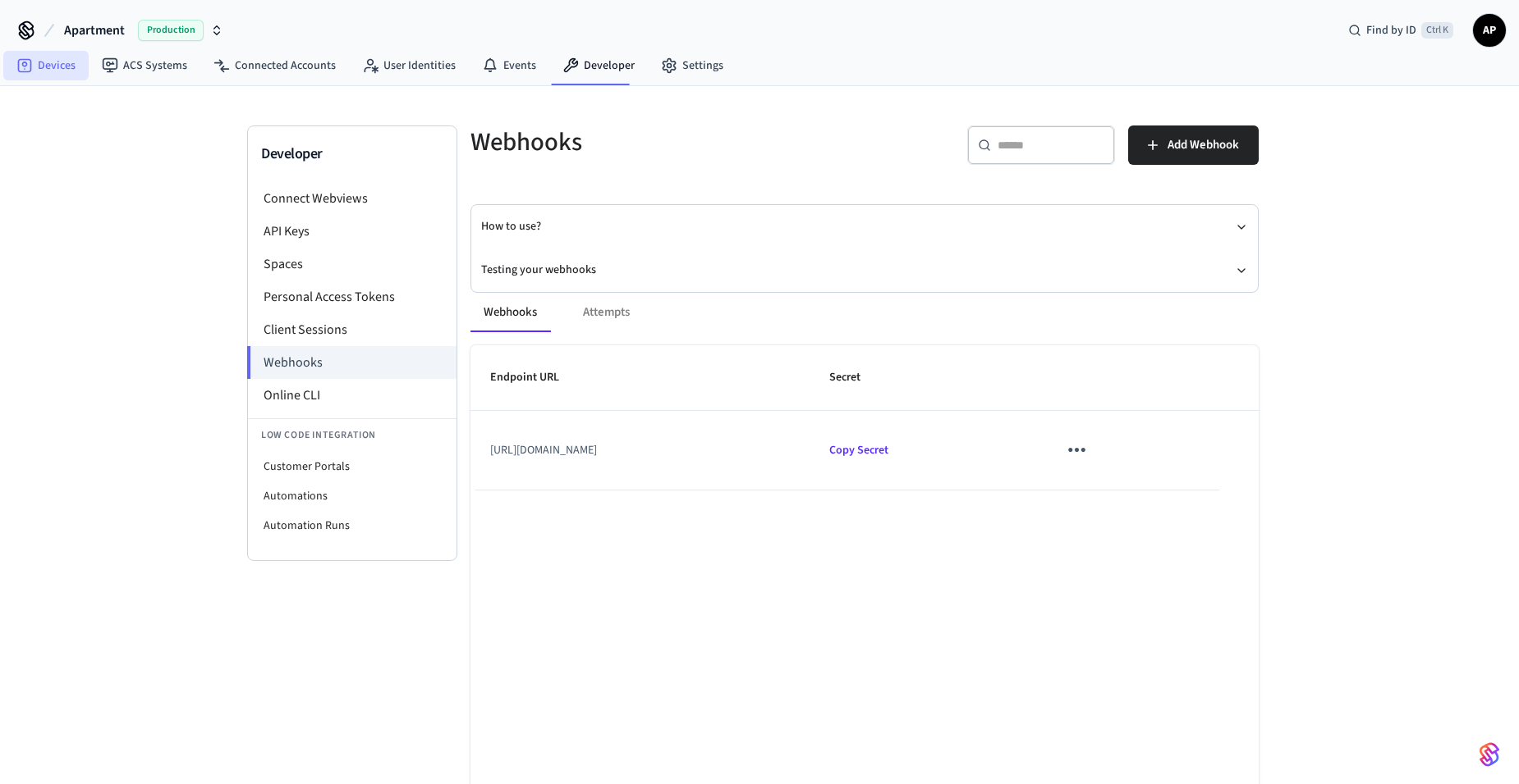
click at [67, 64] on link "Devices" at bounding box center [45, 65] width 86 height 30
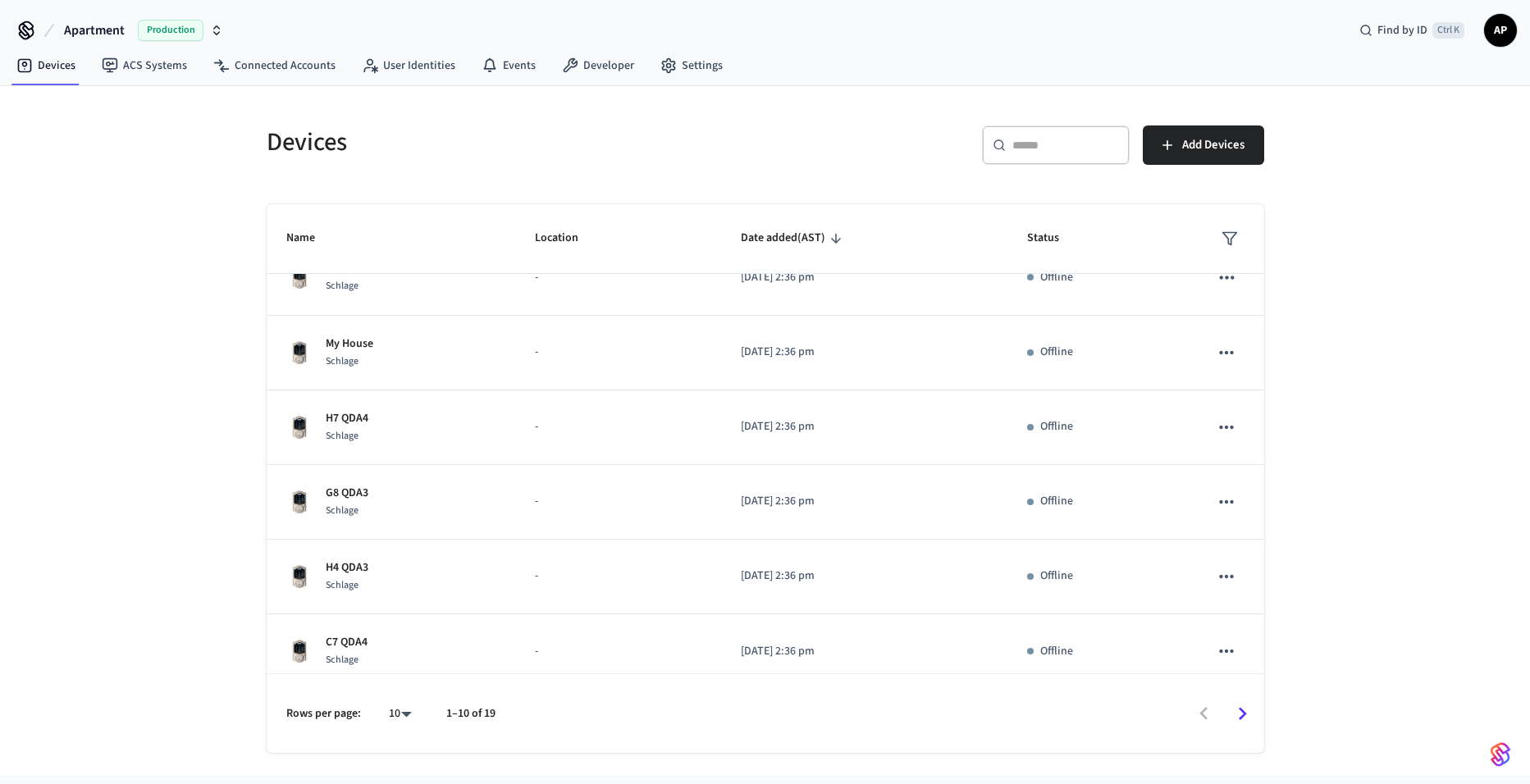
scroll to position [348, 0]
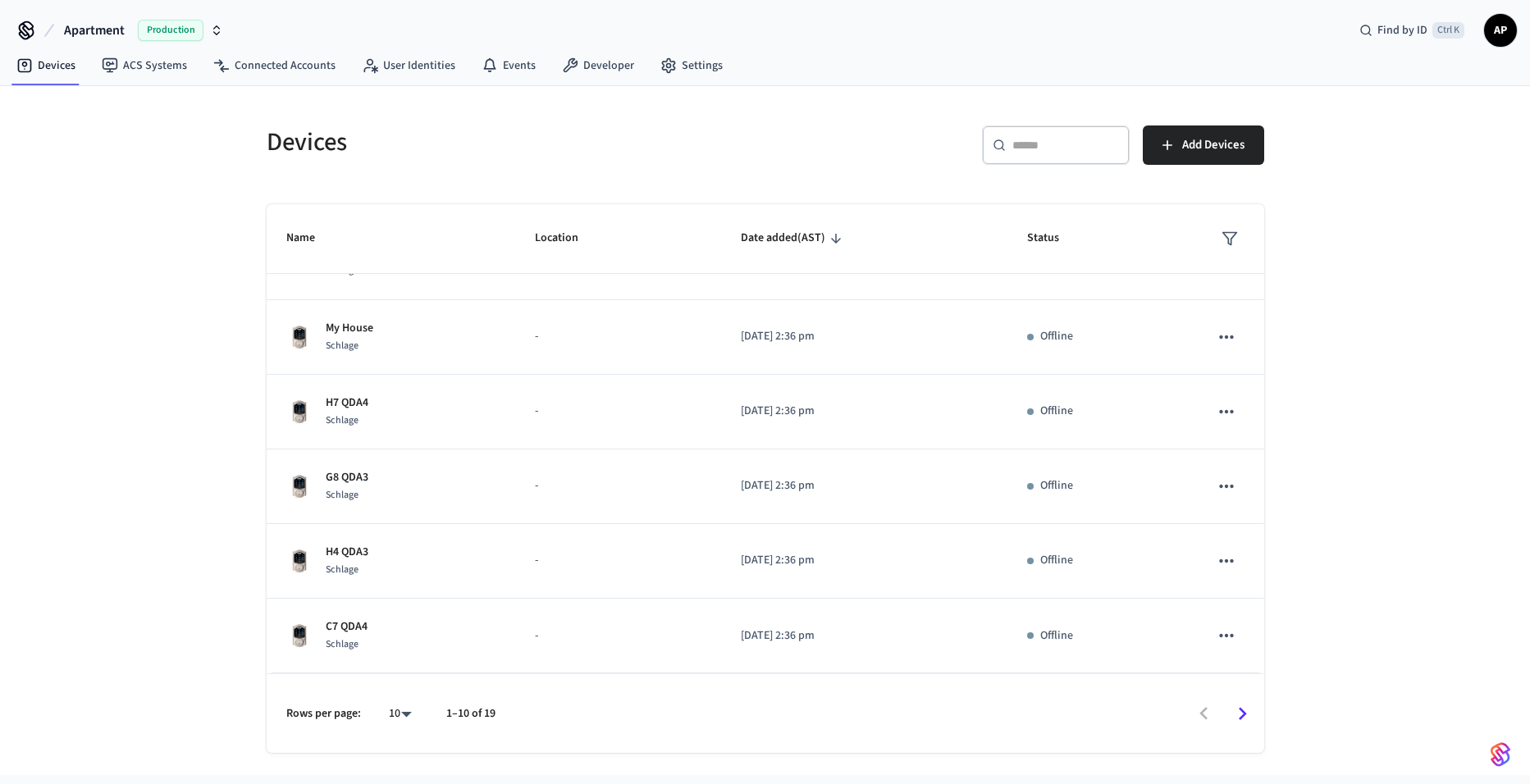
click at [412, 712] on body "Apartment Production Find by ID Ctrl K AP Devices ACS Systems Connected Account…" at bounding box center [765, 387] width 1530 height 775
click at [405, 647] on li "25" at bounding box center [393, 648] width 43 height 44
type input "**"
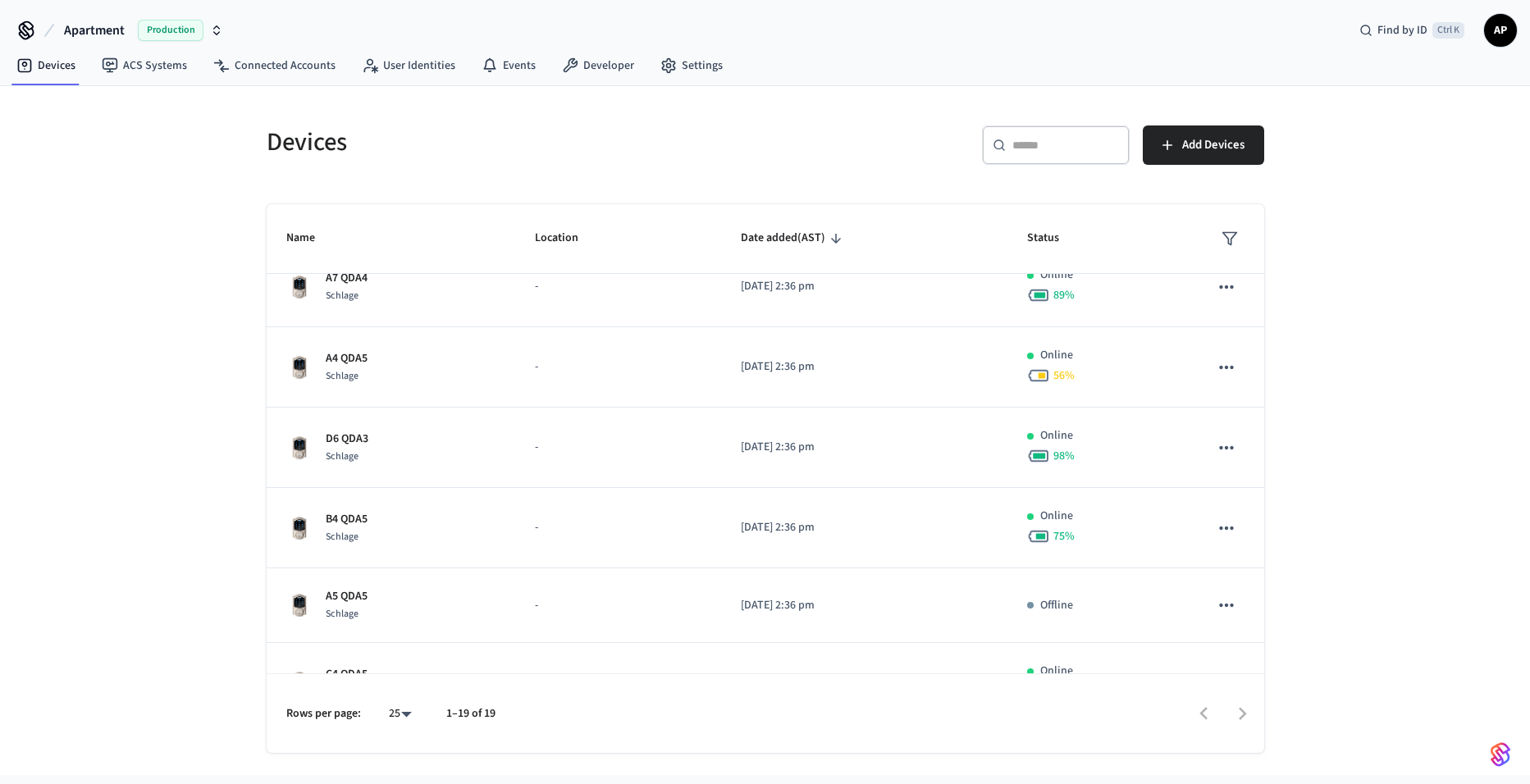
scroll to position [1054, 0]
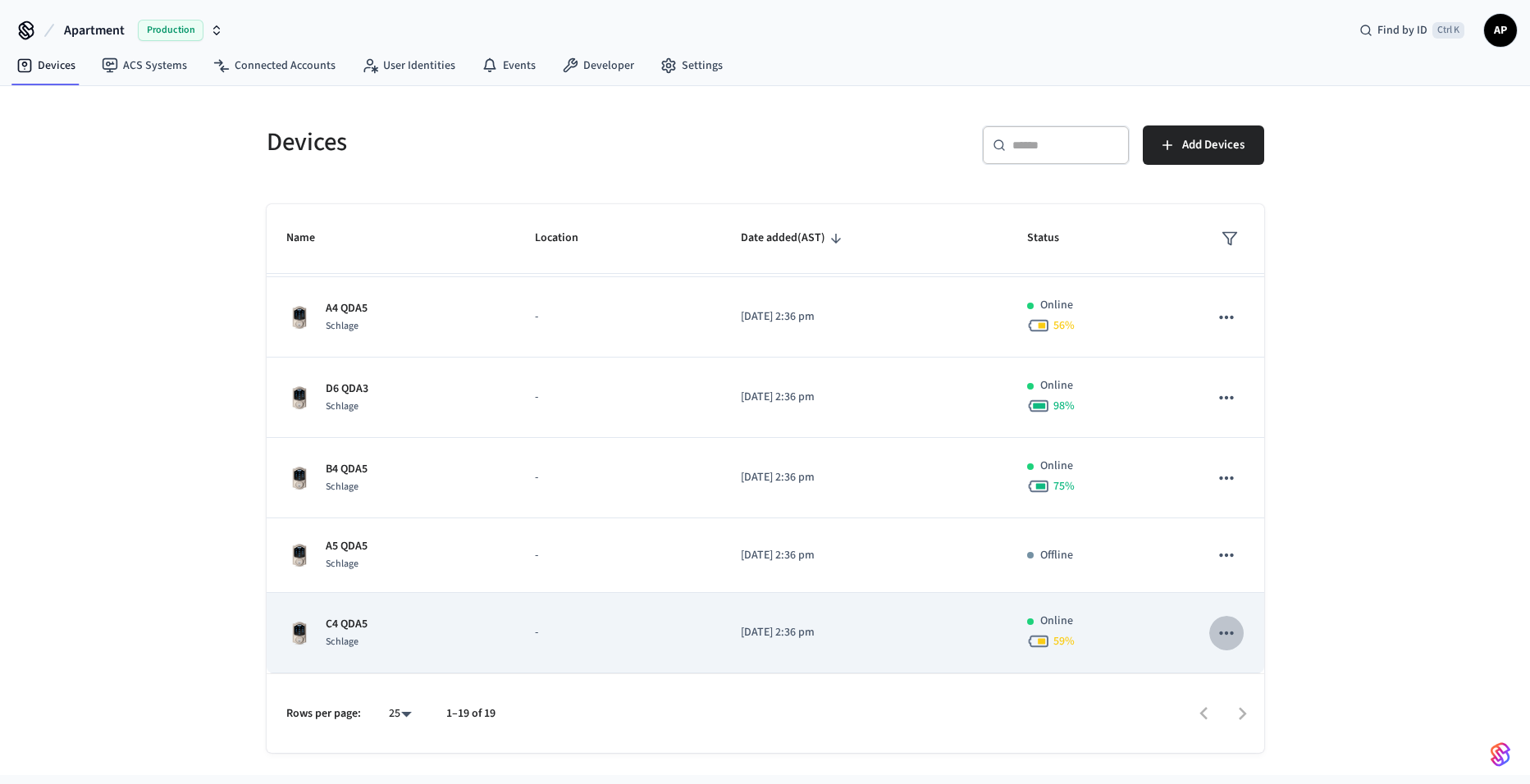
click at [1216, 638] on icon "sticky table" at bounding box center [1226, 633] width 21 height 21
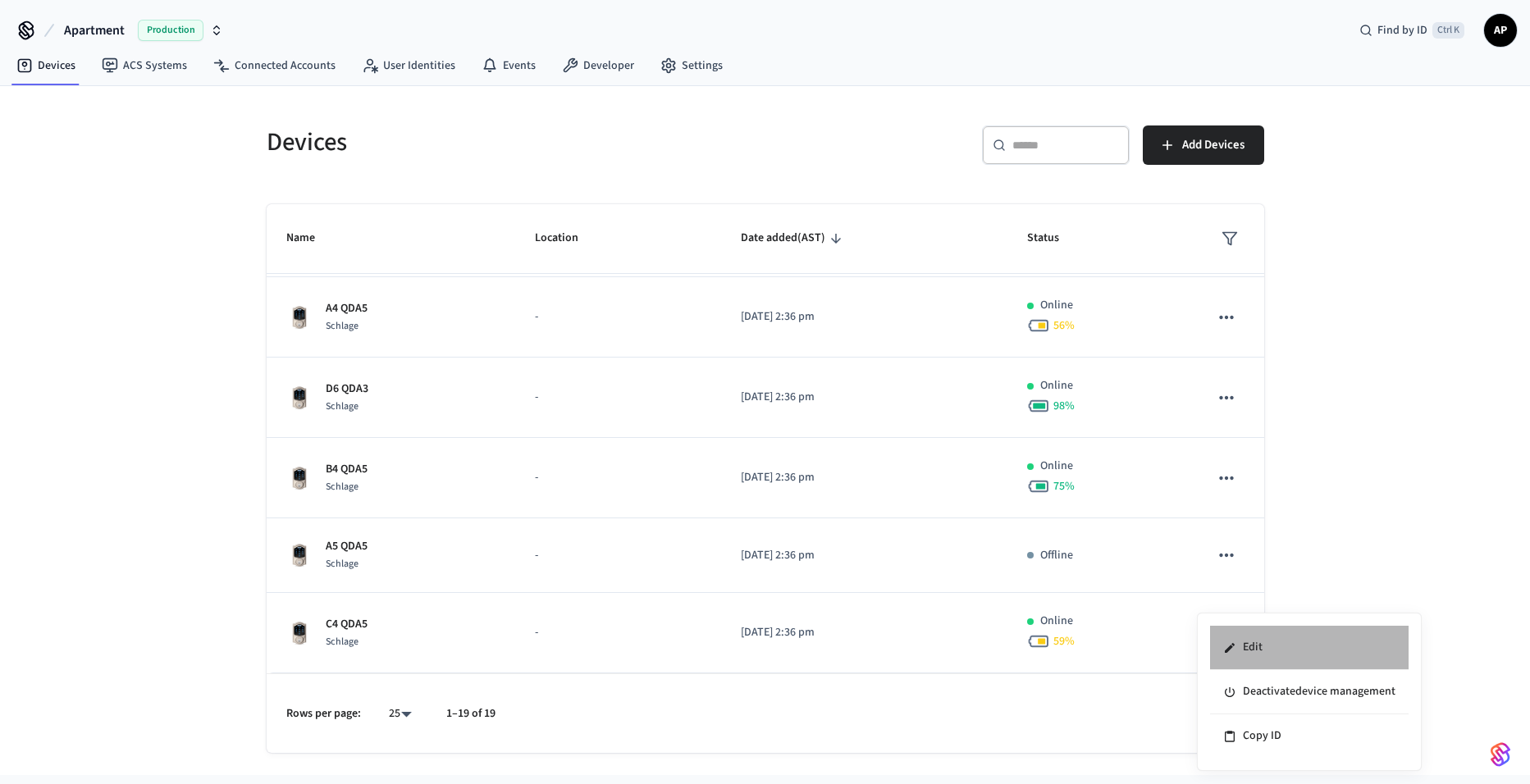
click at [1249, 644] on li "Edit" at bounding box center [1309, 648] width 199 height 44
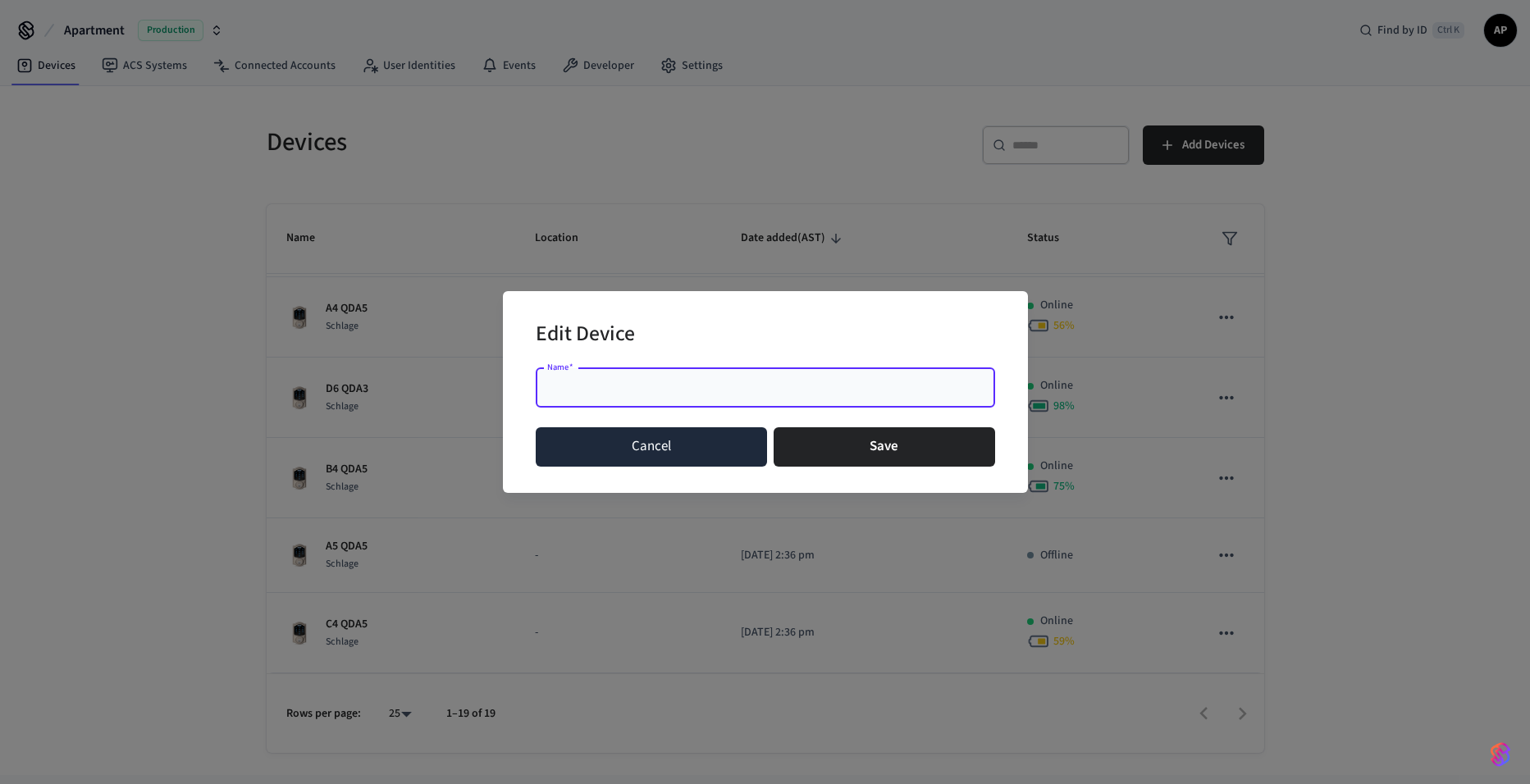
click at [589, 445] on button "Cancel" at bounding box center [653, 447] width 233 height 39
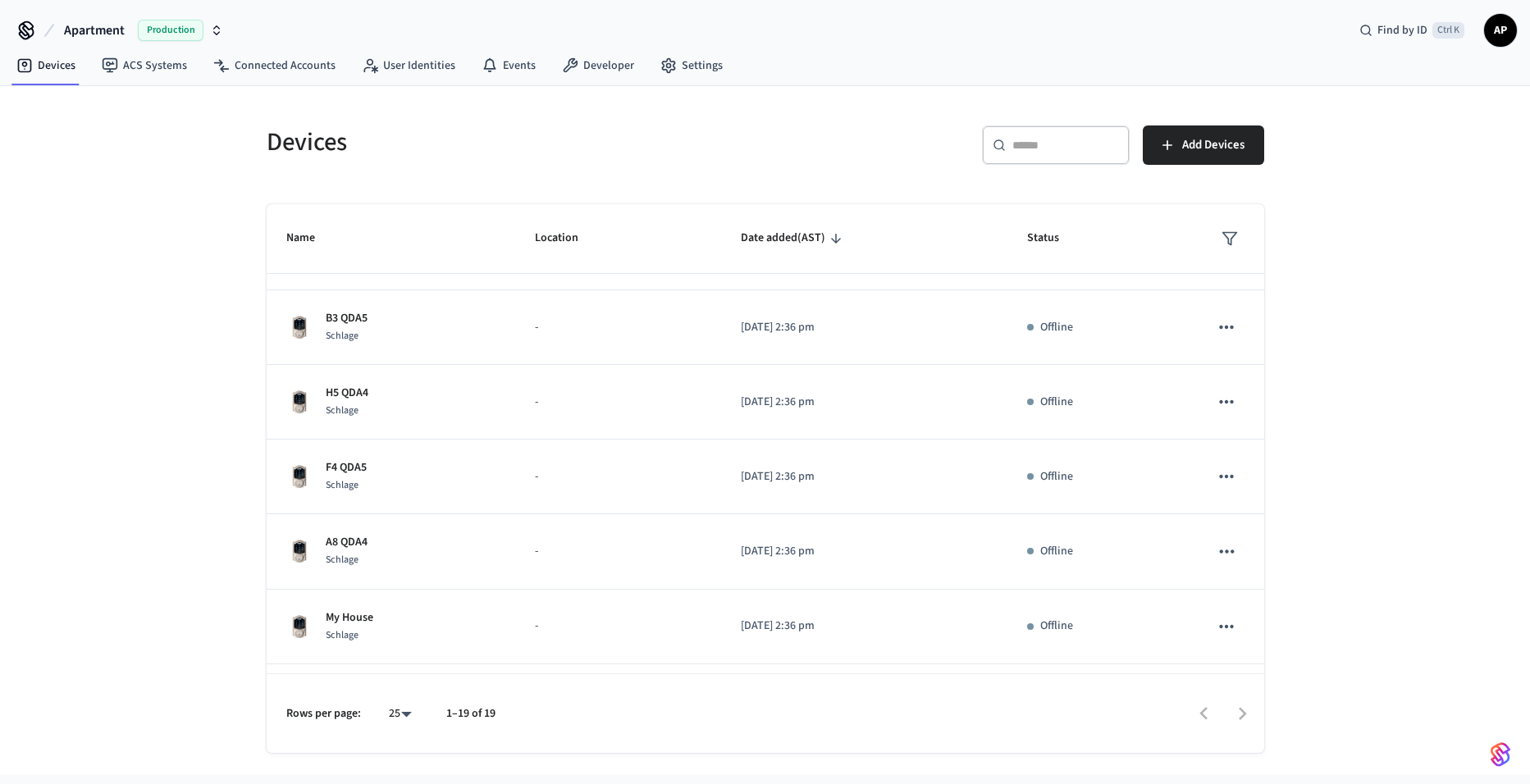
scroll to position [0, 0]
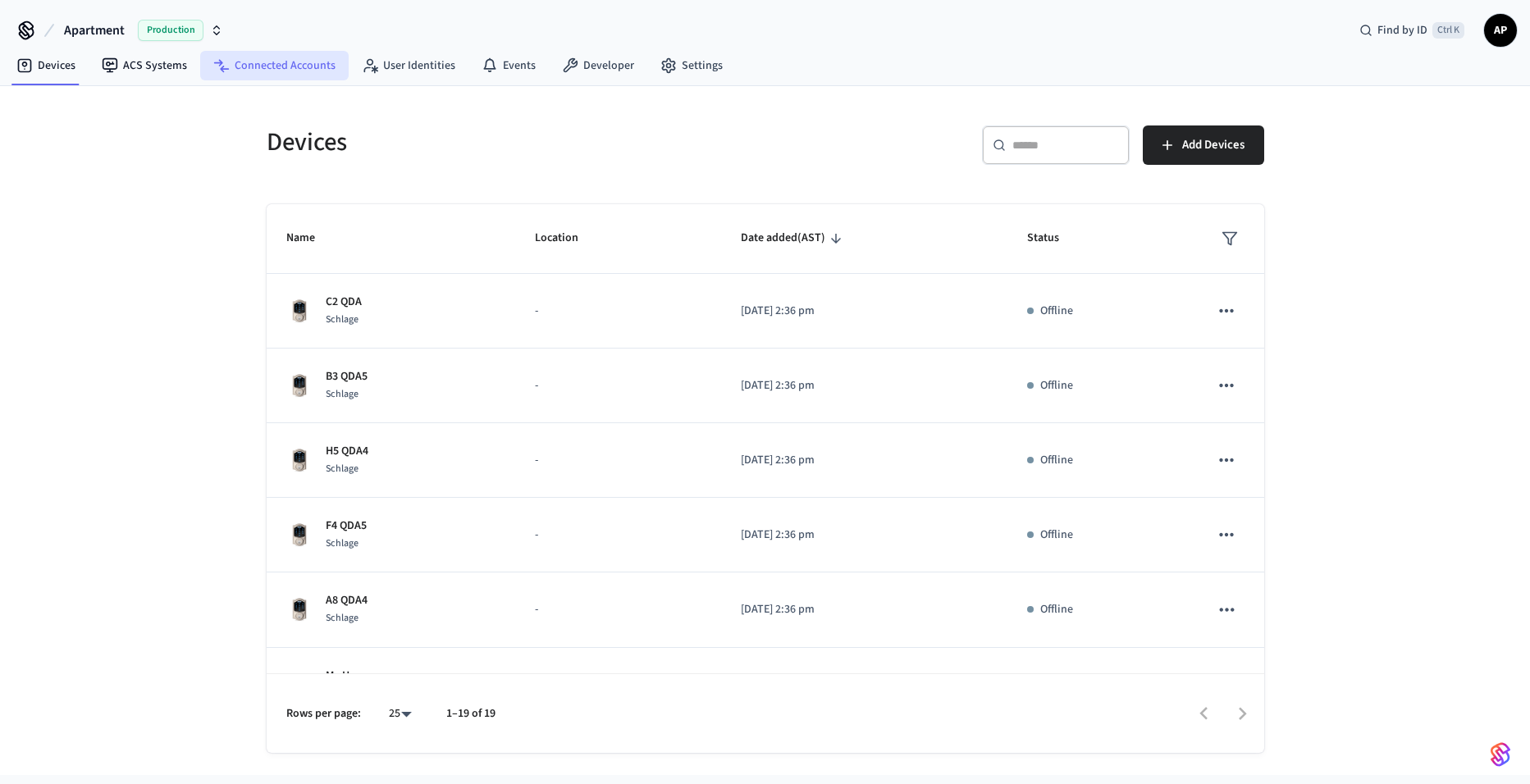
click at [312, 67] on link "Connected Accounts" at bounding box center [274, 65] width 149 height 30
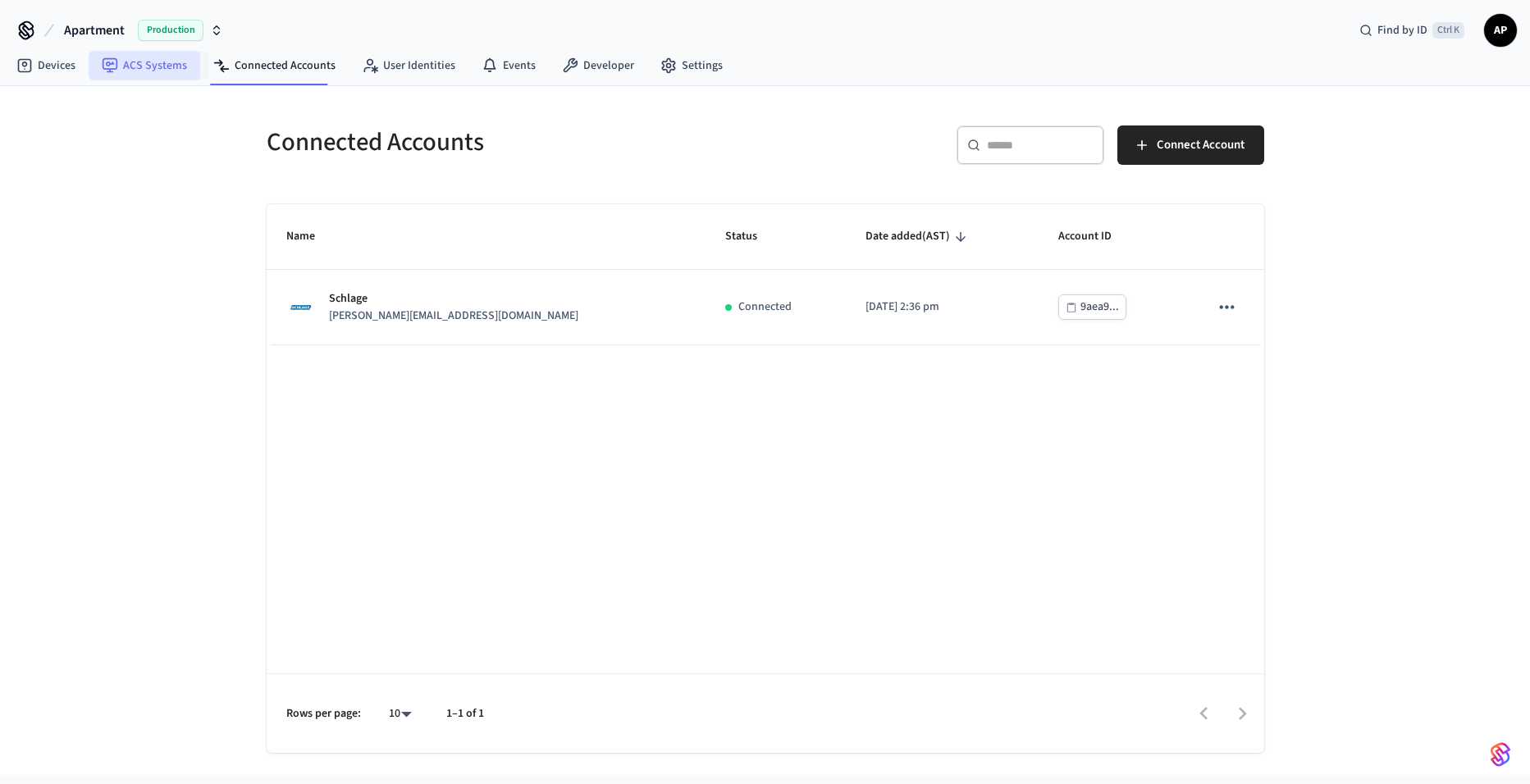
click at [170, 59] on link "ACS Systems" at bounding box center [144, 65] width 111 height 30
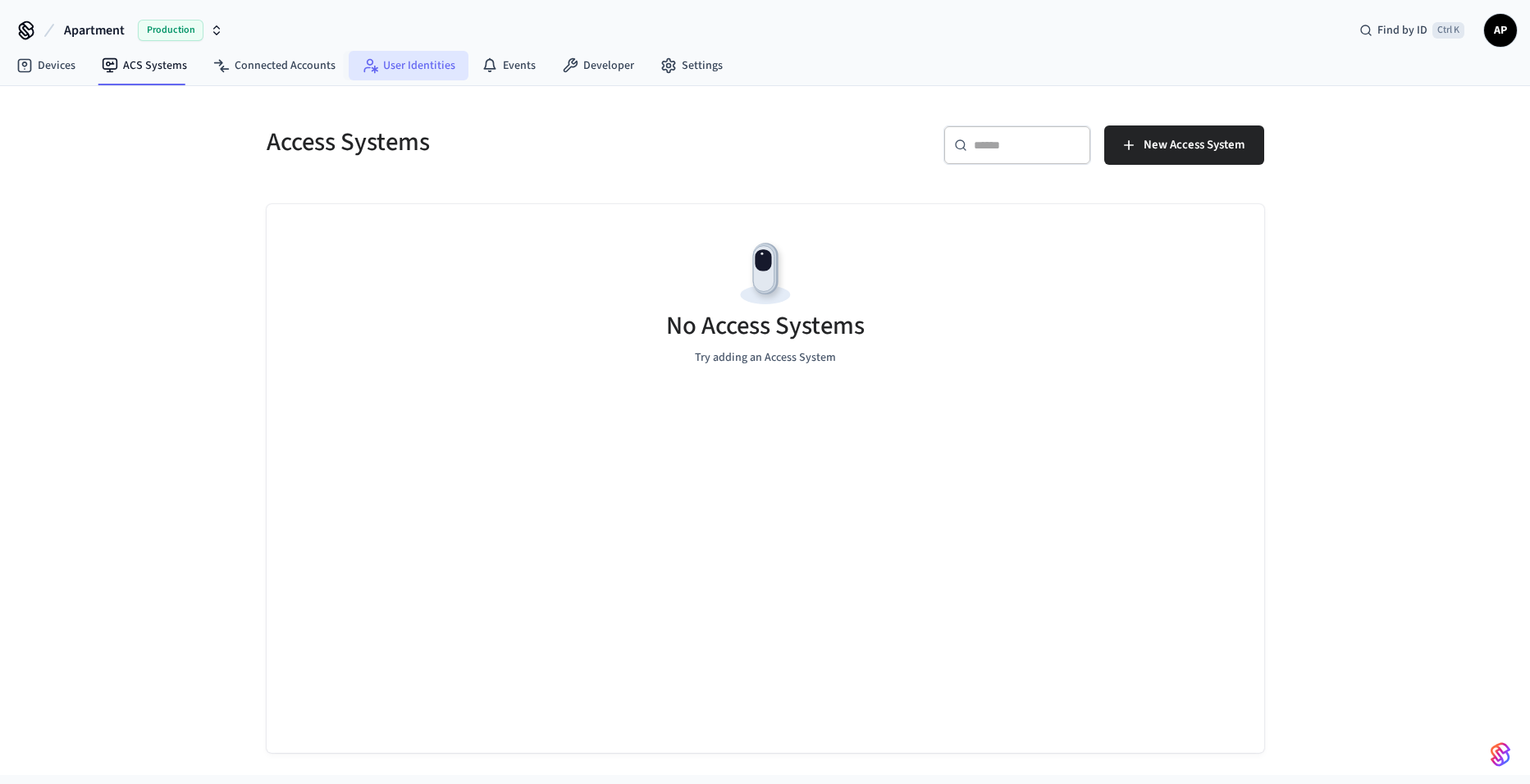
click at [435, 68] on link "User Identities" at bounding box center [408, 65] width 120 height 30
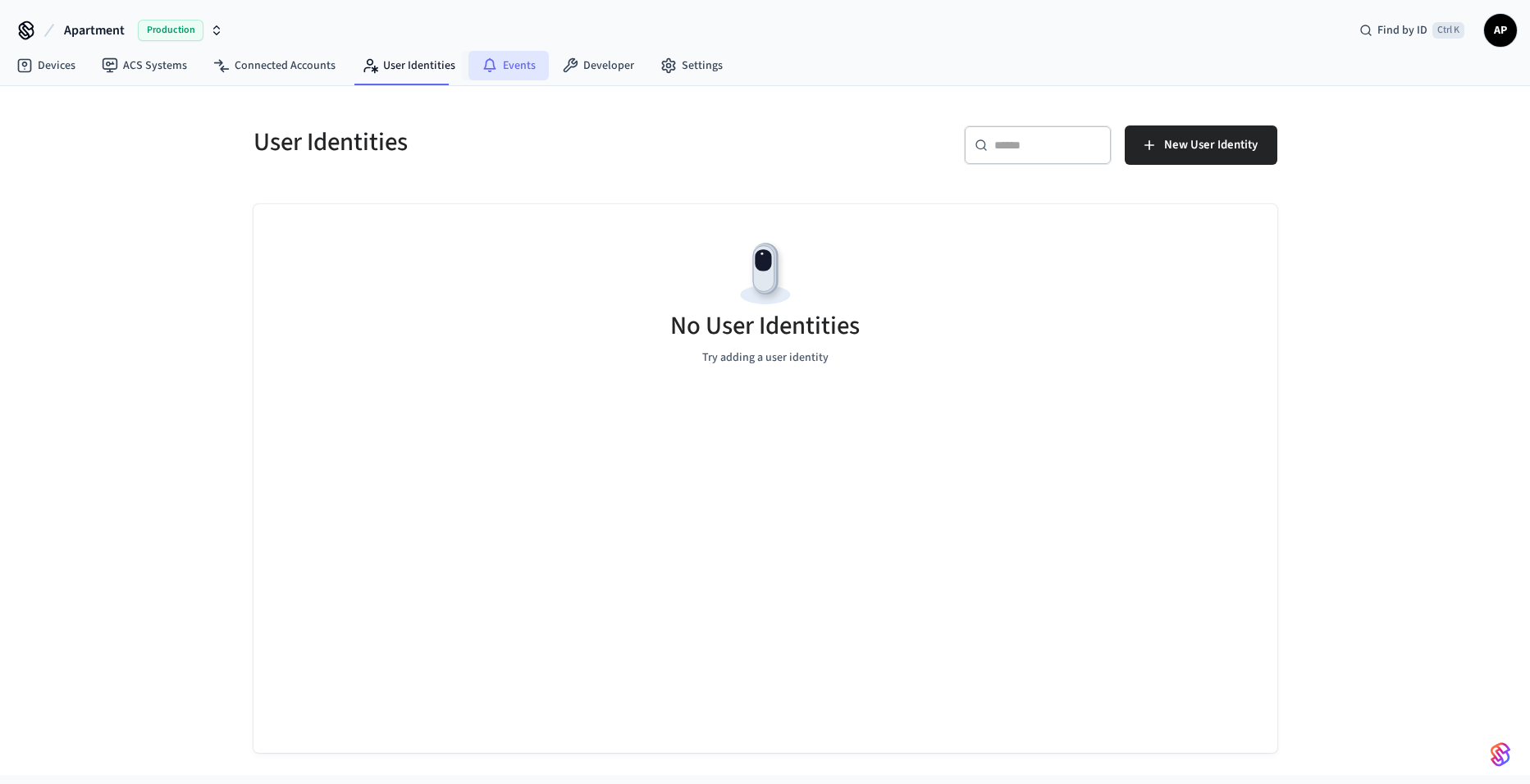
click at [512, 65] on link "Events" at bounding box center [509, 65] width 81 height 30
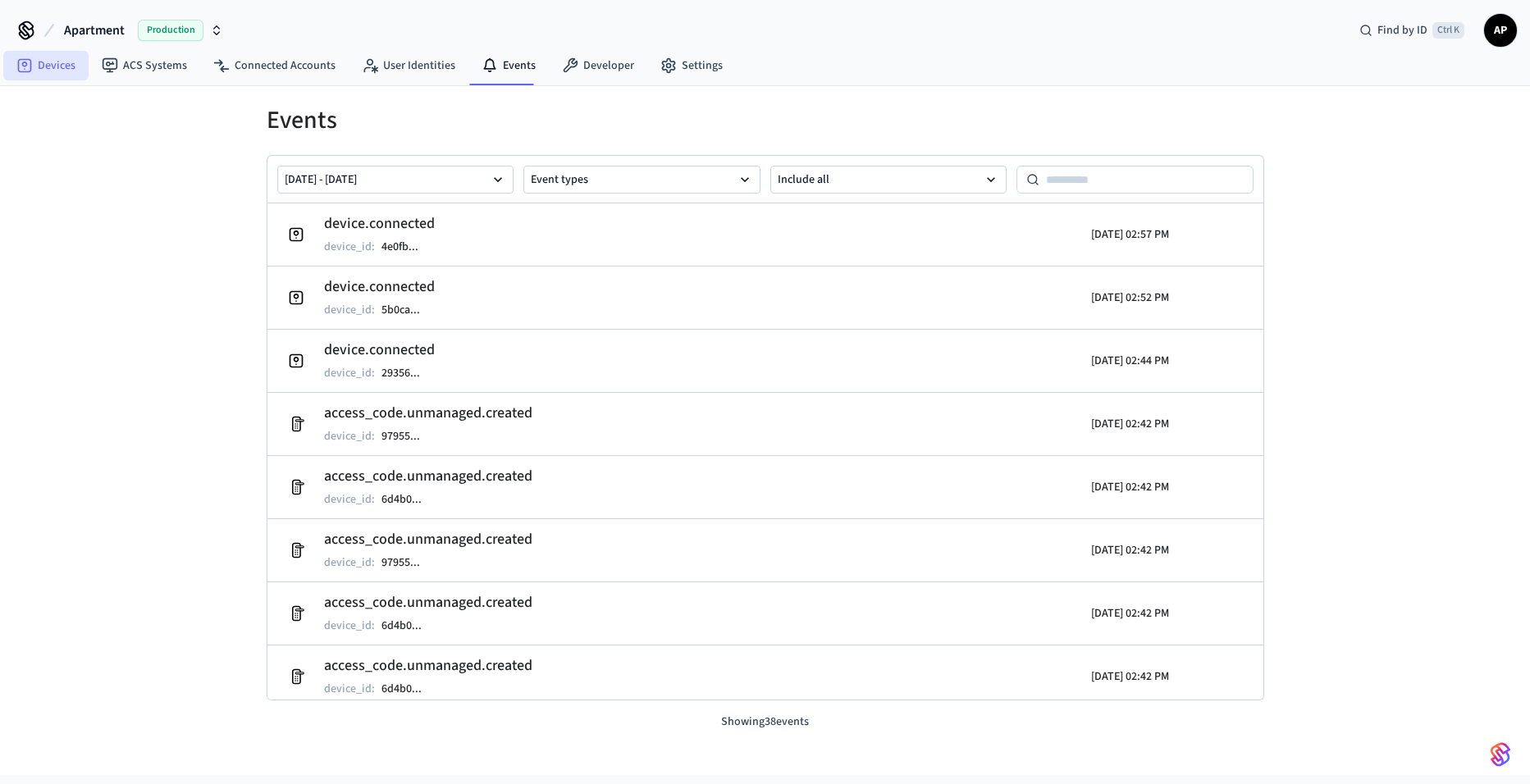
click at [61, 61] on link "Devices" at bounding box center [45, 65] width 86 height 30
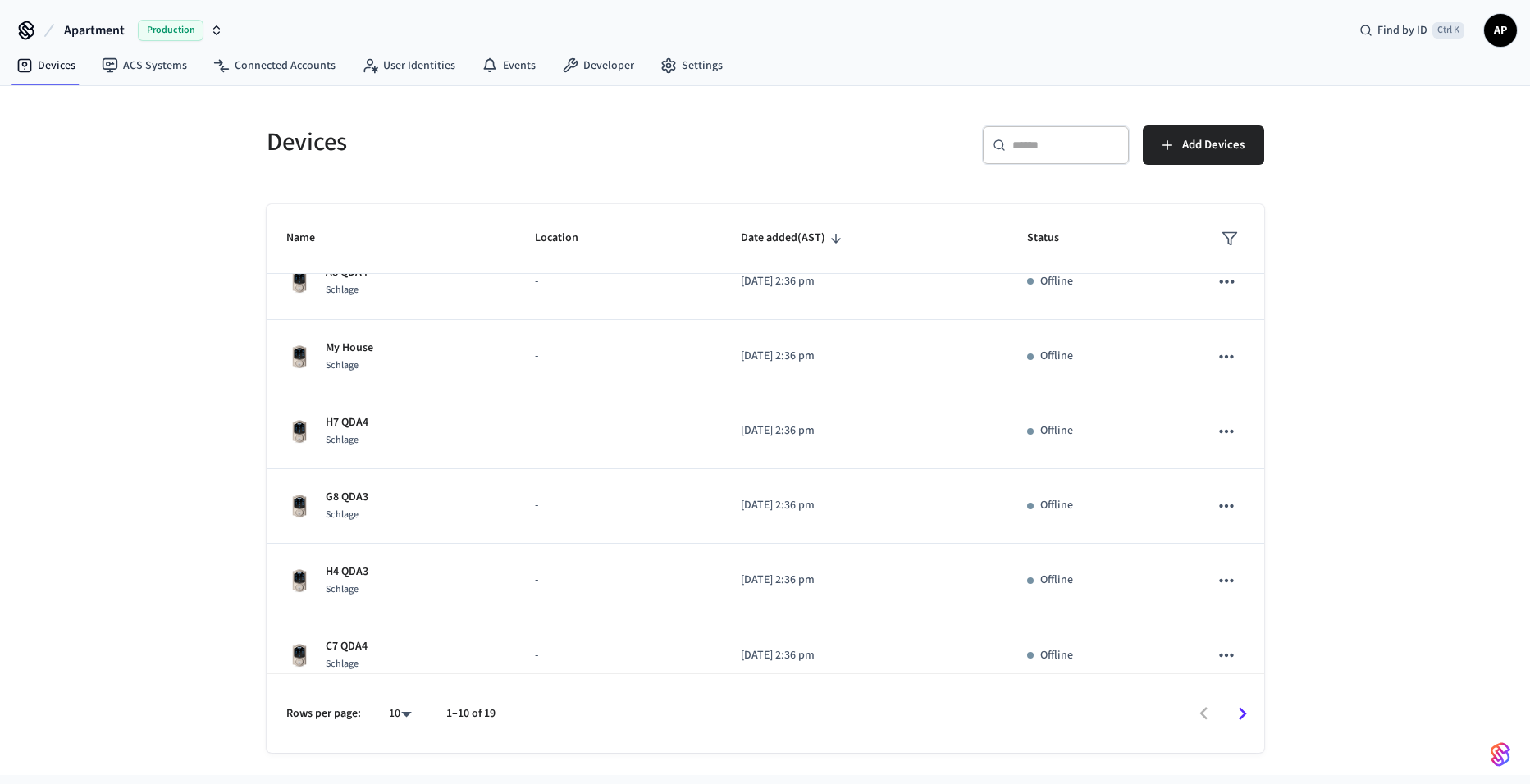
scroll to position [348, 0]
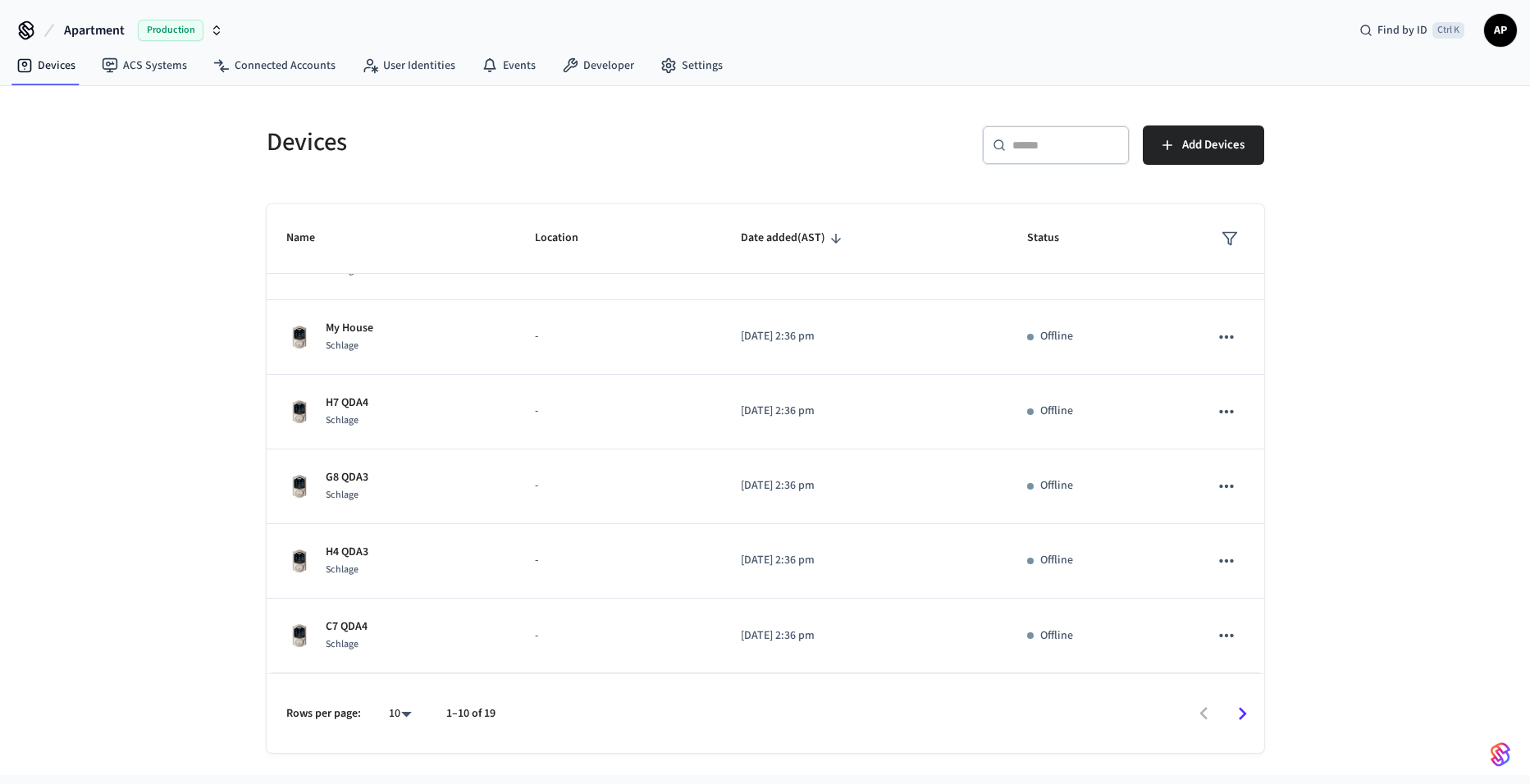
click at [378, 717] on div "10 **" at bounding box center [394, 713] width 53 height 39
click at [382, 717] on body "Apartment Production Find by ID Ctrl K AP Devices ACS Systems Connected Account…" at bounding box center [765, 387] width 1530 height 775
click at [396, 654] on li "25" at bounding box center [393, 648] width 43 height 44
type input "**"
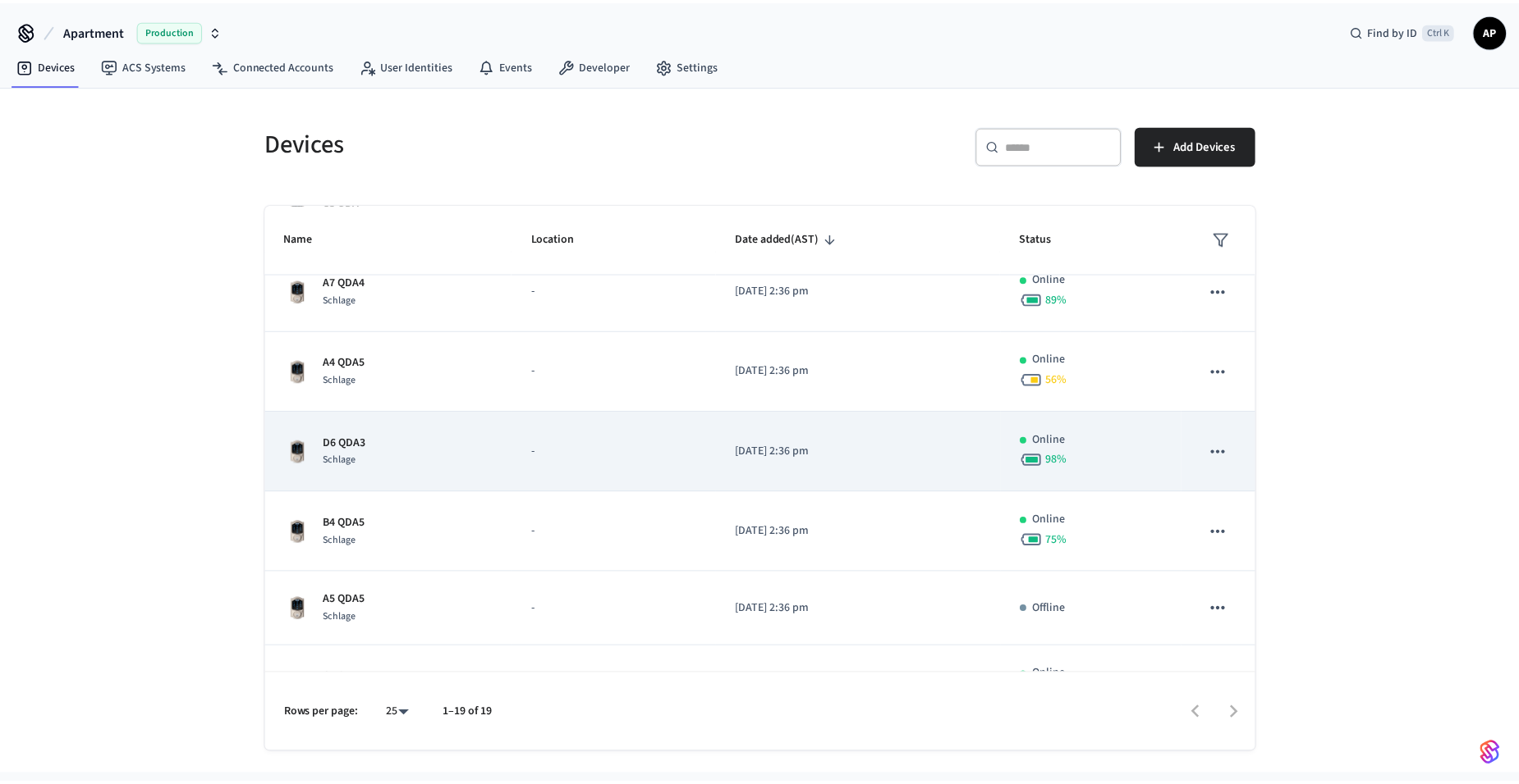
scroll to position [972, 0]
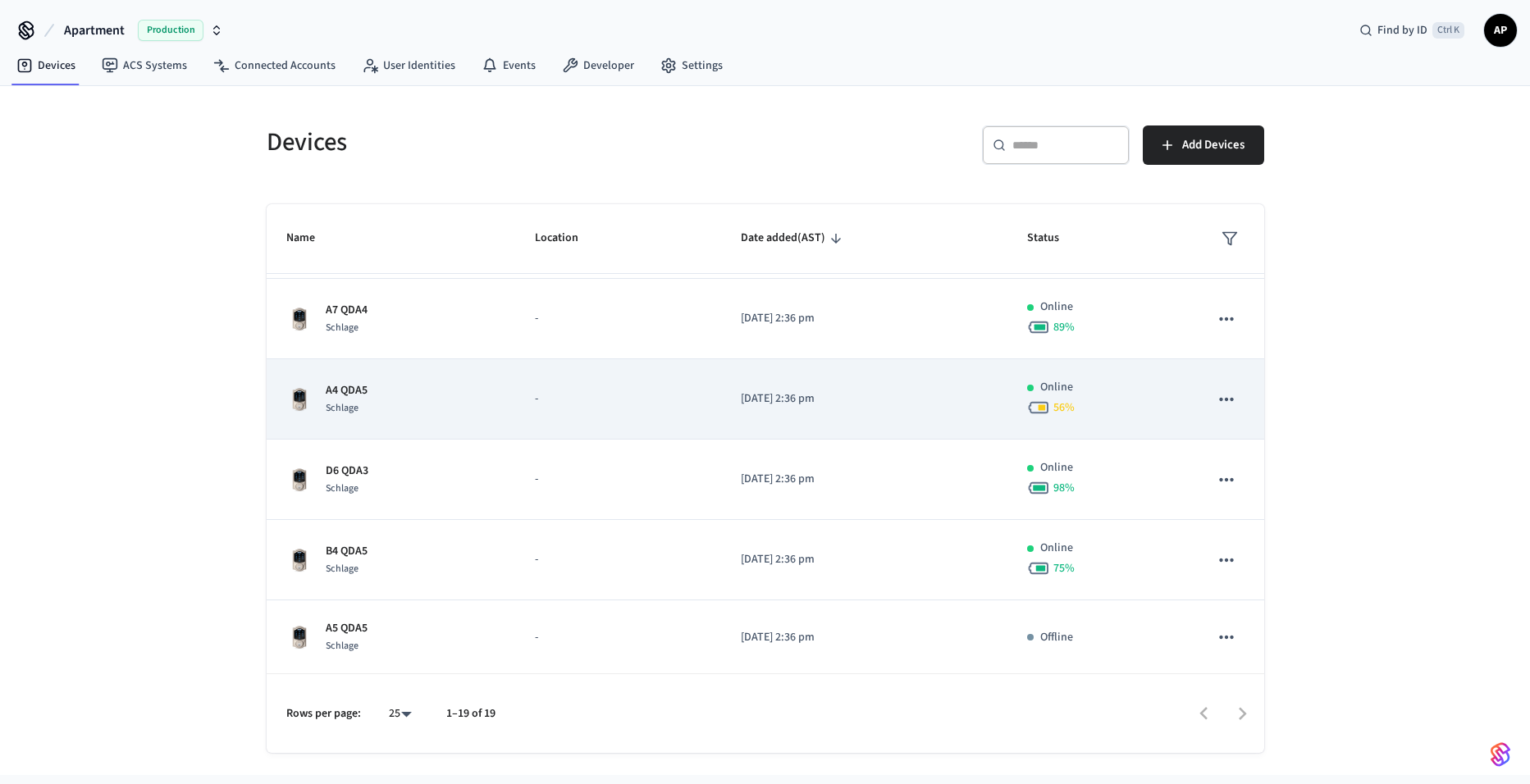
click at [761, 396] on p "[DATE] 2:36 pm" at bounding box center [864, 399] width 247 height 17
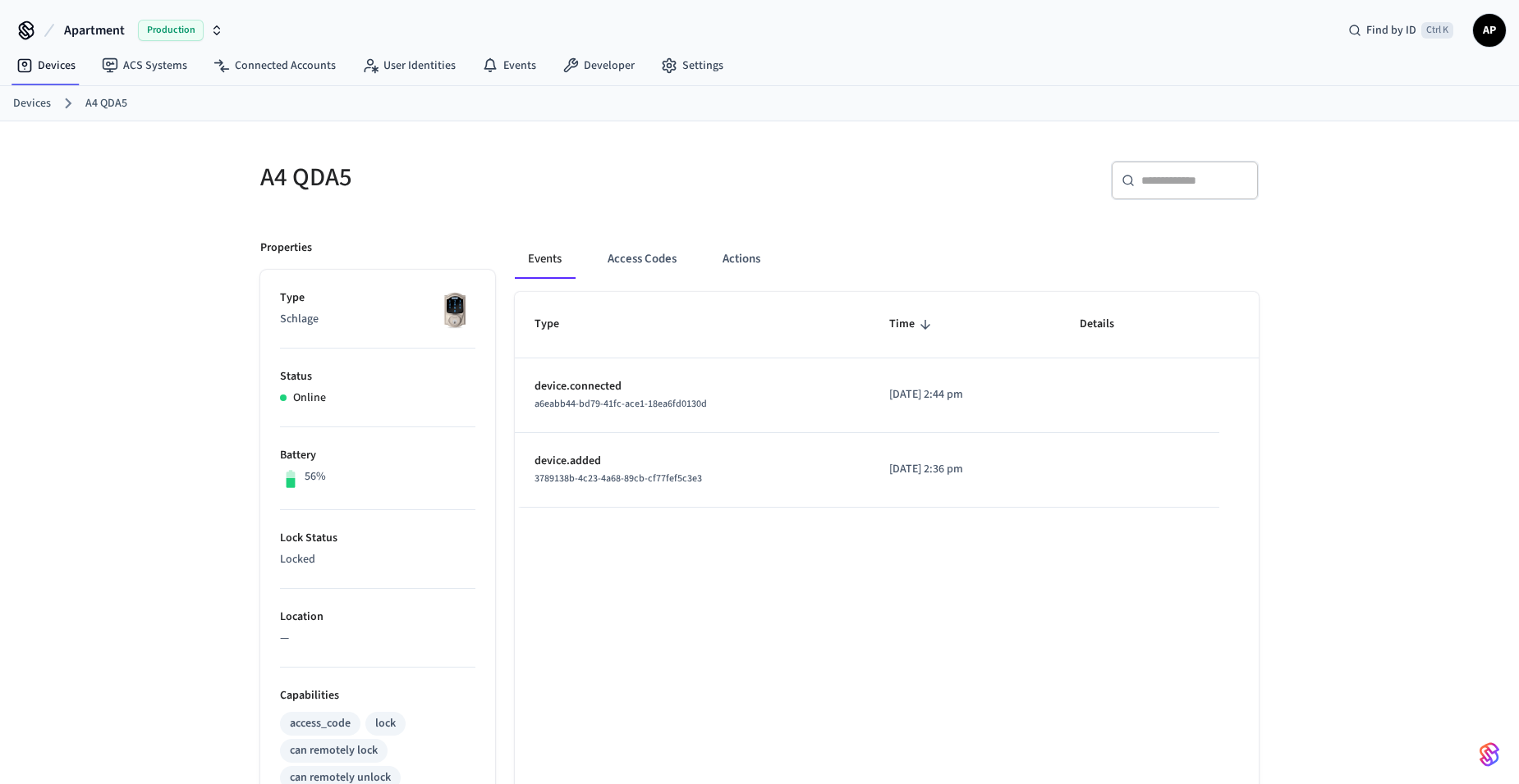
click at [48, 98] on link "Devices" at bounding box center [32, 104] width 37 height 17
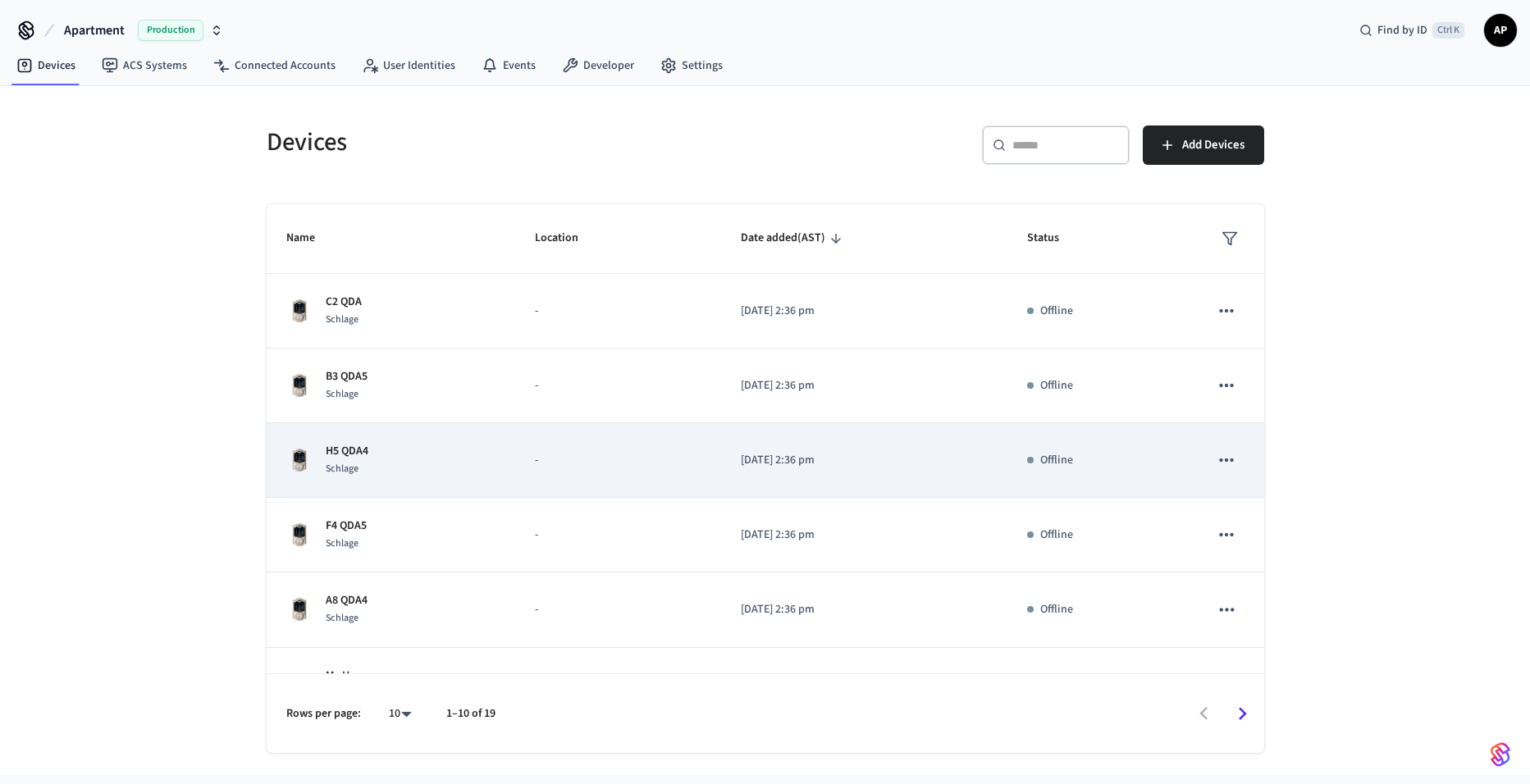
scroll to position [348, 0]
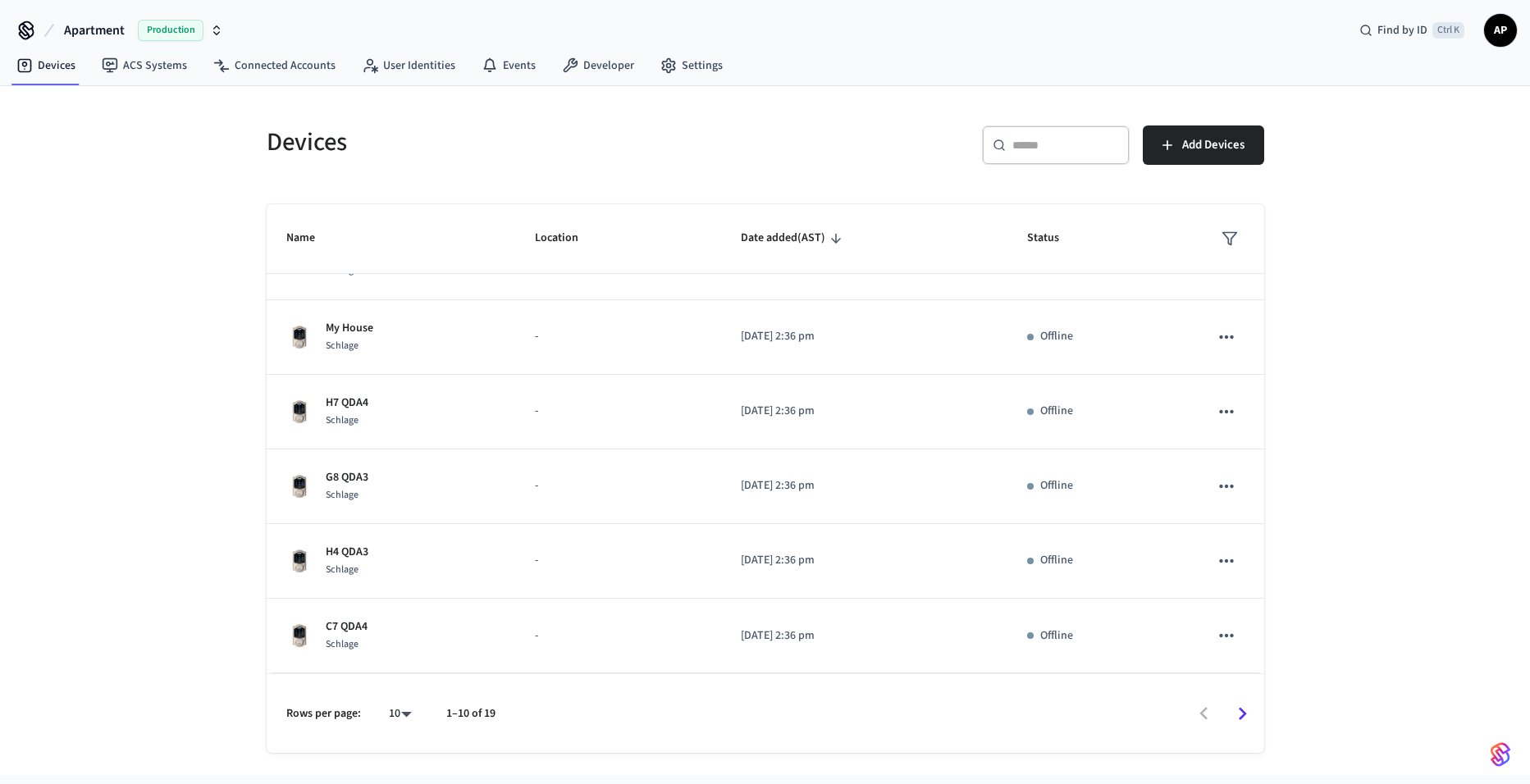
click at [403, 710] on body "Apartment Production Find by ID Ctrl K AP Devices ACS Systems Connected Account…" at bounding box center [765, 387] width 1530 height 775
click at [407, 737] on li "All" at bounding box center [393, 736] width 43 height 43
type input "**"
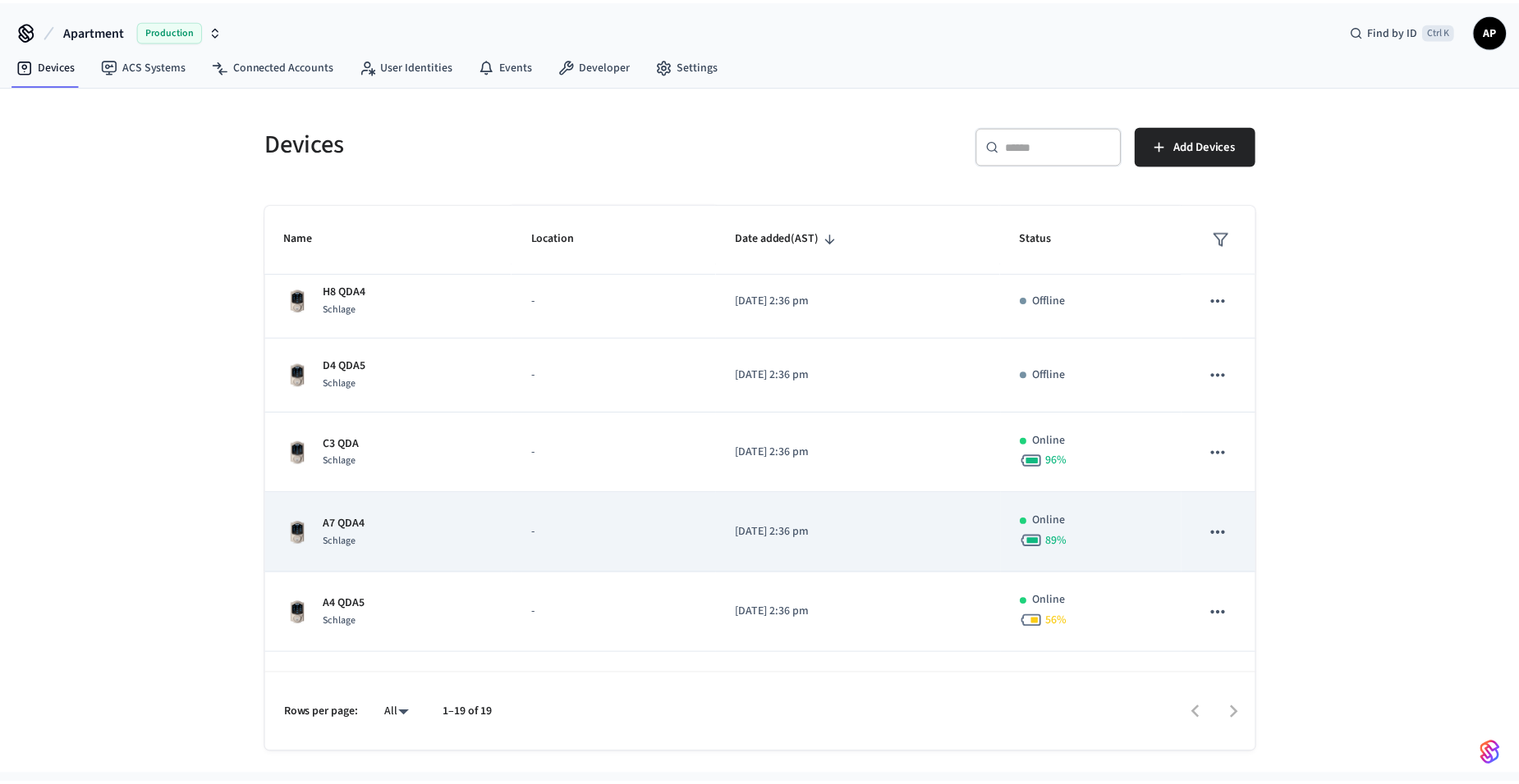
scroll to position [1054, 0]
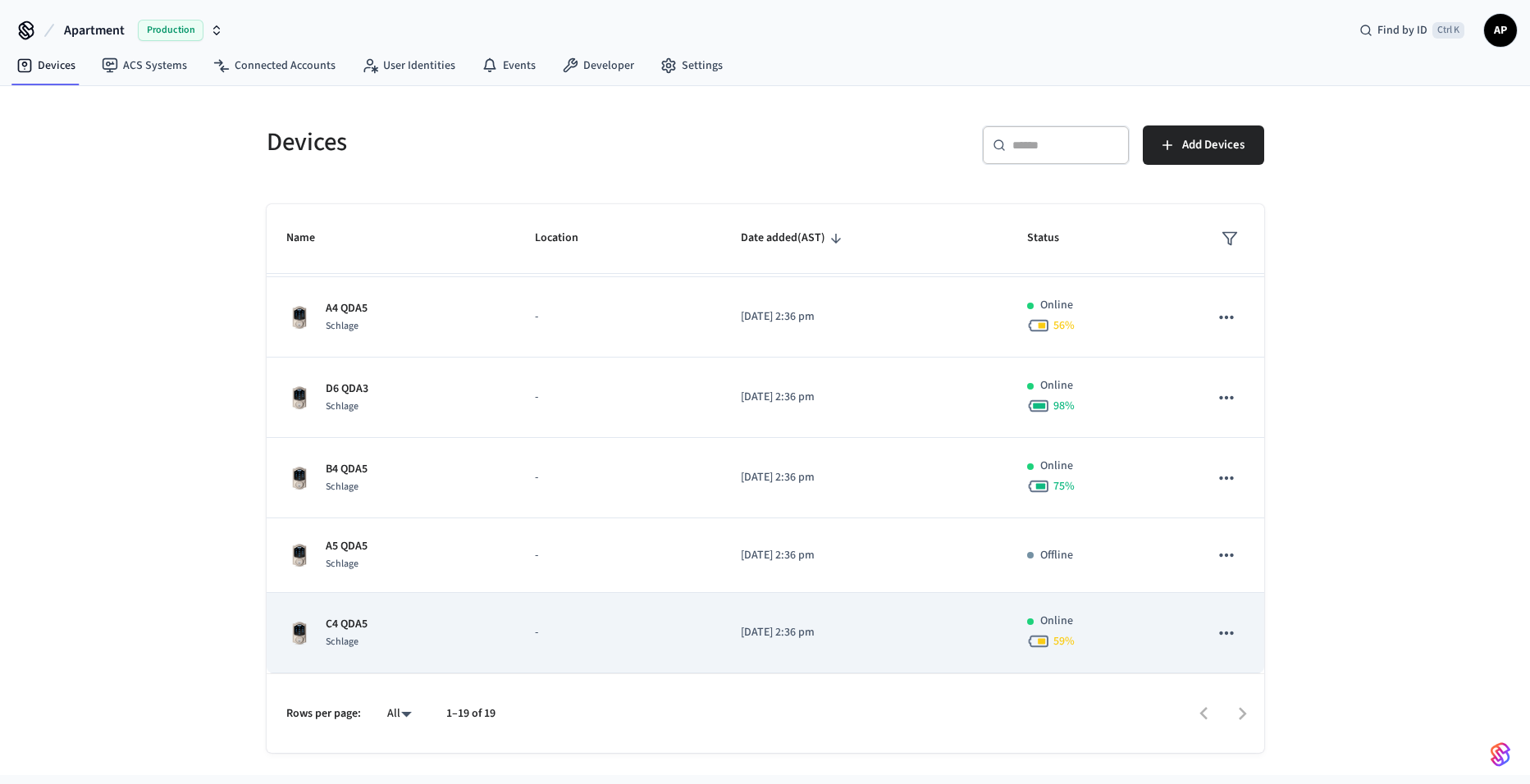
click at [392, 627] on div "C4 QDA5 Schlage" at bounding box center [391, 633] width 210 height 35
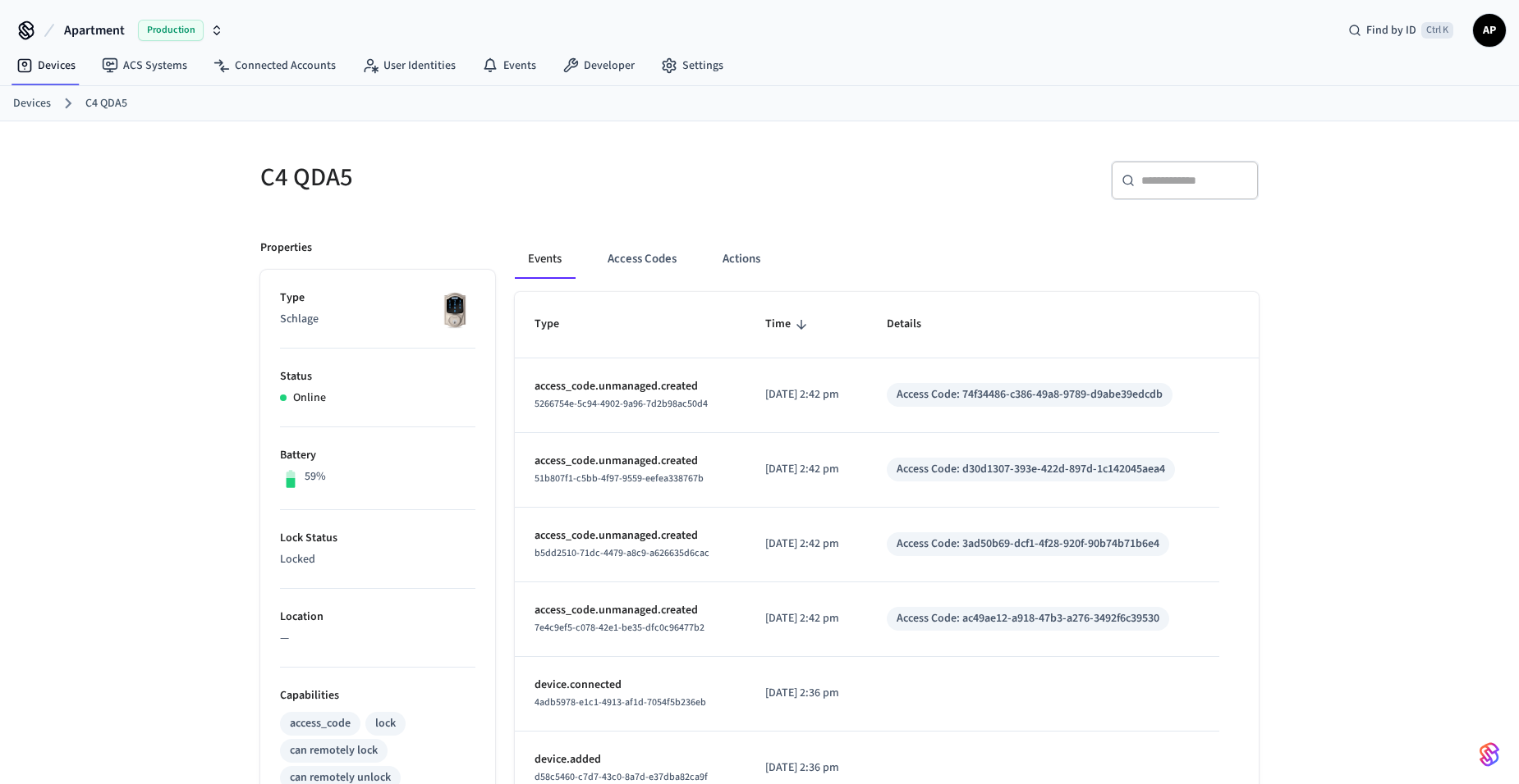
click at [41, 103] on link "Devices" at bounding box center [32, 104] width 37 height 17
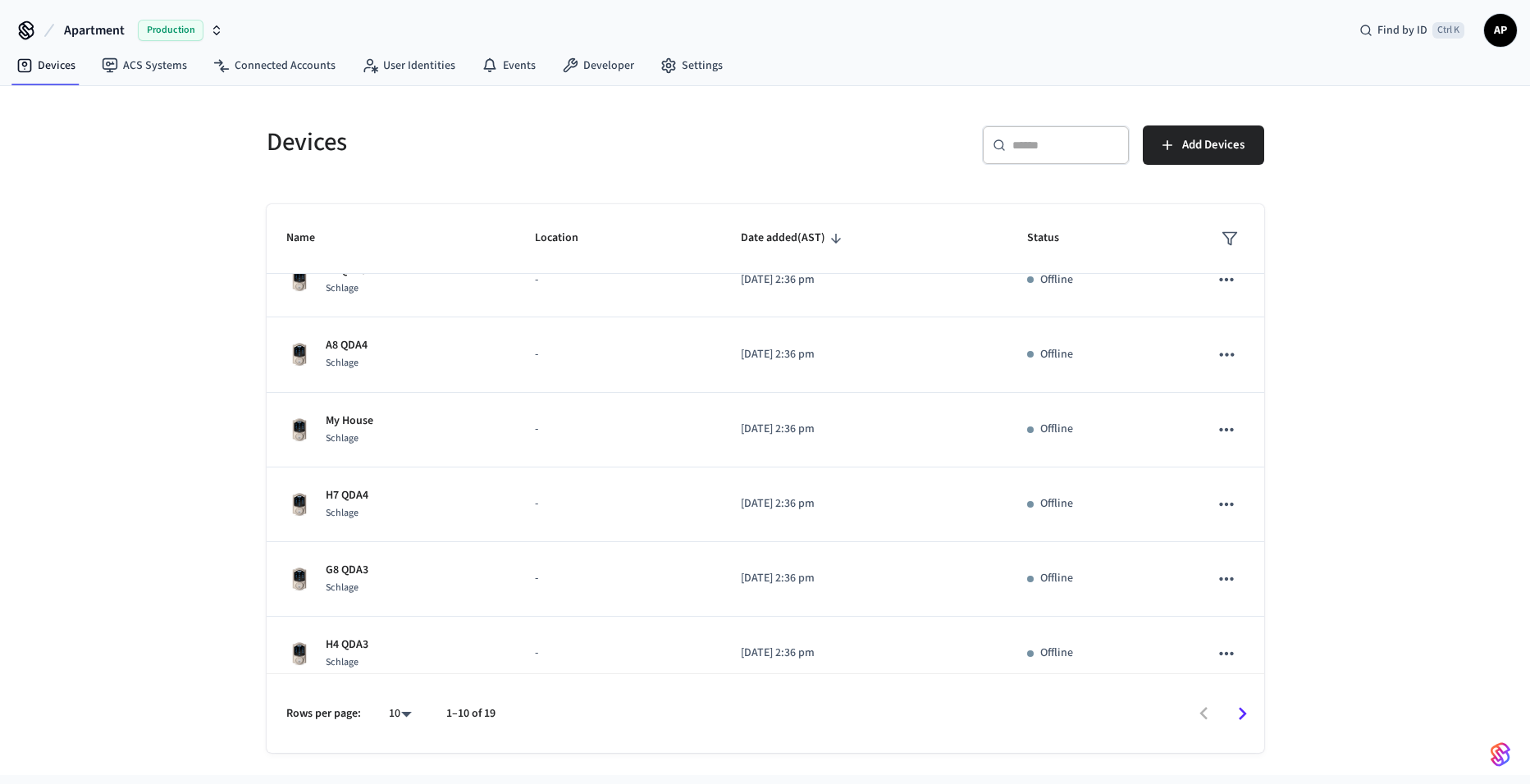
scroll to position [348, 0]
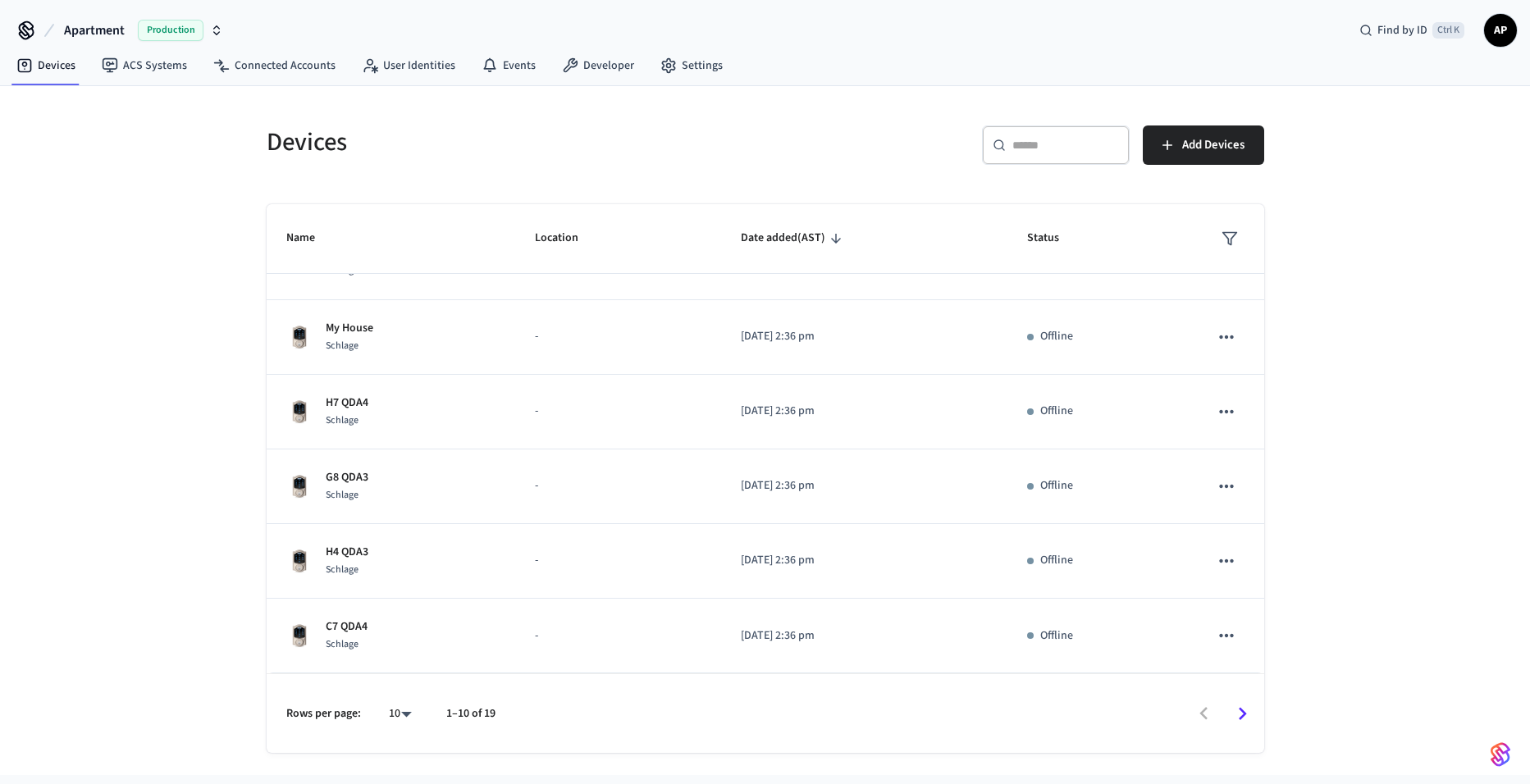
click at [398, 714] on body "Apartment Production Find by ID Ctrl K AP Devices ACS Systems Connected Account…" at bounding box center [765, 387] width 1530 height 775
click at [394, 732] on li "All" at bounding box center [393, 736] width 43 height 43
type input "**"
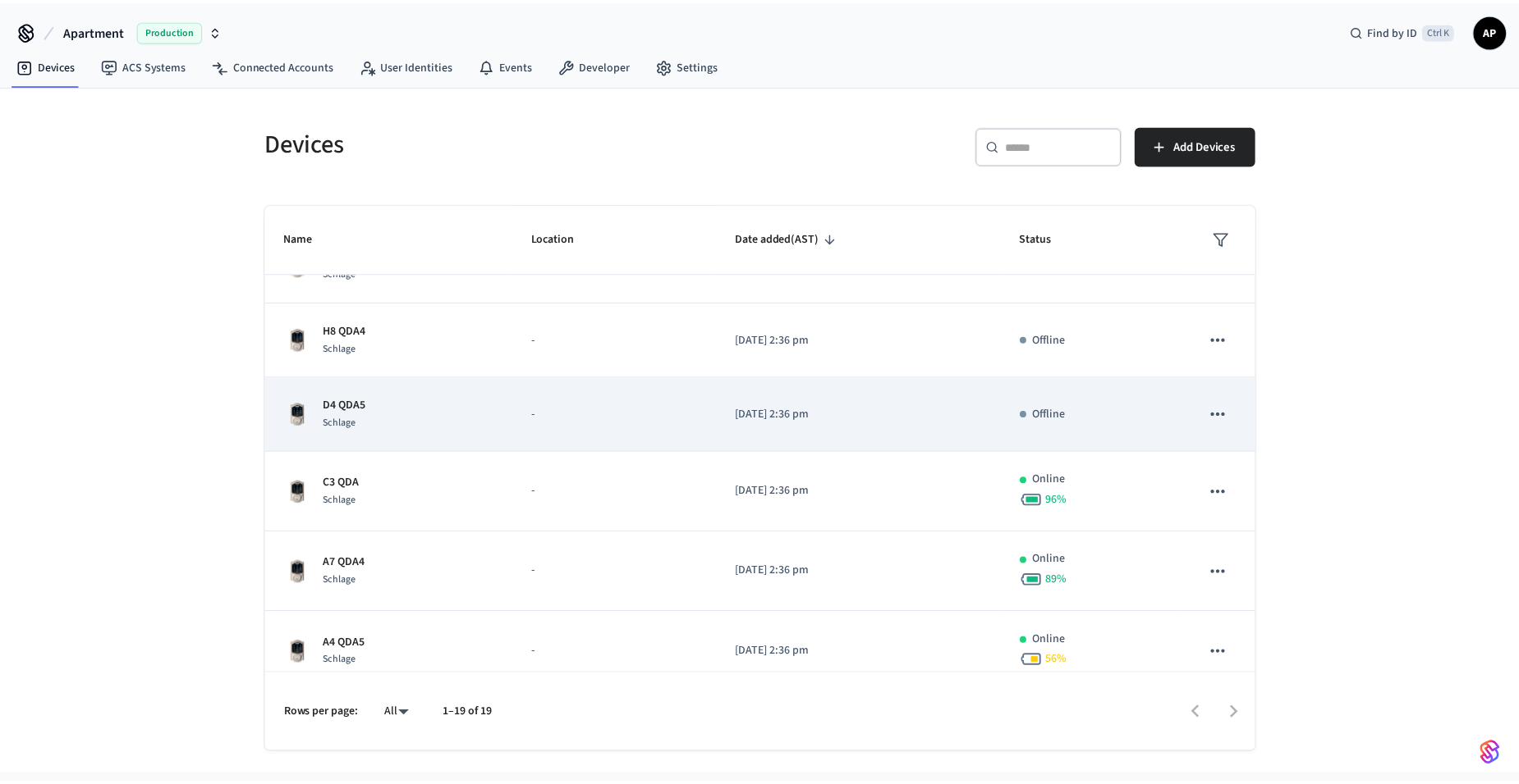
scroll to position [758, 0]
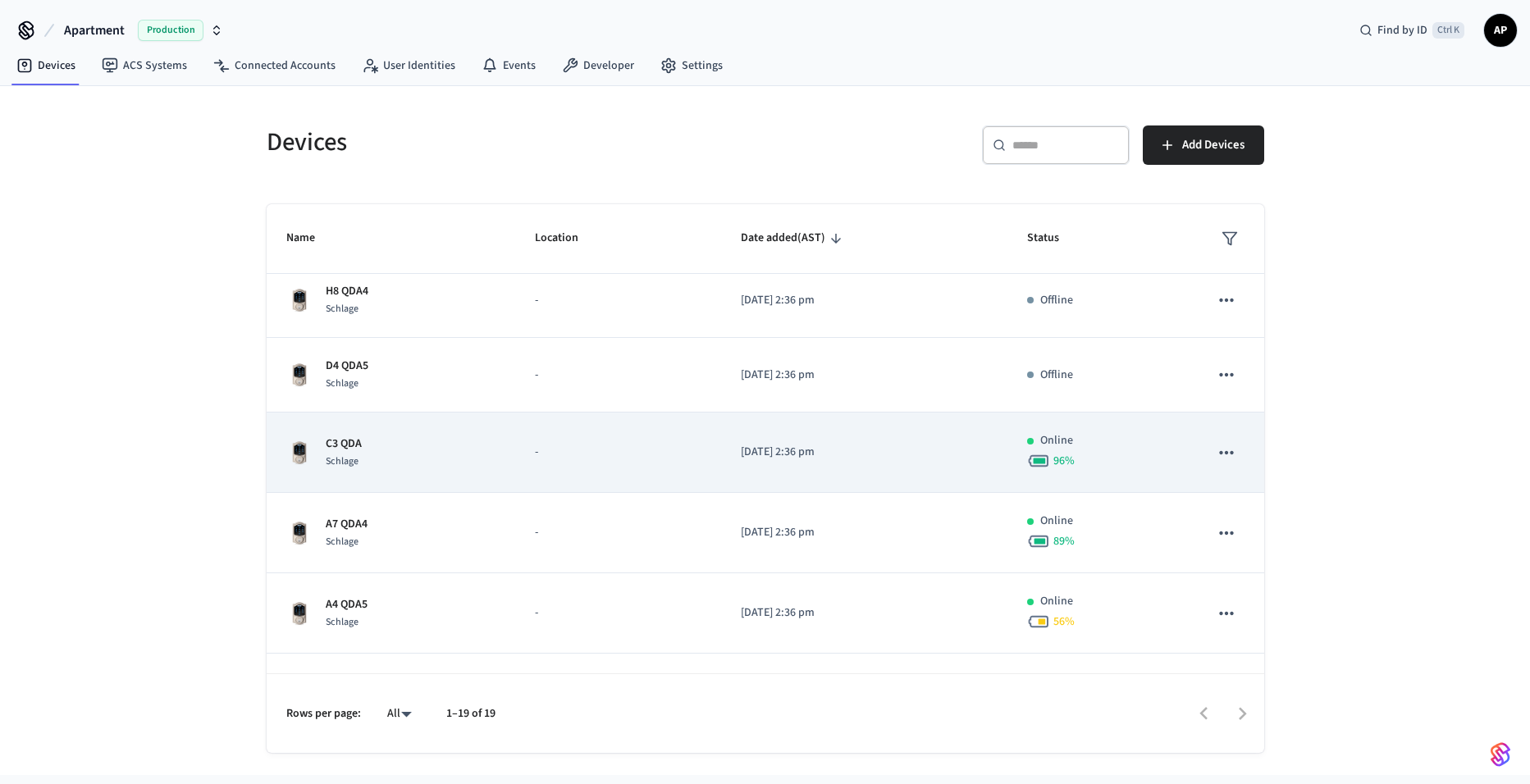
click at [487, 444] on div "C3 QDA Schlage" at bounding box center [391, 453] width 210 height 35
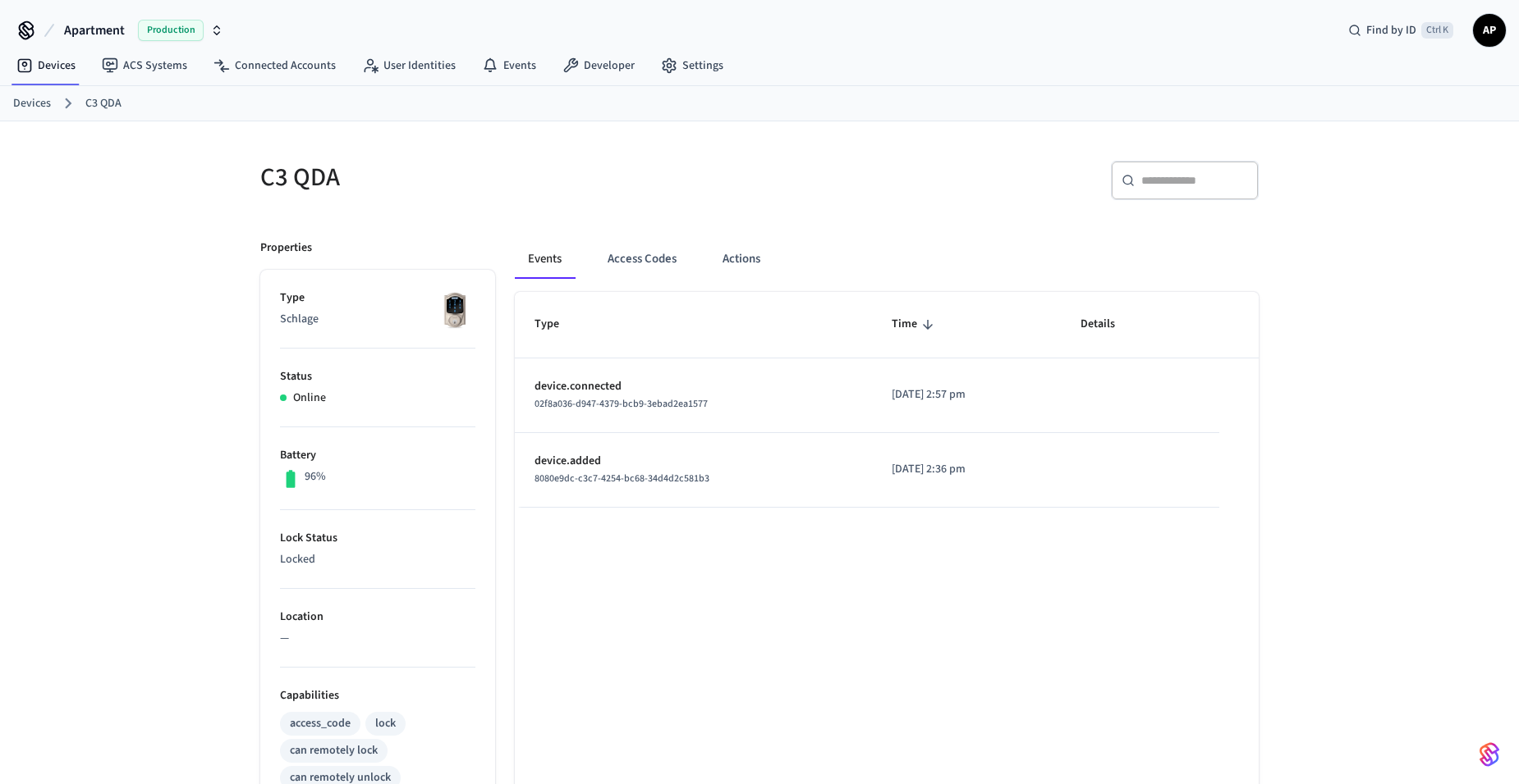
click at [43, 108] on link "Devices" at bounding box center [32, 104] width 37 height 17
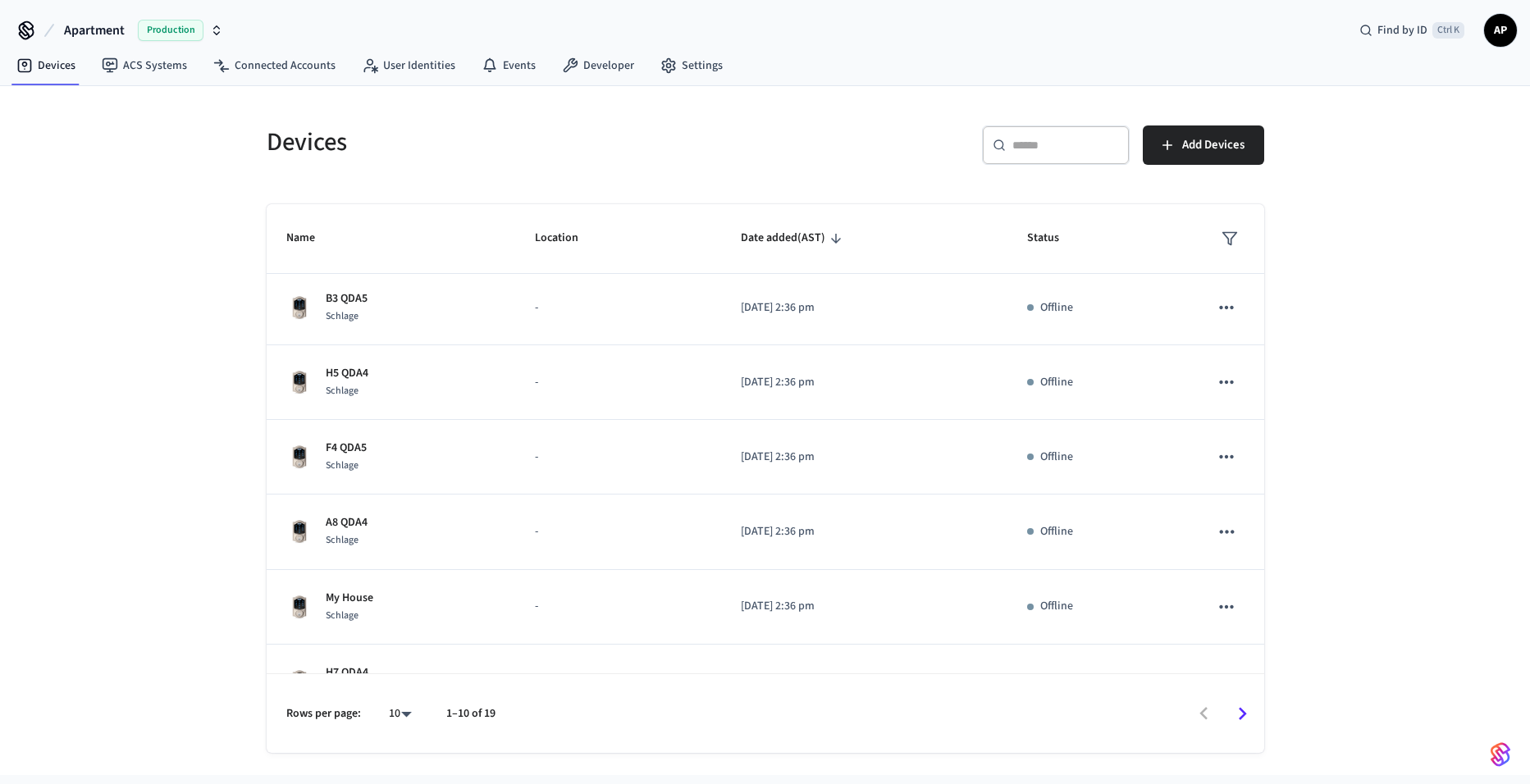
scroll to position [348, 0]
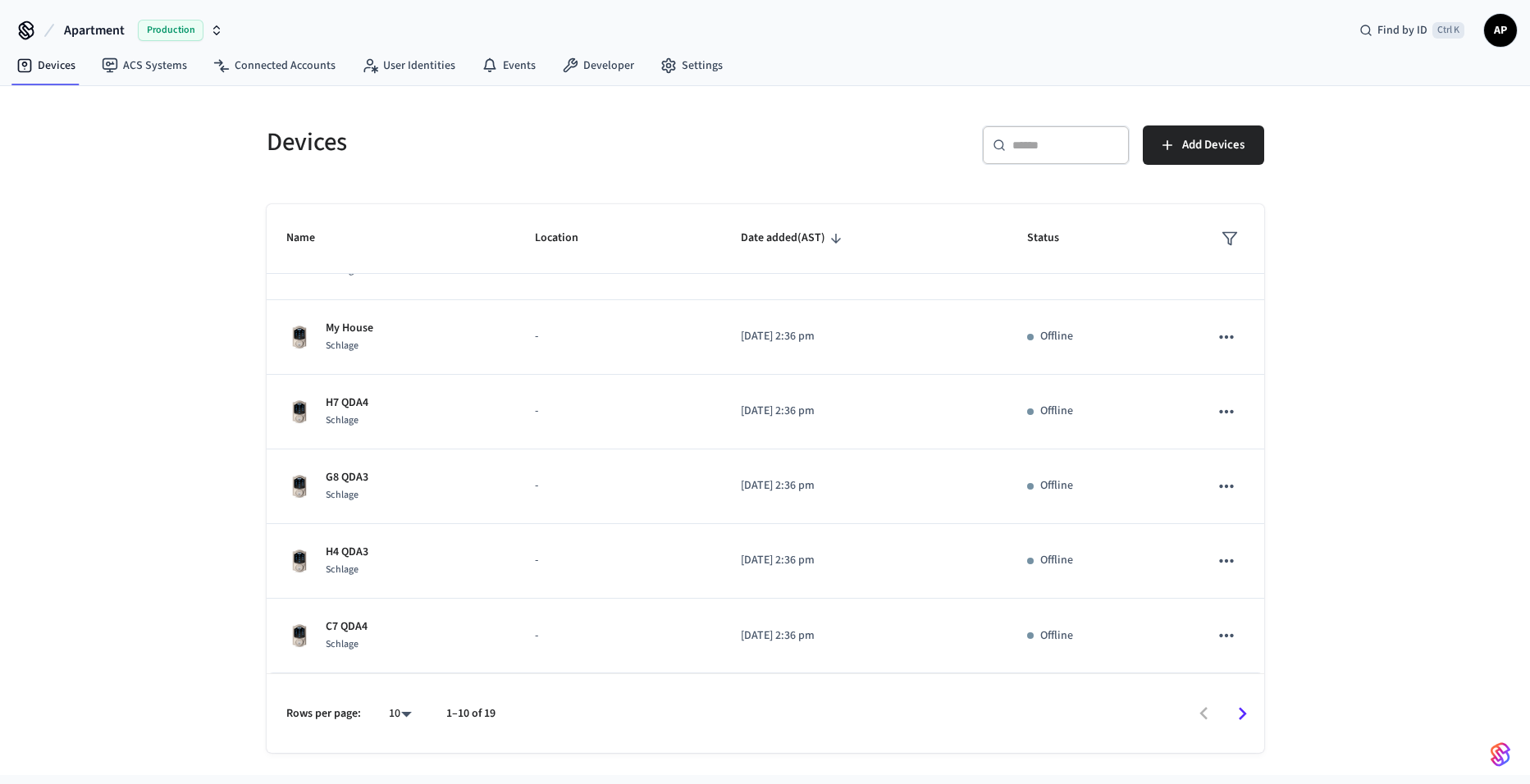
click at [377, 721] on div "10 **" at bounding box center [394, 713] width 53 height 39
click at [403, 717] on body "Apartment Production Find by ID Ctrl K AP Devices ACS Systems Connected Account…" at bounding box center [765, 387] width 1530 height 775
click at [401, 729] on li "All" at bounding box center [393, 736] width 43 height 43
type input "**"
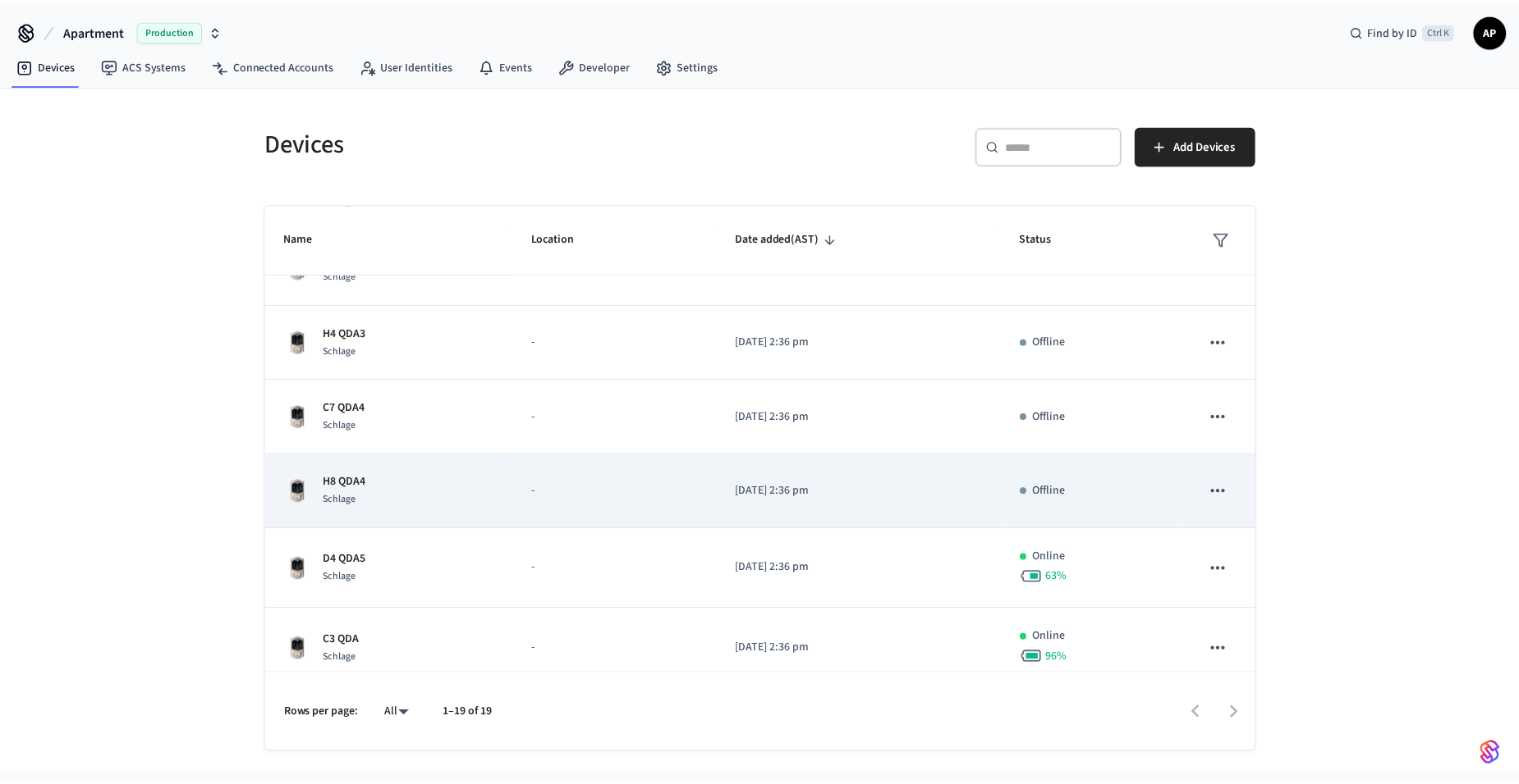
scroll to position [676, 0]
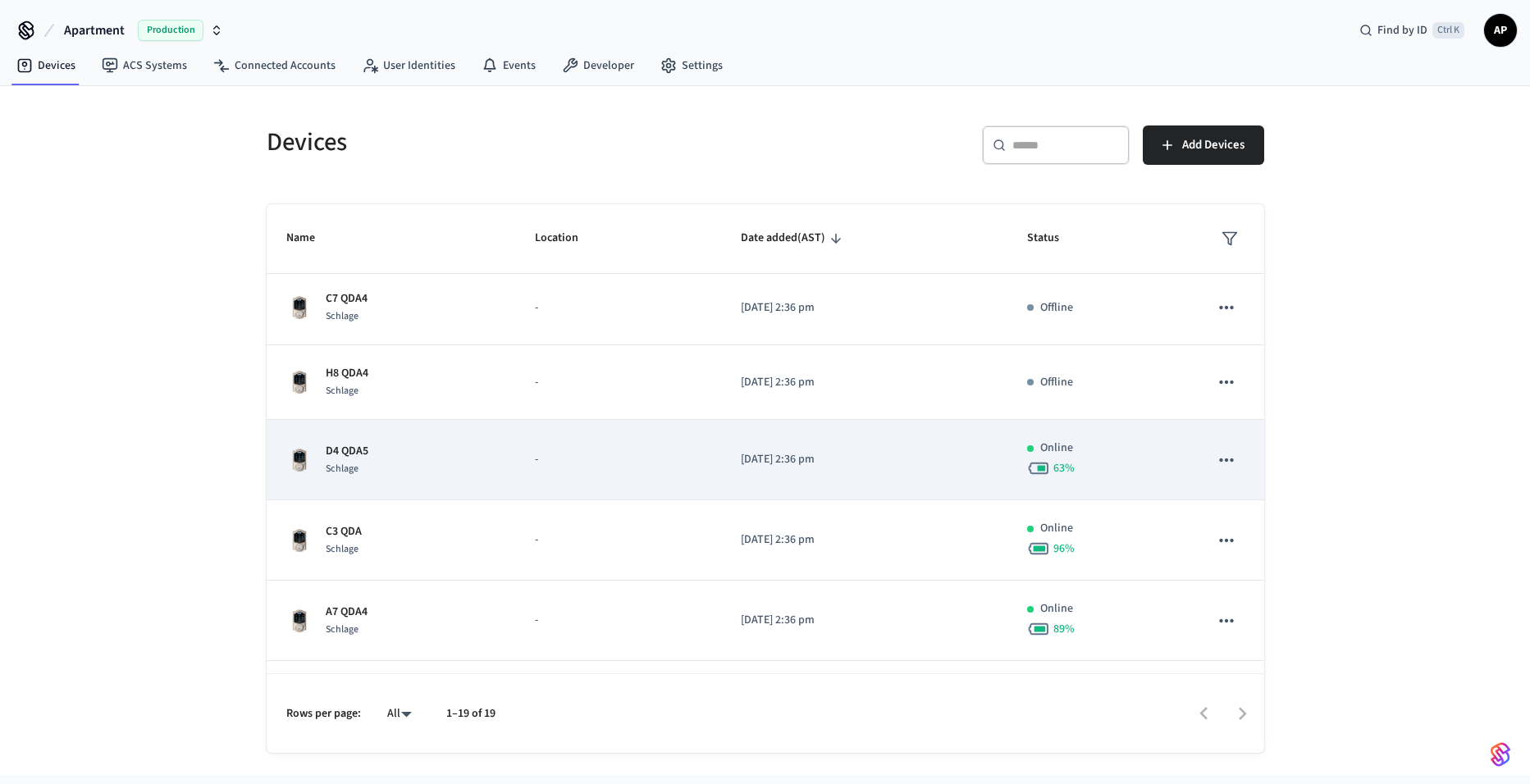
click at [663, 452] on p "-" at bounding box center [618, 460] width 165 height 17
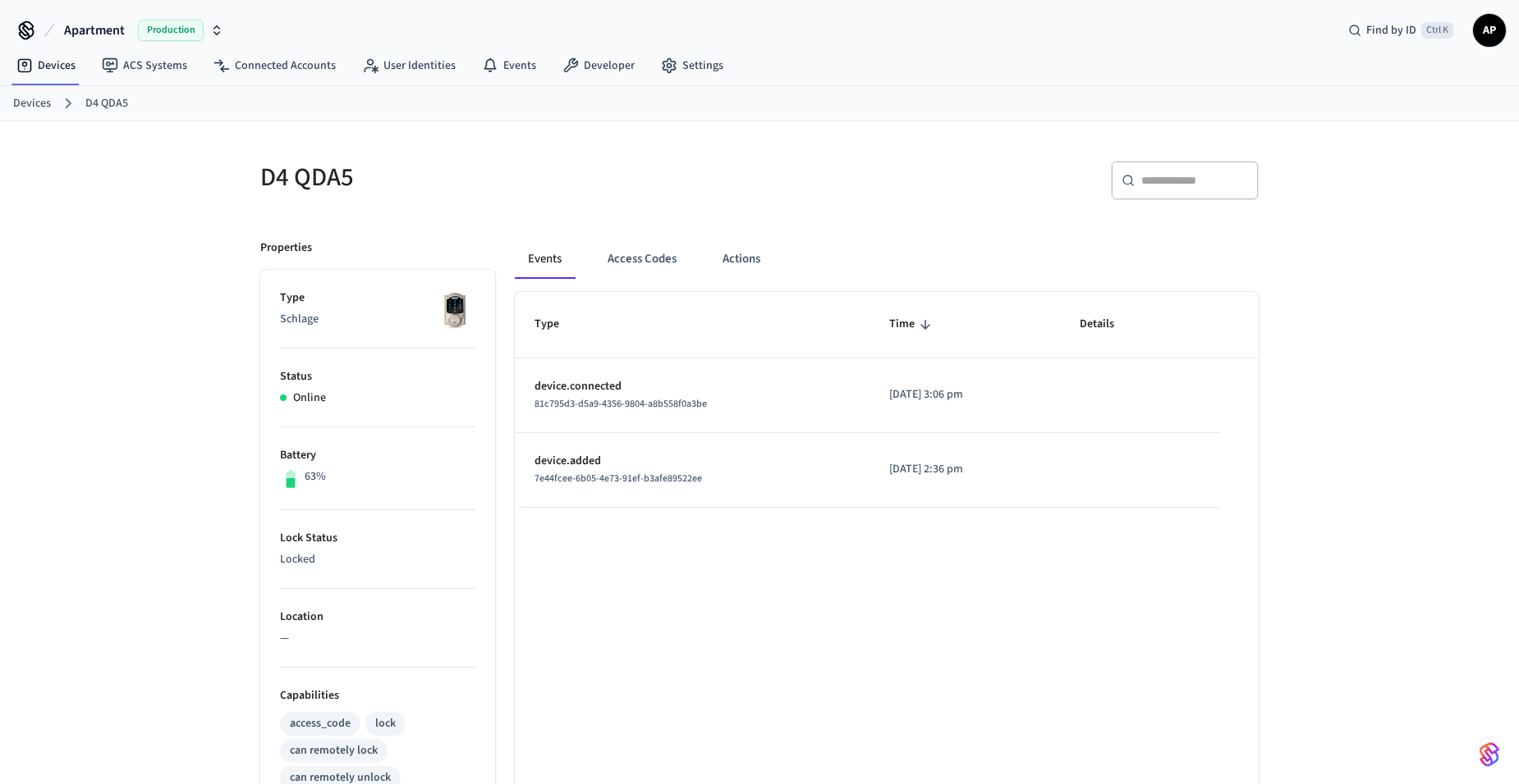
click at [34, 103] on link "Devices" at bounding box center [32, 104] width 37 height 17
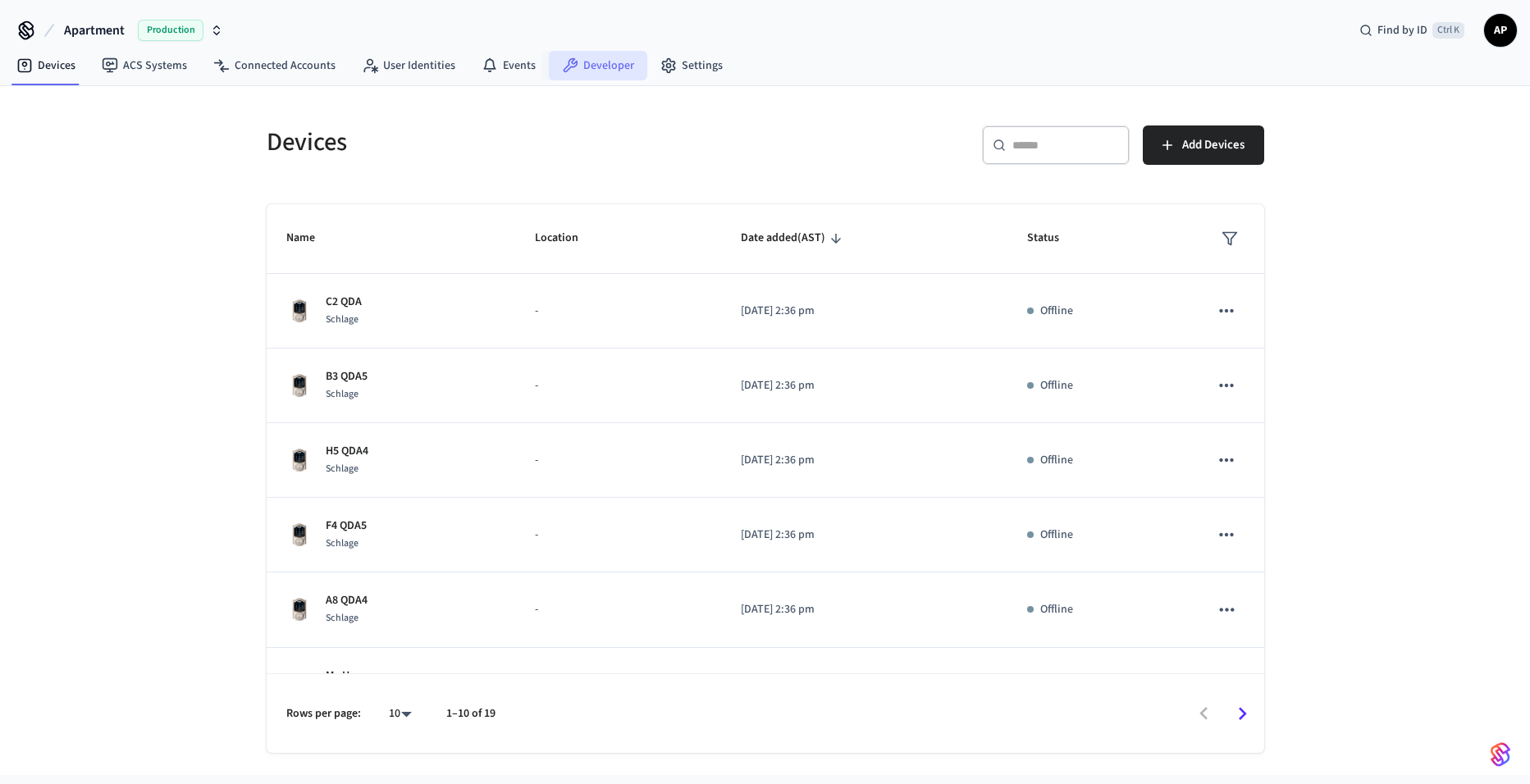
click at [582, 64] on link "Developer" at bounding box center [598, 65] width 98 height 30
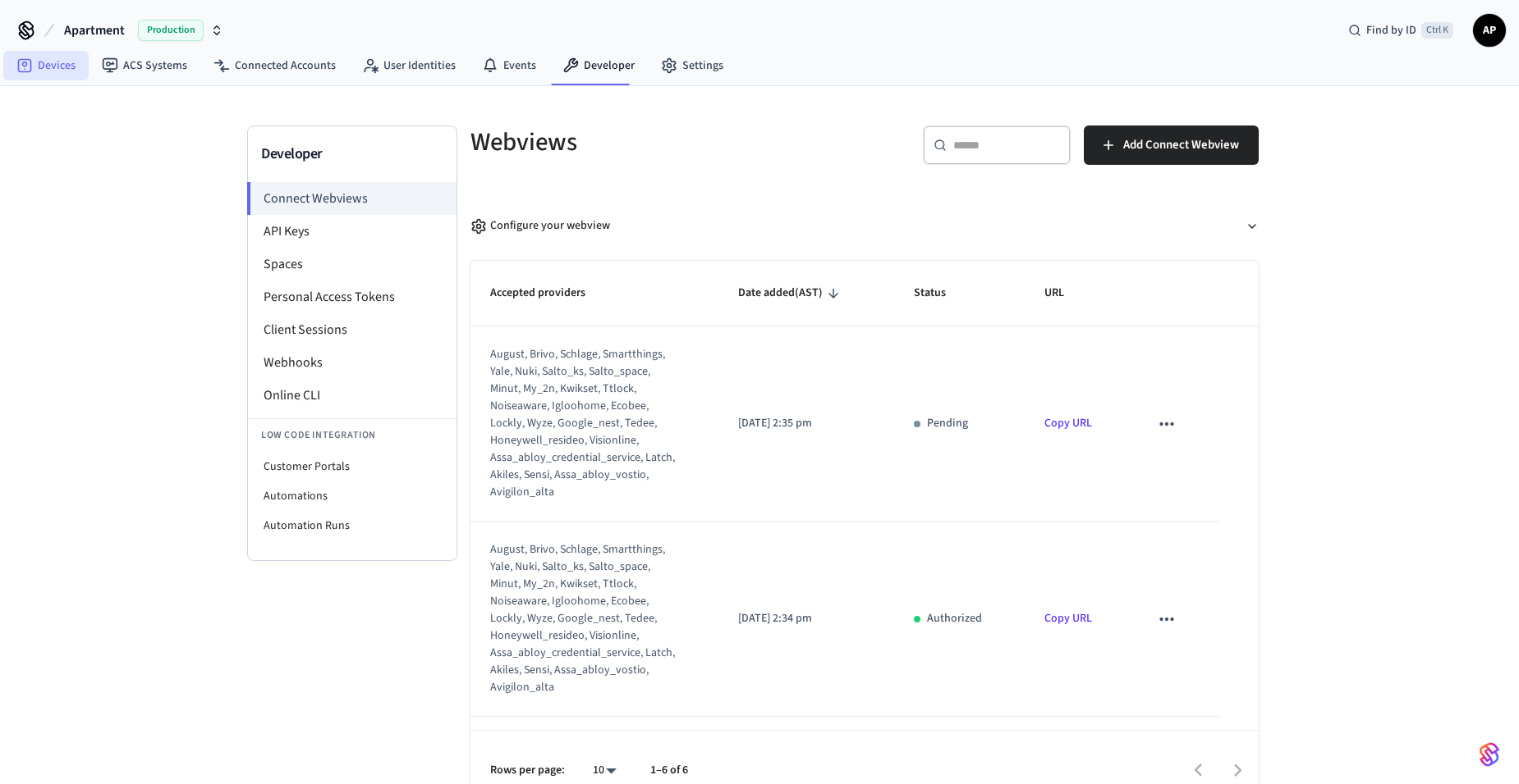
click at [50, 57] on link "Devices" at bounding box center [45, 65] width 86 height 30
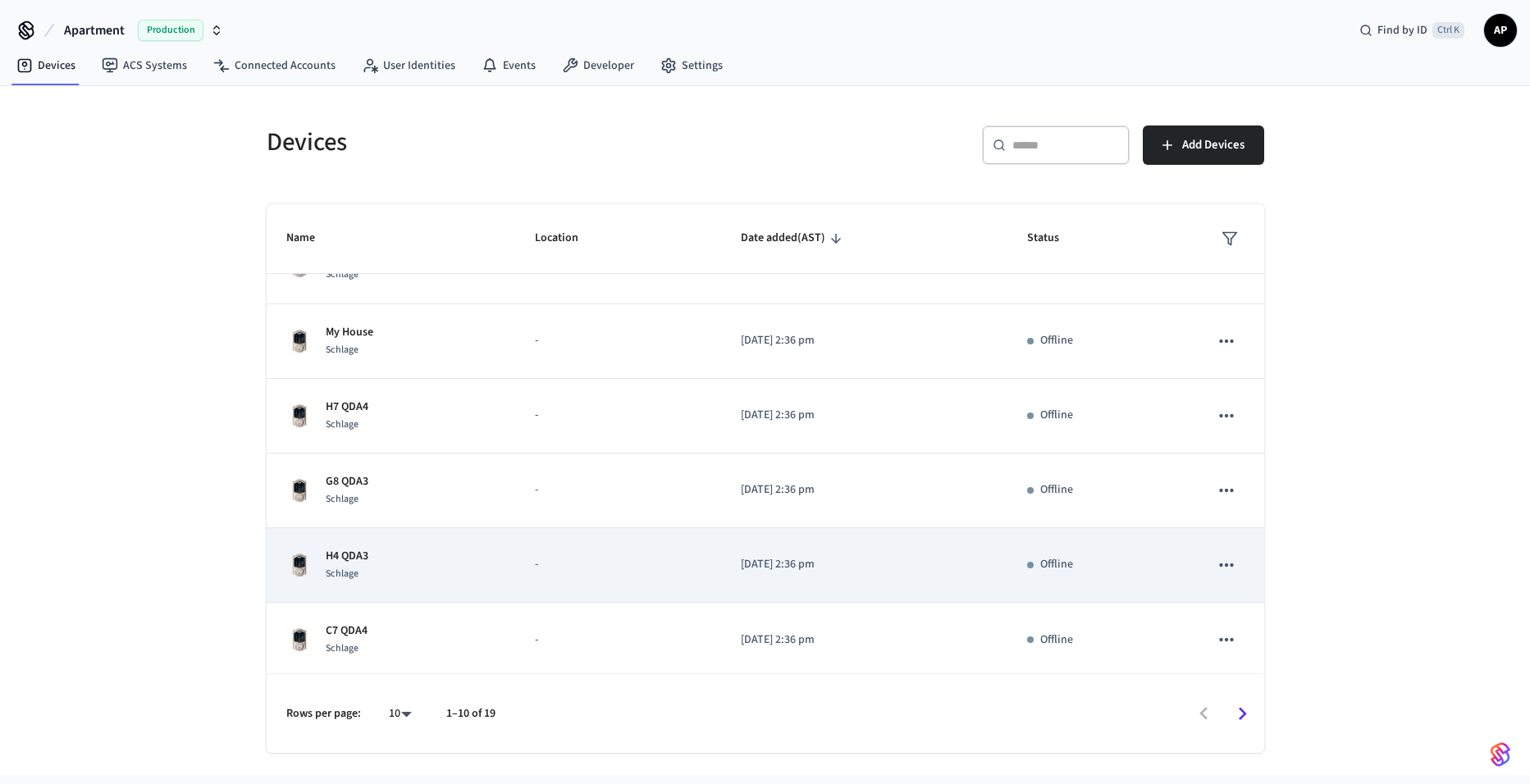
scroll to position [348, 0]
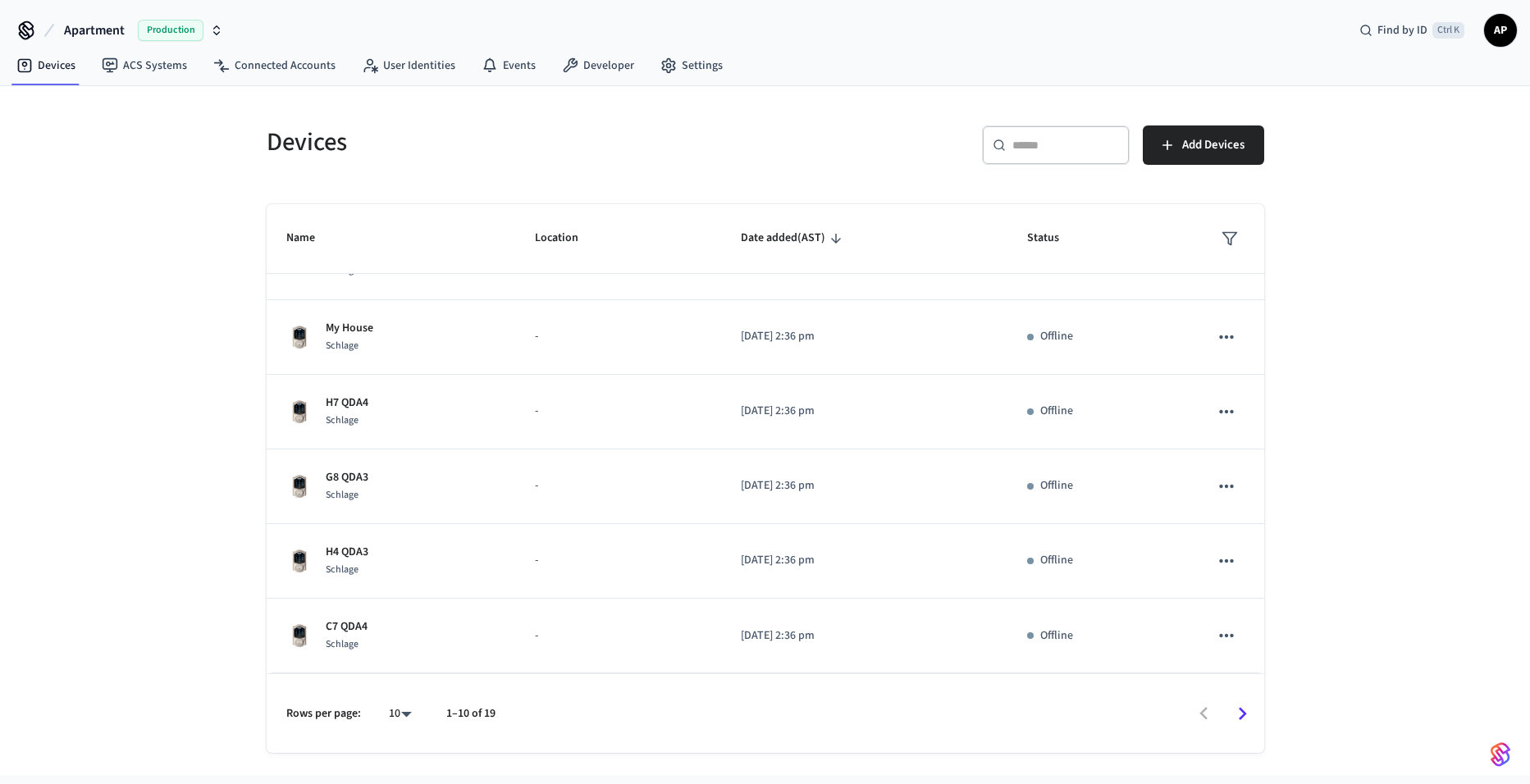
click at [395, 726] on body "Apartment Production Find by ID Ctrl K AP Devices ACS Systems Connected Account…" at bounding box center [765, 387] width 1530 height 775
drag, startPoint x: 405, startPoint y: 683, endPoint x: 391, endPoint y: 726, distance: 45.2
click at [391, 726] on ul "10 25 100 All" at bounding box center [393, 670] width 43 height 177
click at [391, 726] on li "All" at bounding box center [393, 736] width 43 height 43
type input "**"
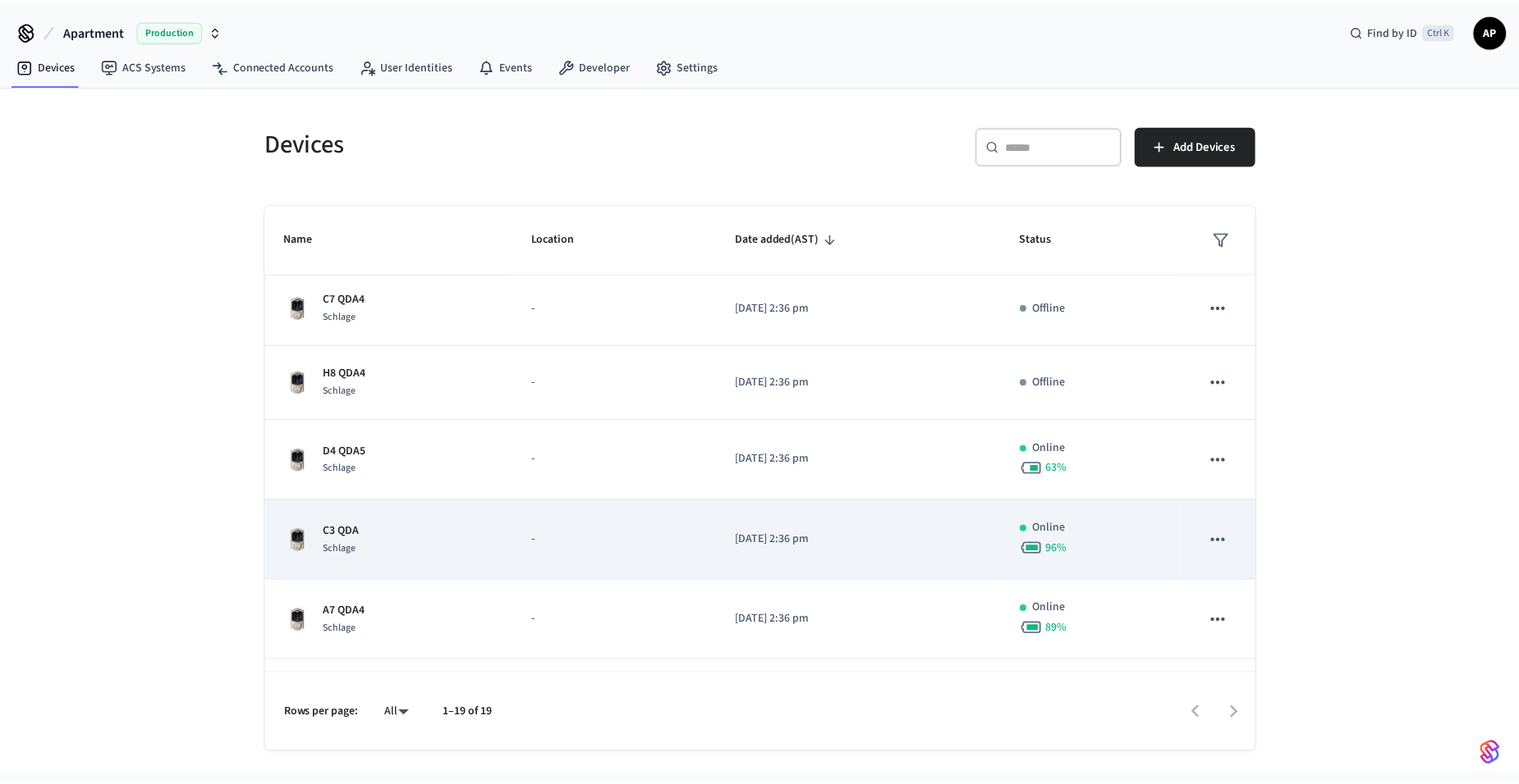
scroll to position [758, 0]
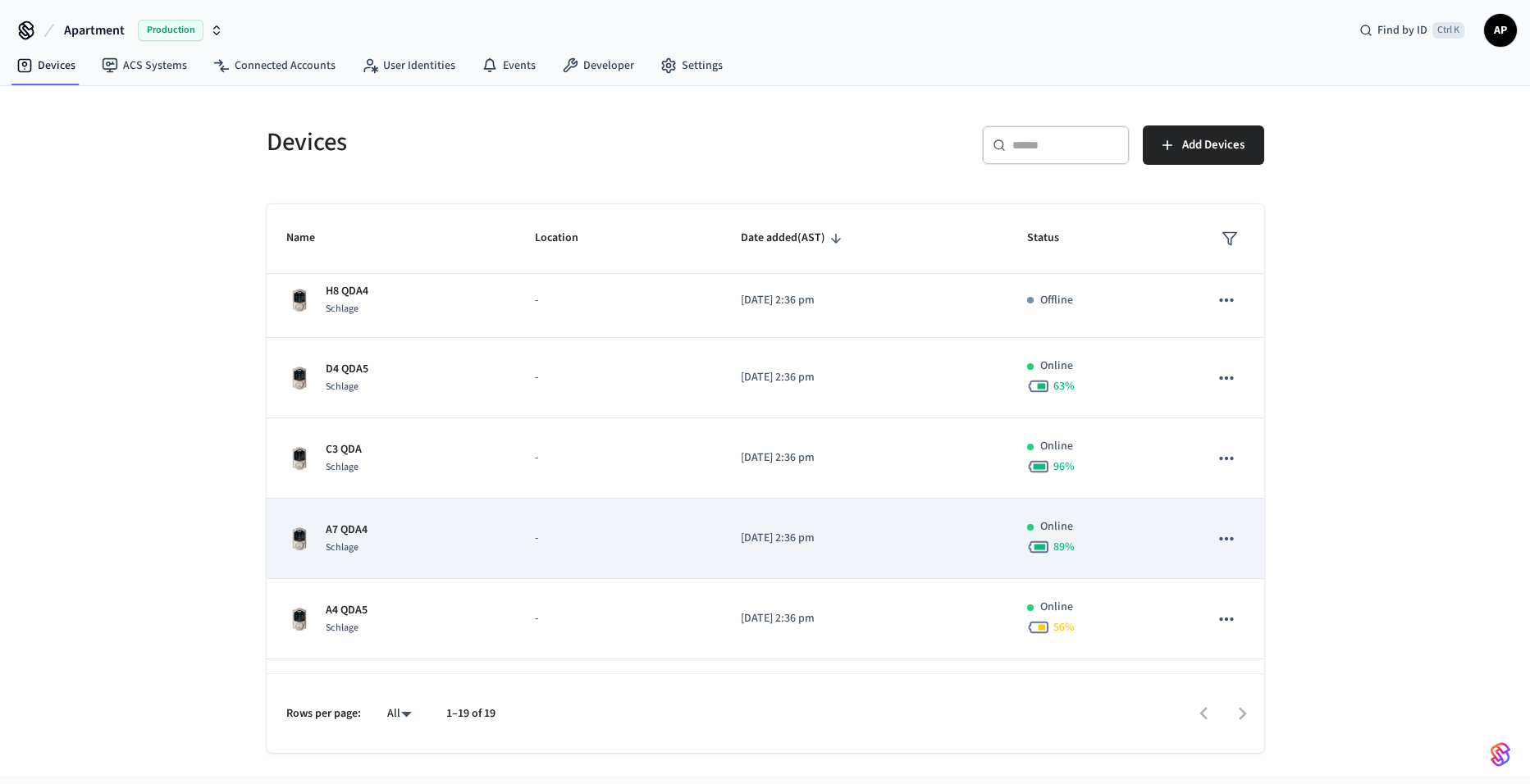
click at [542, 540] on p "-" at bounding box center [618, 539] width 165 height 17
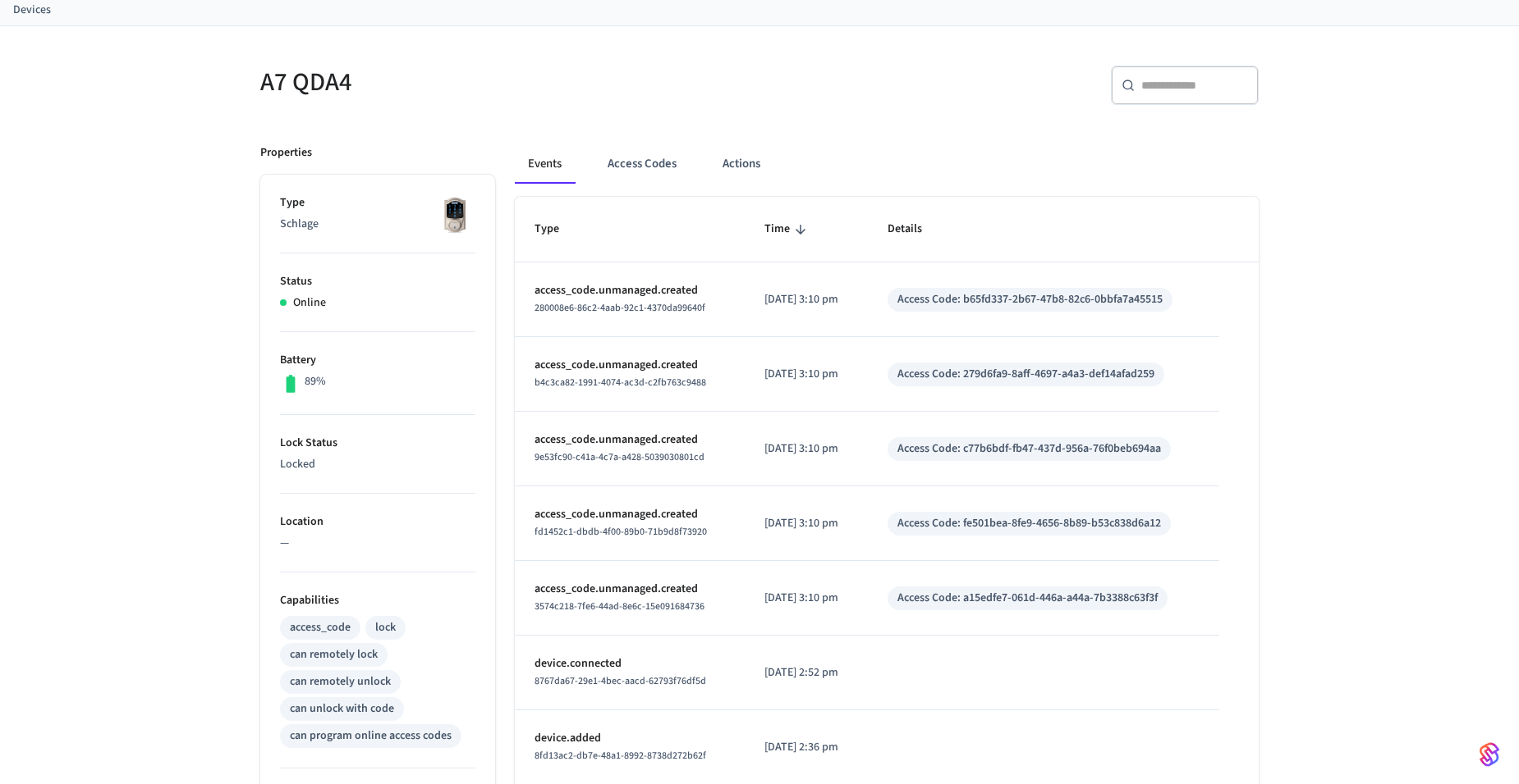
scroll to position [82, 0]
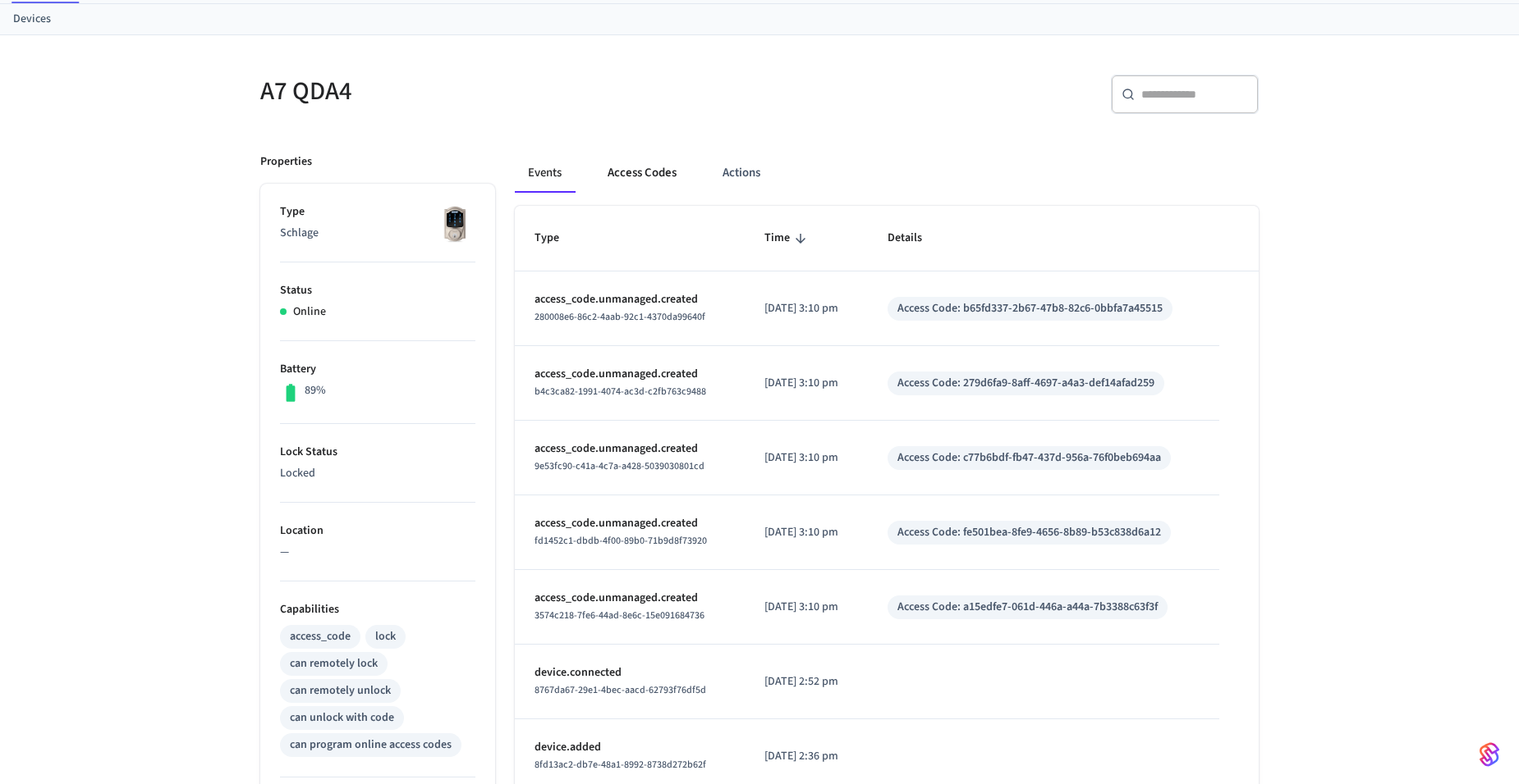
click at [647, 158] on button "Access Codes" at bounding box center [641, 173] width 95 height 39
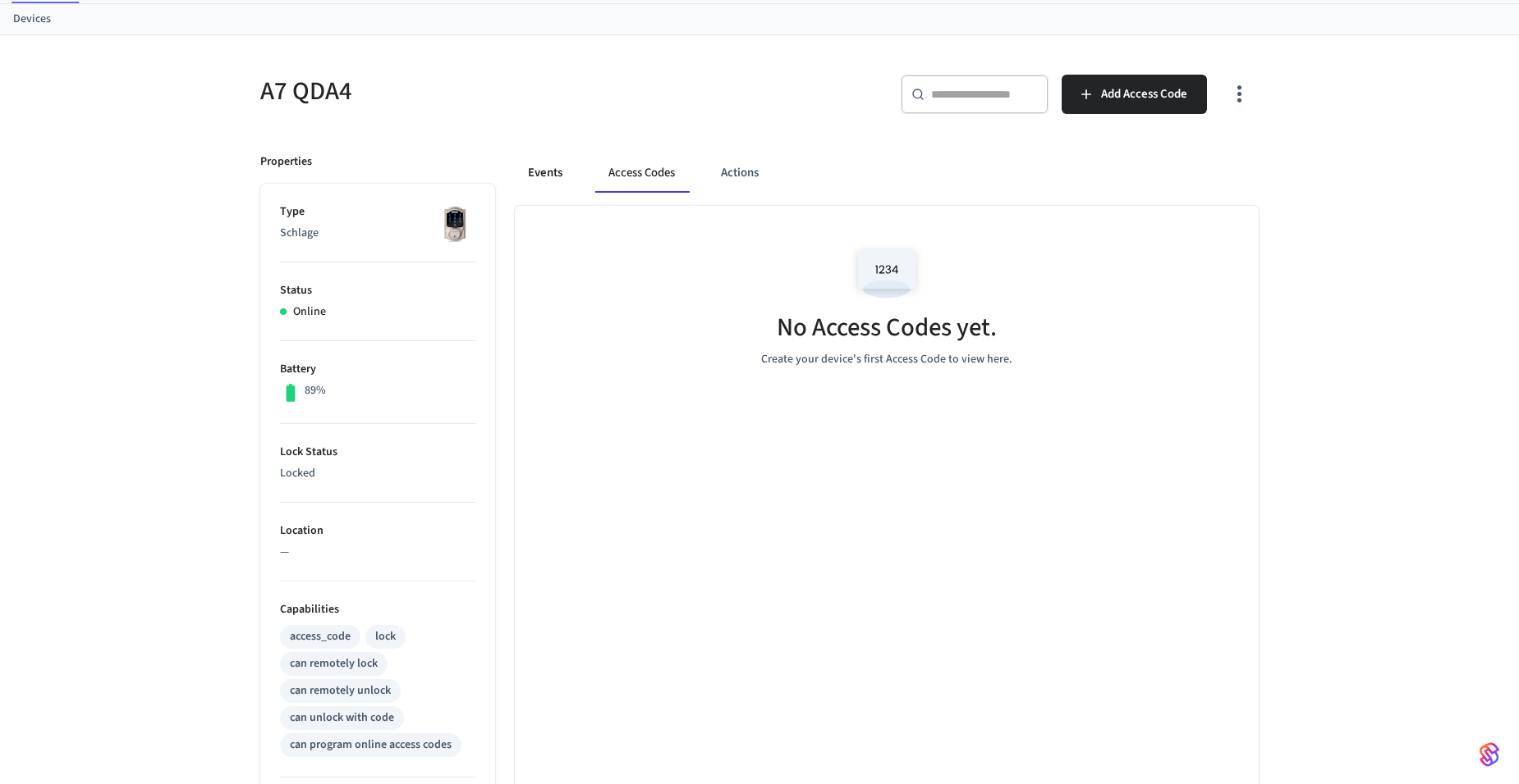
click at [542, 174] on button "Events" at bounding box center [544, 173] width 61 height 39
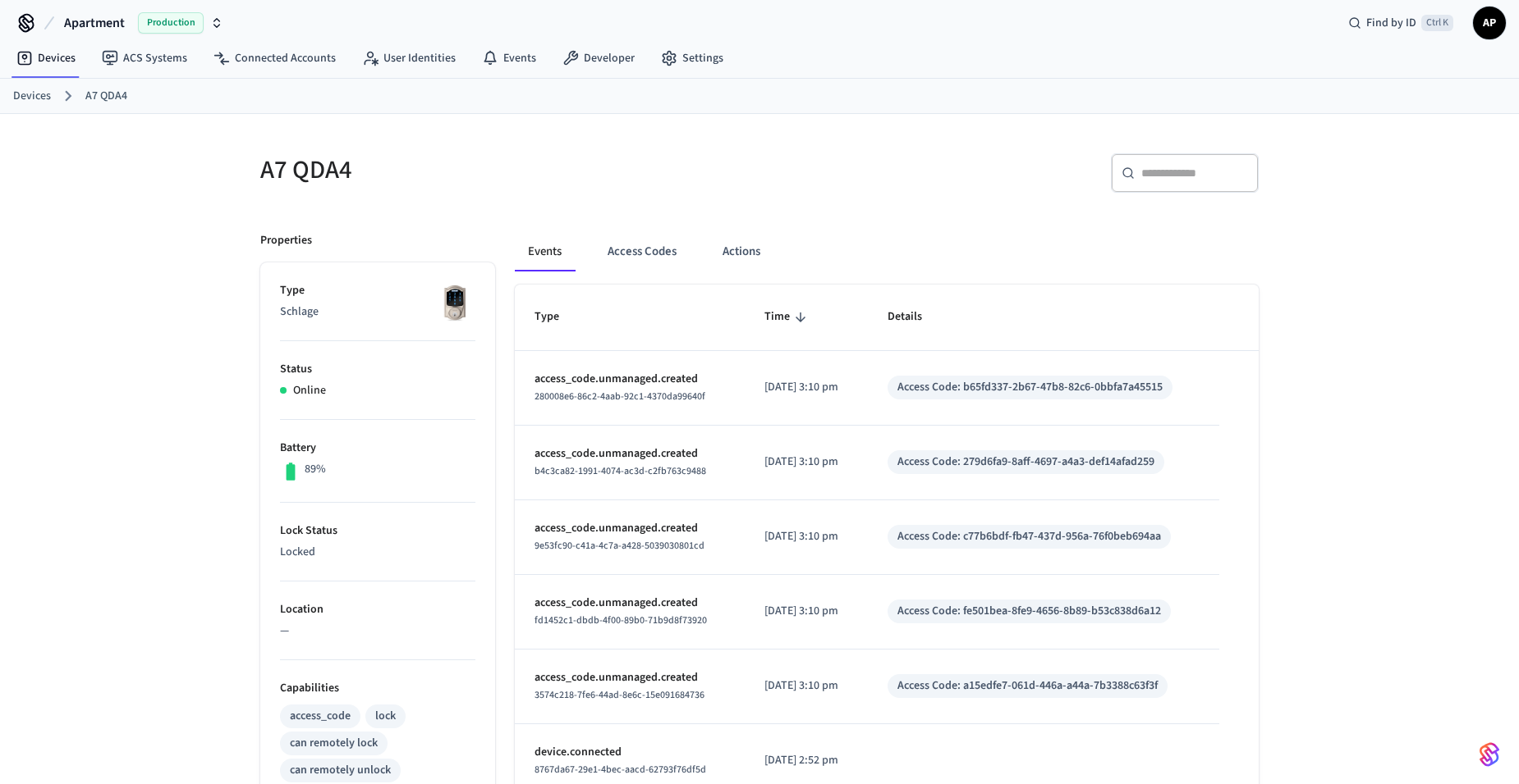
scroll to position [0, 0]
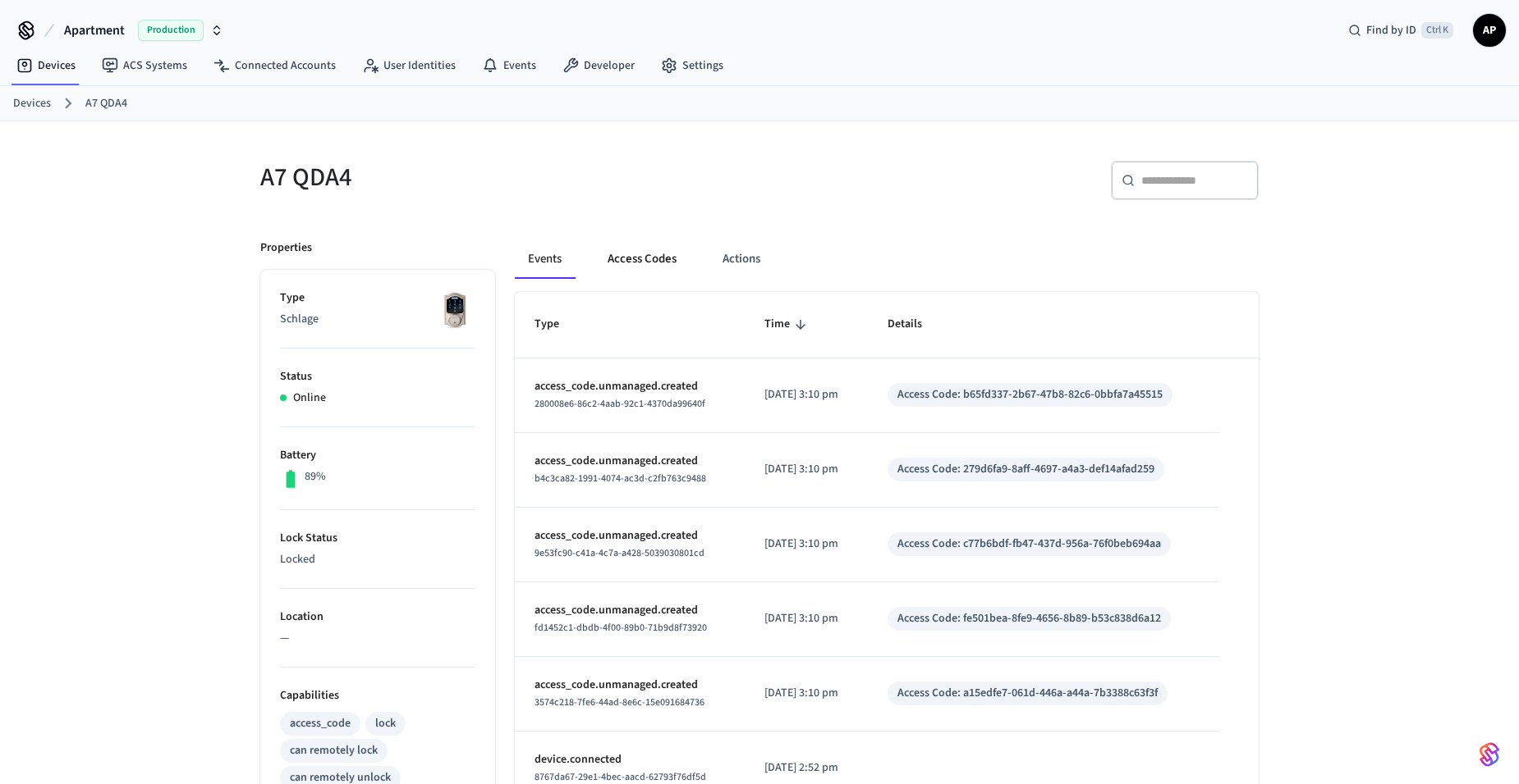
click at [632, 257] on button "Access Codes" at bounding box center [641, 258] width 95 height 39
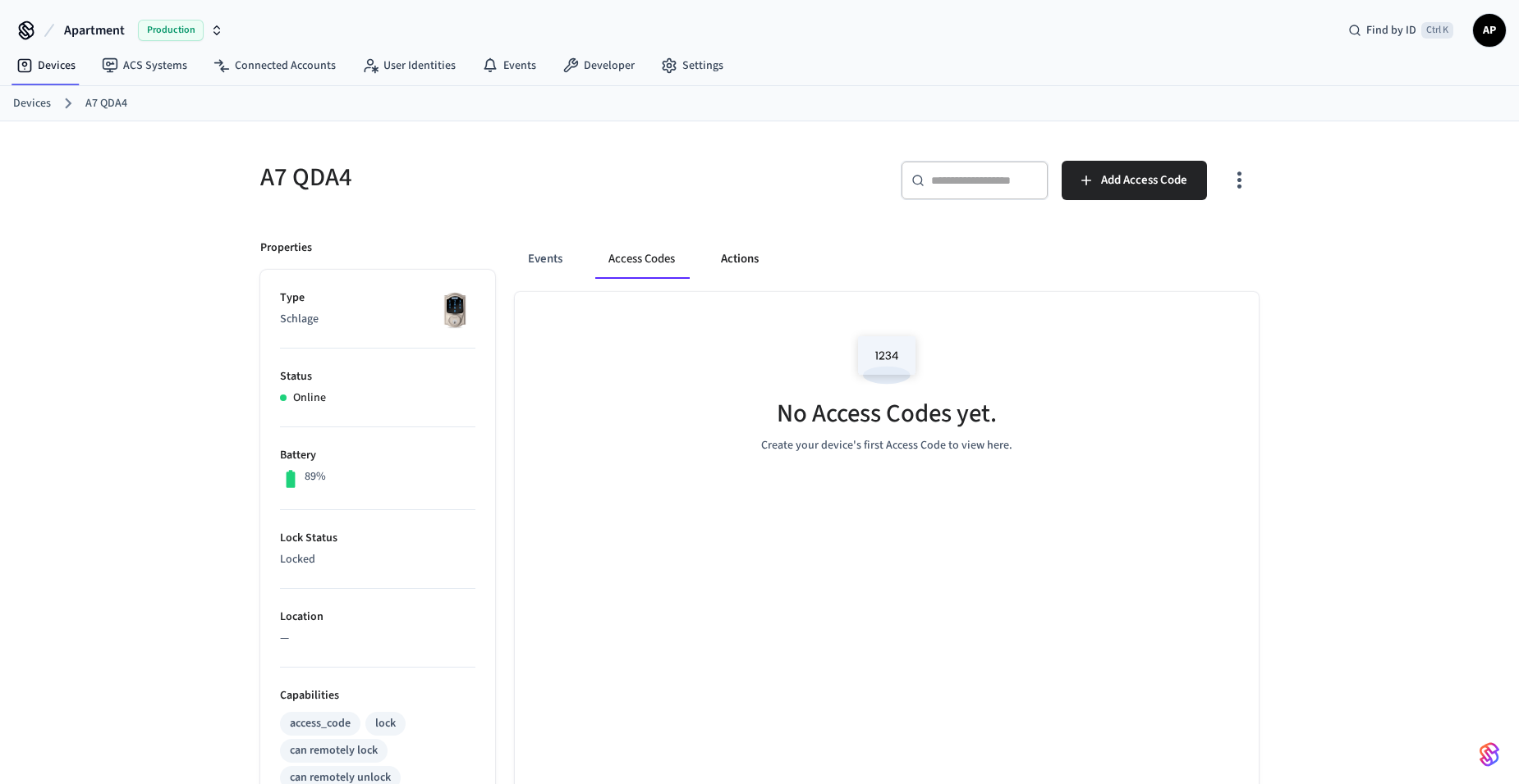
click at [743, 251] on button "Actions" at bounding box center [739, 258] width 64 height 39
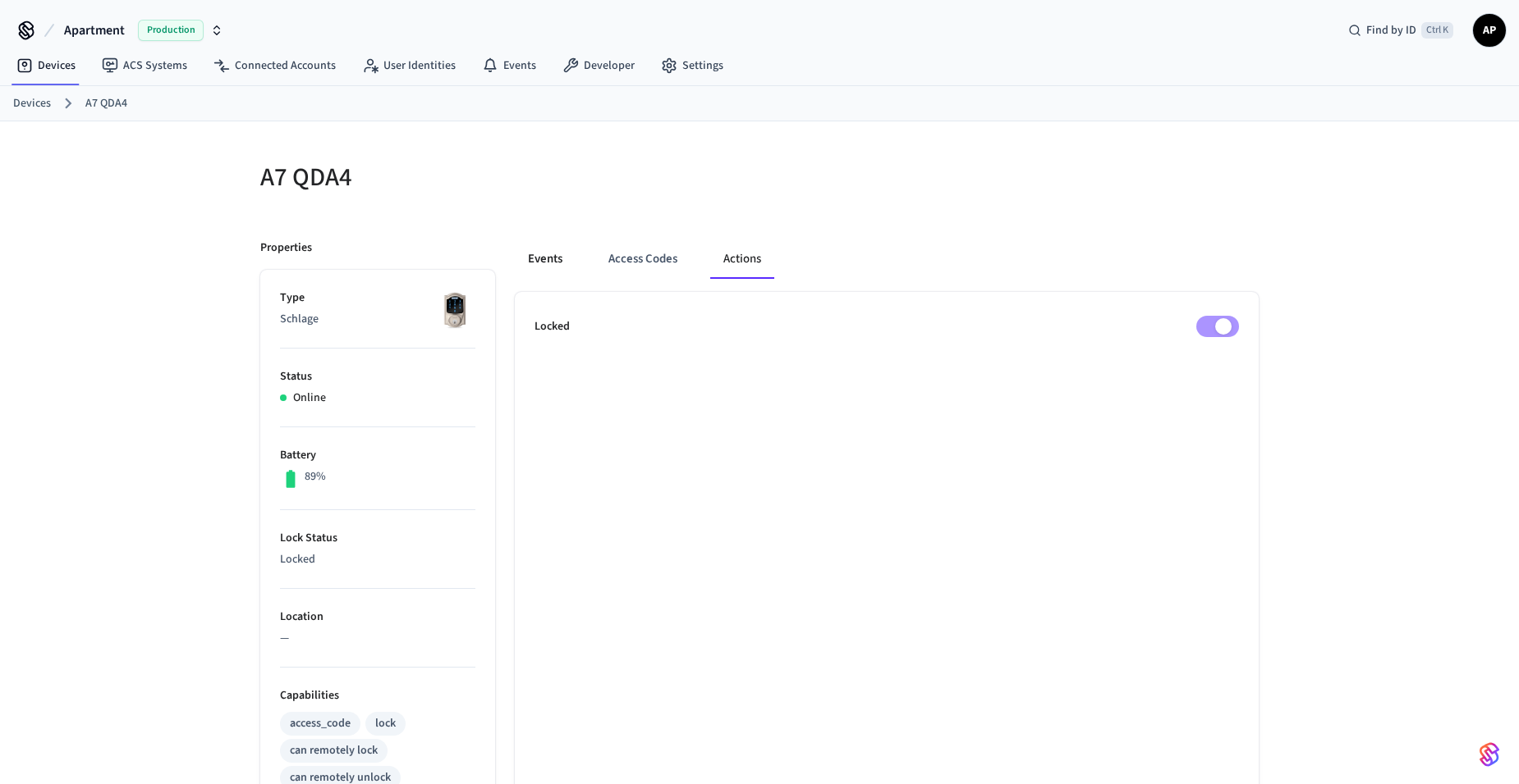
click at [536, 259] on button "Events" at bounding box center [544, 258] width 61 height 39
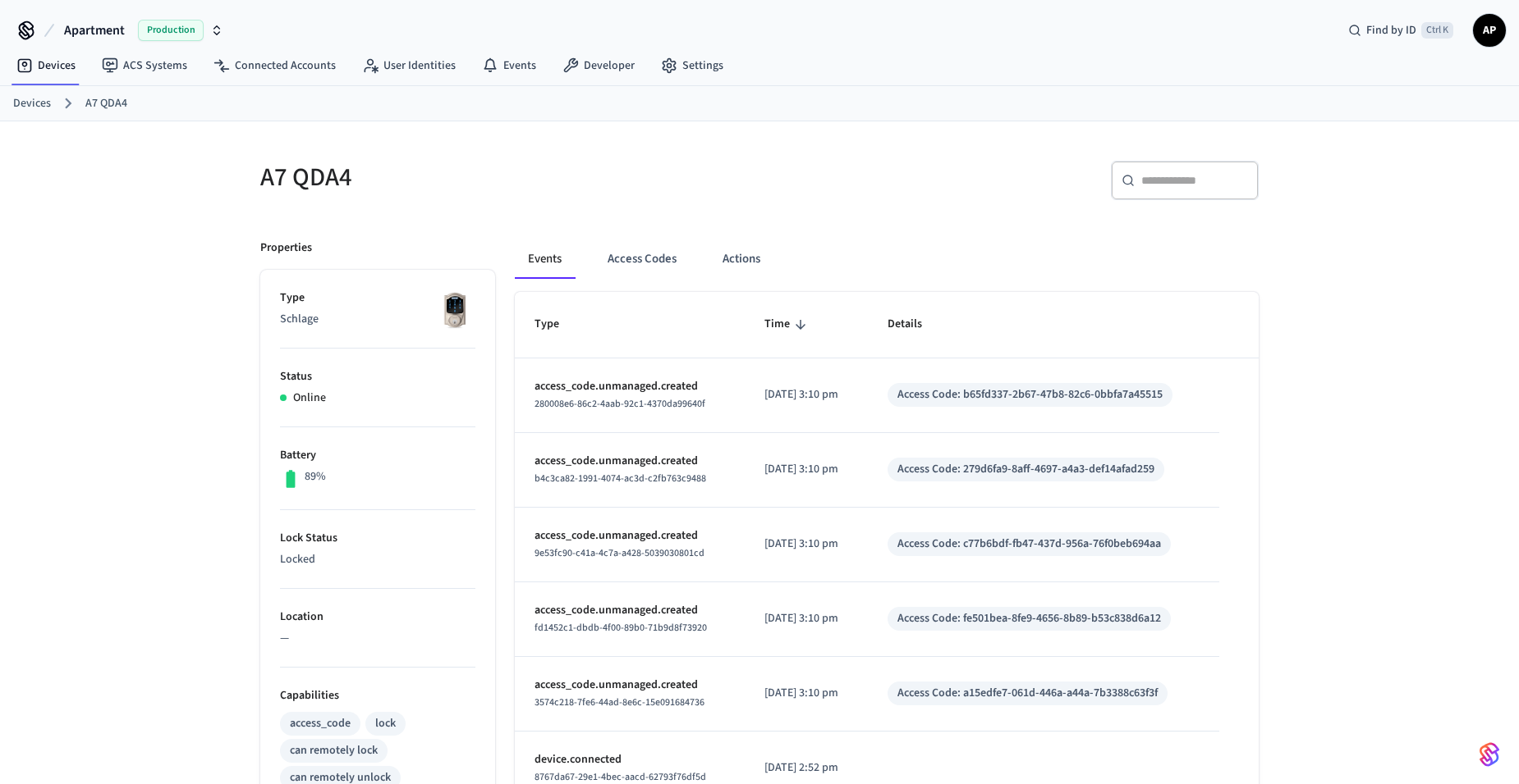
drag, startPoint x: 21, startPoint y: 100, endPoint x: 51, endPoint y: 112, distance: 32.3
click at [21, 100] on link "Devices" at bounding box center [32, 104] width 37 height 17
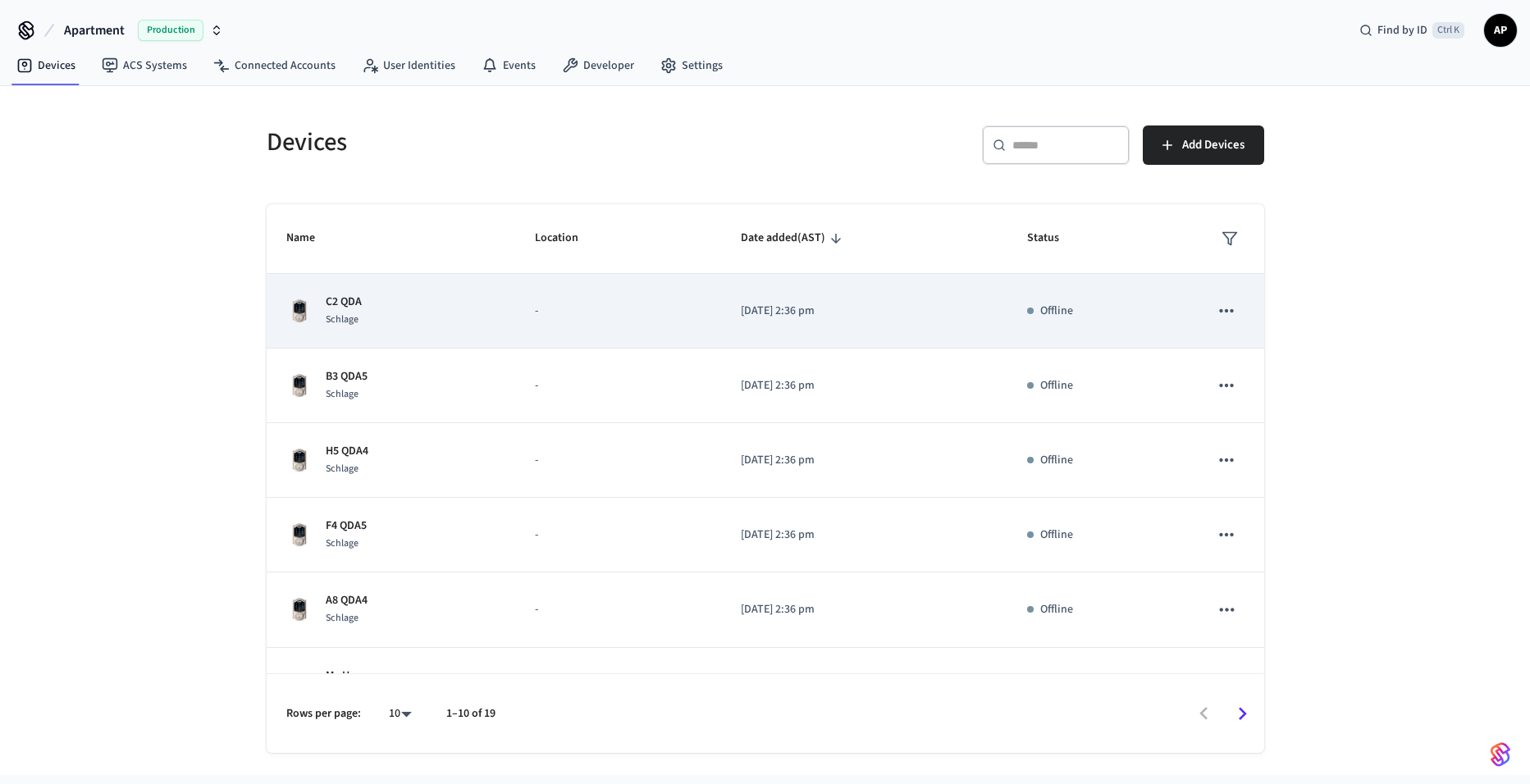
click at [806, 305] on p "[DATE] 2:36 pm" at bounding box center [864, 311] width 247 height 17
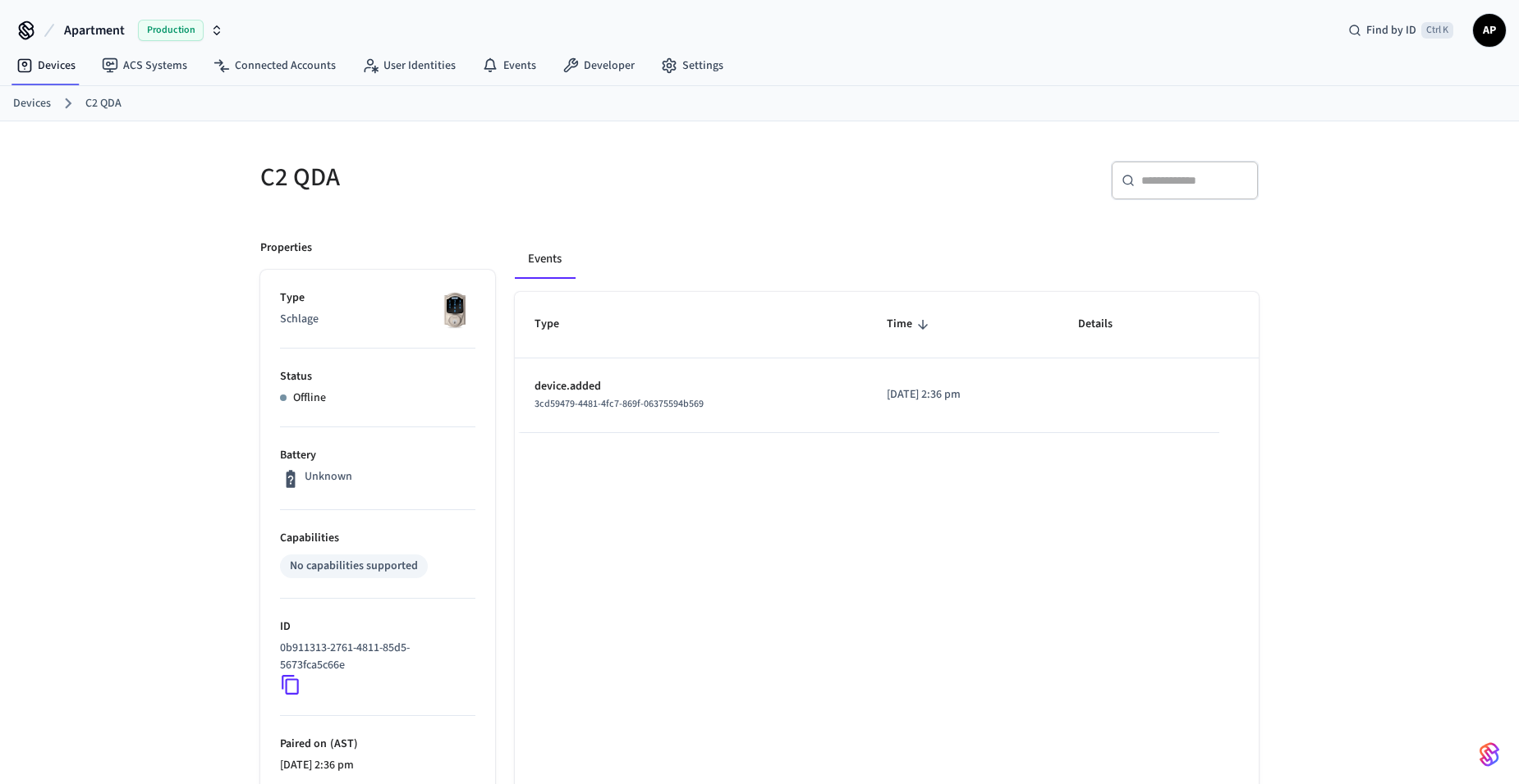
click at [34, 104] on link "Devices" at bounding box center [32, 104] width 37 height 17
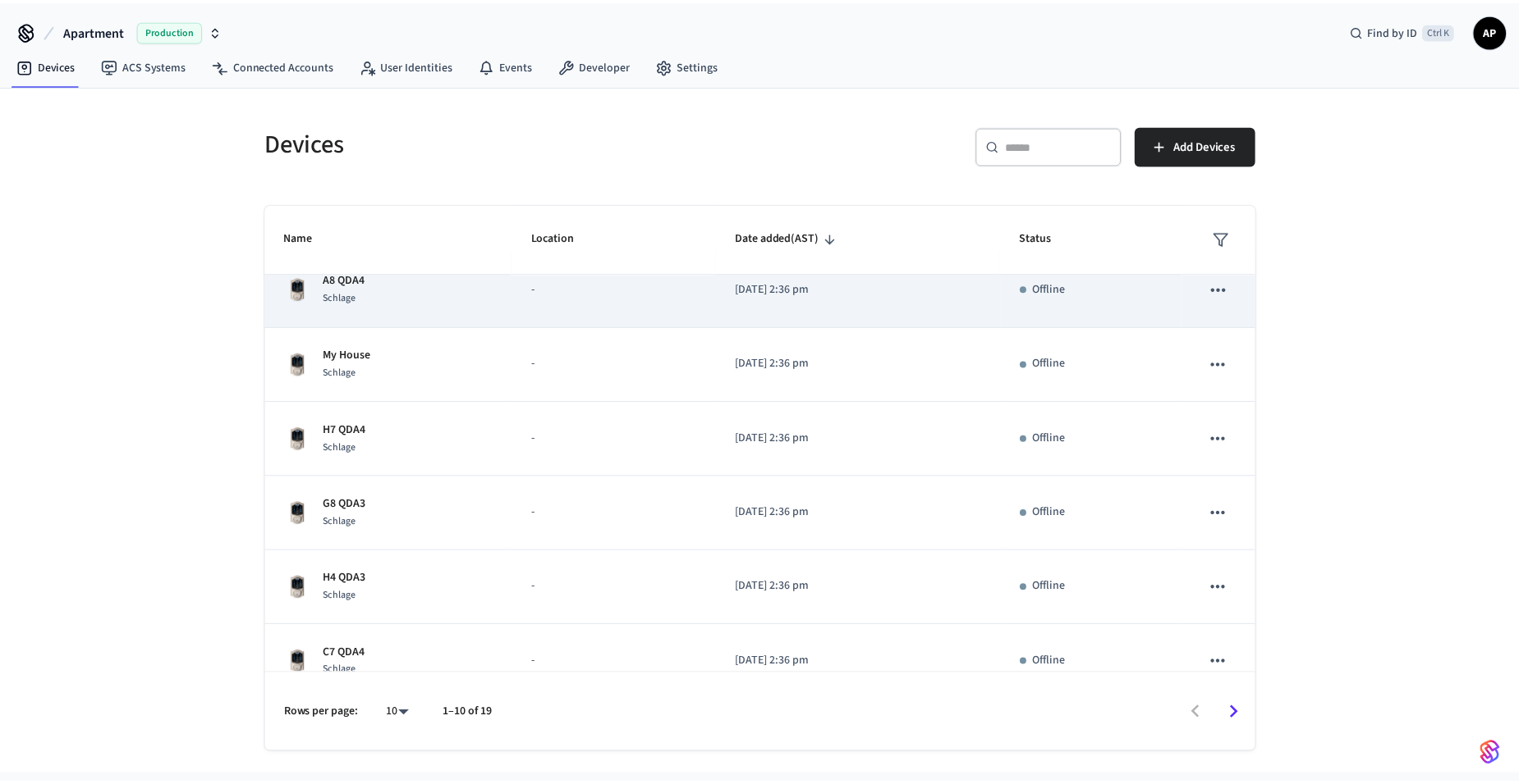
scroll to position [329, 0]
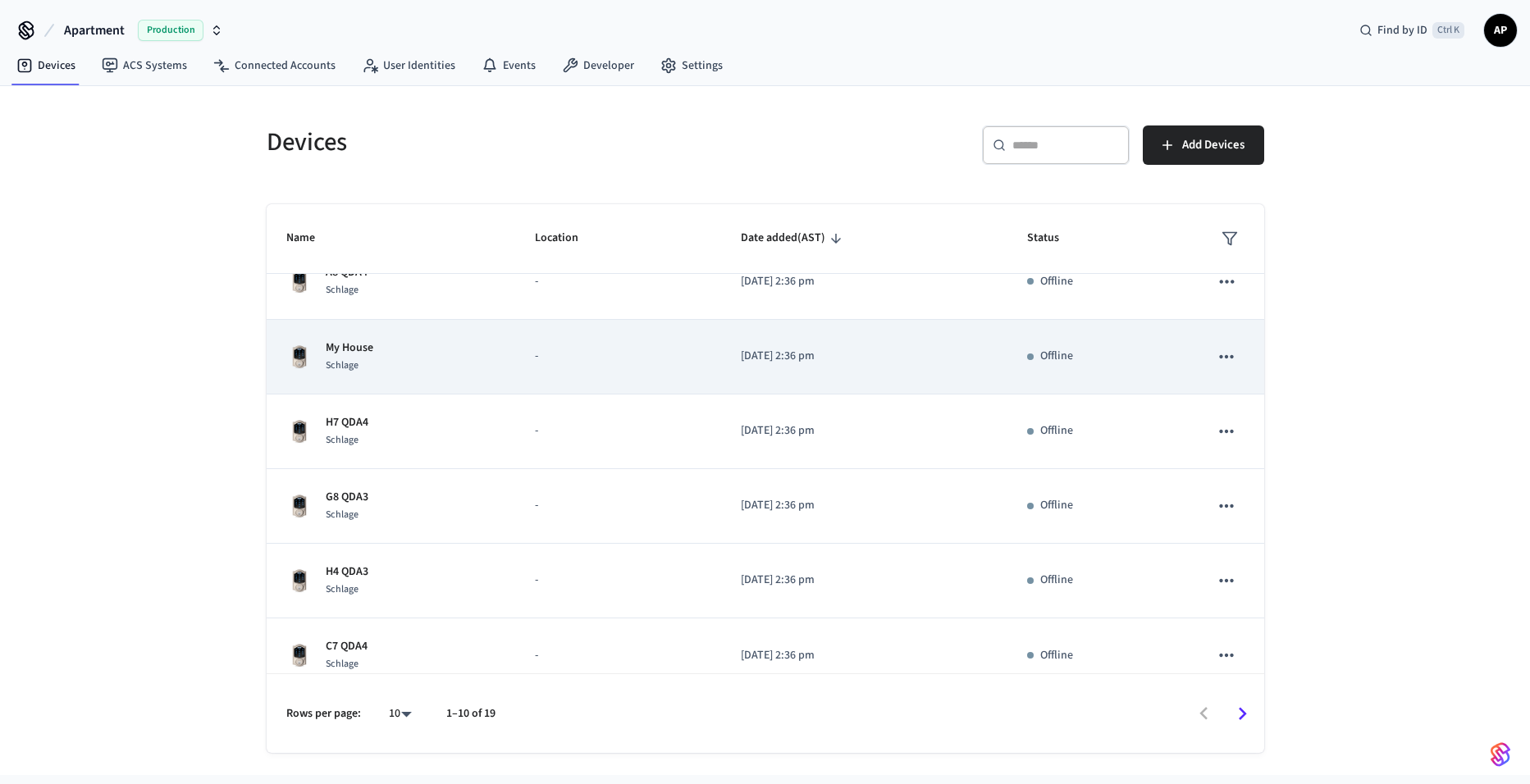
click at [573, 357] on p "-" at bounding box center [618, 356] width 165 height 17
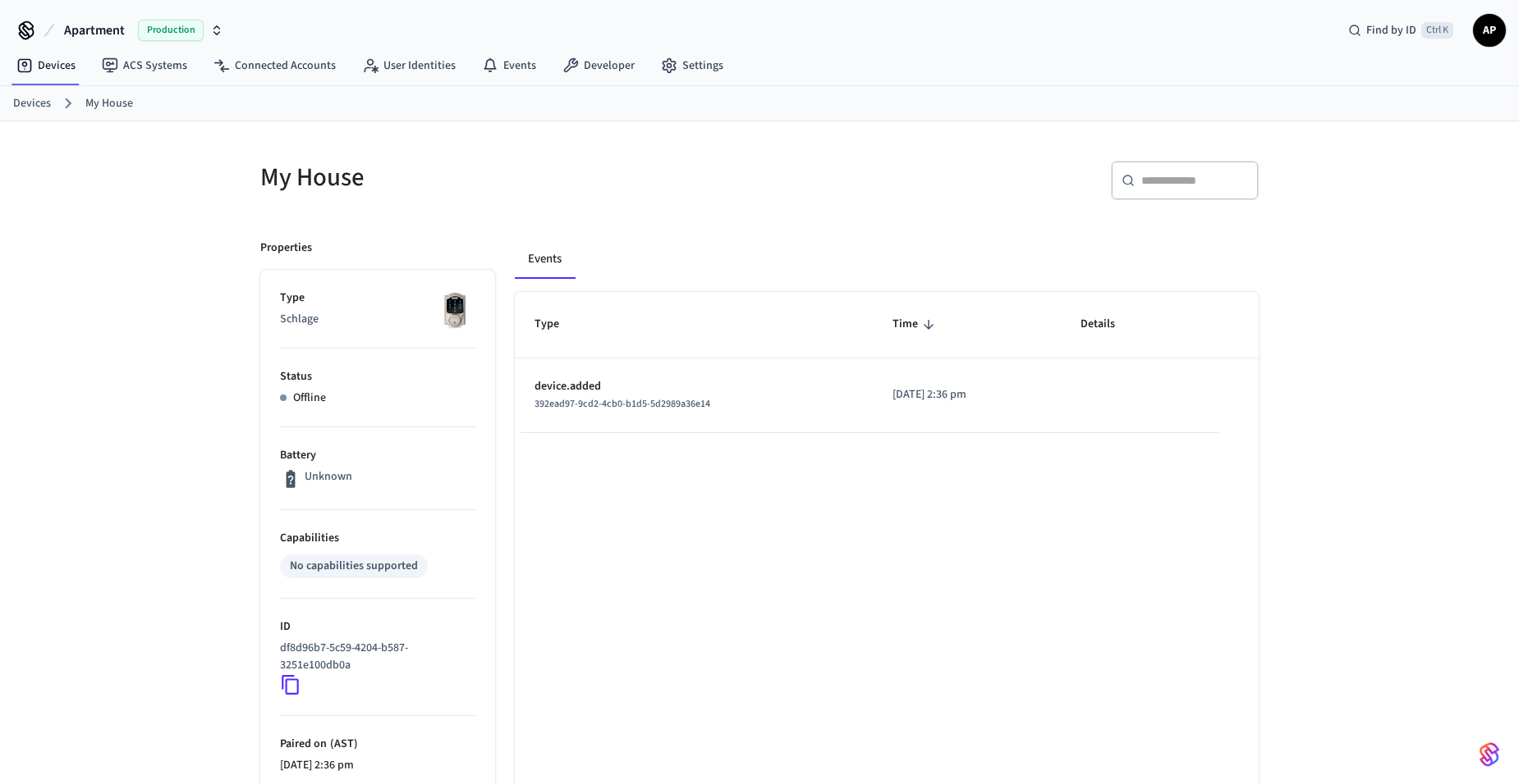
click at [37, 109] on link "Devices" at bounding box center [32, 104] width 37 height 17
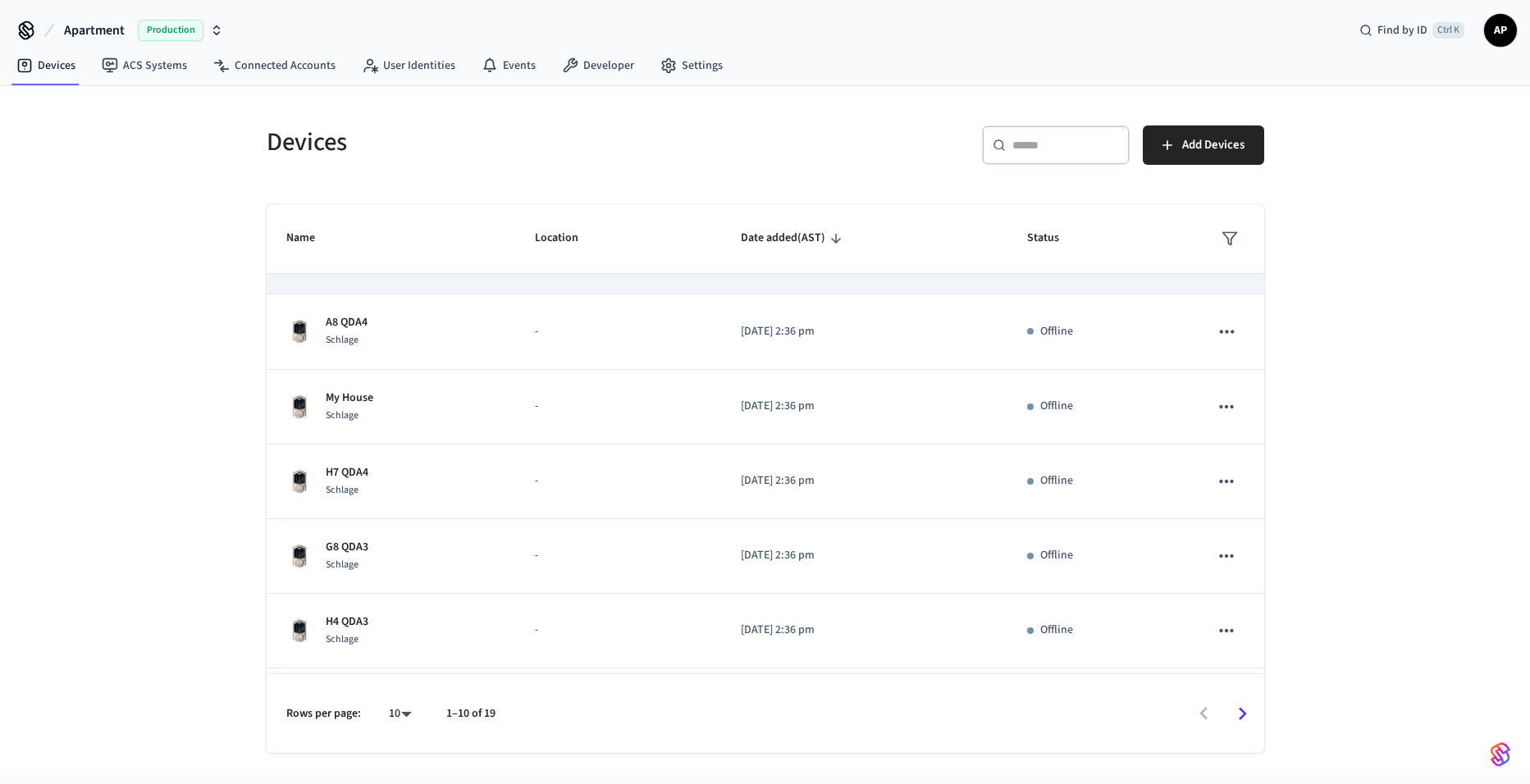
scroll to position [348, 0]
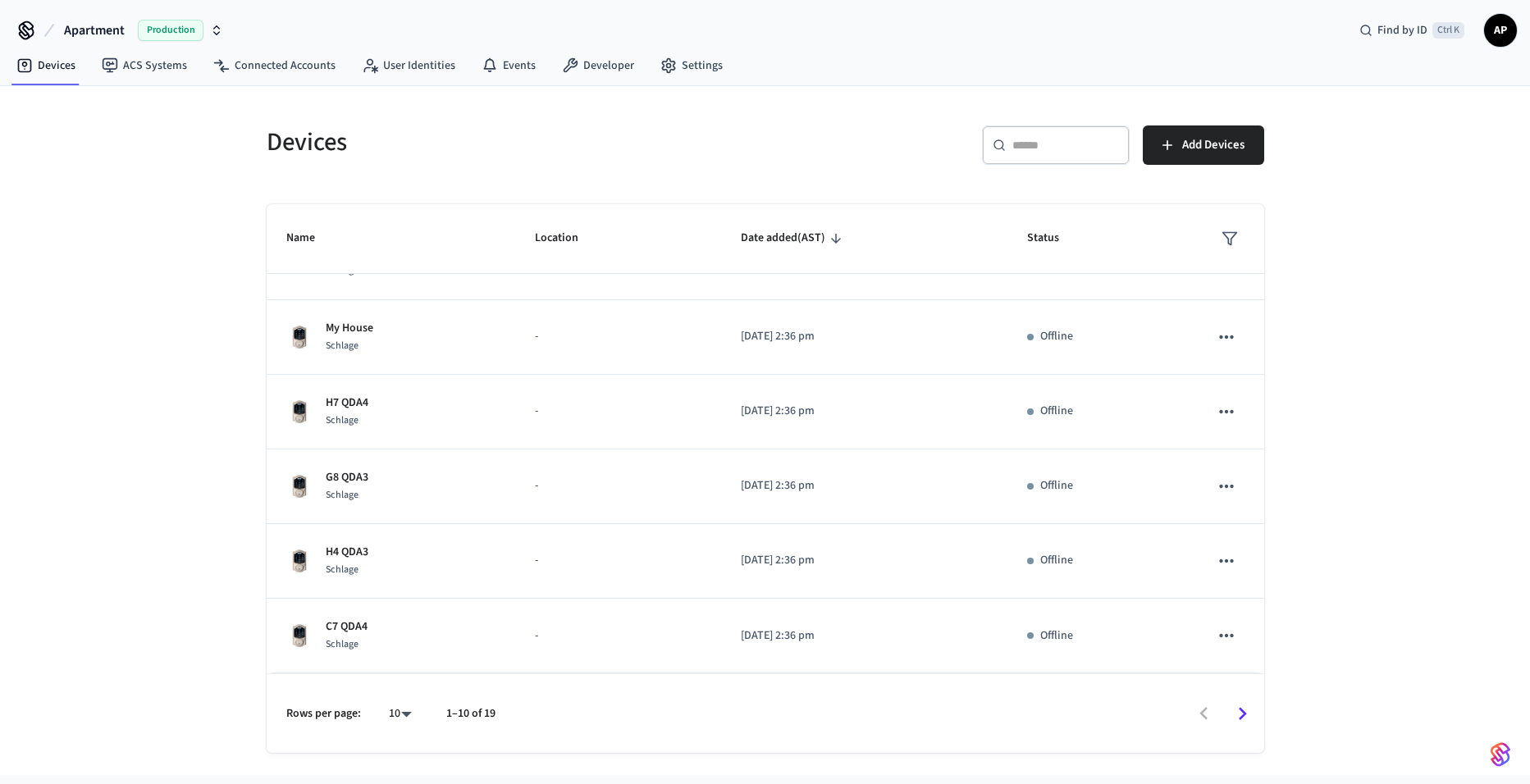
click at [386, 712] on body "Apartment Production Find by ID Ctrl K AP Devices ACS Systems Connected Account…" at bounding box center [765, 387] width 1530 height 775
click at [389, 730] on li "All" at bounding box center [393, 736] width 43 height 43
type input "**"
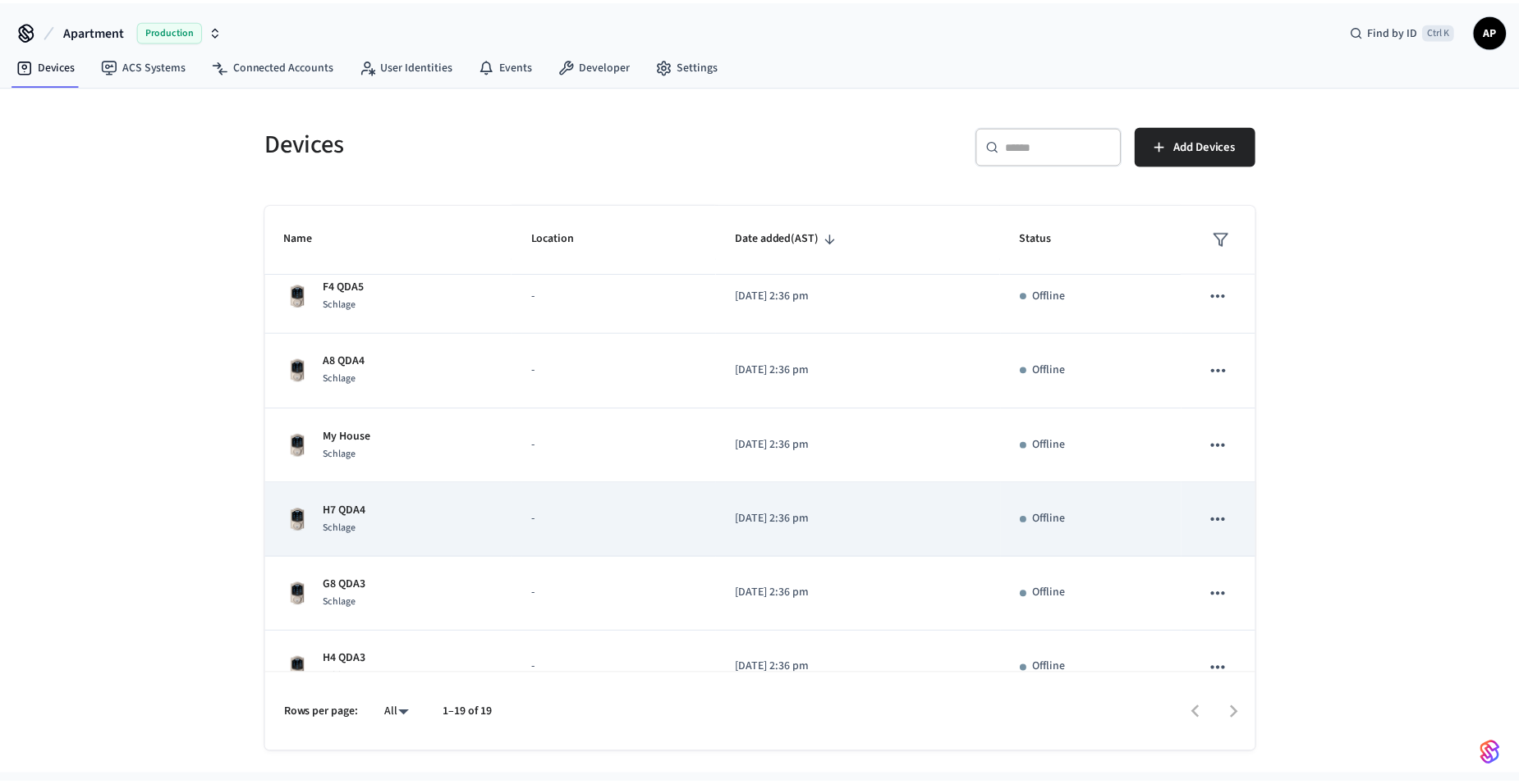
scroll to position [158, 0]
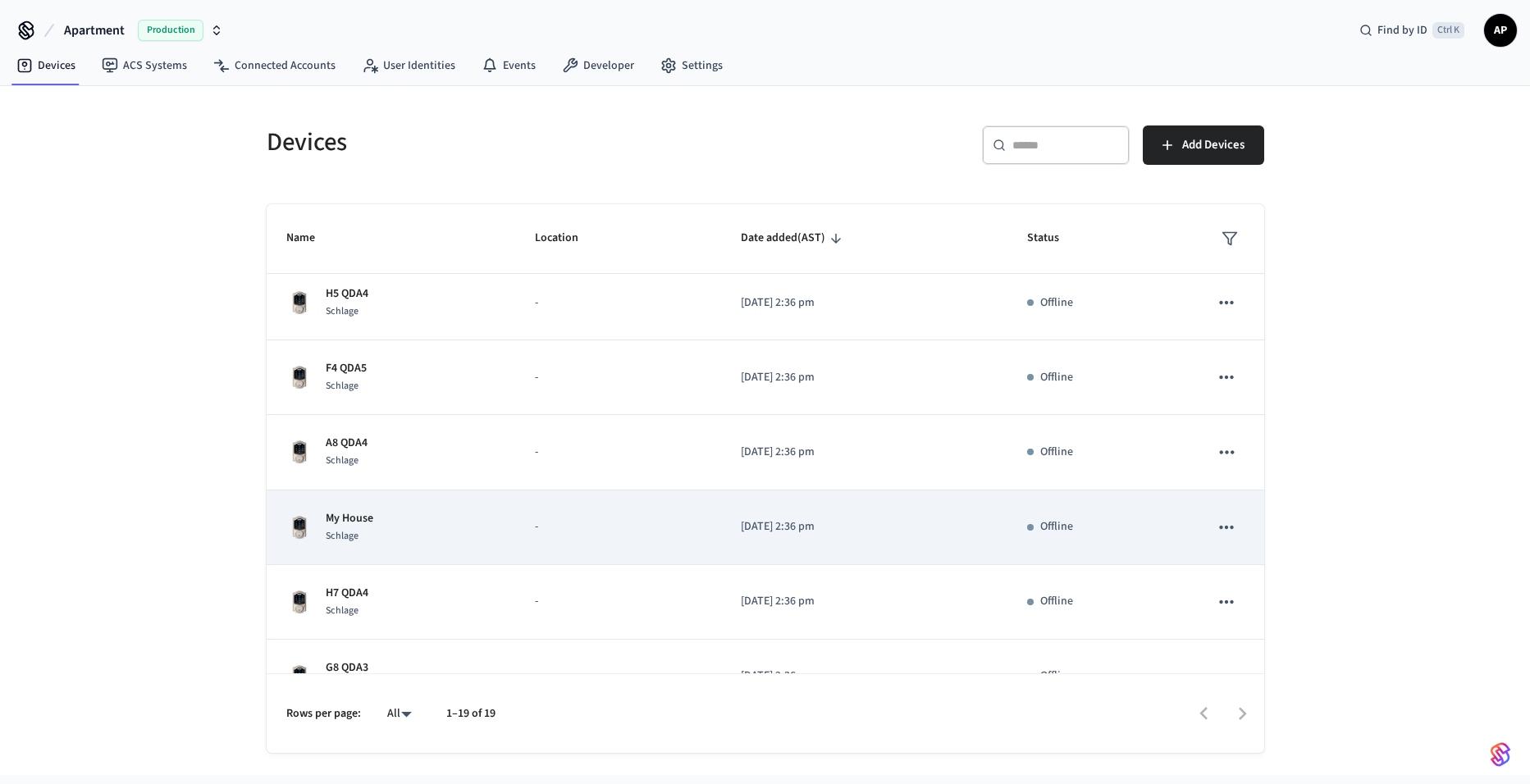
click at [379, 512] on div "My House Schlage" at bounding box center [391, 527] width 210 height 35
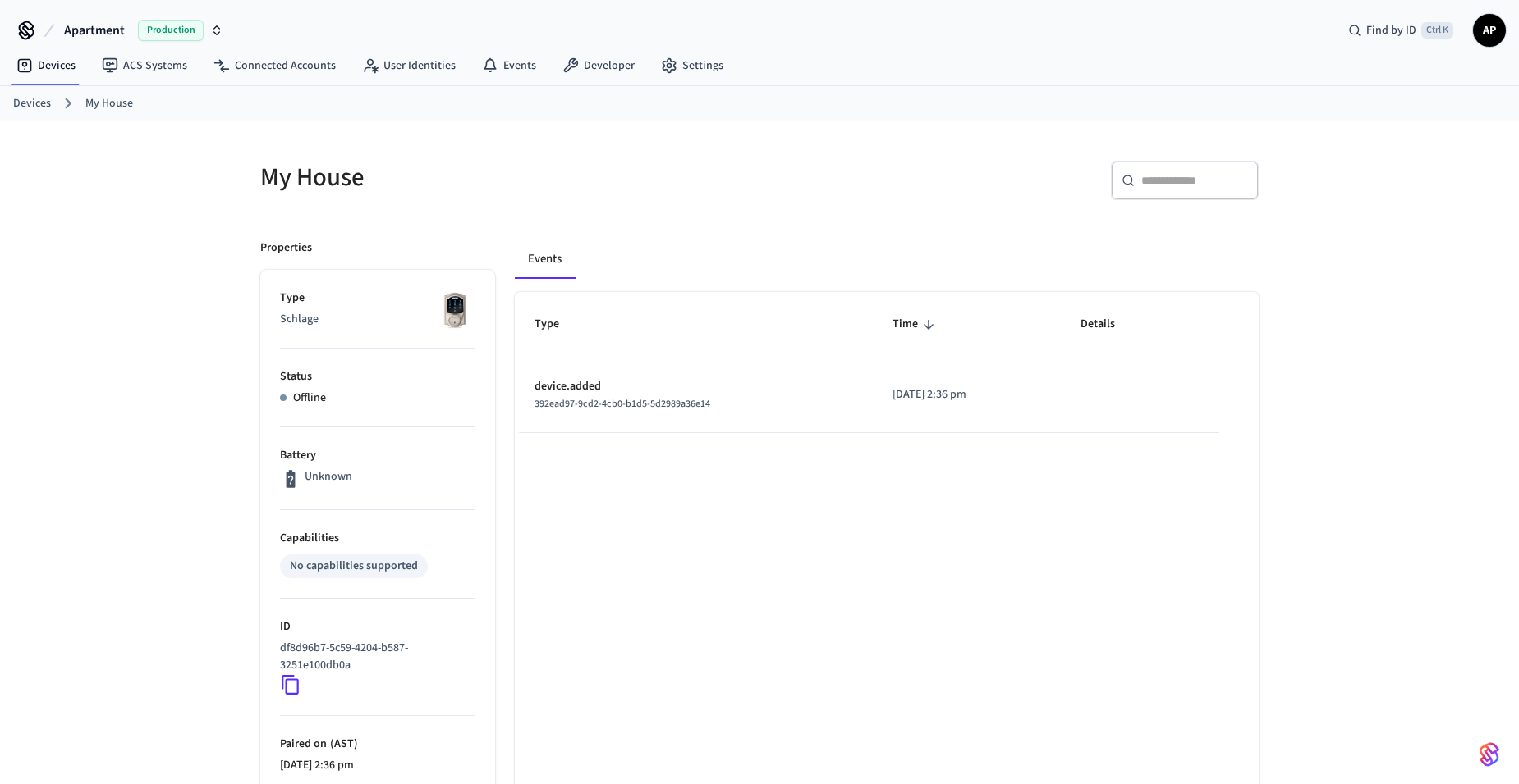
click at [37, 103] on link "Devices" at bounding box center [32, 104] width 37 height 17
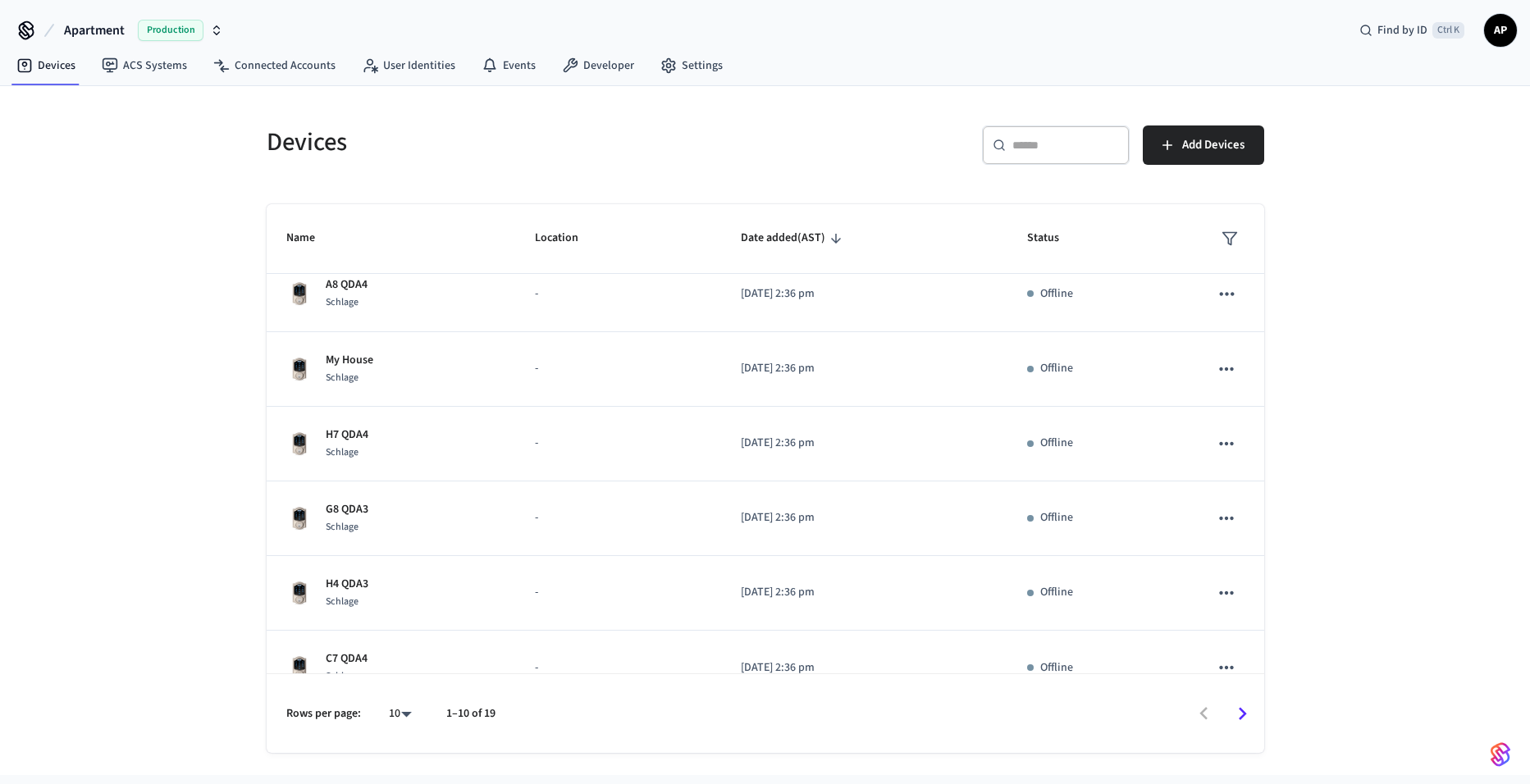
scroll to position [348, 0]
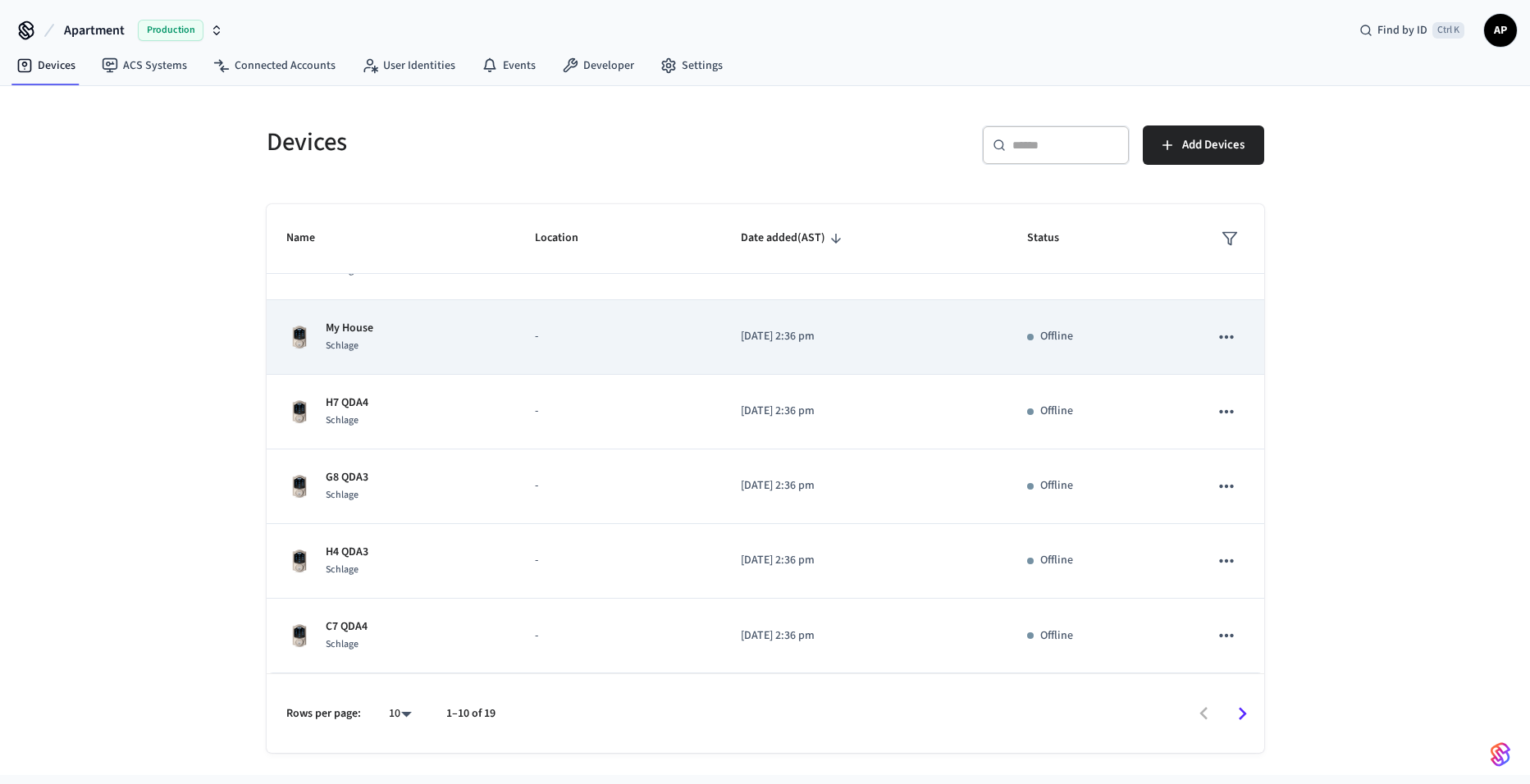
click at [464, 334] on div "My House Schlage" at bounding box center [391, 337] width 210 height 35
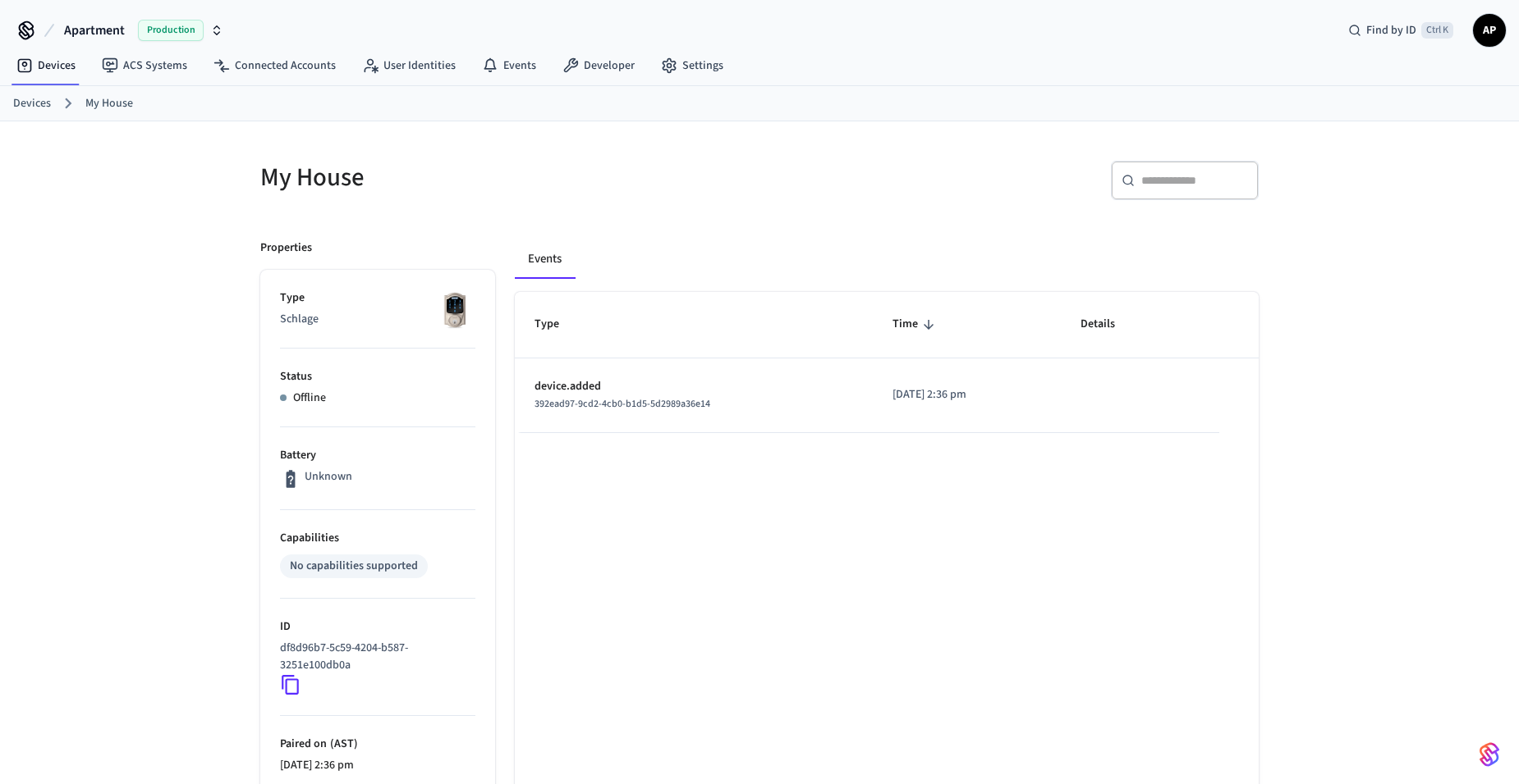
click at [15, 96] on link "Devices" at bounding box center [32, 104] width 37 height 17
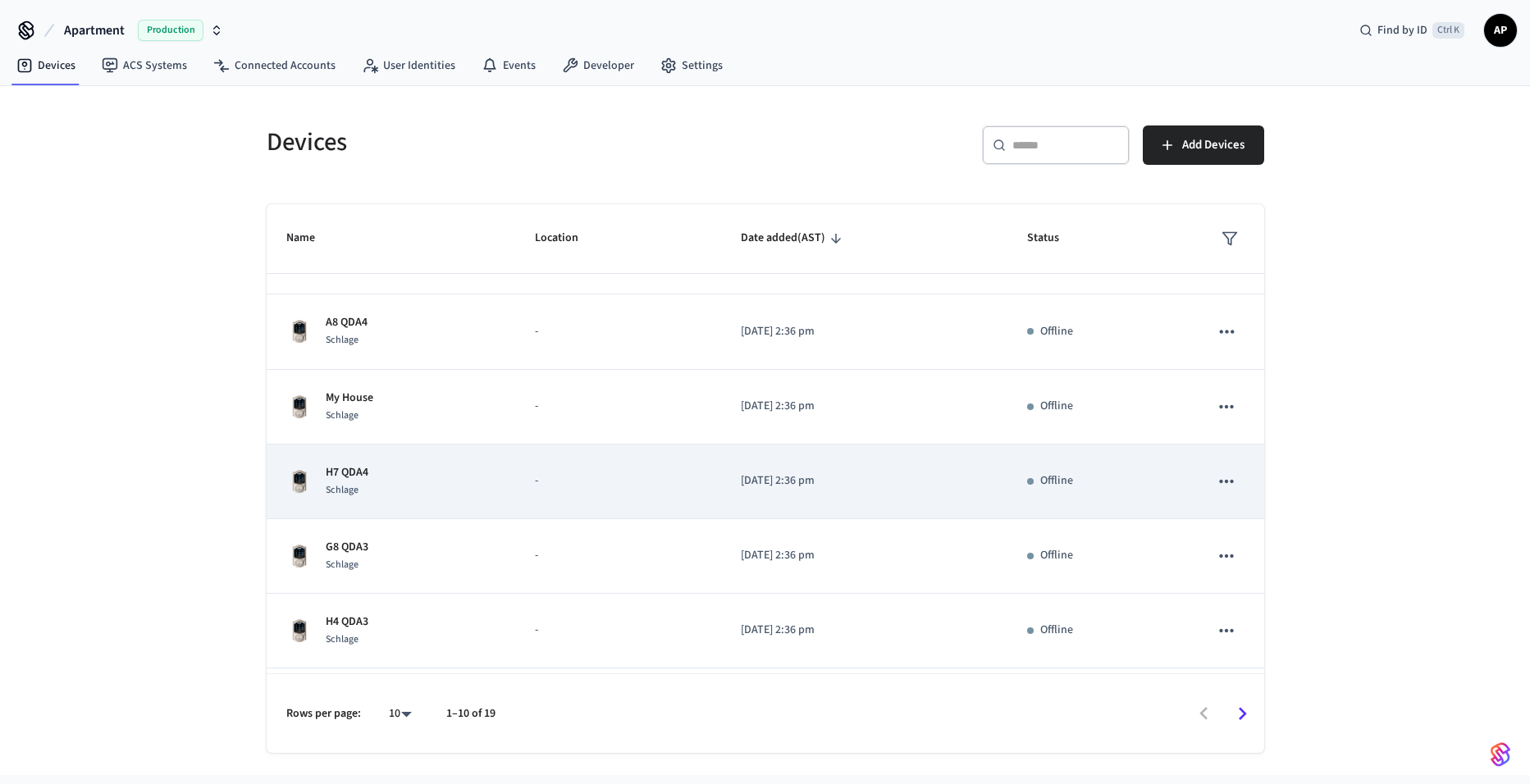
scroll to position [329, 0]
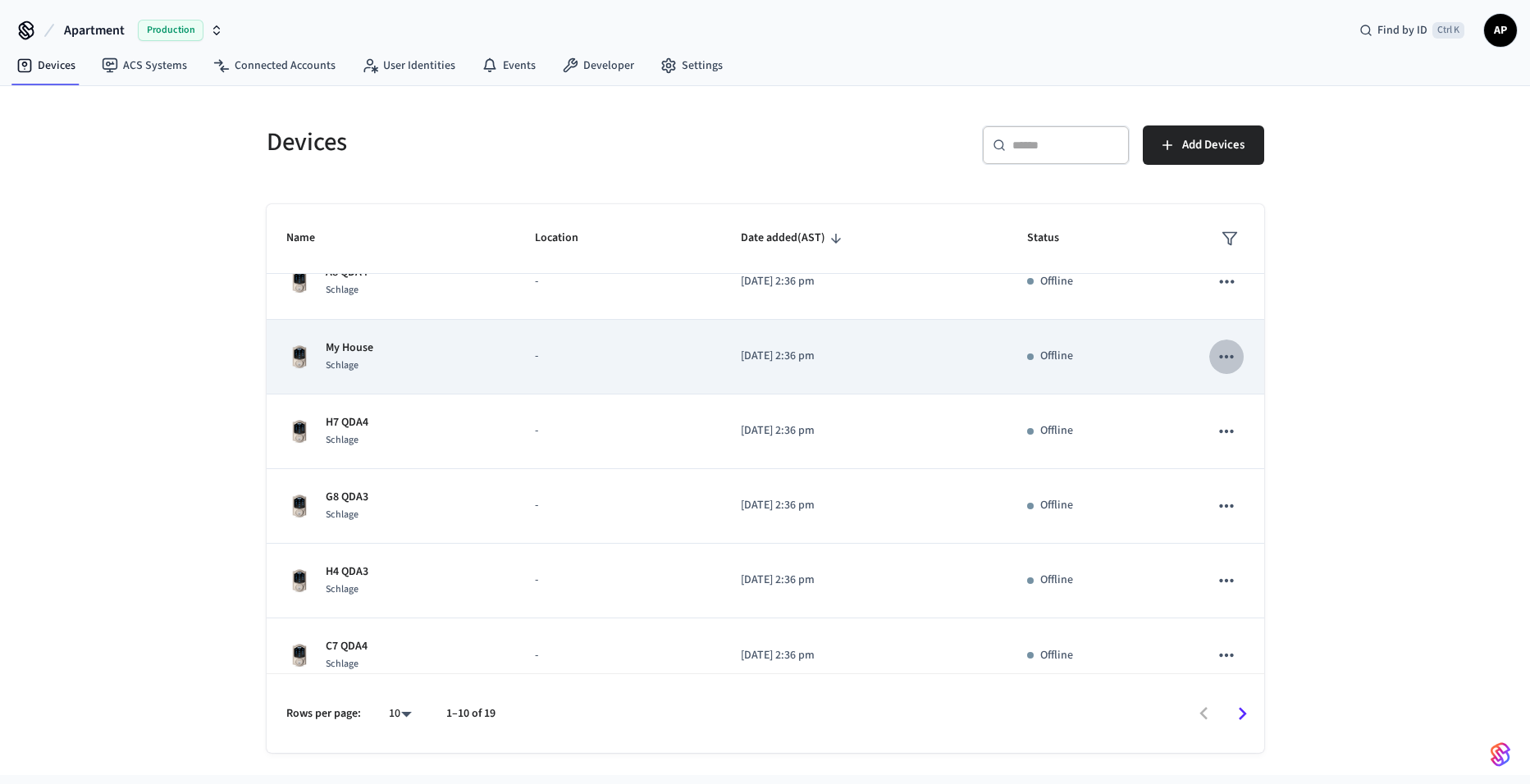
click at [1210, 356] on button "sticky table" at bounding box center [1227, 356] width 35 height 35
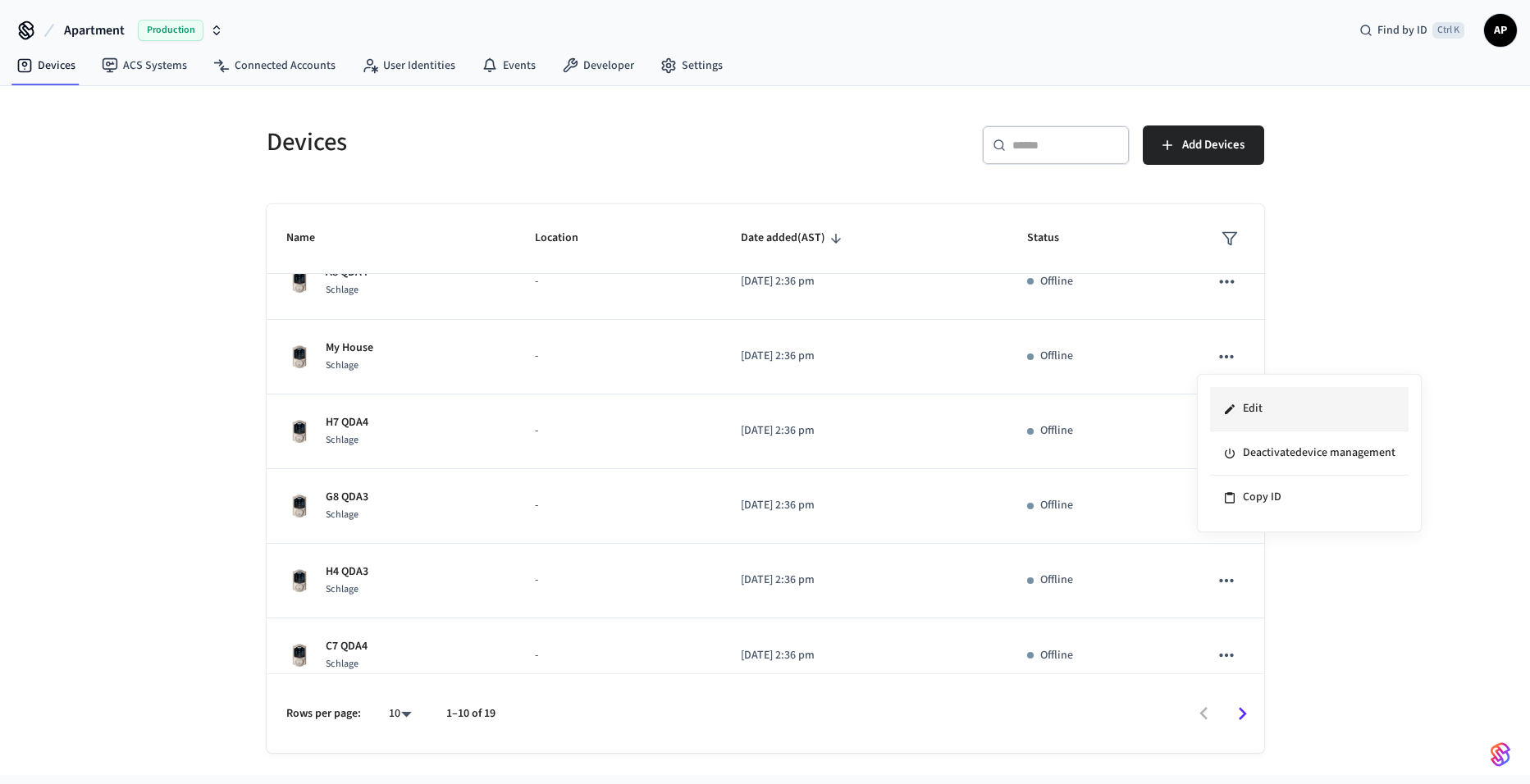
click at [1250, 412] on li "Edit" at bounding box center [1309, 409] width 199 height 44
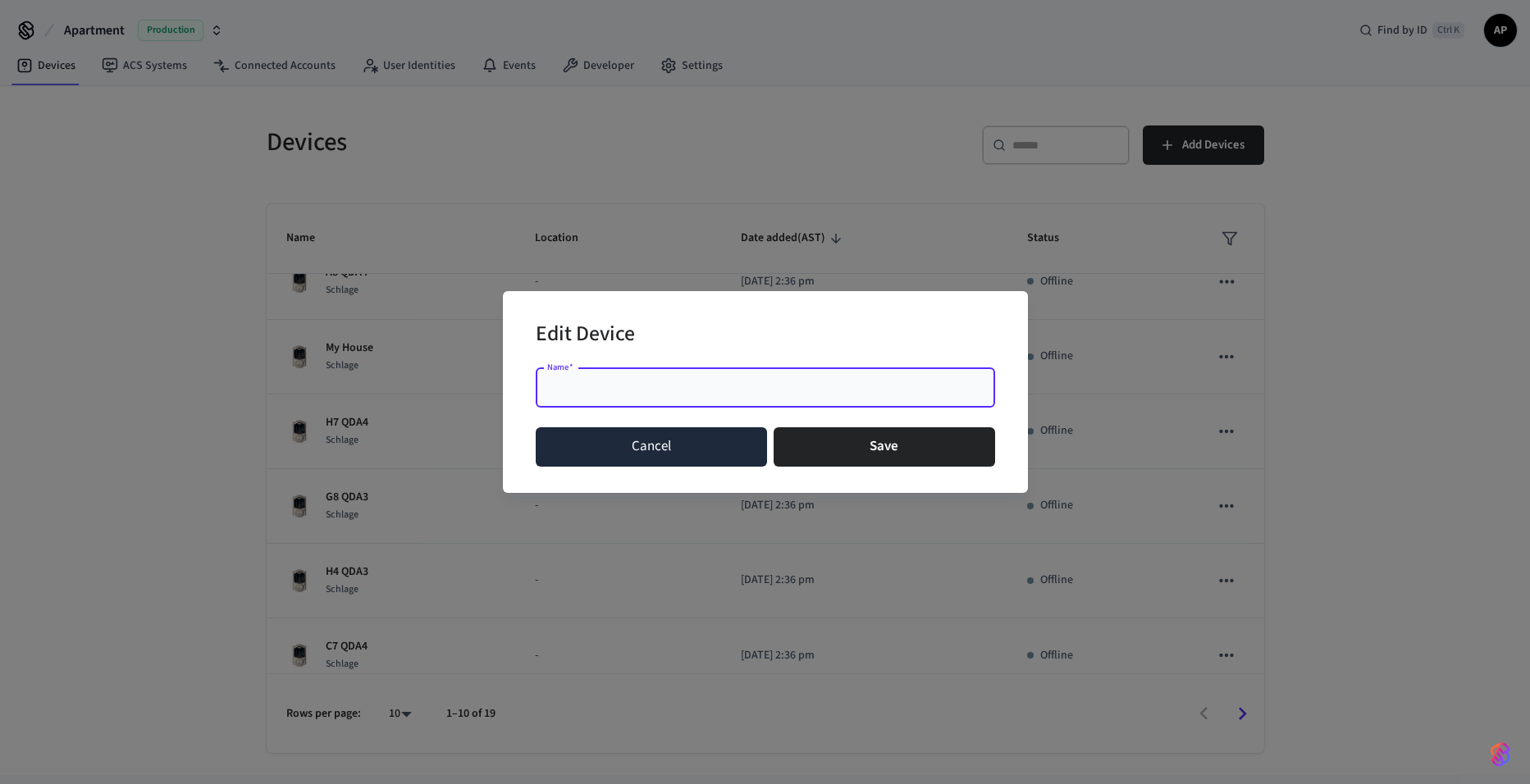
drag, startPoint x: 656, startPoint y: 445, endPoint x: 1182, endPoint y: 365, distance: 532.0
click at [657, 445] on button "Cancel" at bounding box center [653, 447] width 233 height 39
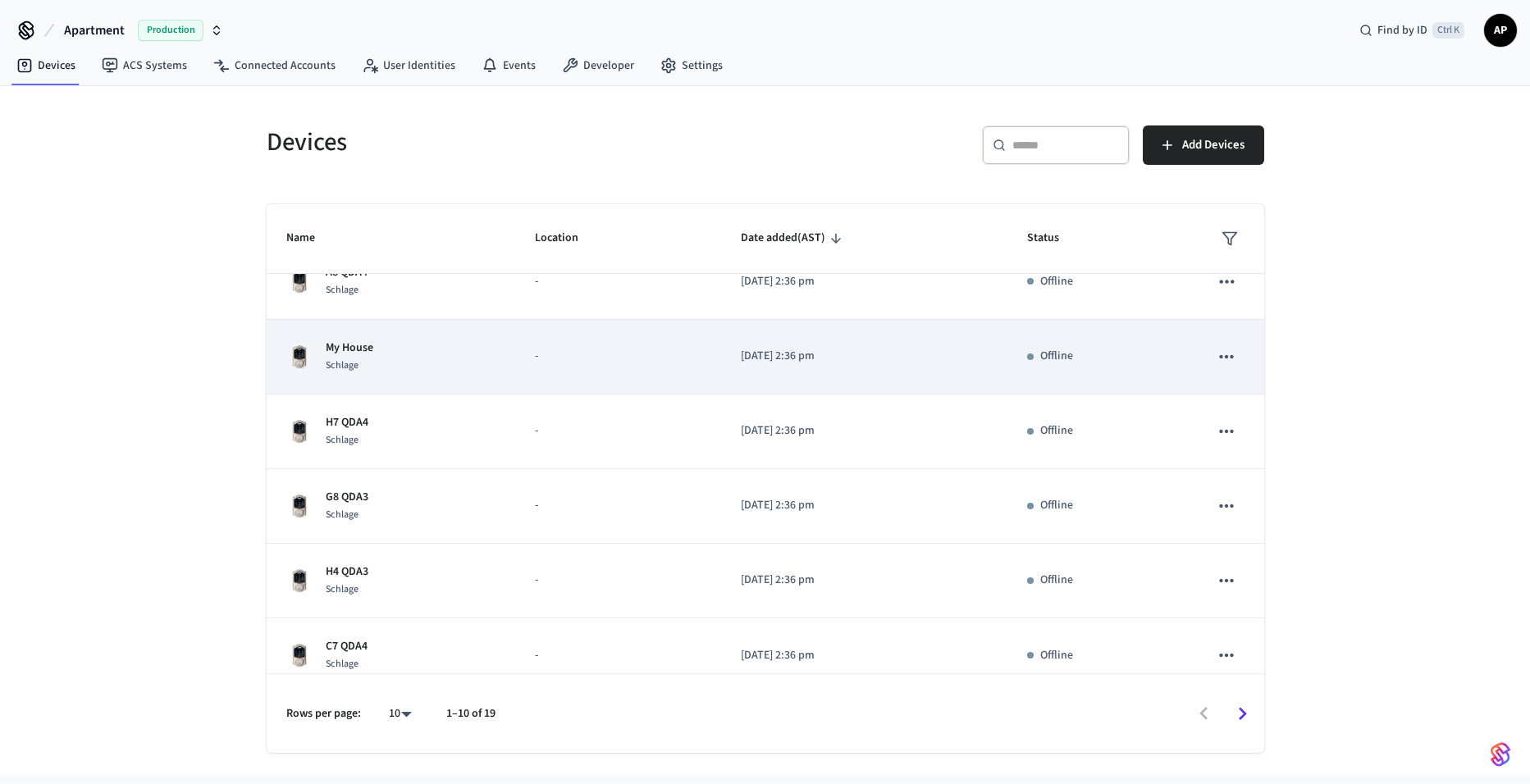
click at [1222, 353] on icon "sticky table" at bounding box center [1226, 356] width 21 height 21
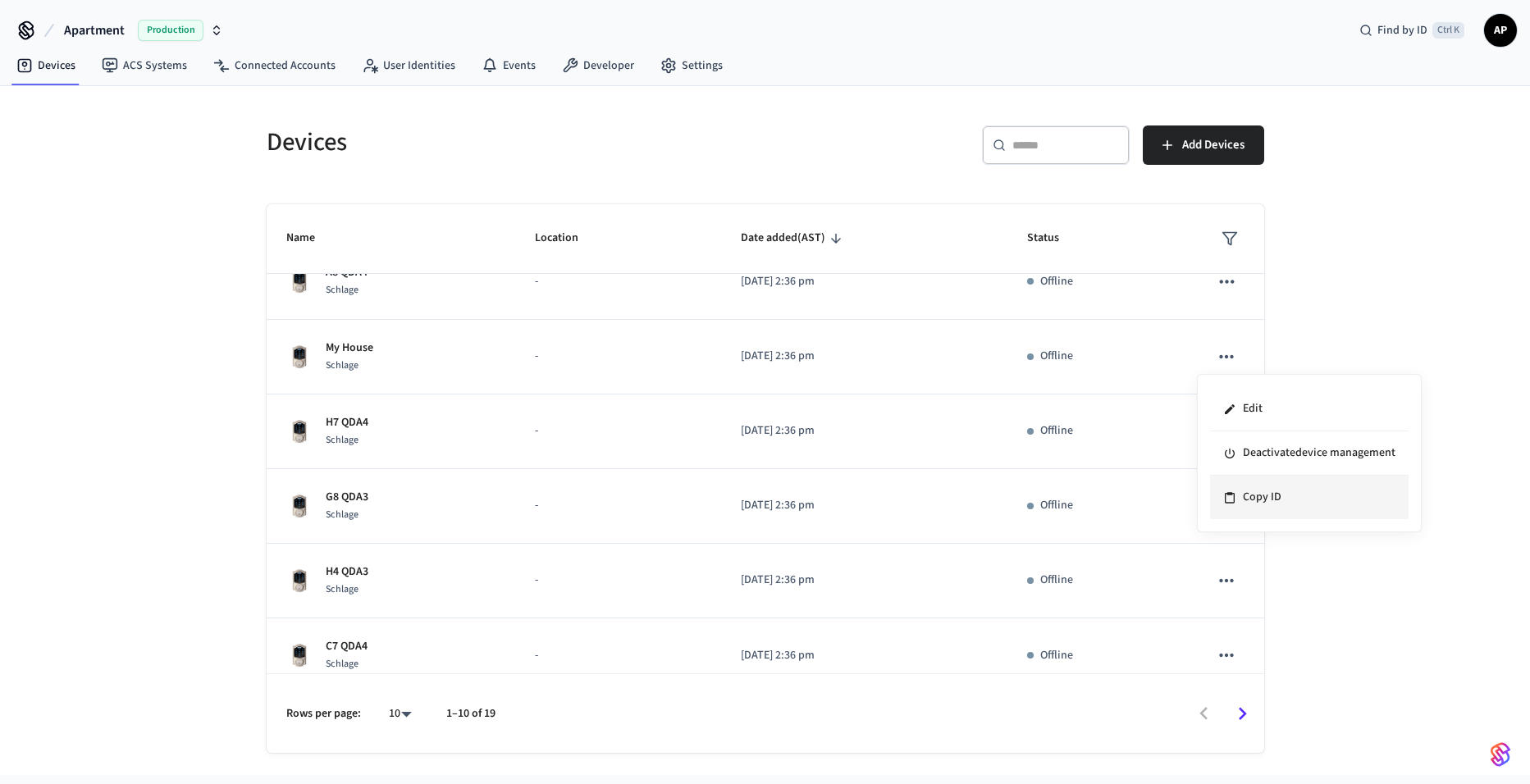
click at [1276, 491] on li "Copy ID" at bounding box center [1309, 497] width 199 height 43
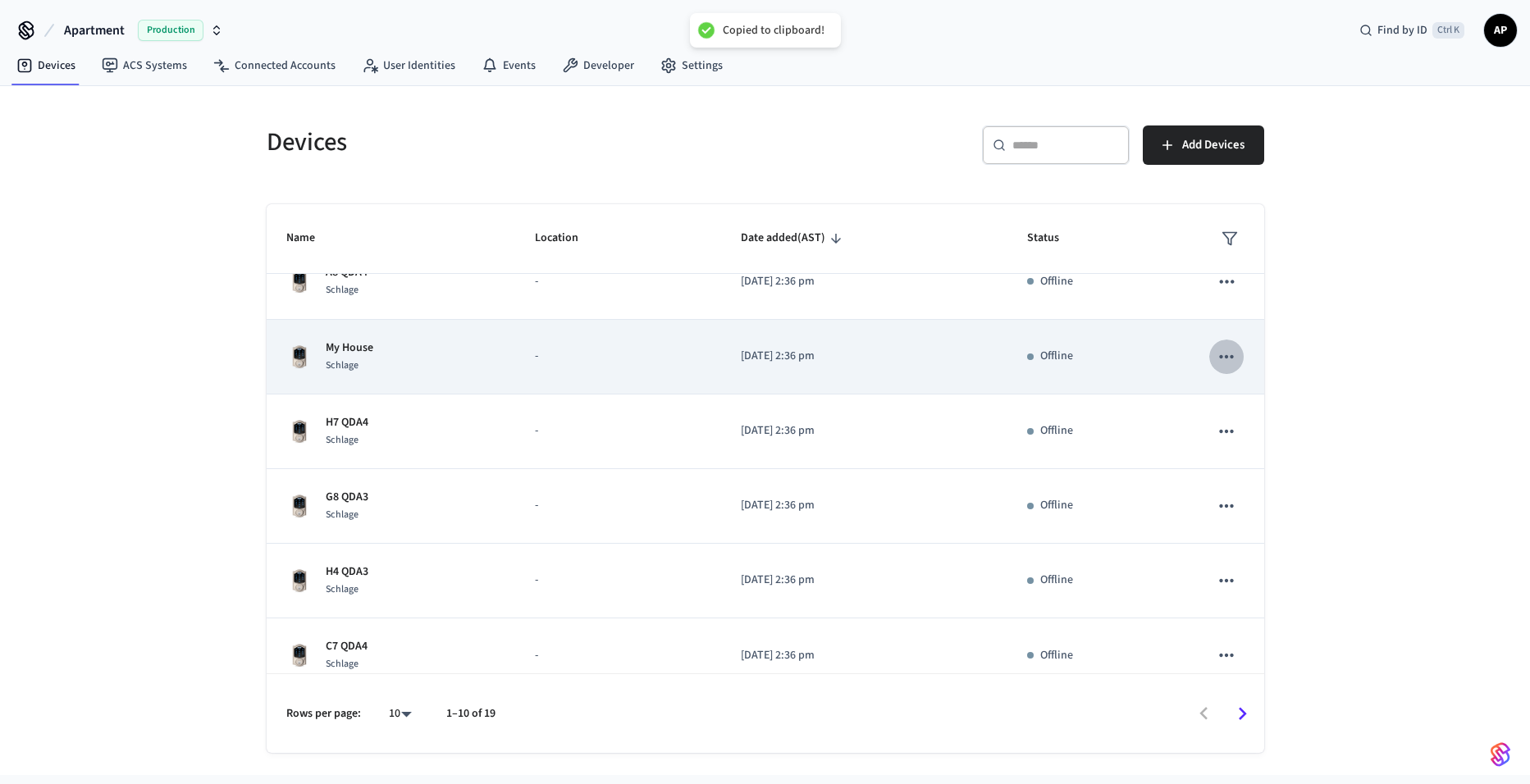
click at [1216, 352] on icon "sticky table" at bounding box center [1226, 356] width 21 height 21
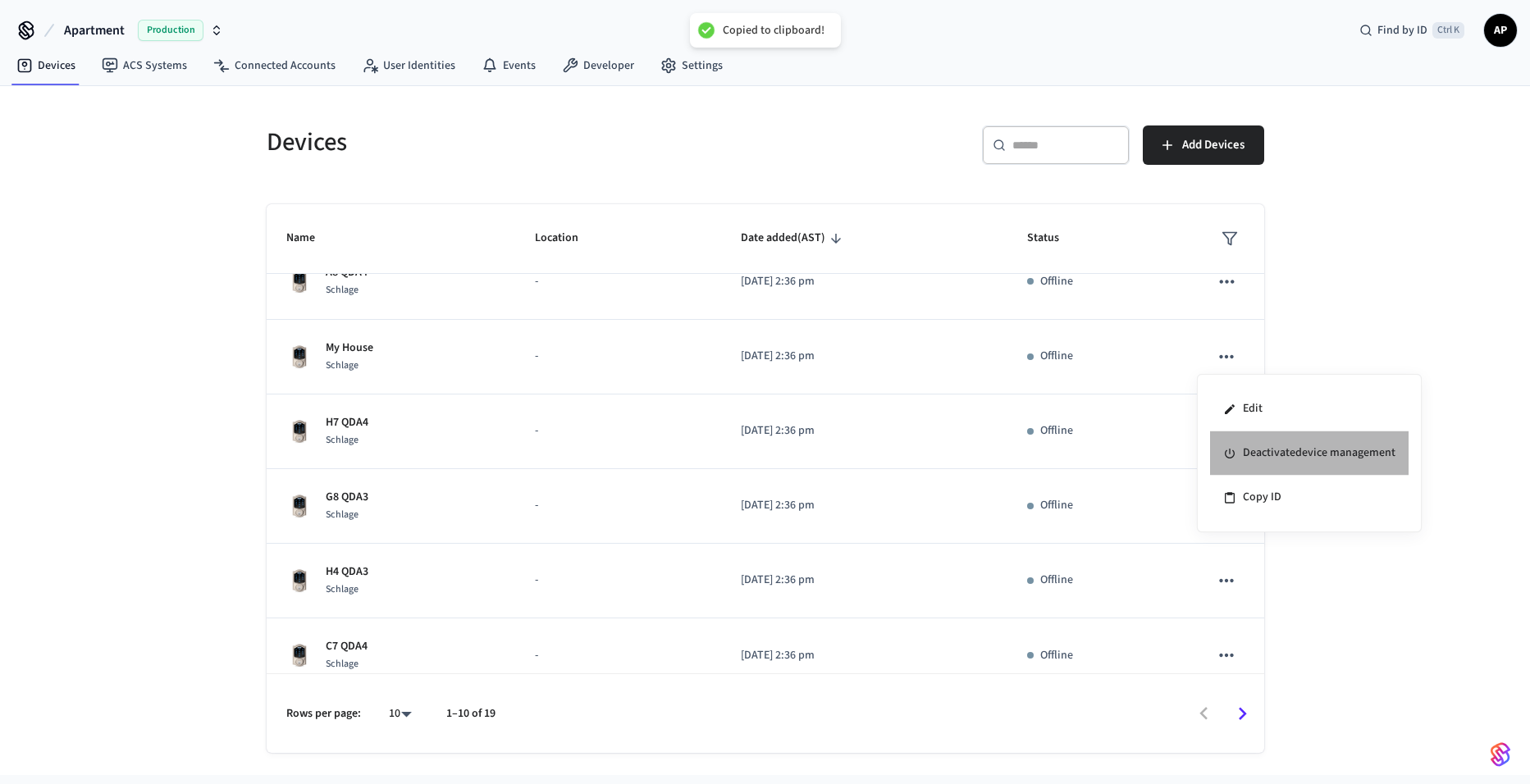
click at [1266, 456] on li "Deactivate device management" at bounding box center [1309, 453] width 199 height 44
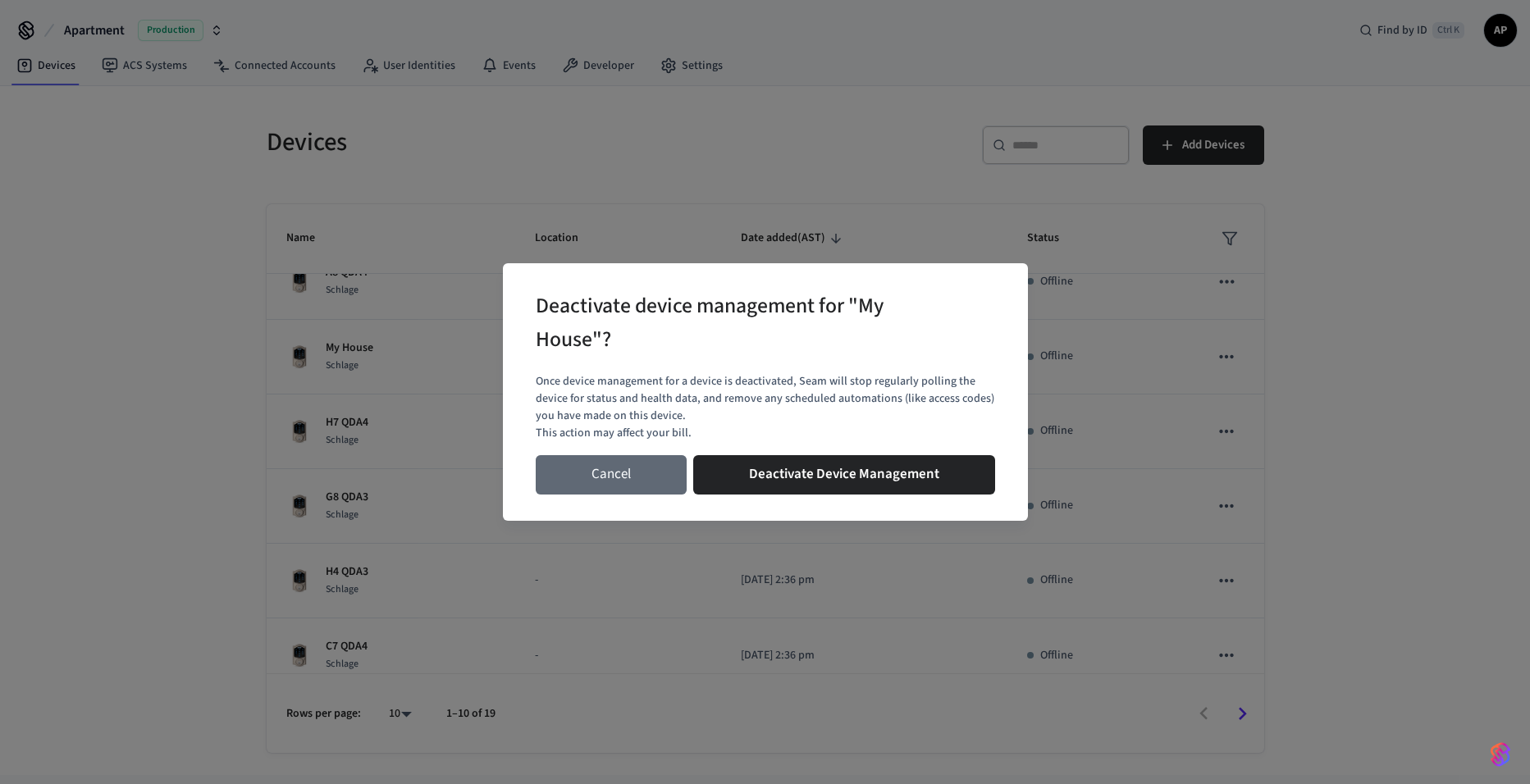
click at [598, 459] on button "Cancel" at bounding box center [611, 475] width 151 height 39
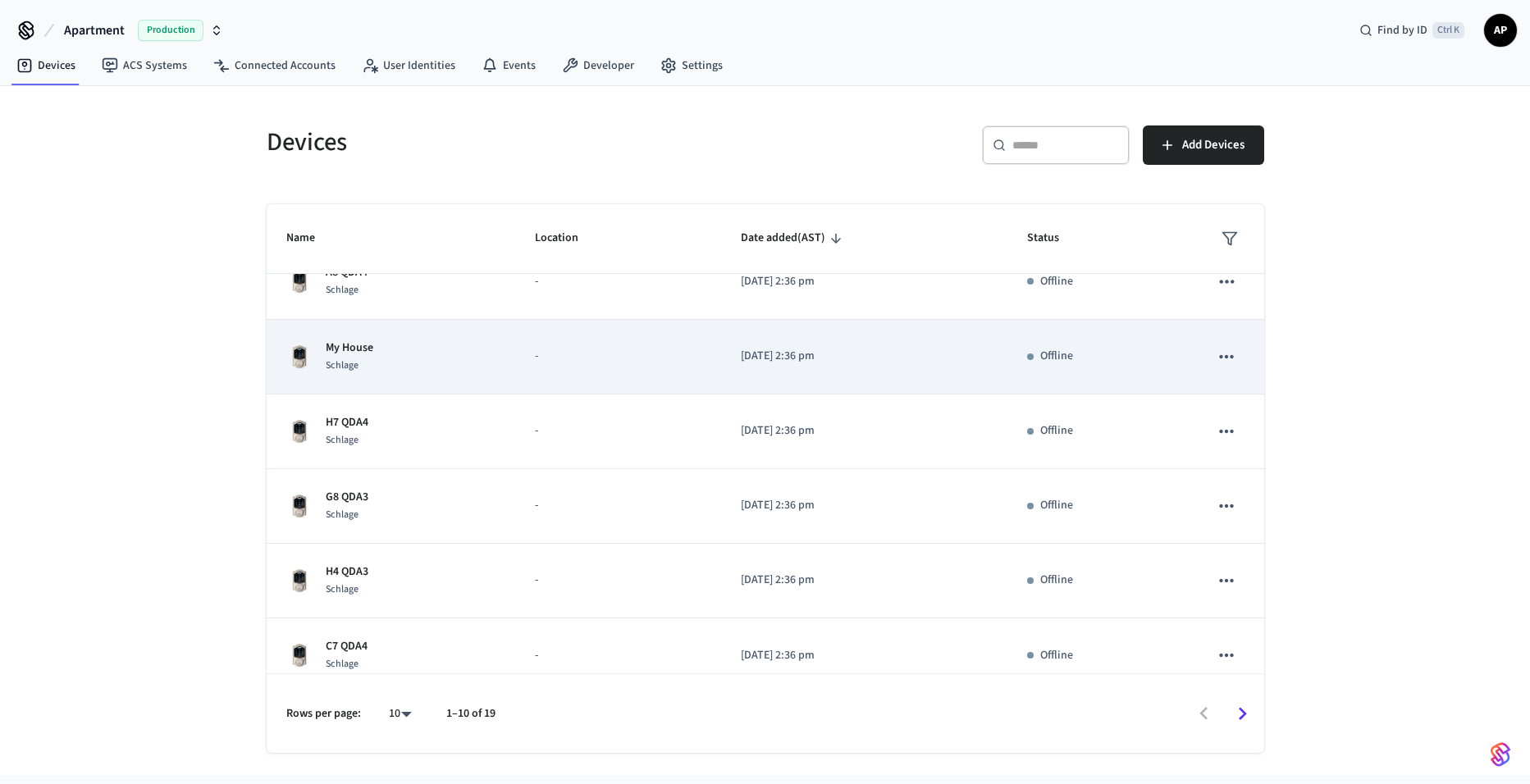
click at [457, 357] on div "My House Schlage" at bounding box center [391, 356] width 210 height 35
click at [407, 357] on div "My House Schlage" at bounding box center [391, 356] width 210 height 35
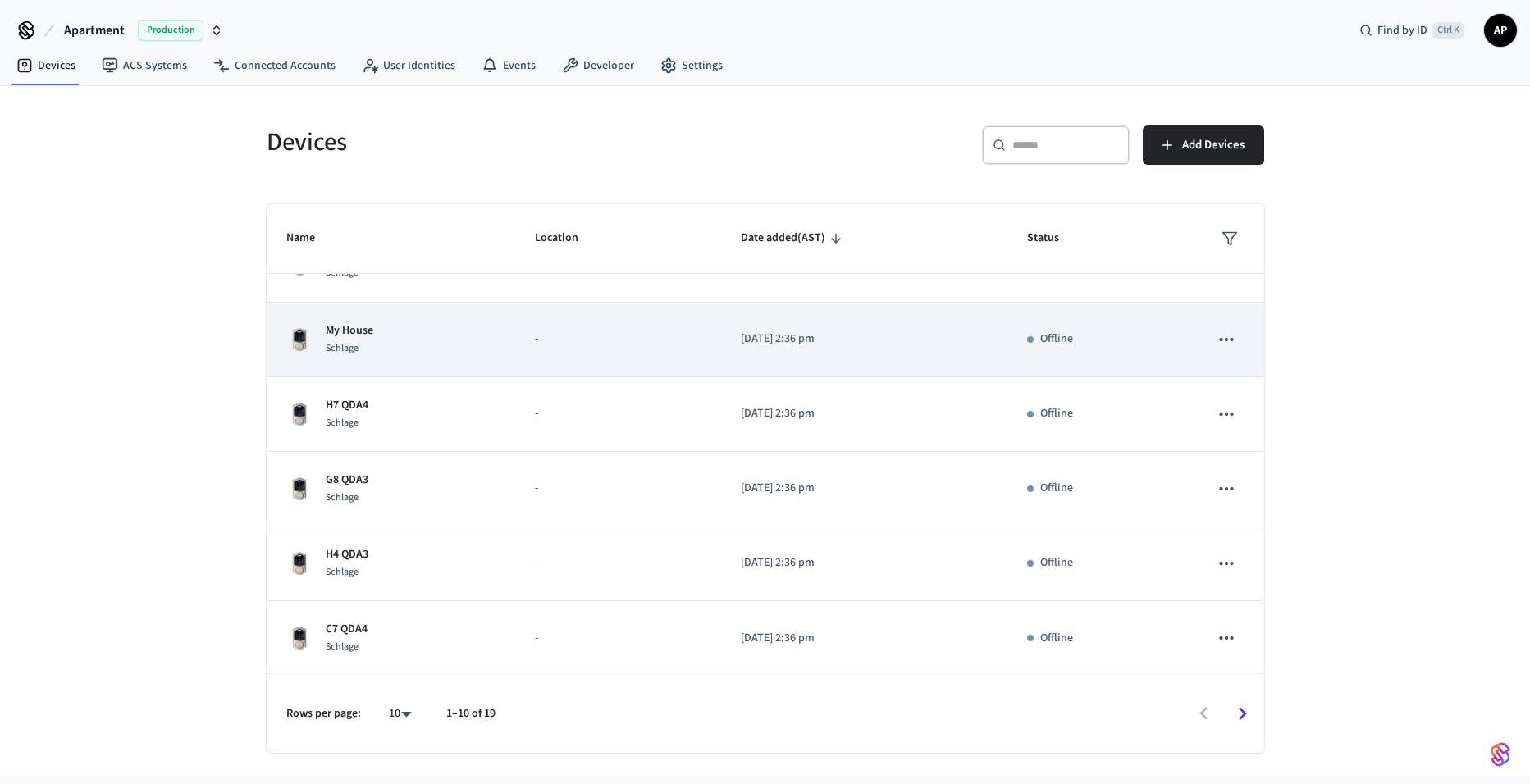
scroll to position [348, 0]
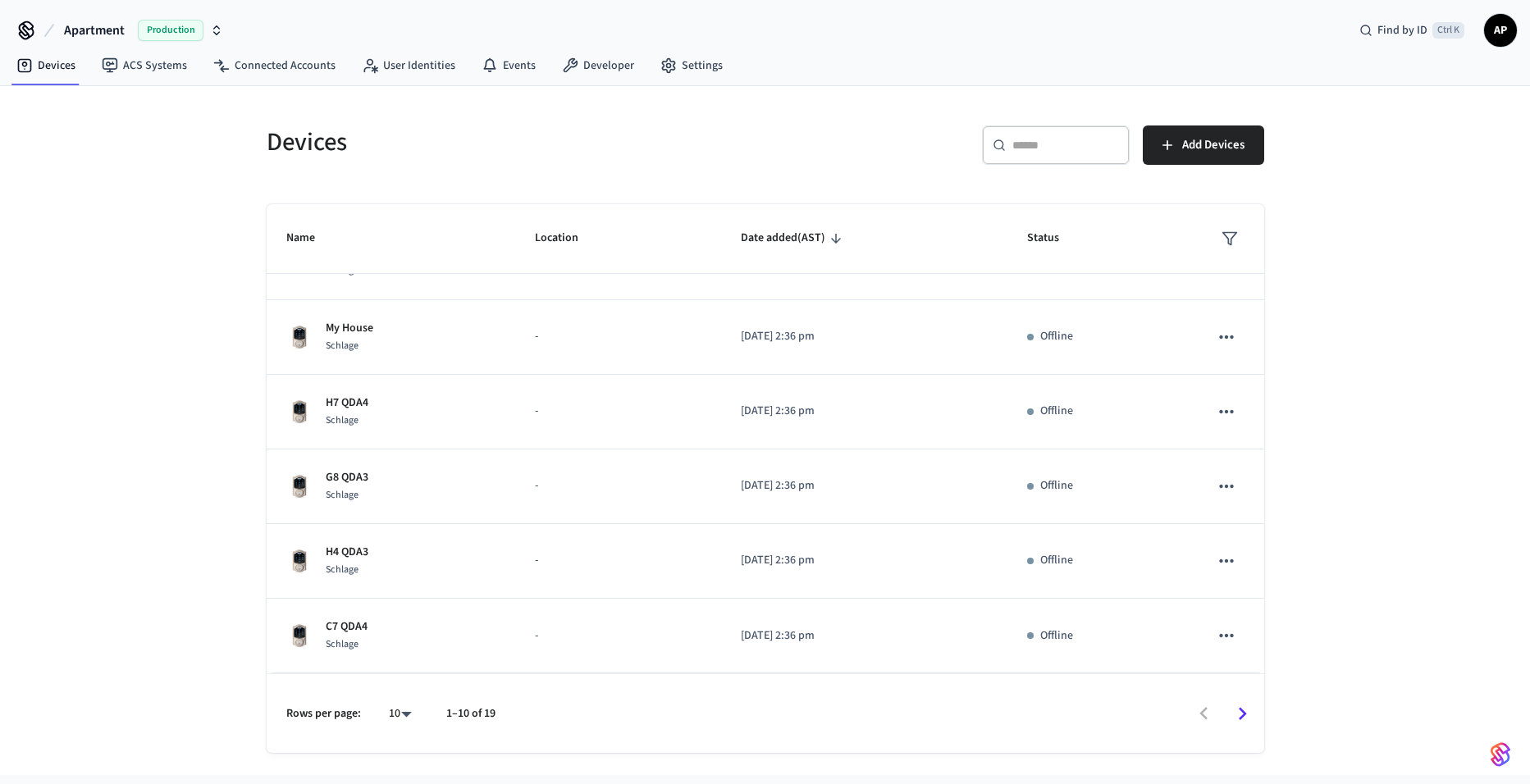
click at [1498, 750] on img "button" at bounding box center [1500, 754] width 19 height 26
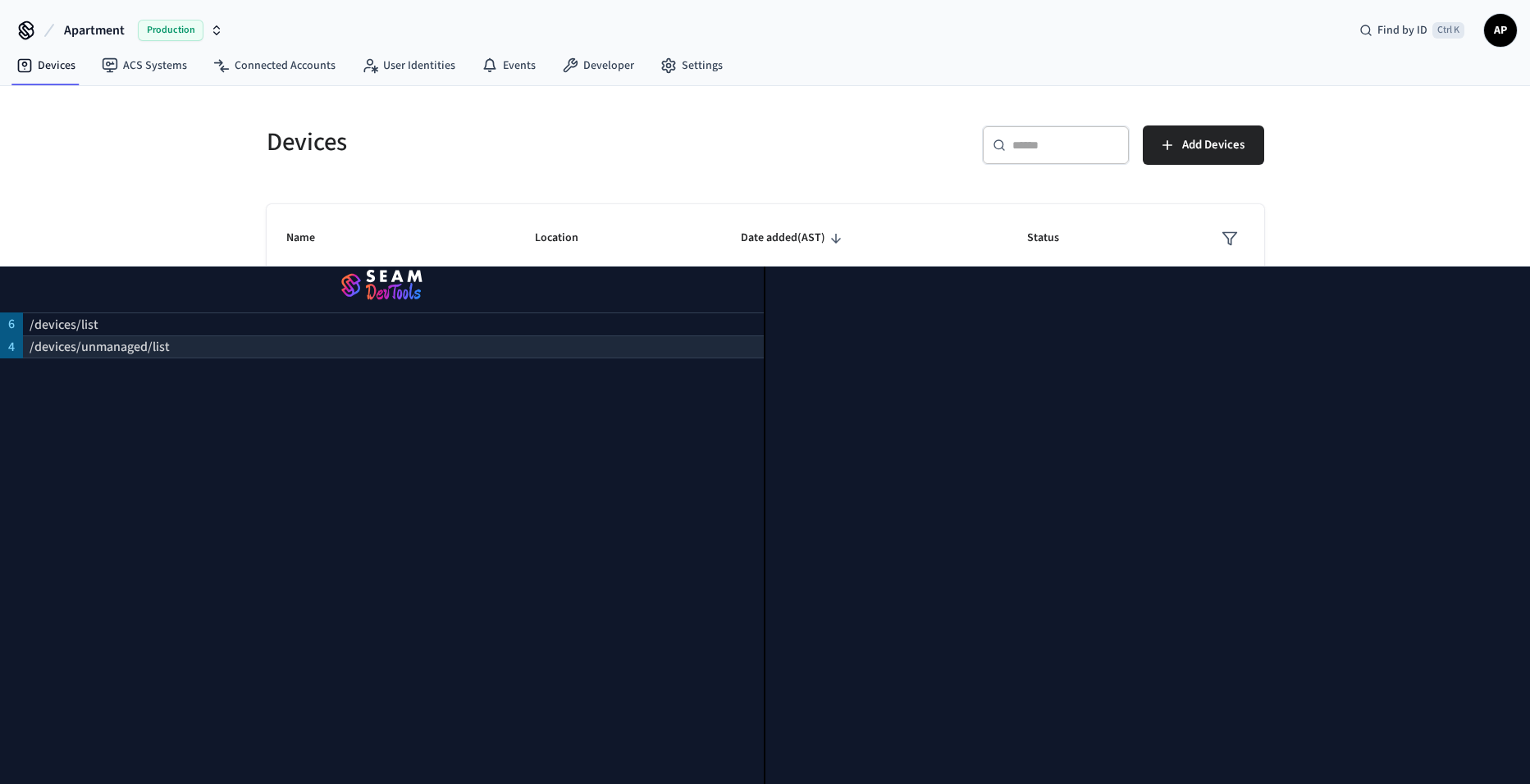
click at [106, 340] on p "/devices/unmanaged/list" at bounding box center [100, 347] width 140 height 19
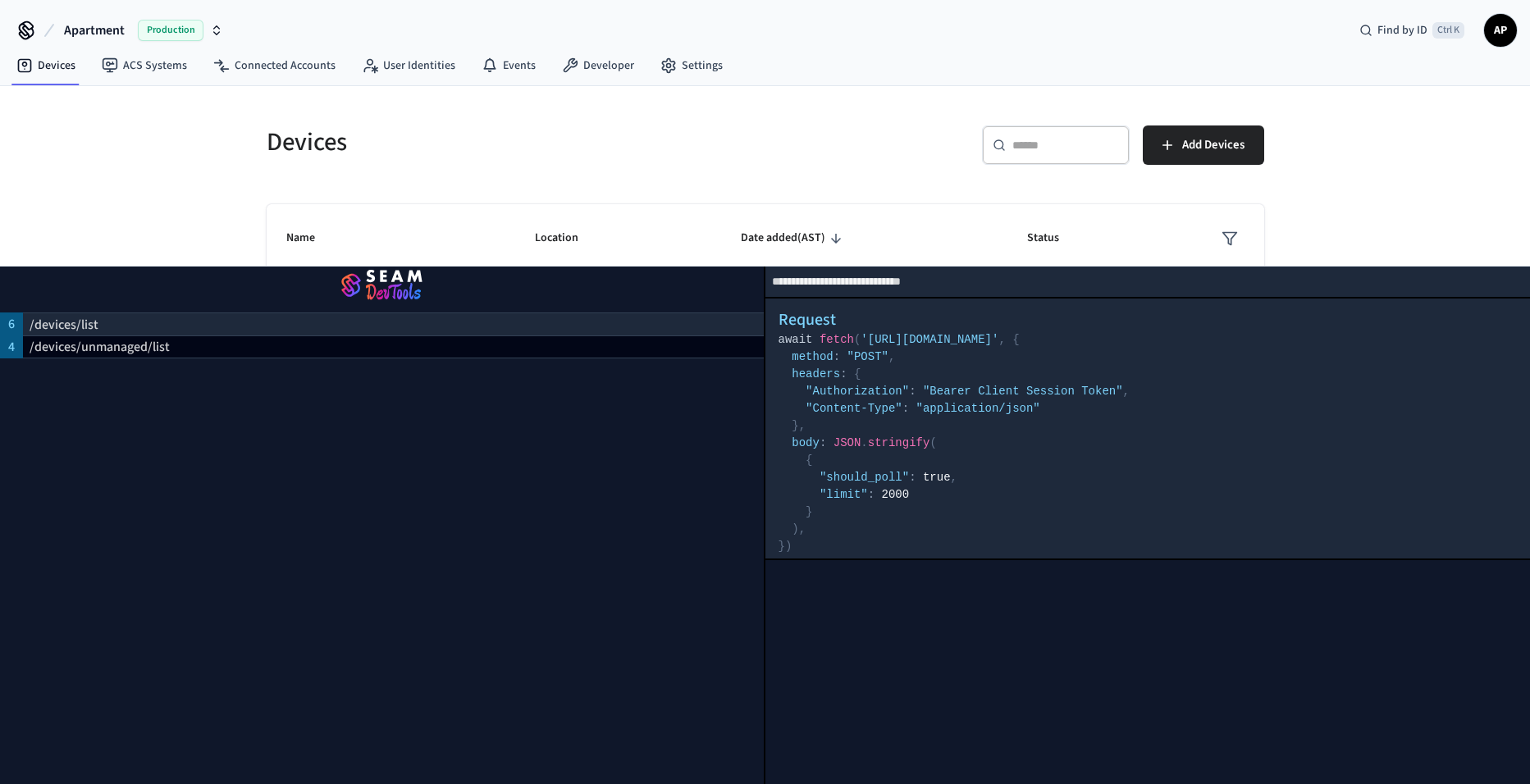
click at [106, 323] on div "/devices/list" at bounding box center [393, 324] width 741 height 23
select select "**********"
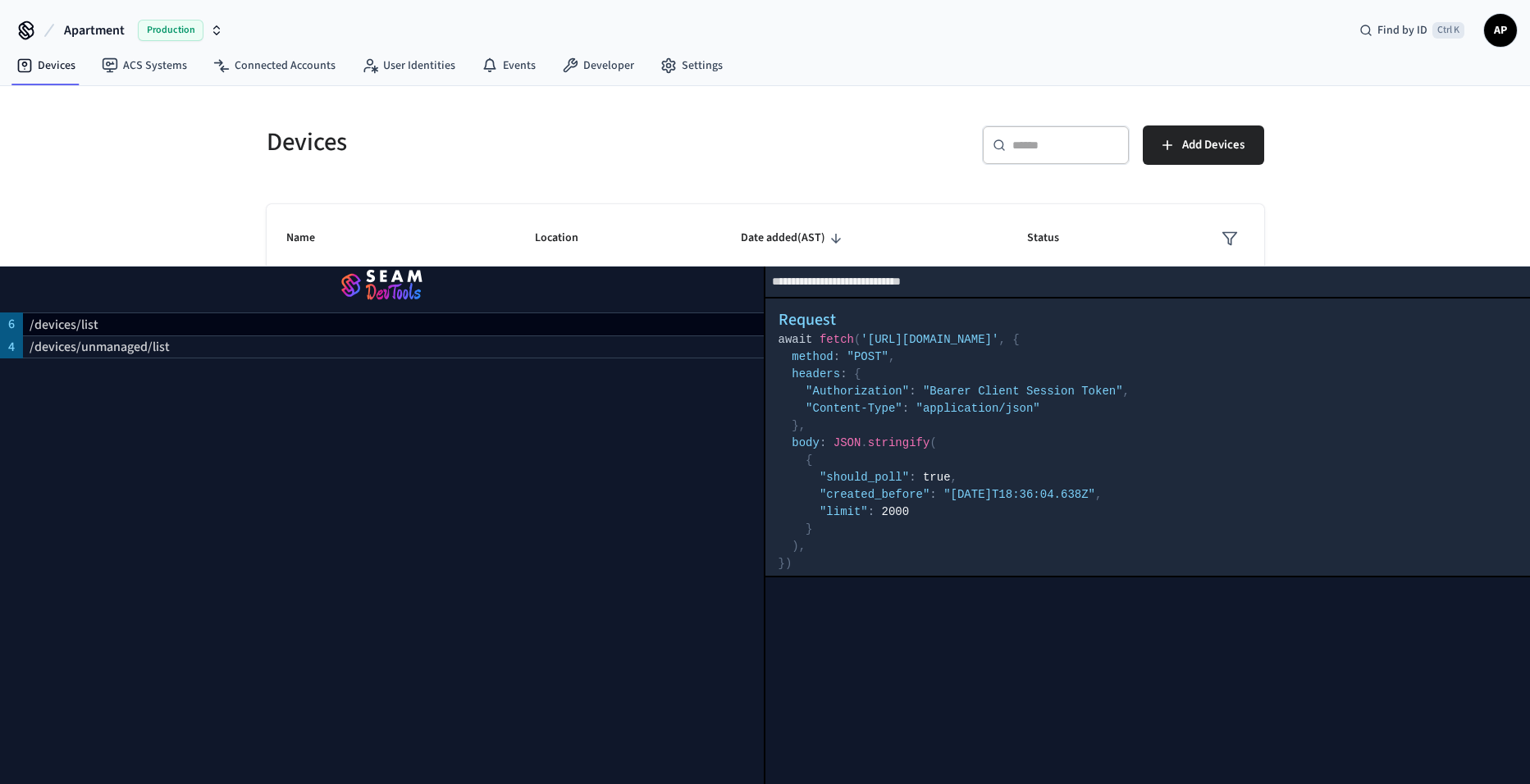
click at [654, 173] on div "Devices" at bounding box center [501, 141] width 508 height 72
click at [406, 295] on img "button" at bounding box center [382, 286] width 725 height 46
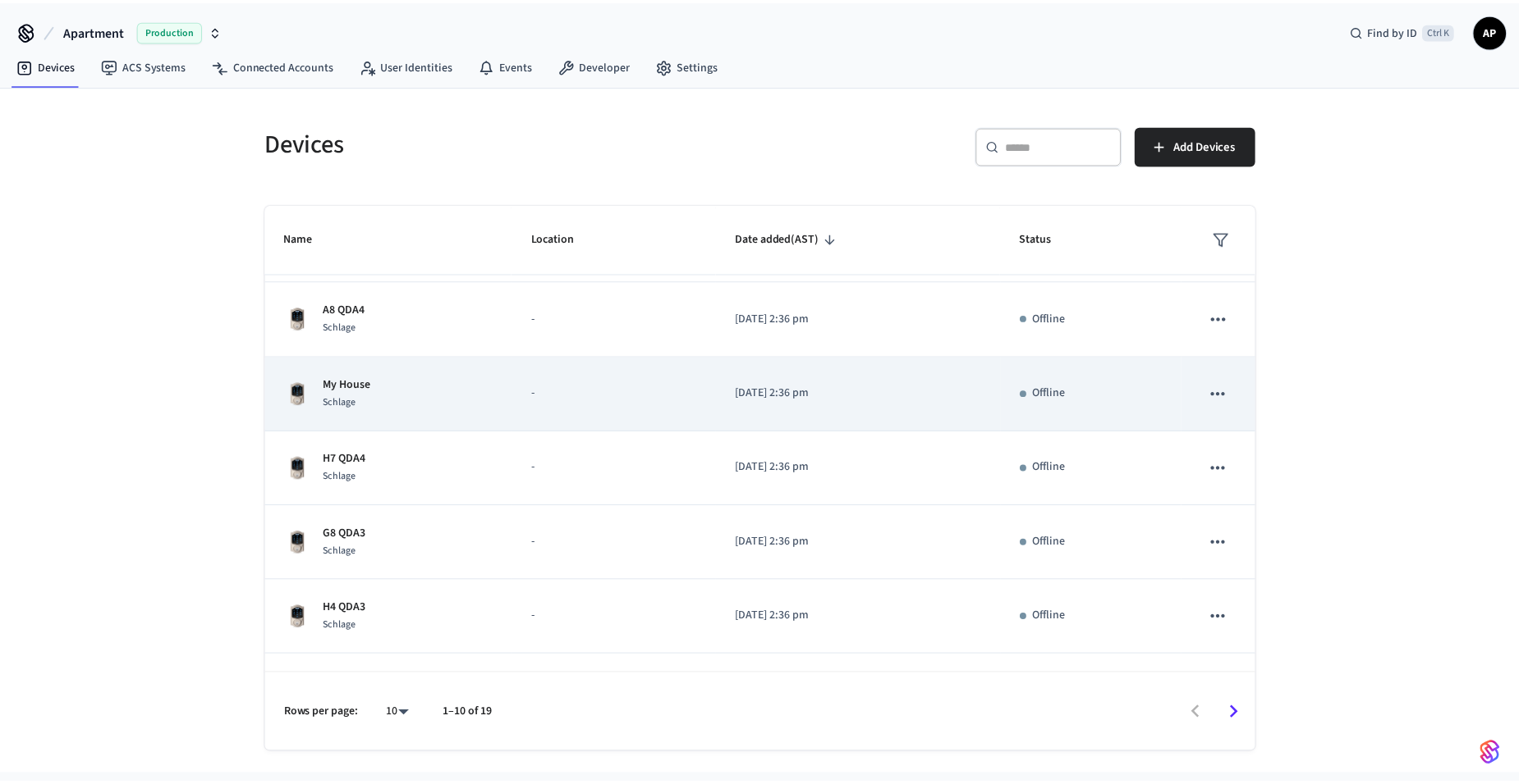
scroll to position [266, 0]
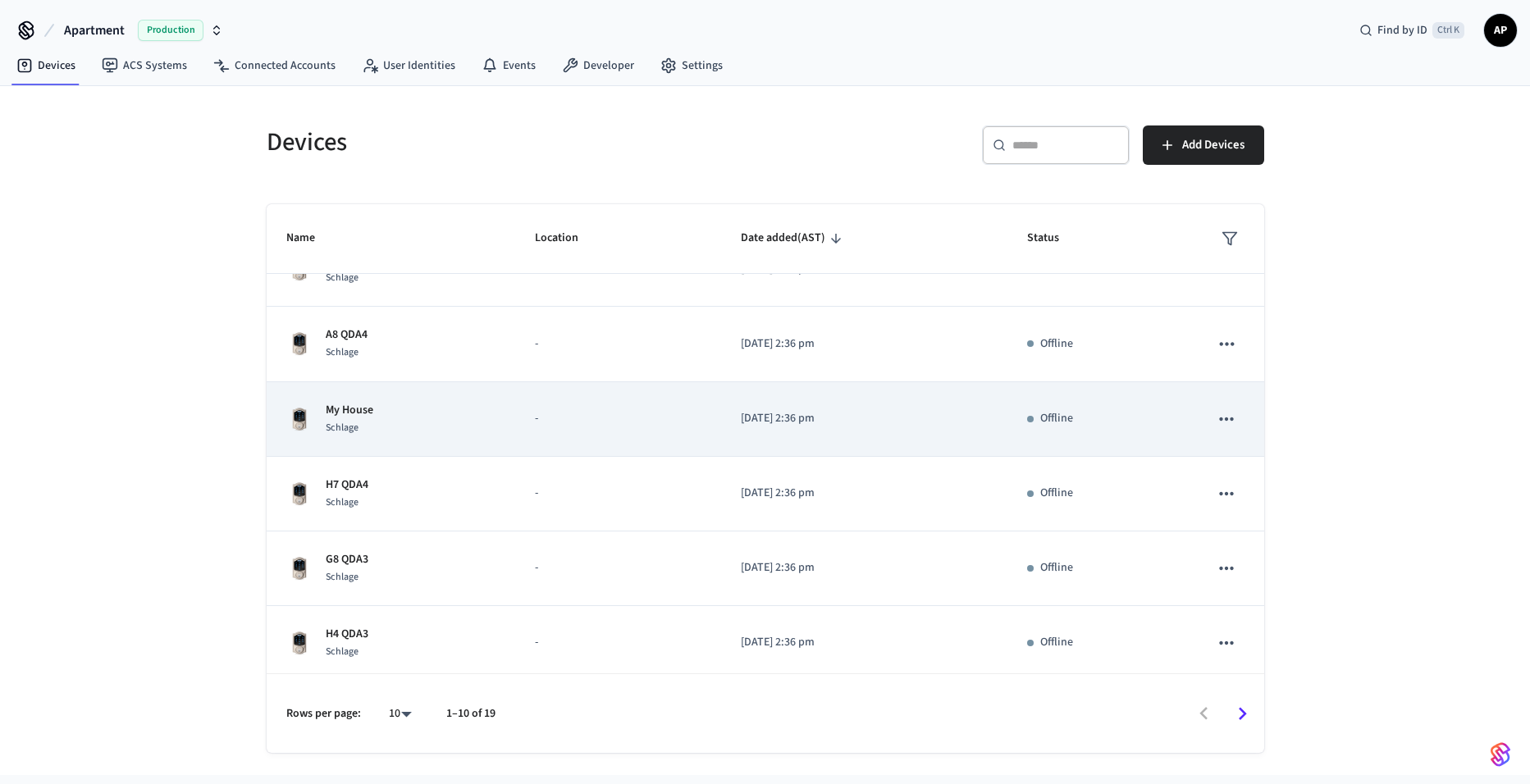
click at [424, 404] on div "My House Schlage" at bounding box center [391, 419] width 210 height 35
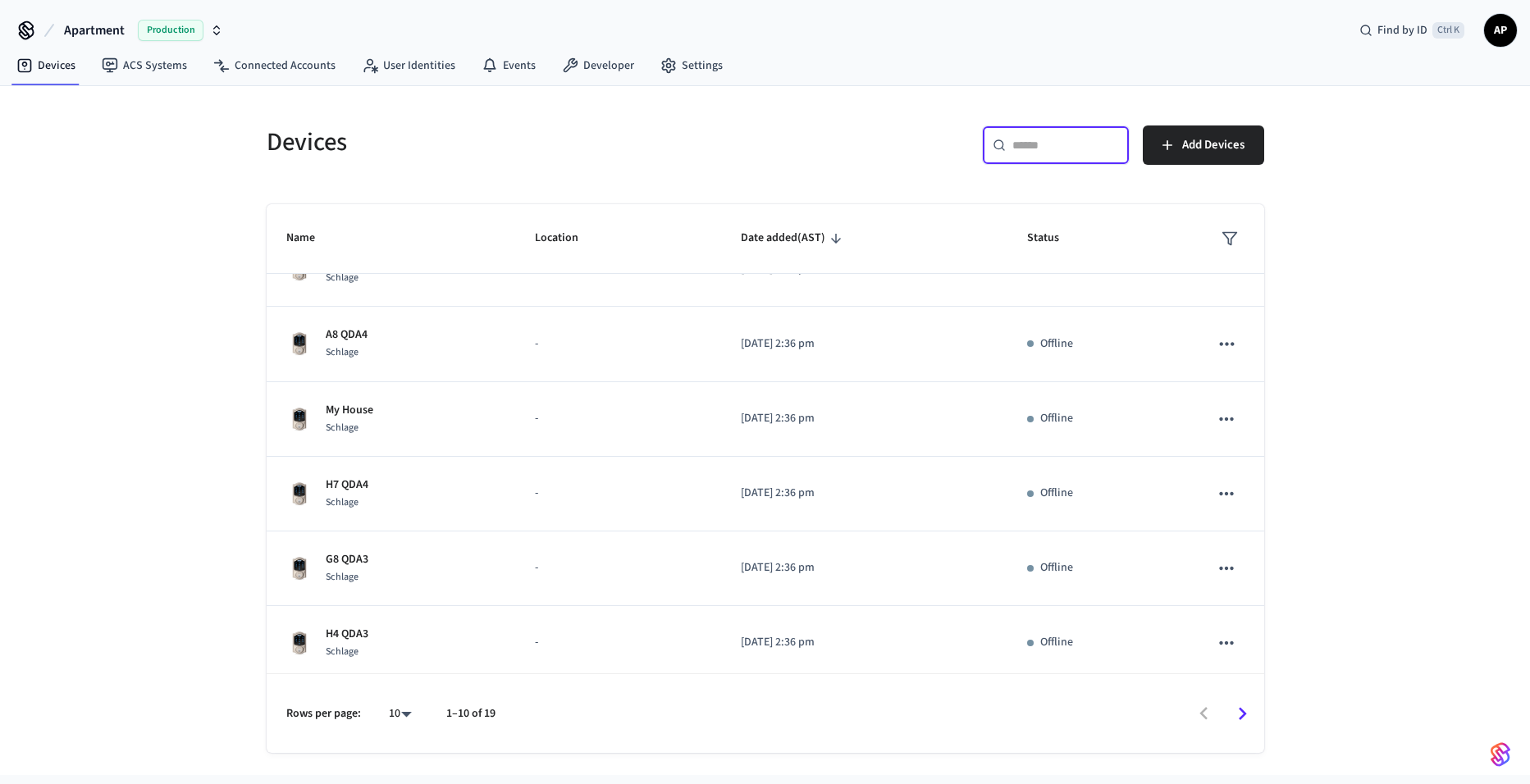
click at [1044, 148] on input "text" at bounding box center [1066, 145] width 107 height 16
click at [753, 87] on div "Devices ​ ​ Add Devices Name Location Date added (AST) Status C2 QDA Schlage - …" at bounding box center [765, 420] width 1050 height 667
click at [687, 56] on link "Settings" at bounding box center [692, 65] width 88 height 30
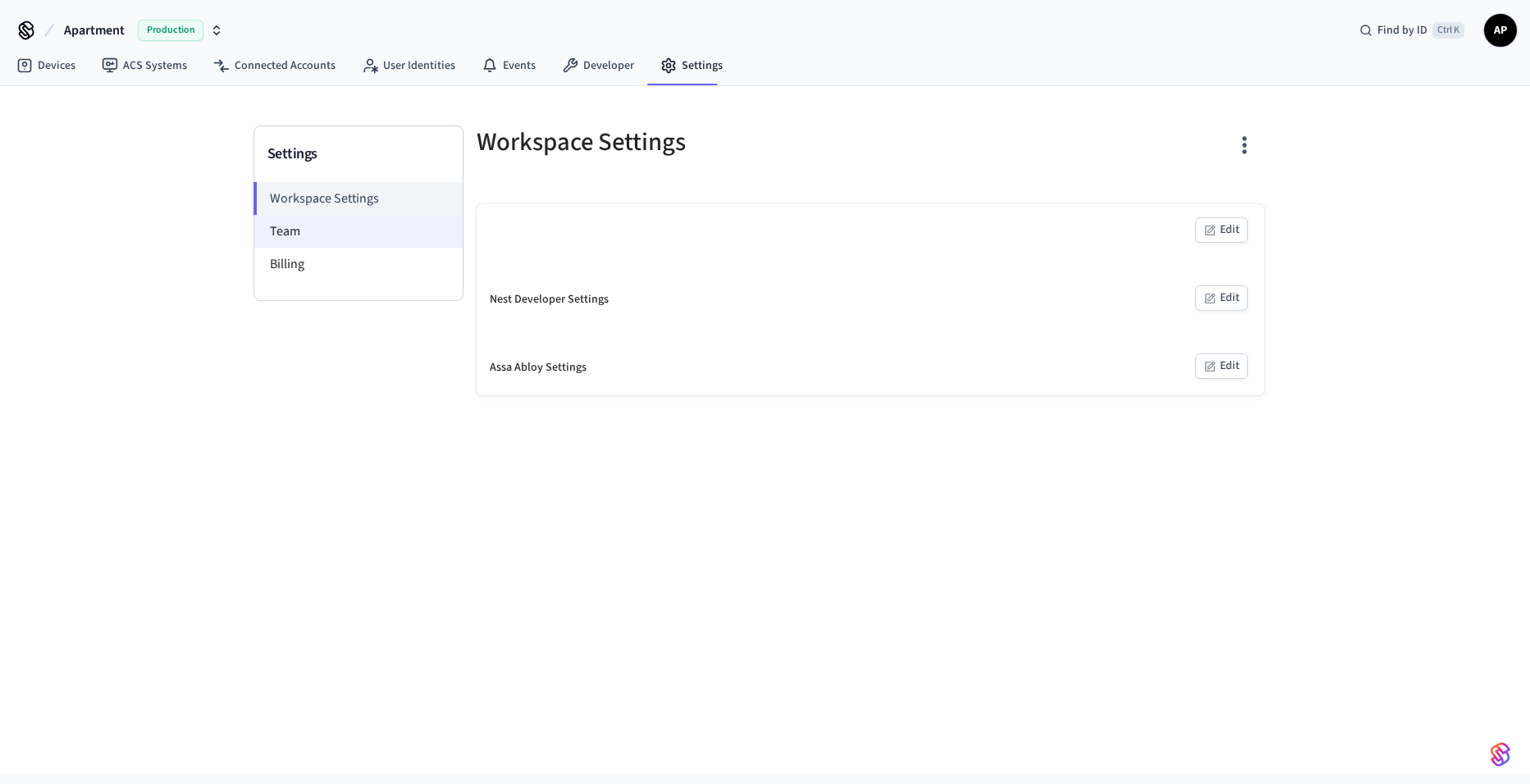
click at [349, 232] on li "Team" at bounding box center [358, 232] width 209 height 33
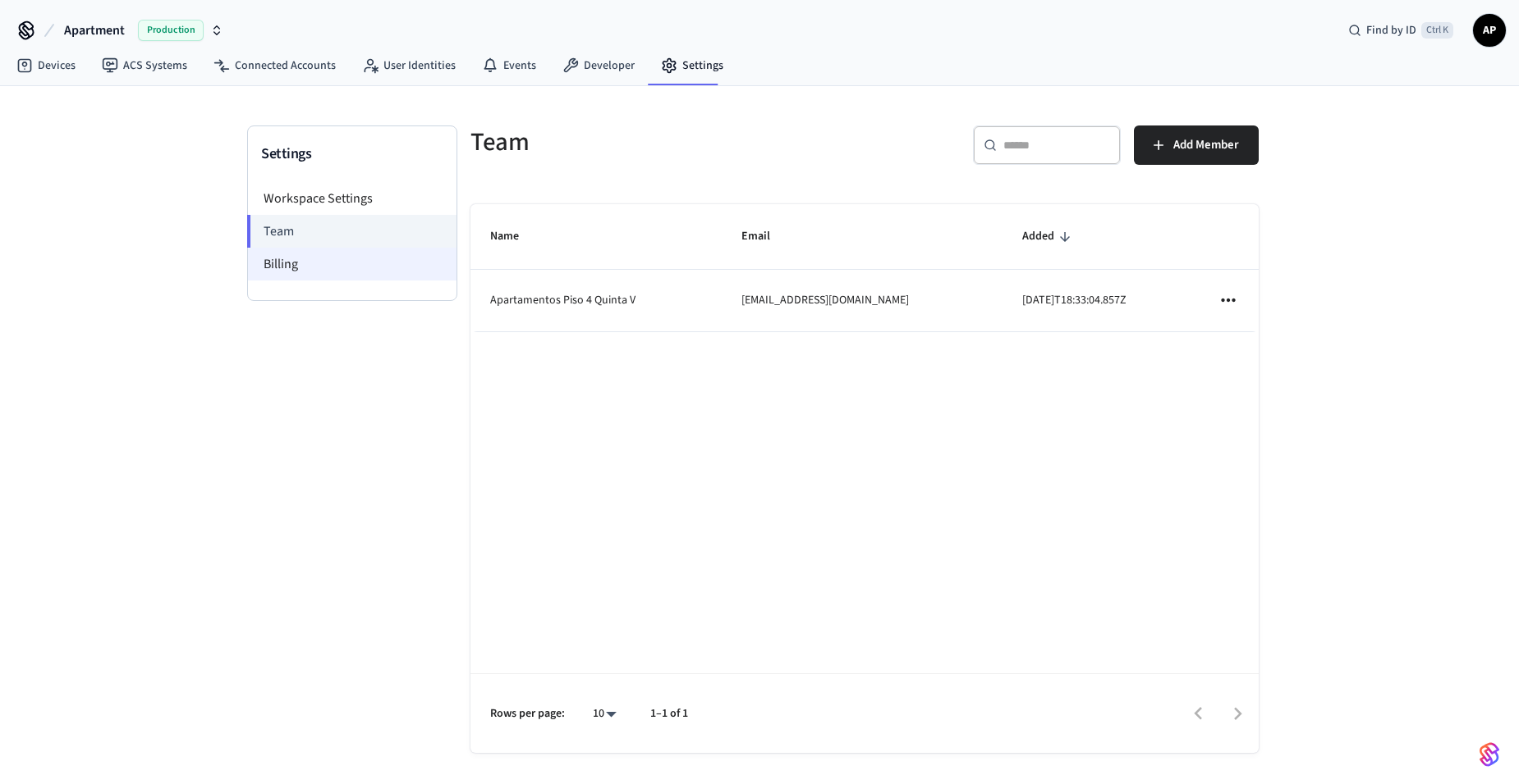
click at [345, 270] on li "Billing" at bounding box center [352, 264] width 209 height 33
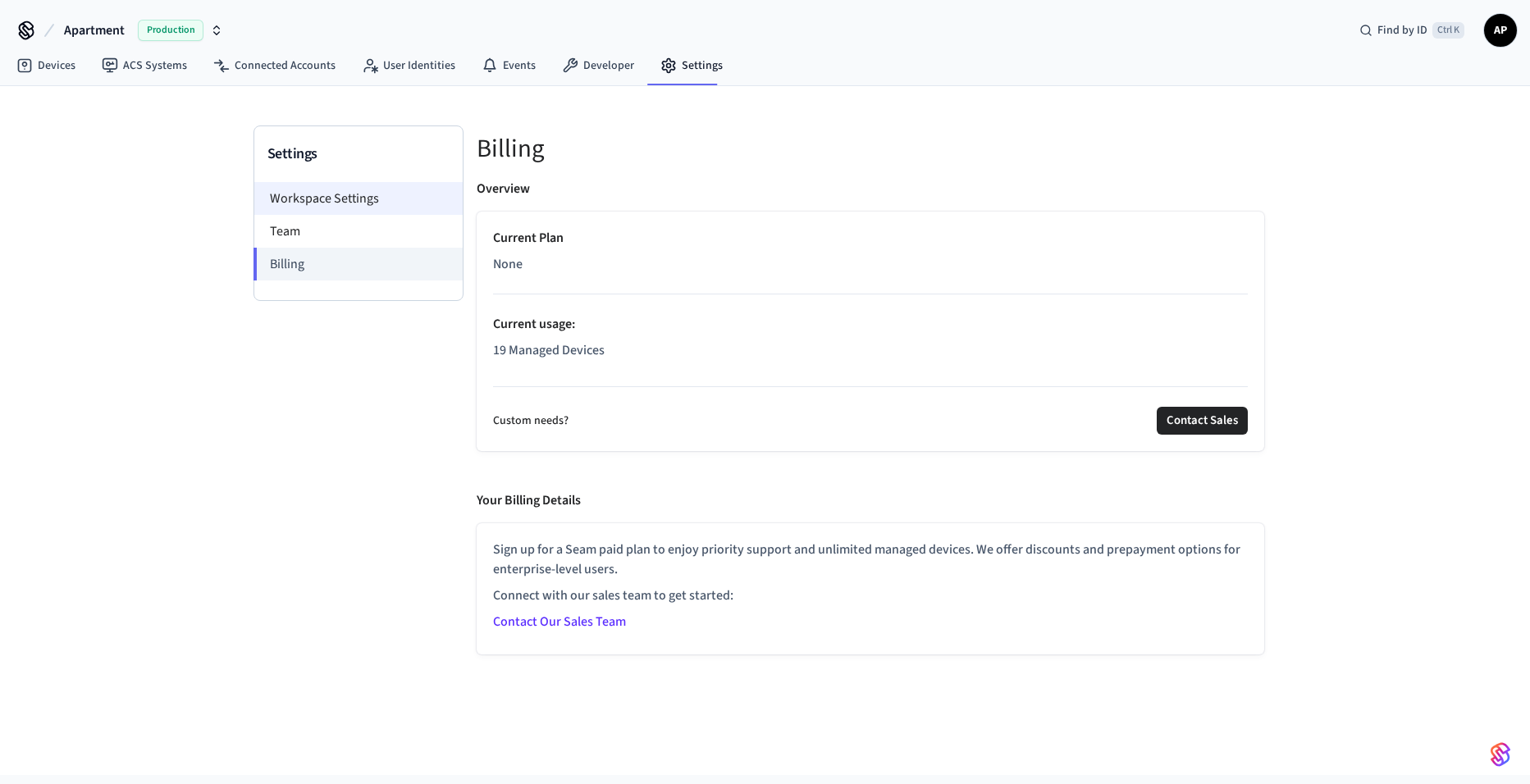
click at [412, 195] on li "Workspace Settings" at bounding box center [358, 199] width 209 height 33
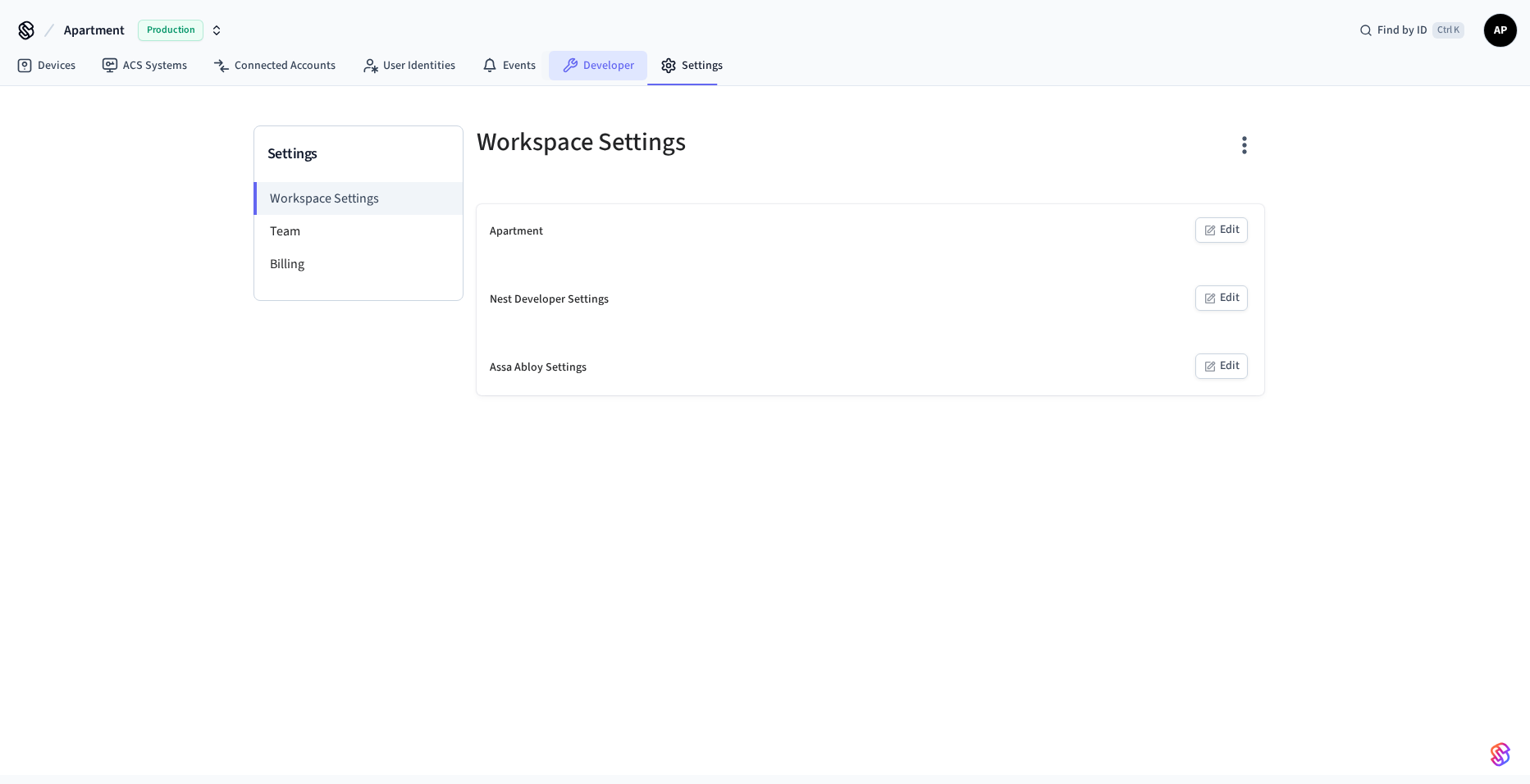
click at [615, 57] on link "Developer" at bounding box center [598, 65] width 98 height 30
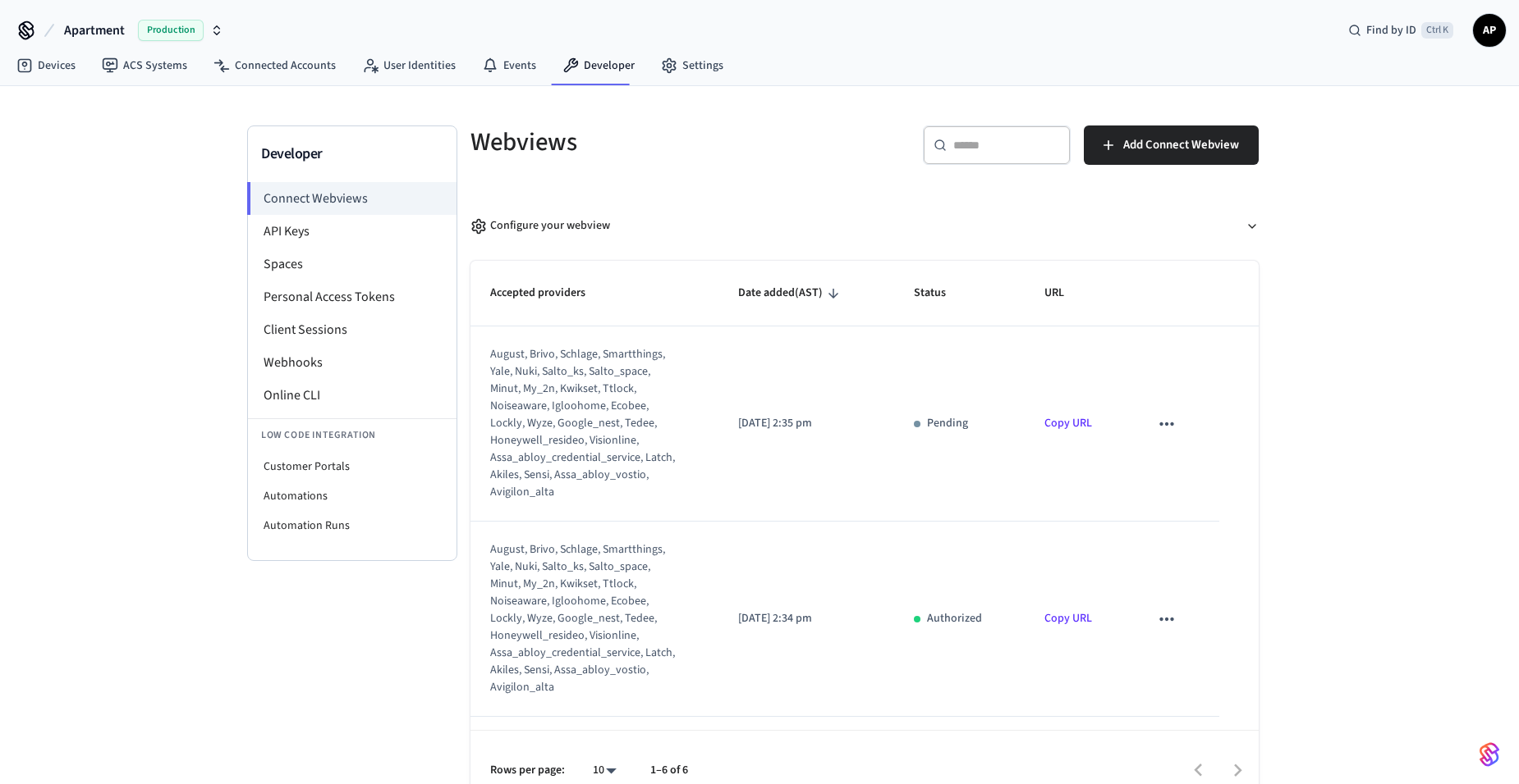
click at [1062, 419] on link "Copy URL" at bounding box center [1068, 423] width 48 height 16
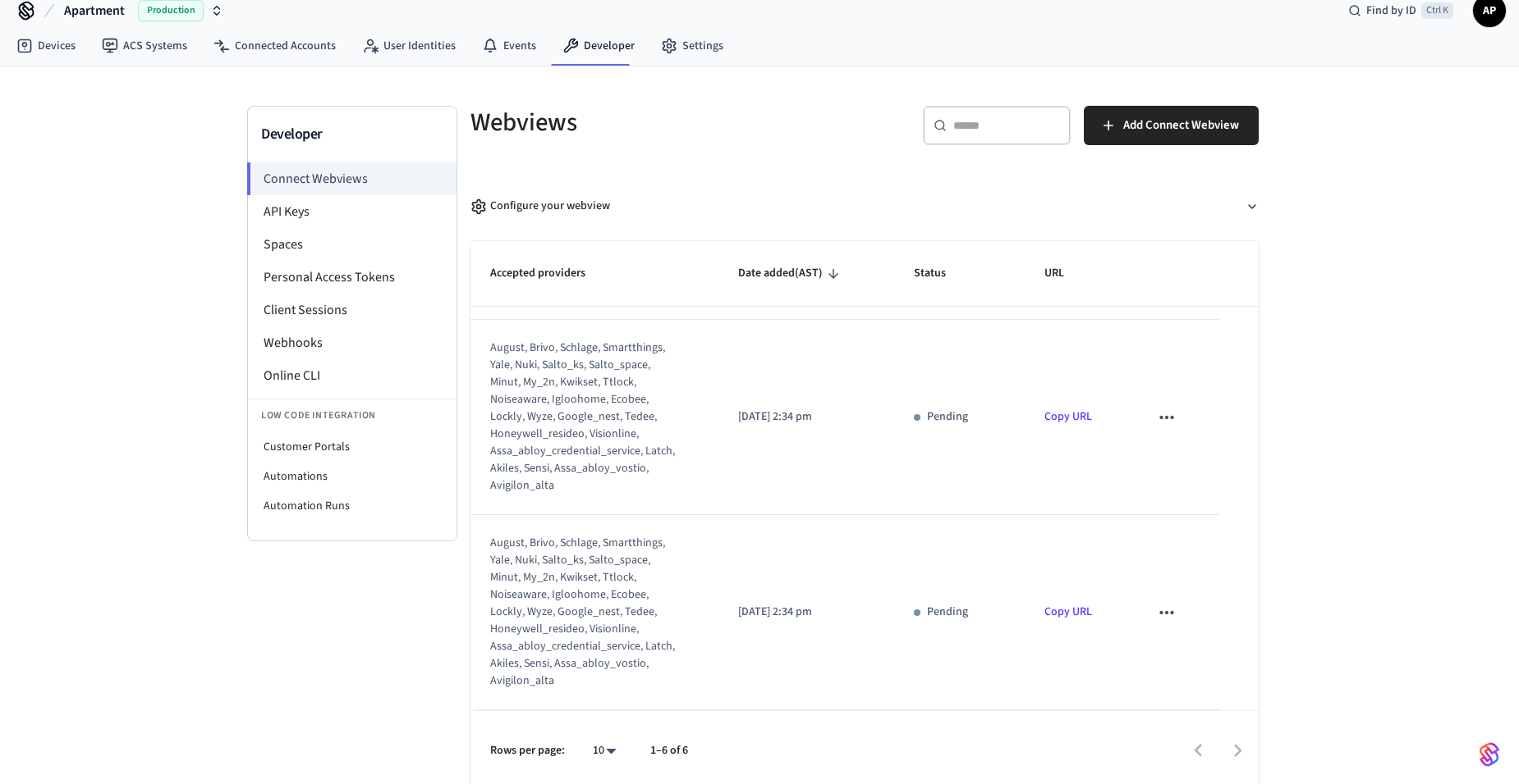
scroll to position [25, 0]
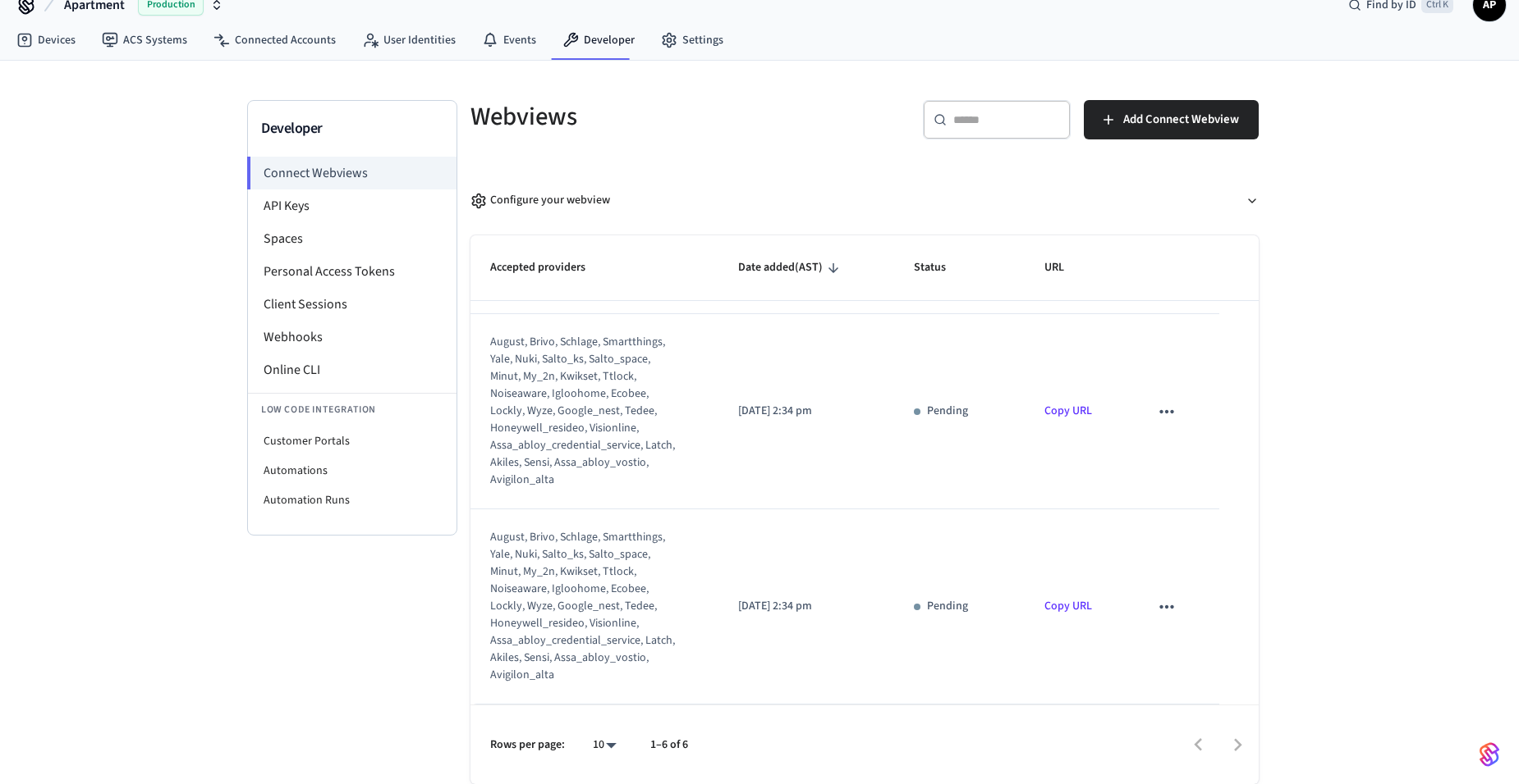
click at [598, 751] on body "Apartment Production Find by ID Ctrl K AP Devices ACS Systems Connected Account…" at bounding box center [760, 380] width 1519 height 810
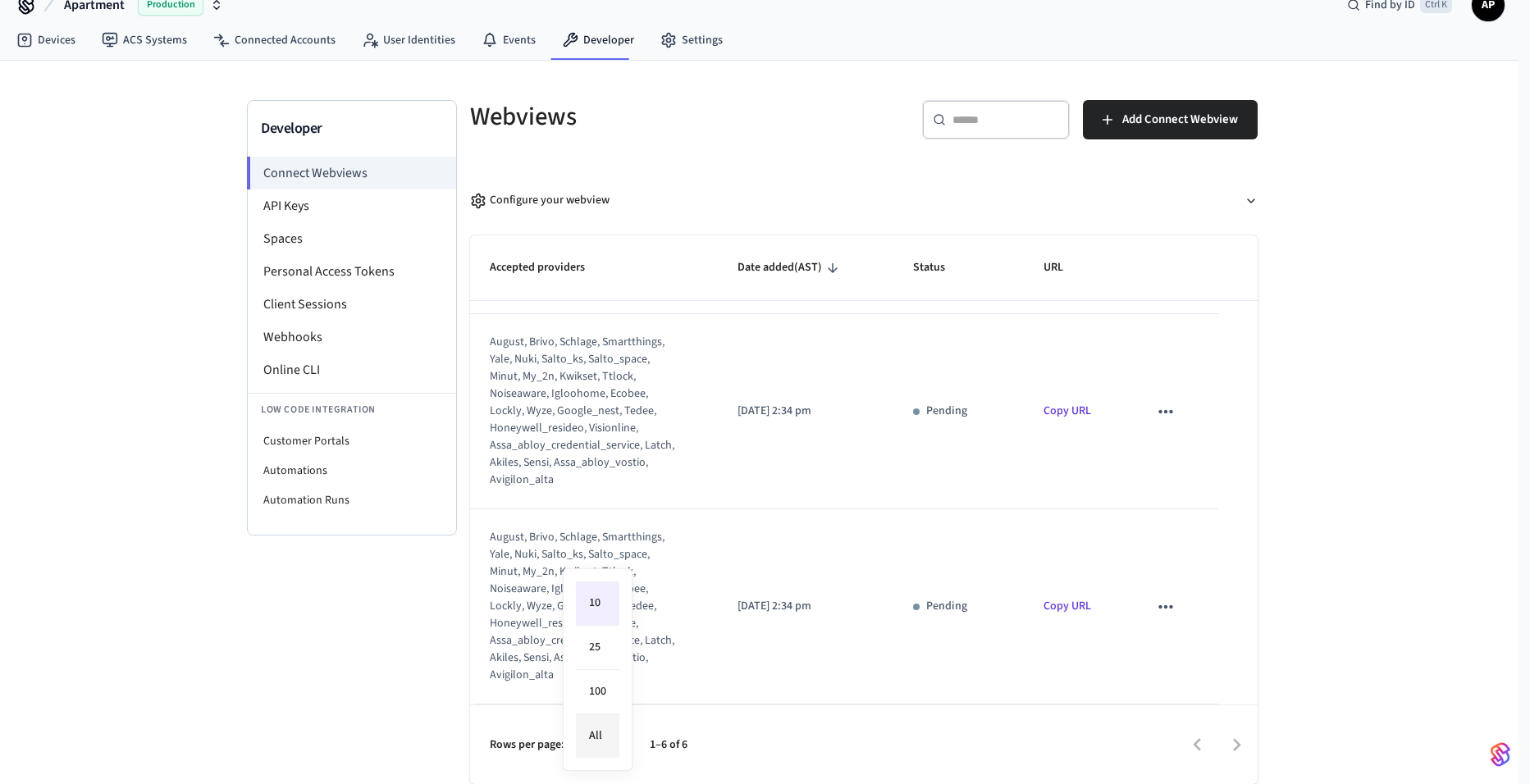
click at [604, 724] on li "All" at bounding box center [597, 736] width 43 height 43
type input "**"
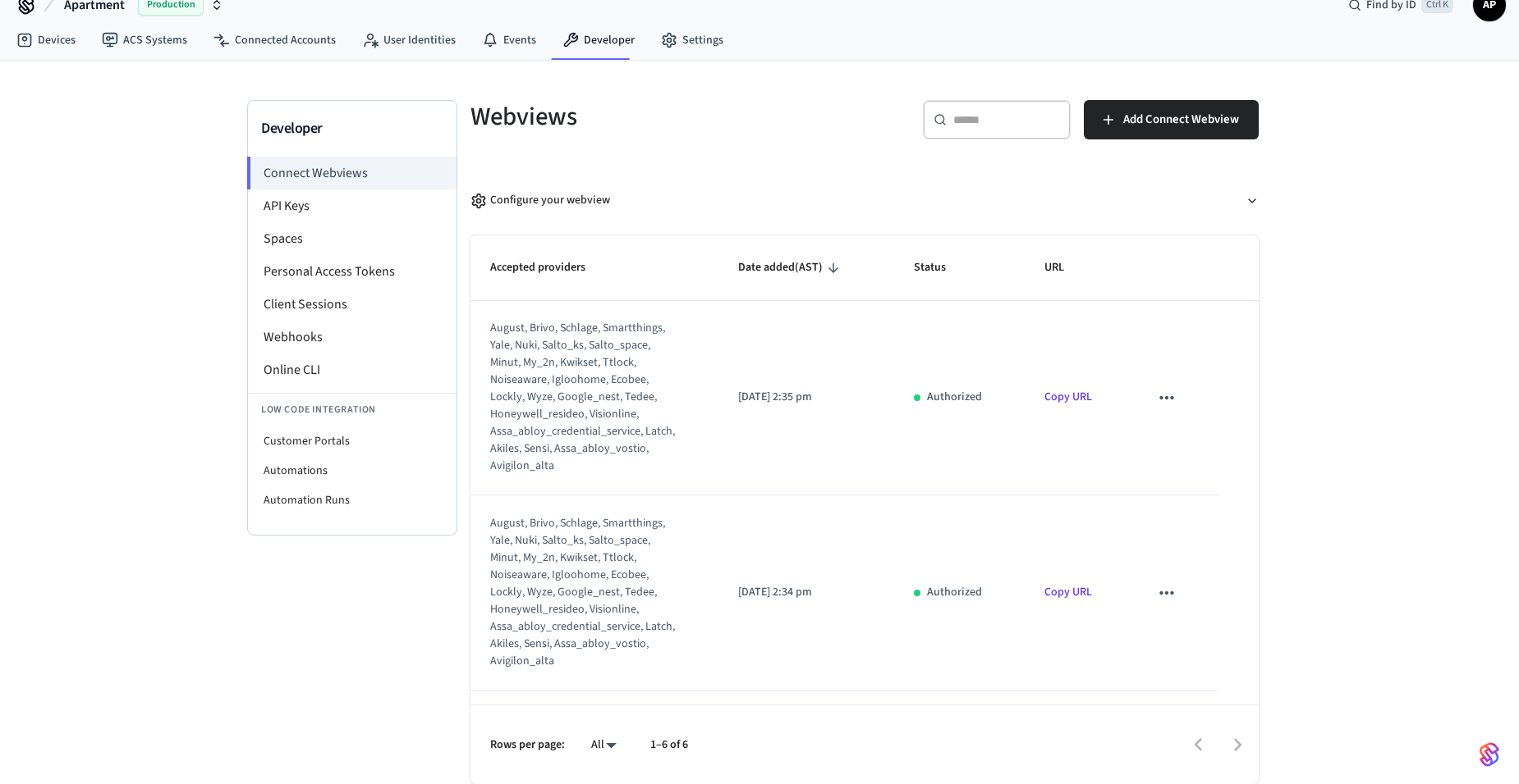
scroll to position [0, 0]
click at [55, 37] on link "Devices" at bounding box center [45, 39] width 86 height 30
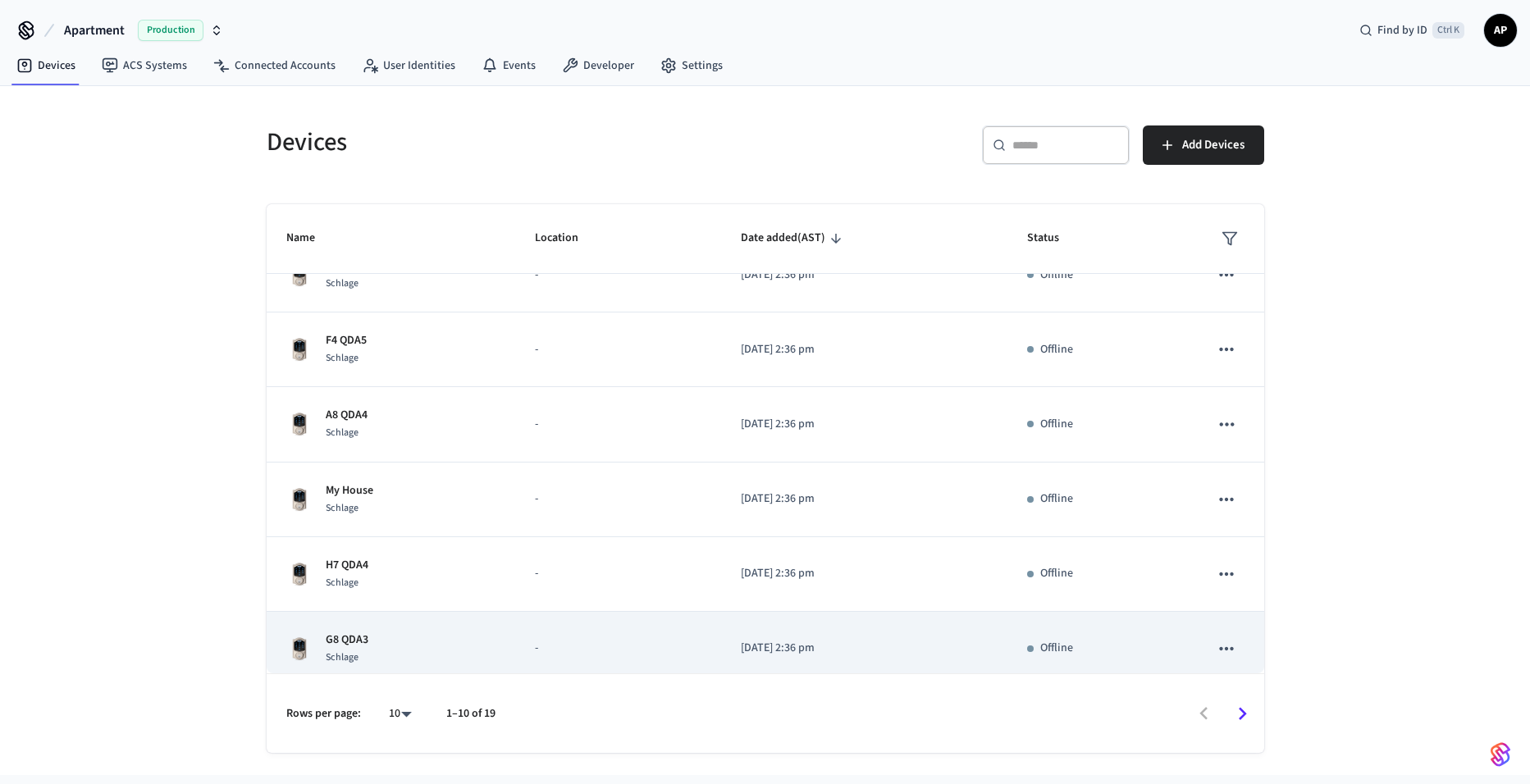
scroll to position [348, 0]
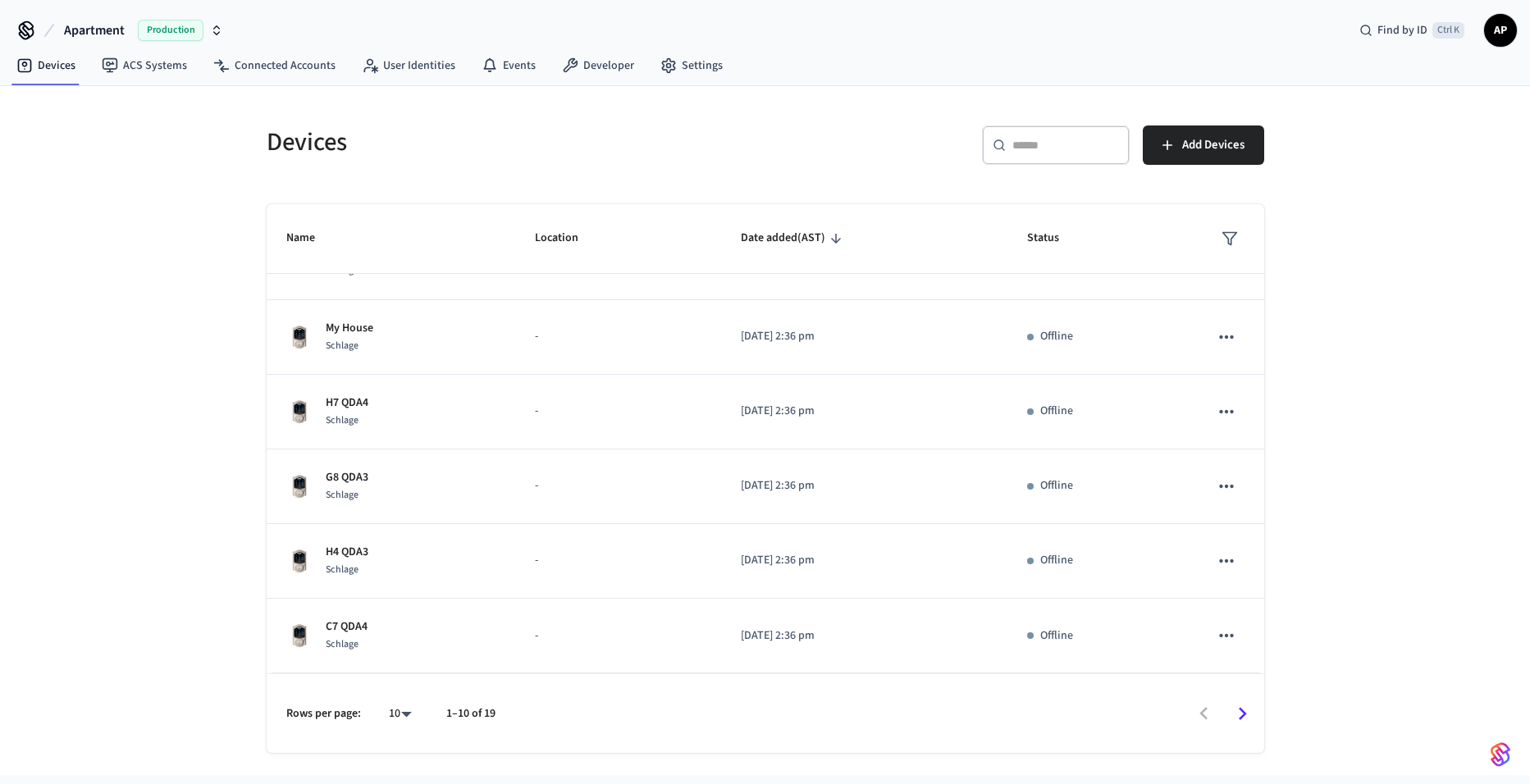
click at [390, 716] on body "Apartment Production Find by ID Ctrl K AP Devices ACS Systems Connected Account…" at bounding box center [765, 387] width 1530 height 775
click at [400, 725] on li "All" at bounding box center [393, 736] width 43 height 43
type input "**"
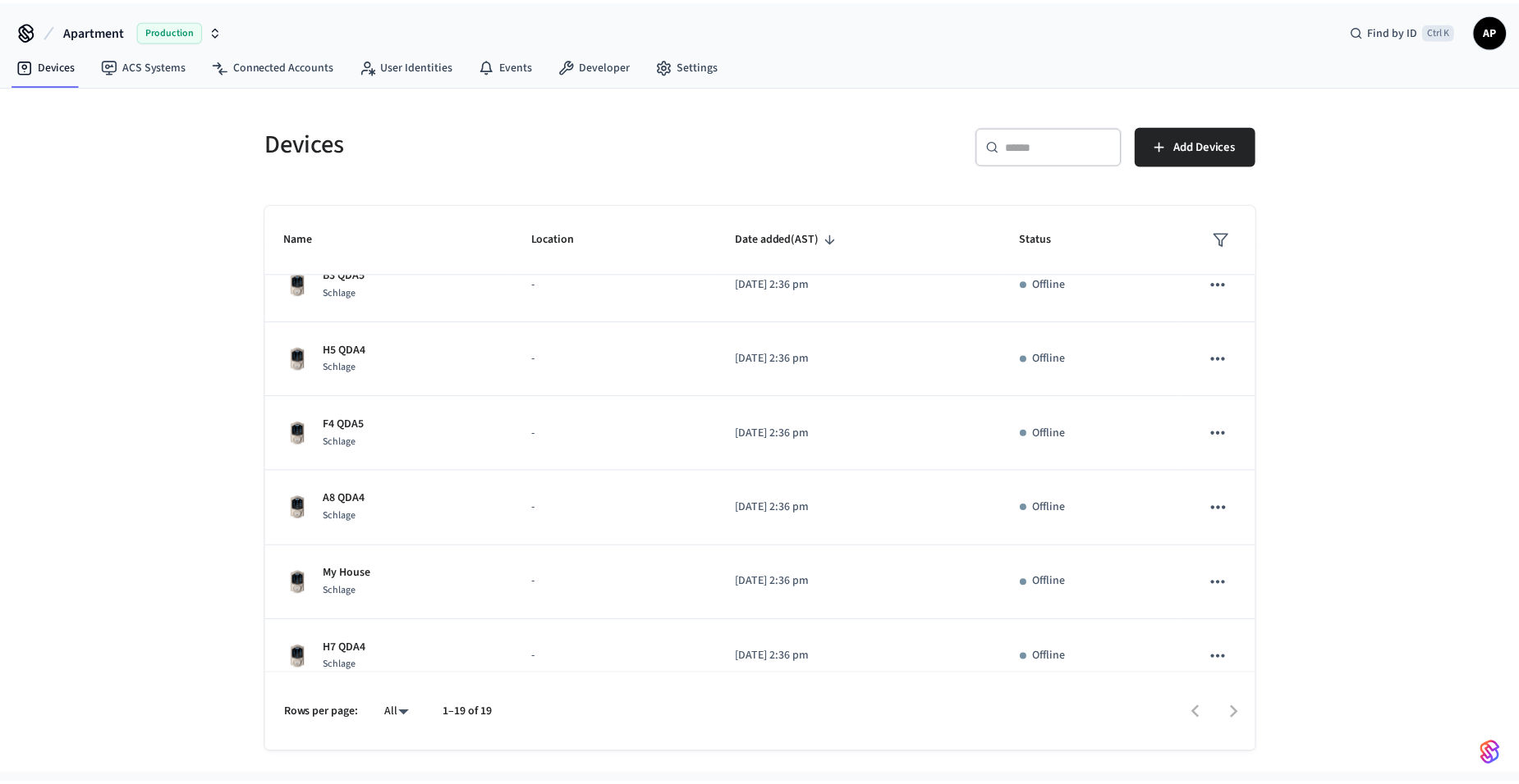
scroll to position [0, 0]
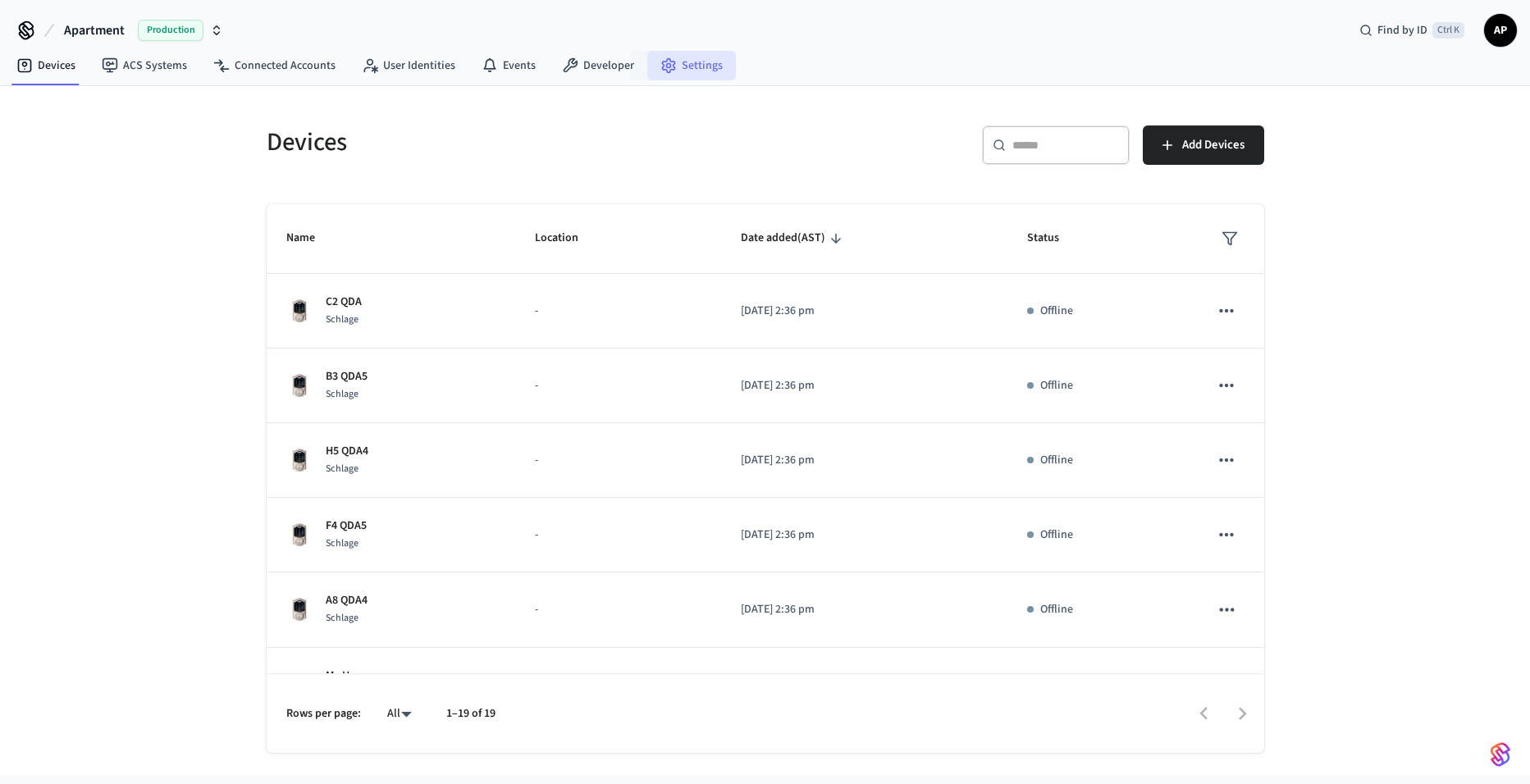
click at [687, 61] on link "Settings" at bounding box center [692, 65] width 88 height 30
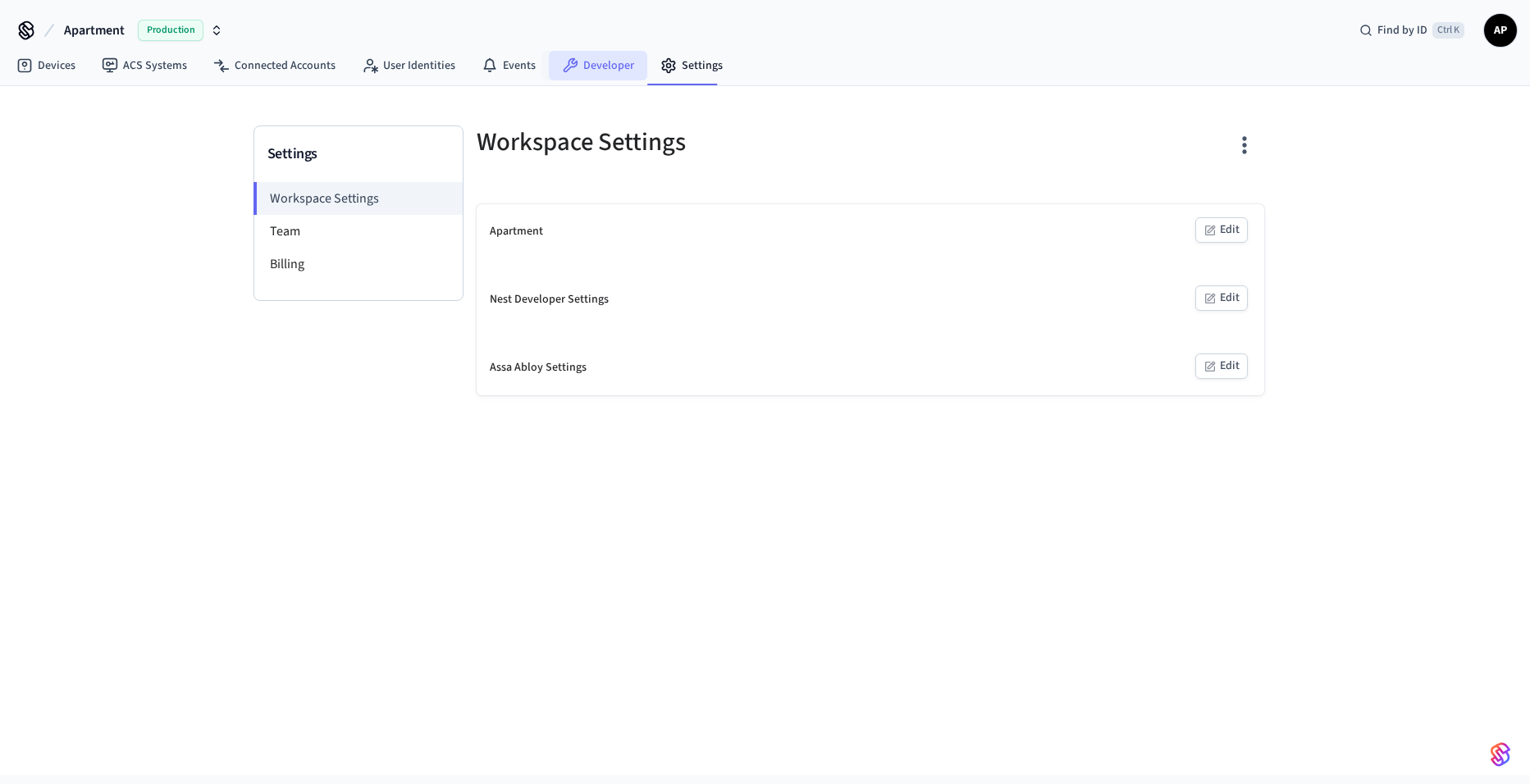
click at [593, 64] on link "Developer" at bounding box center [598, 65] width 98 height 30
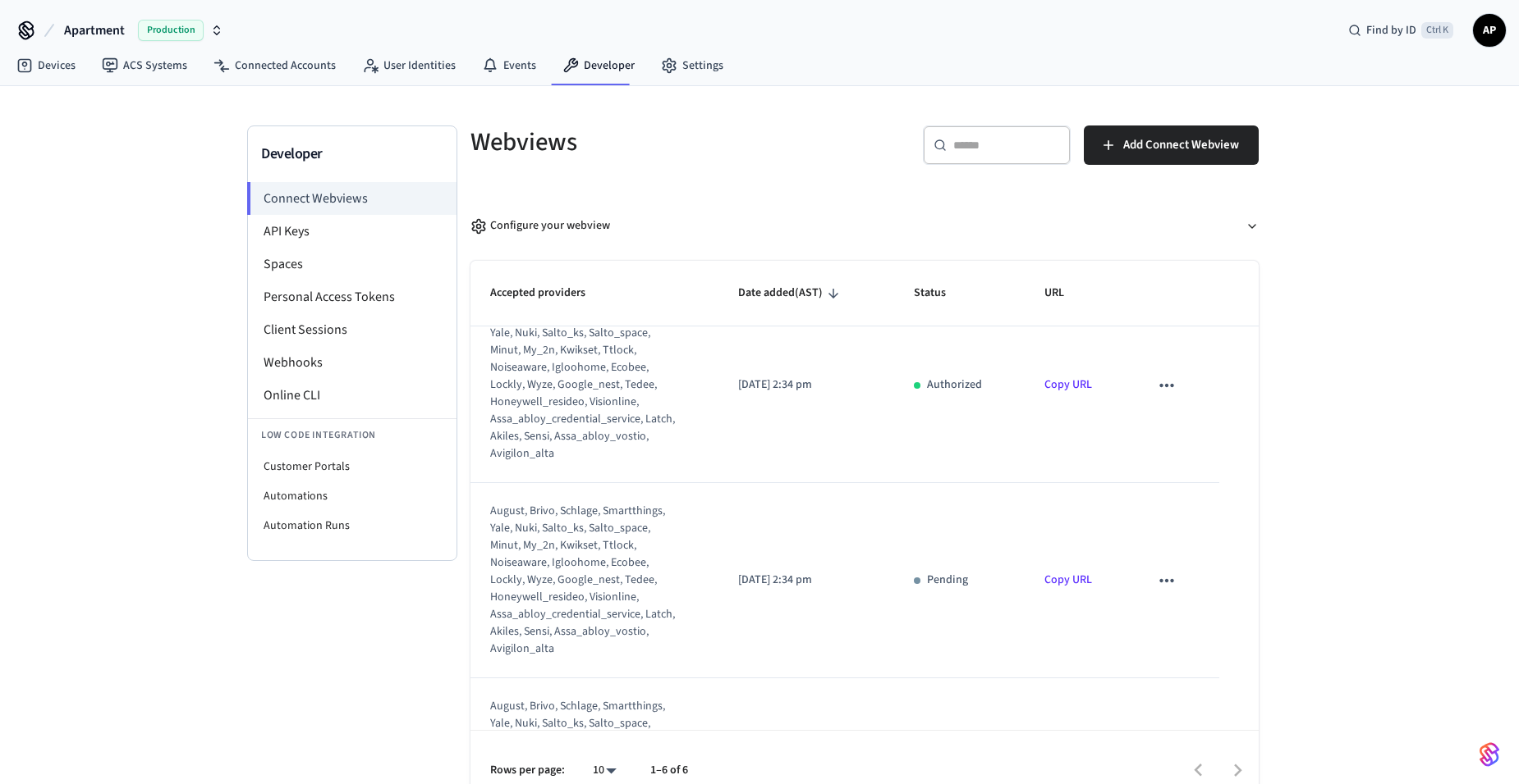
scroll to position [246, 0]
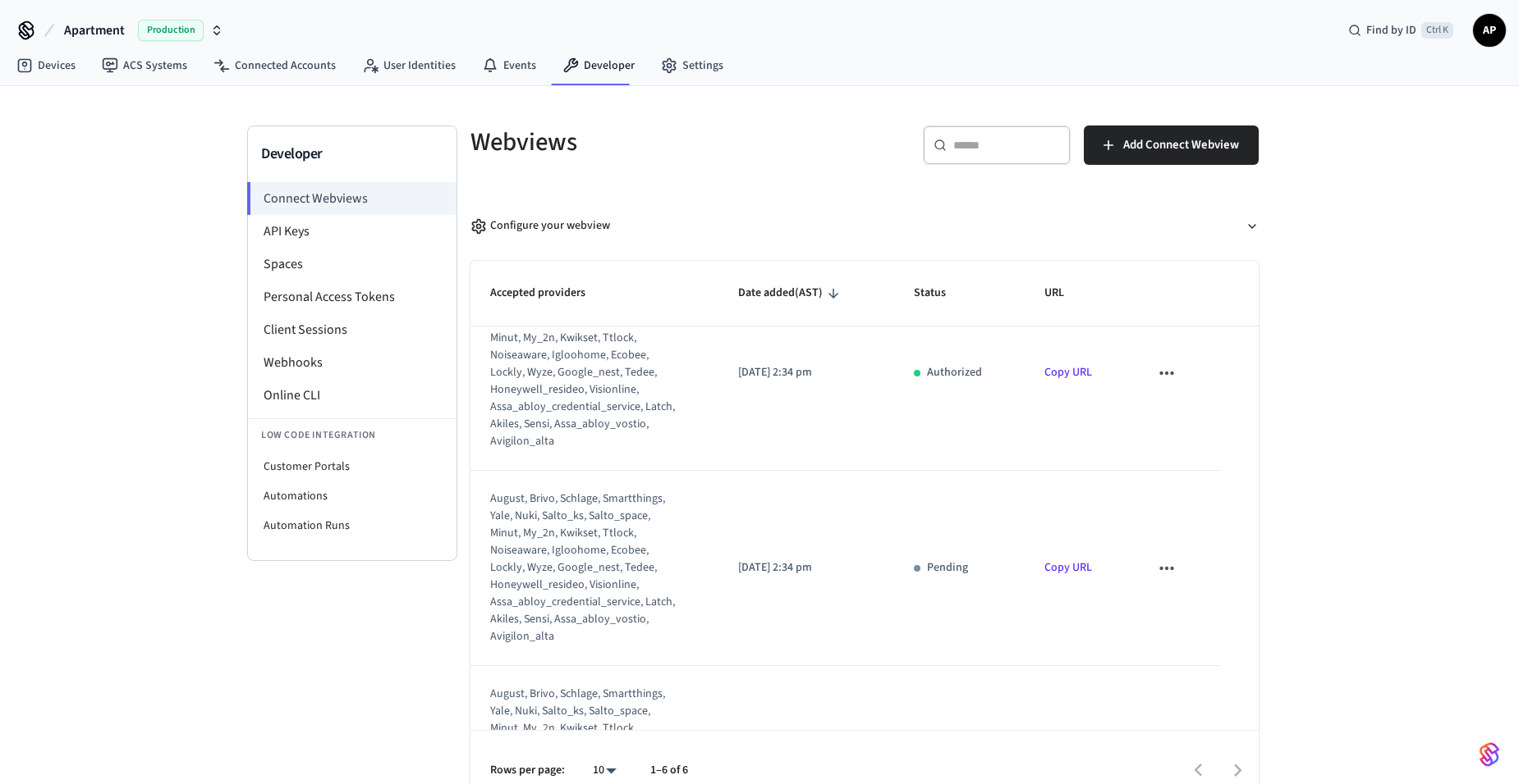
click at [1056, 570] on link "Copy URL" at bounding box center [1068, 567] width 48 height 16
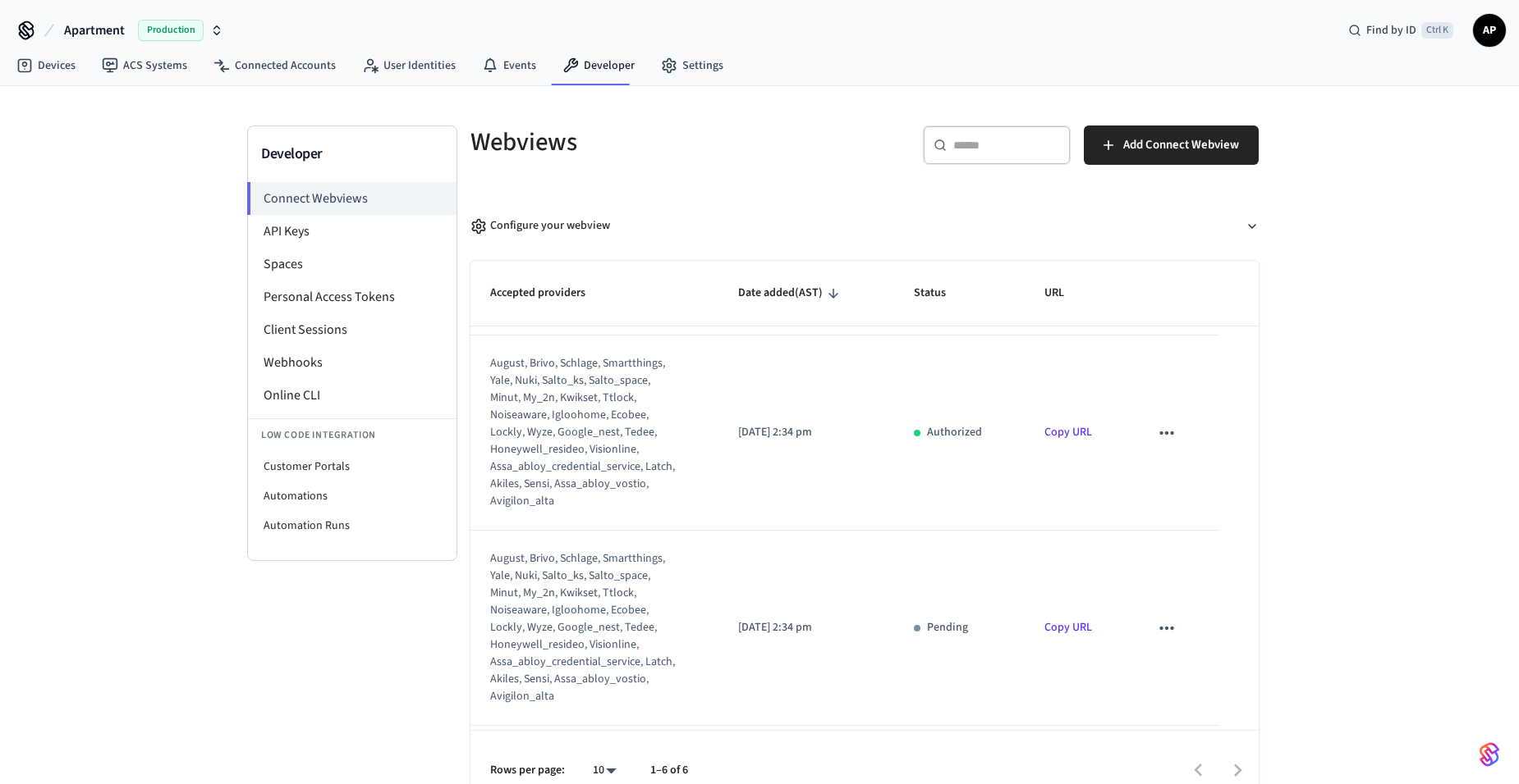
scroll to position [410, 0]
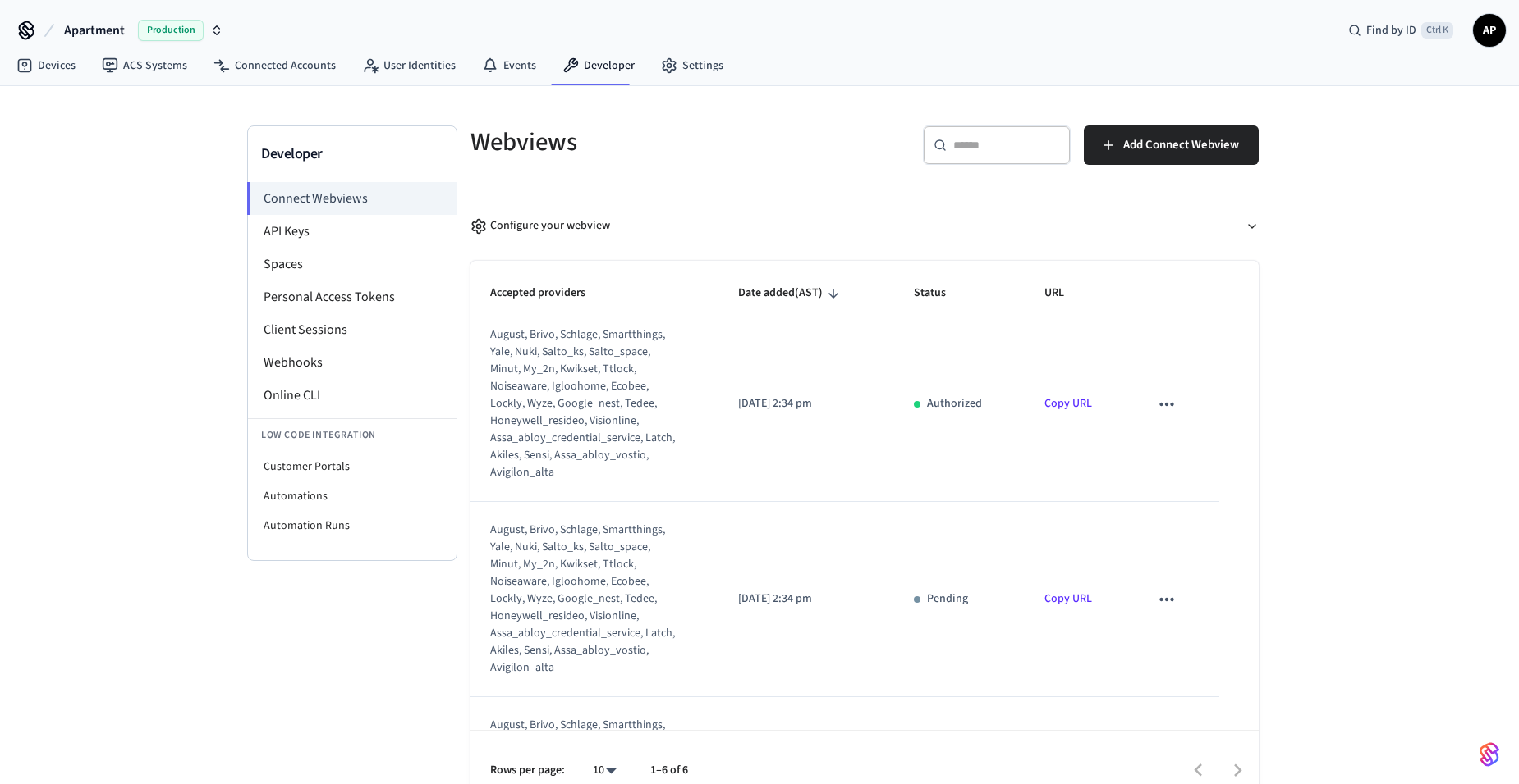
click at [1053, 595] on link "Copy URL" at bounding box center [1068, 599] width 48 height 16
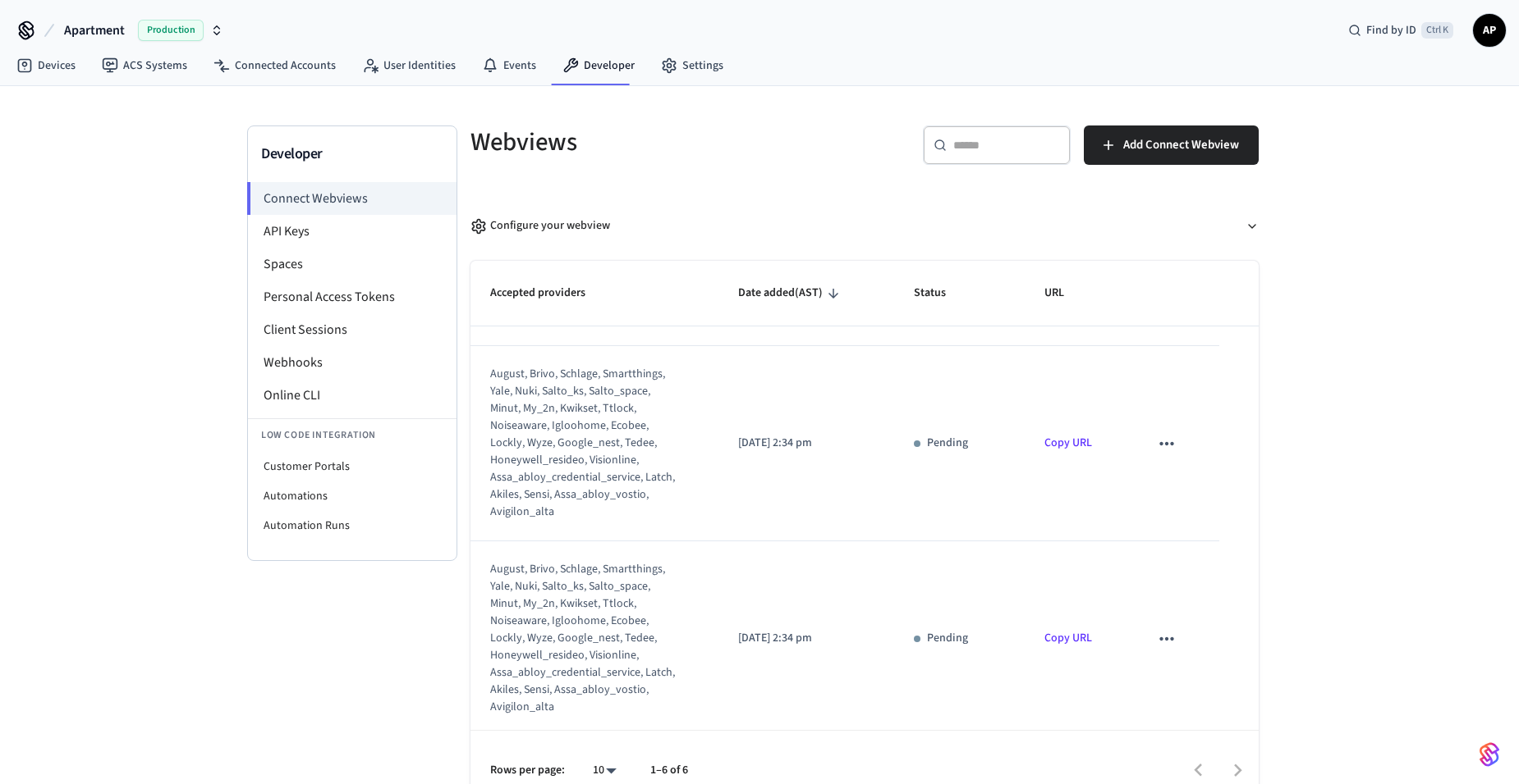
scroll to position [768, 0]
click at [1069, 435] on link "Copy URL" at bounding box center [1068, 436] width 48 height 16
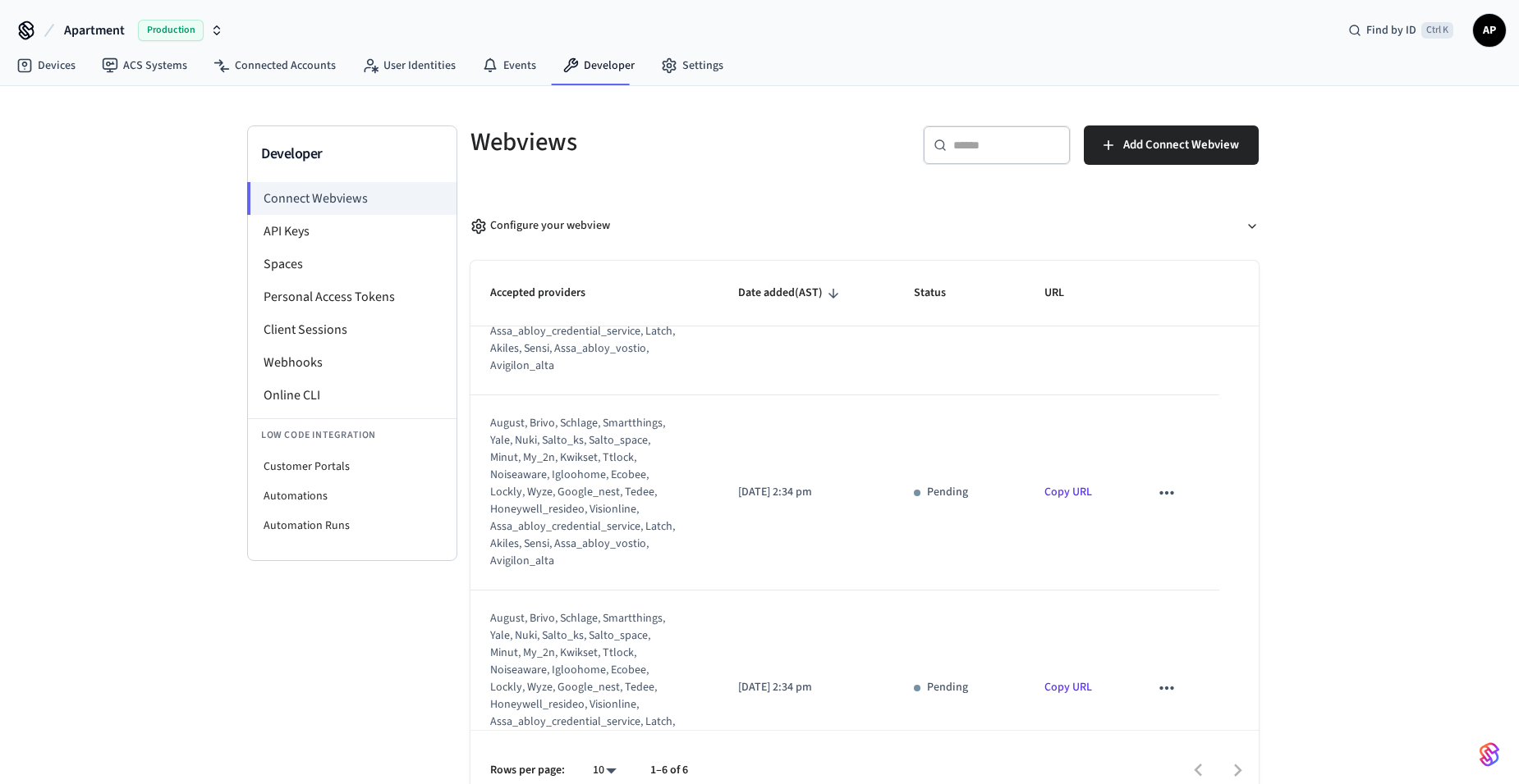
scroll to position [738, 0]
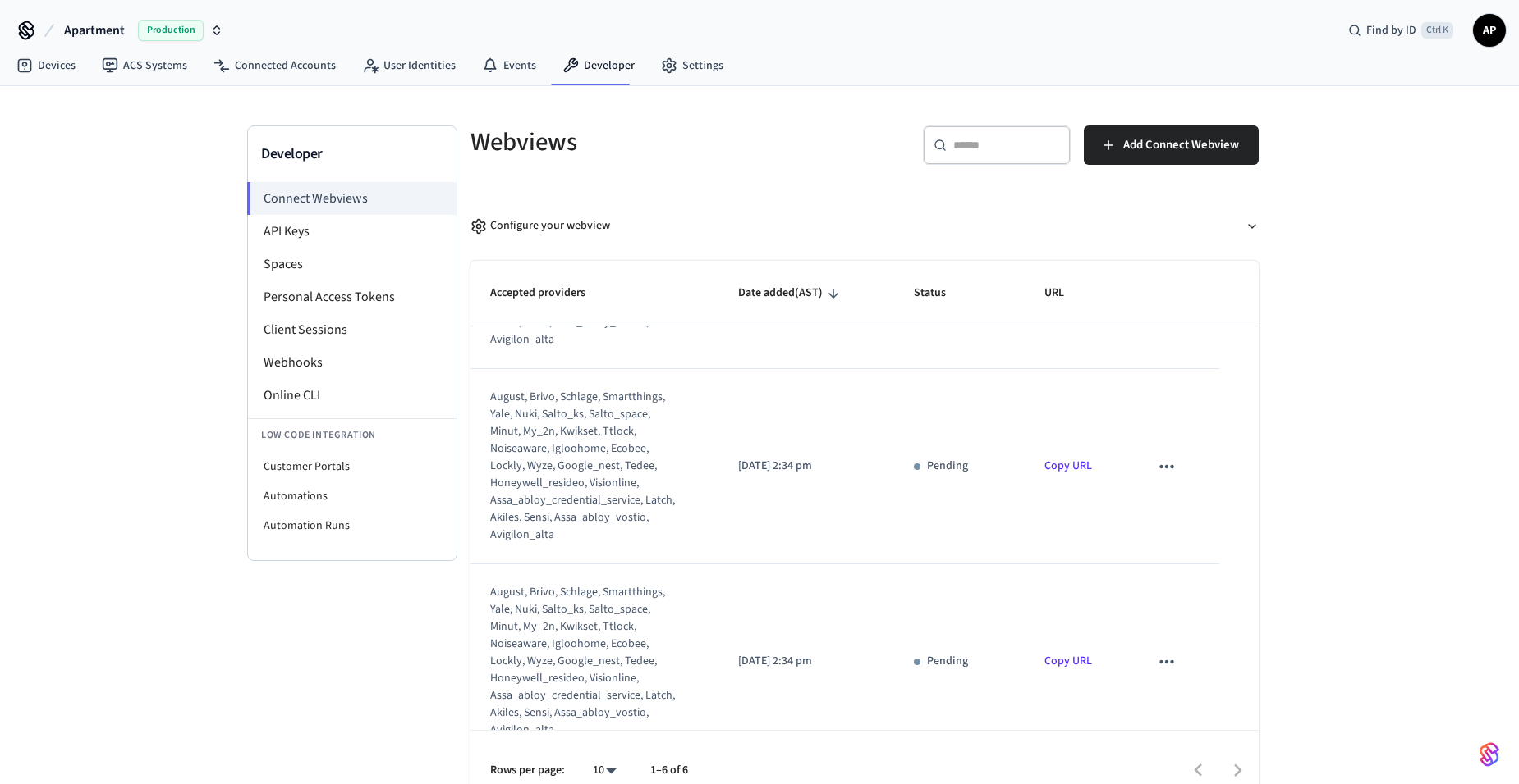
click at [1068, 461] on link "Copy URL" at bounding box center [1068, 465] width 48 height 16
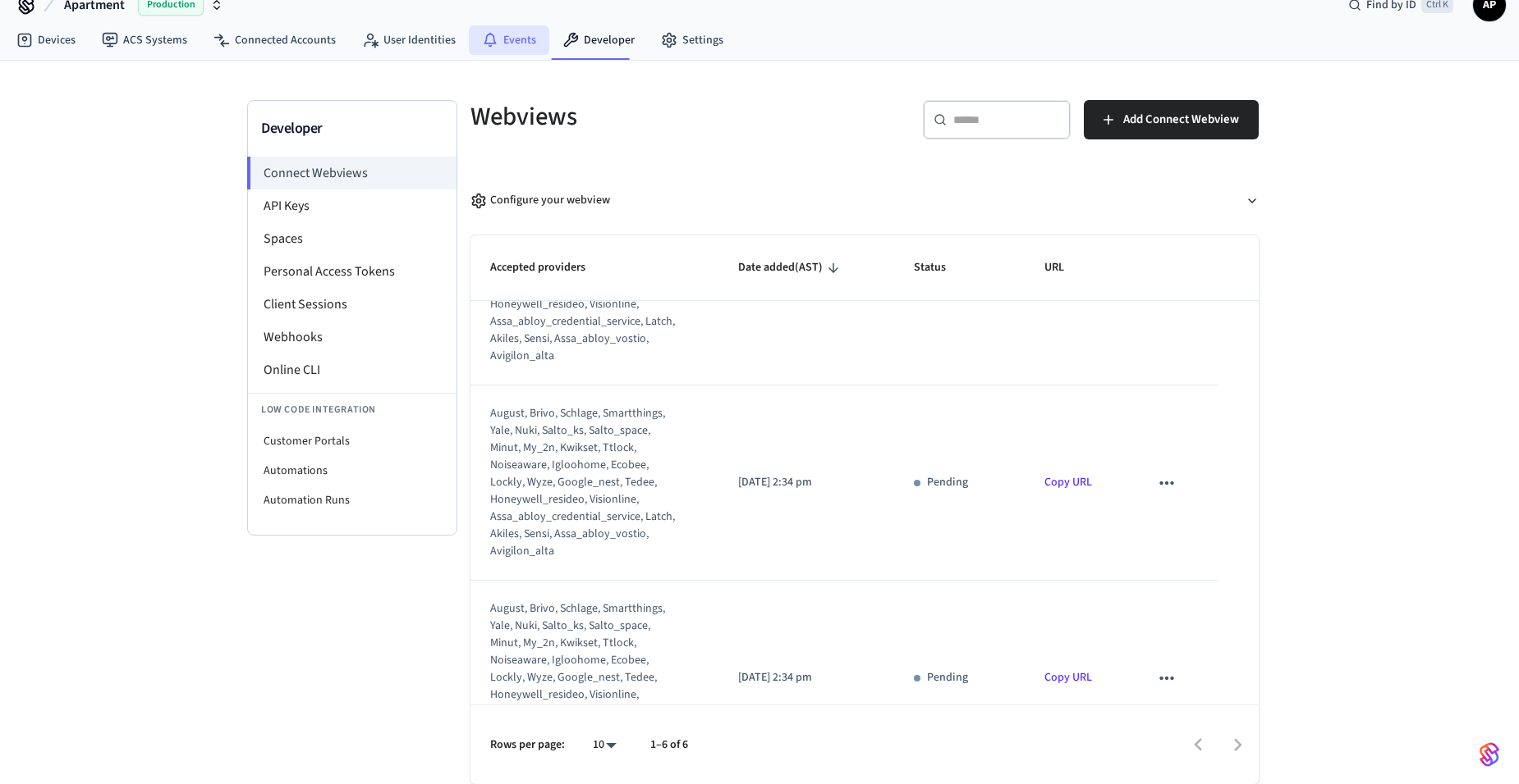
scroll to position [768, 0]
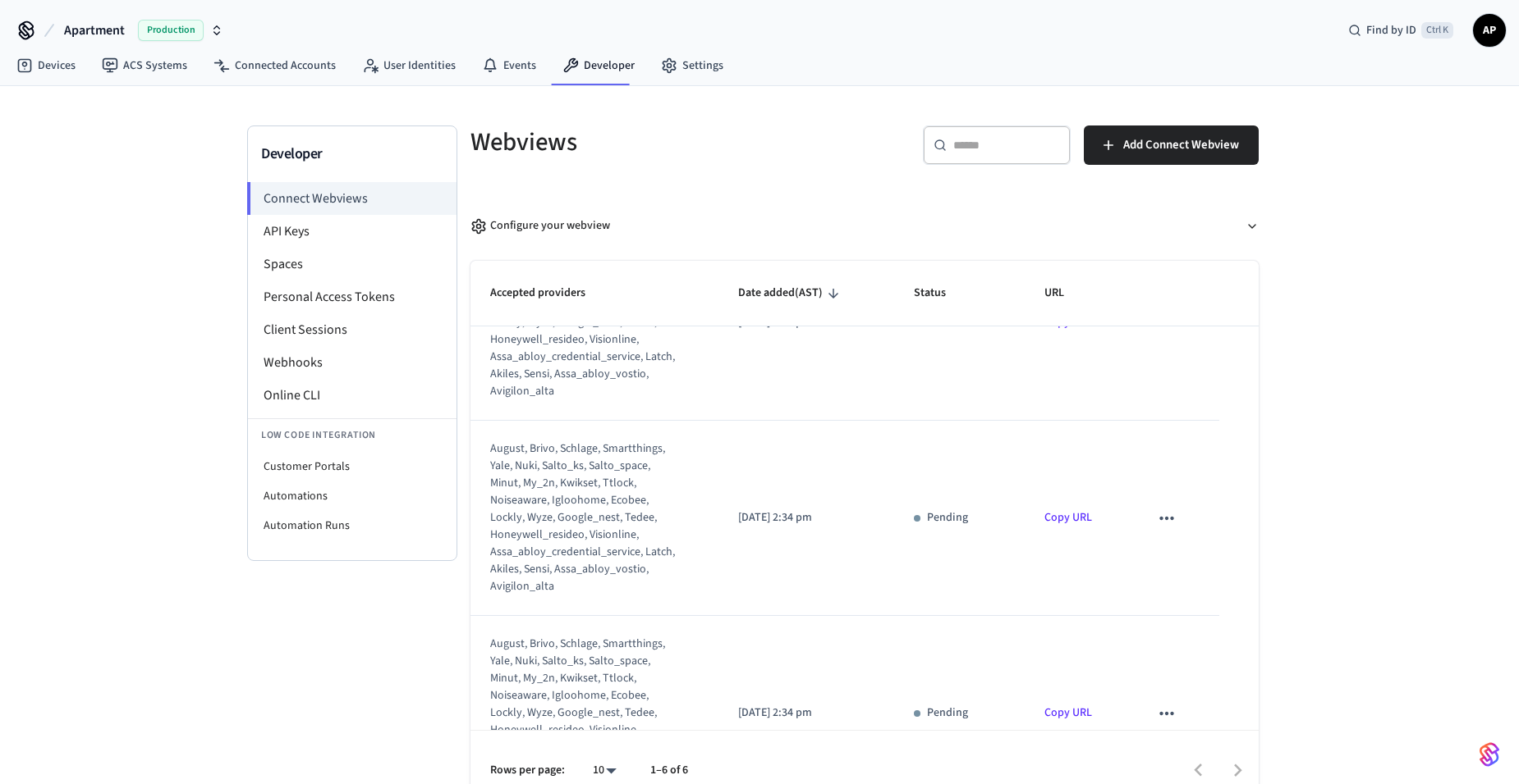
scroll to position [768, 0]
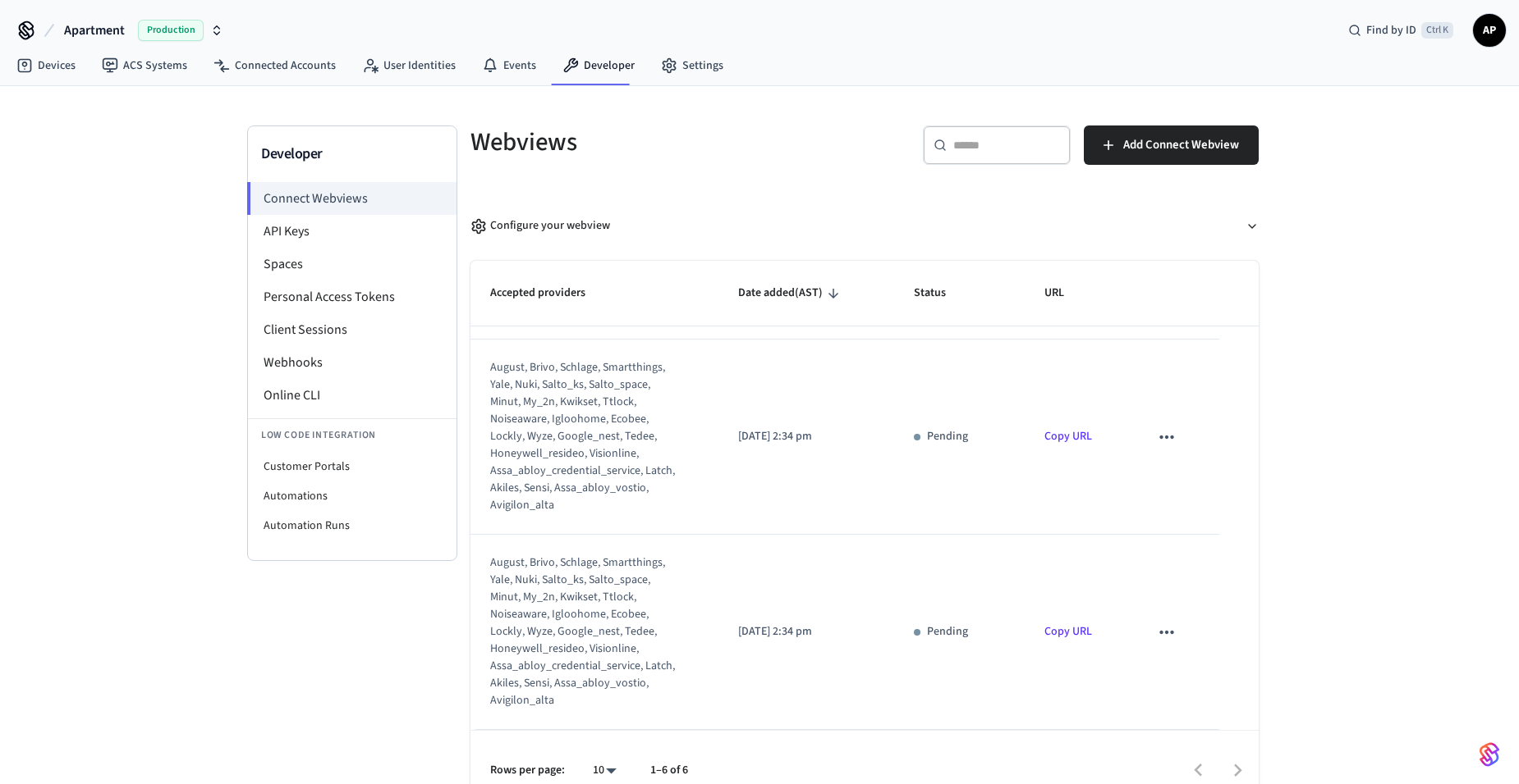
click at [1057, 435] on link "Copy URL" at bounding box center [1068, 436] width 48 height 16
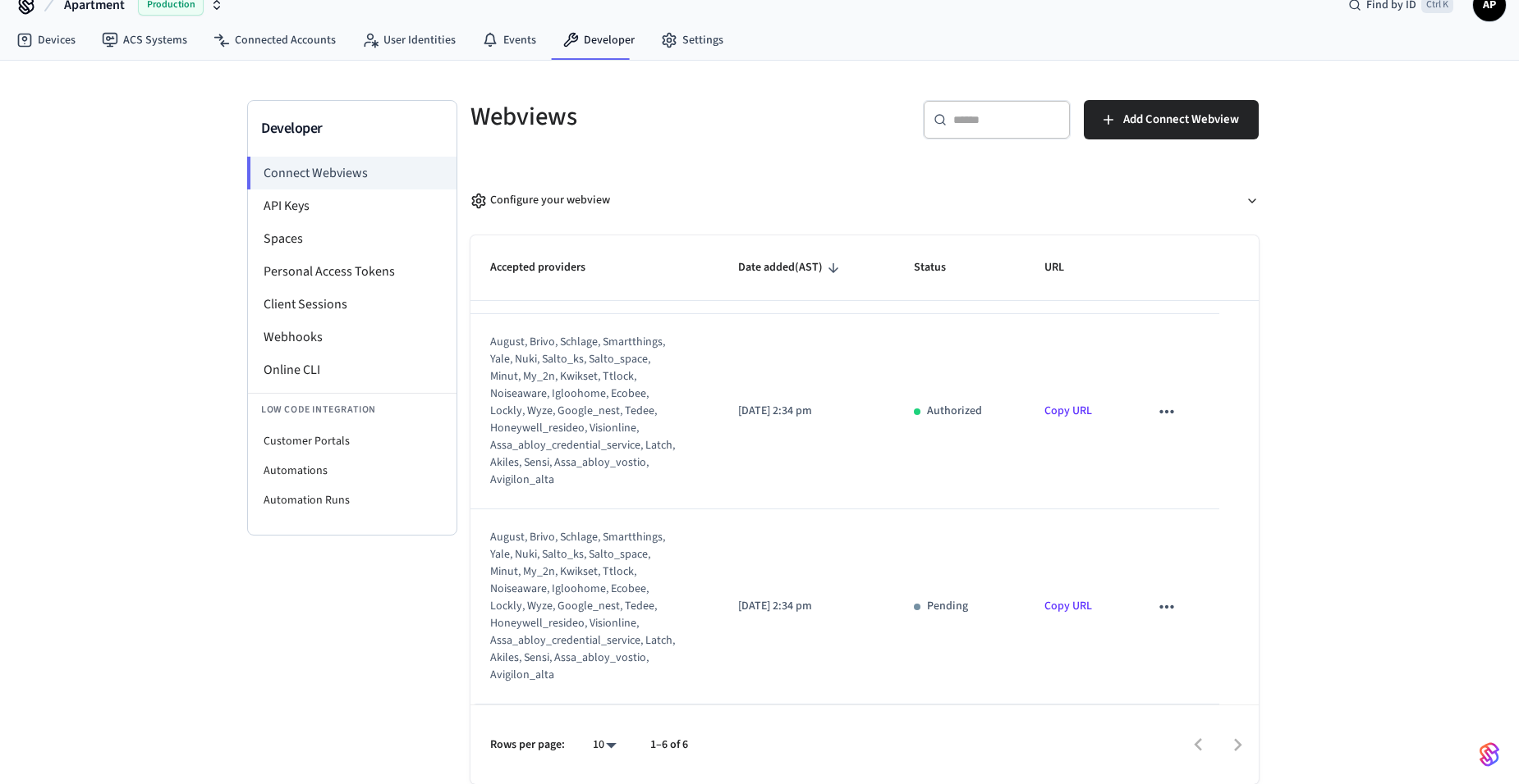
click at [1053, 593] on td "Copy URL" at bounding box center [1077, 606] width 105 height 195
click at [1050, 610] on link "Copy URL" at bounding box center [1068, 605] width 48 height 16
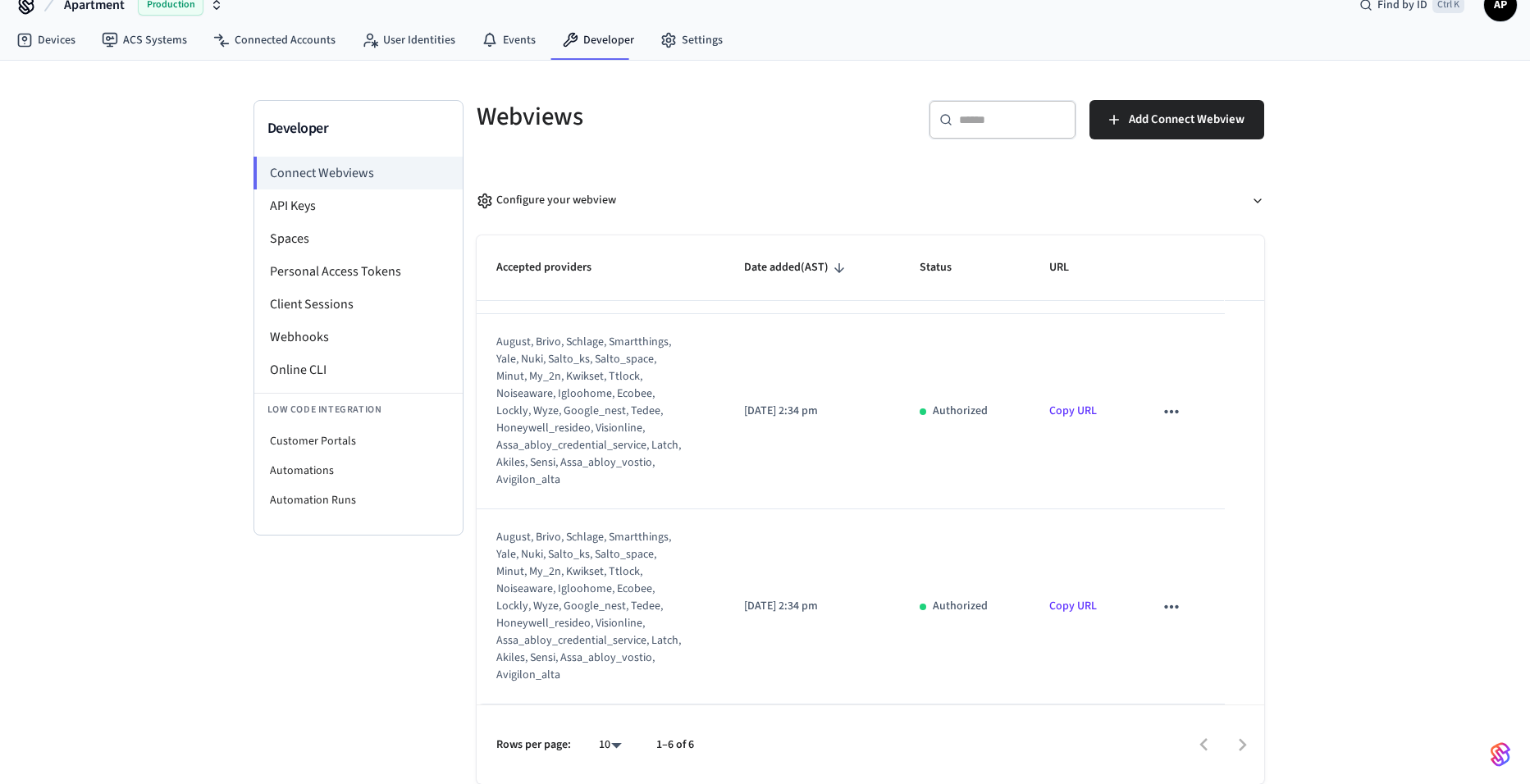
click at [599, 747] on body "Apartment Production Find by ID Ctrl K AP Devices ACS Systems Connected Account…" at bounding box center [765, 380] width 1530 height 810
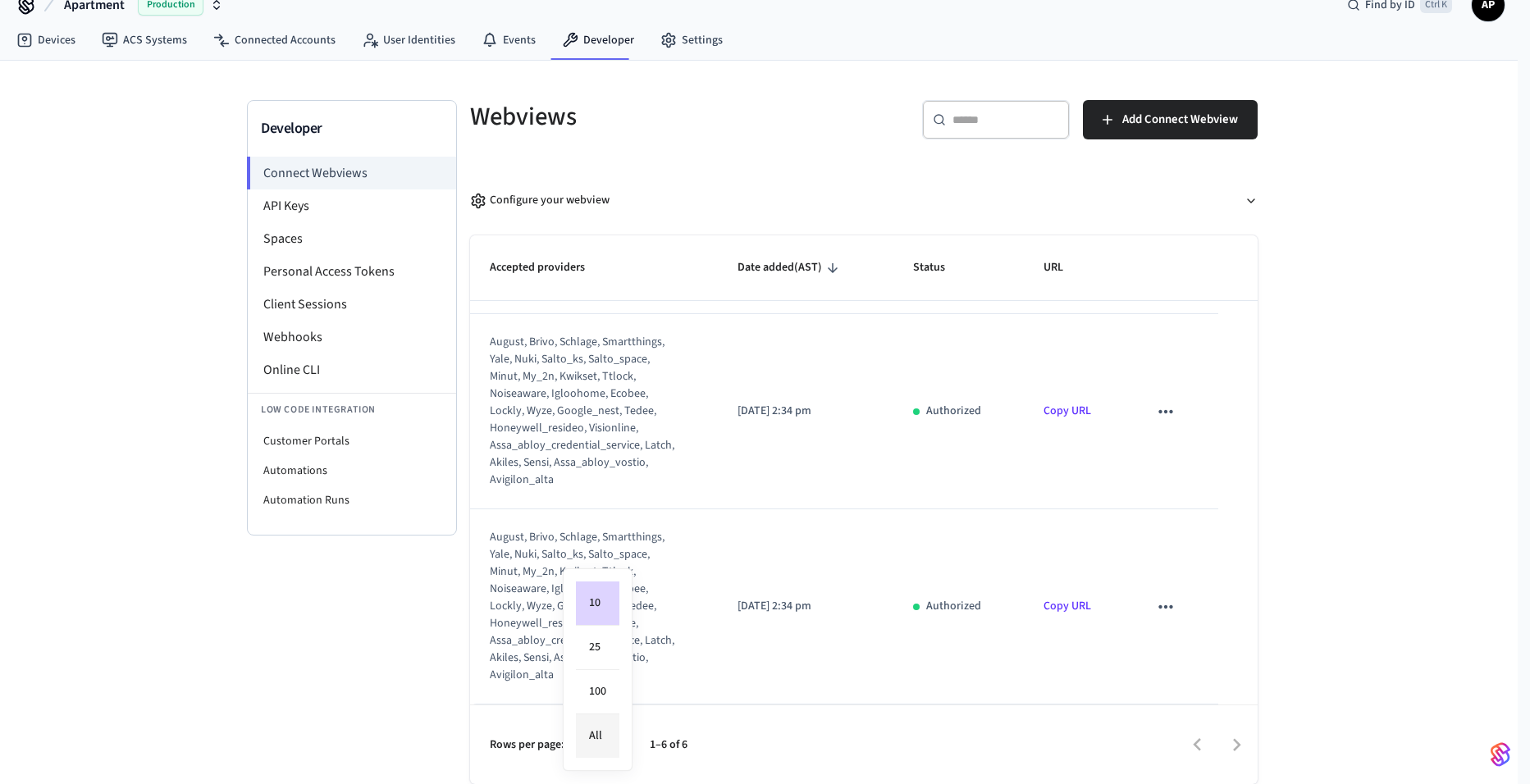
click at [599, 738] on li "All" at bounding box center [597, 736] width 43 height 43
type input "**"
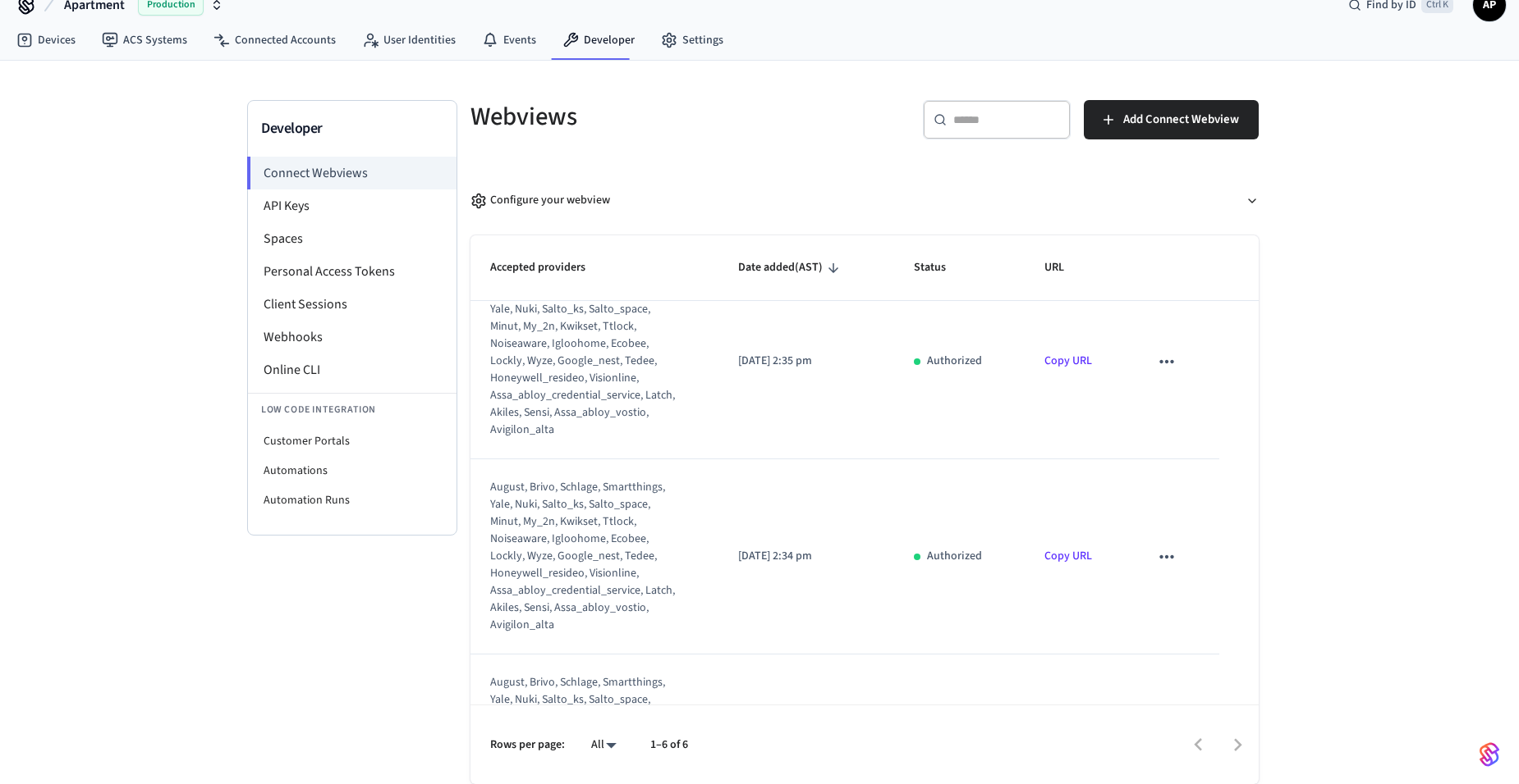
scroll to position [0, 0]
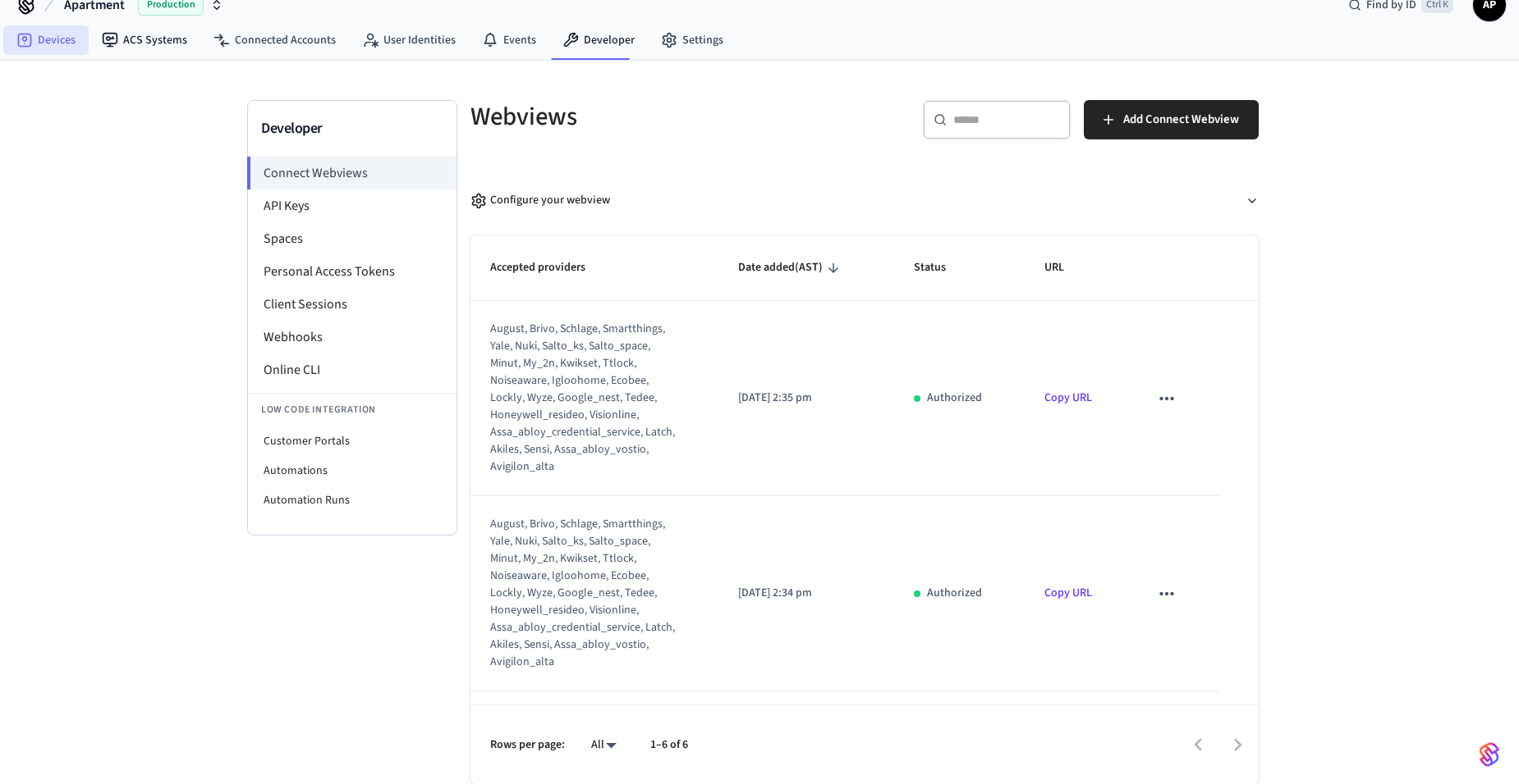
click at [58, 40] on link "Devices" at bounding box center [45, 39] width 86 height 30
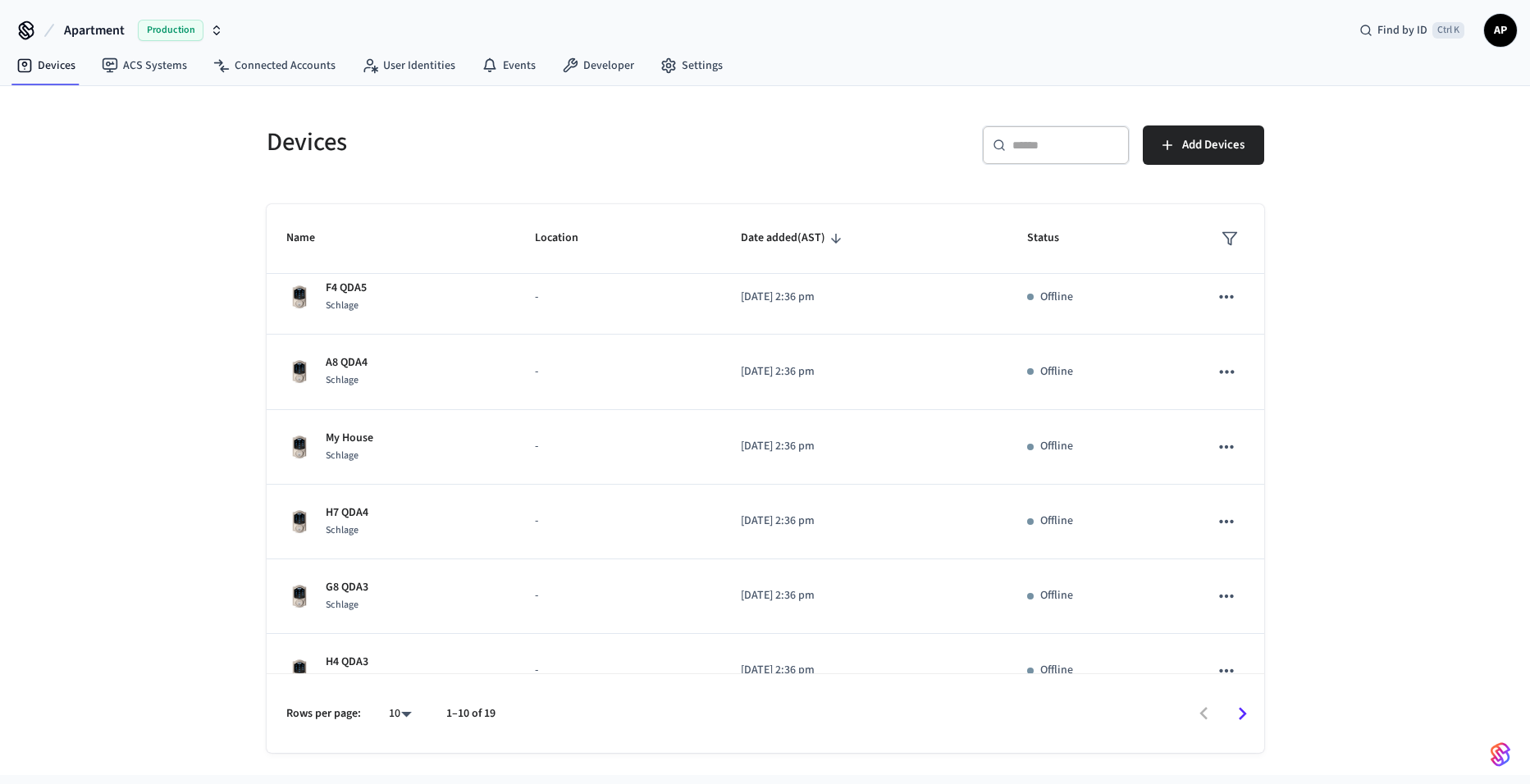
scroll to position [348, 0]
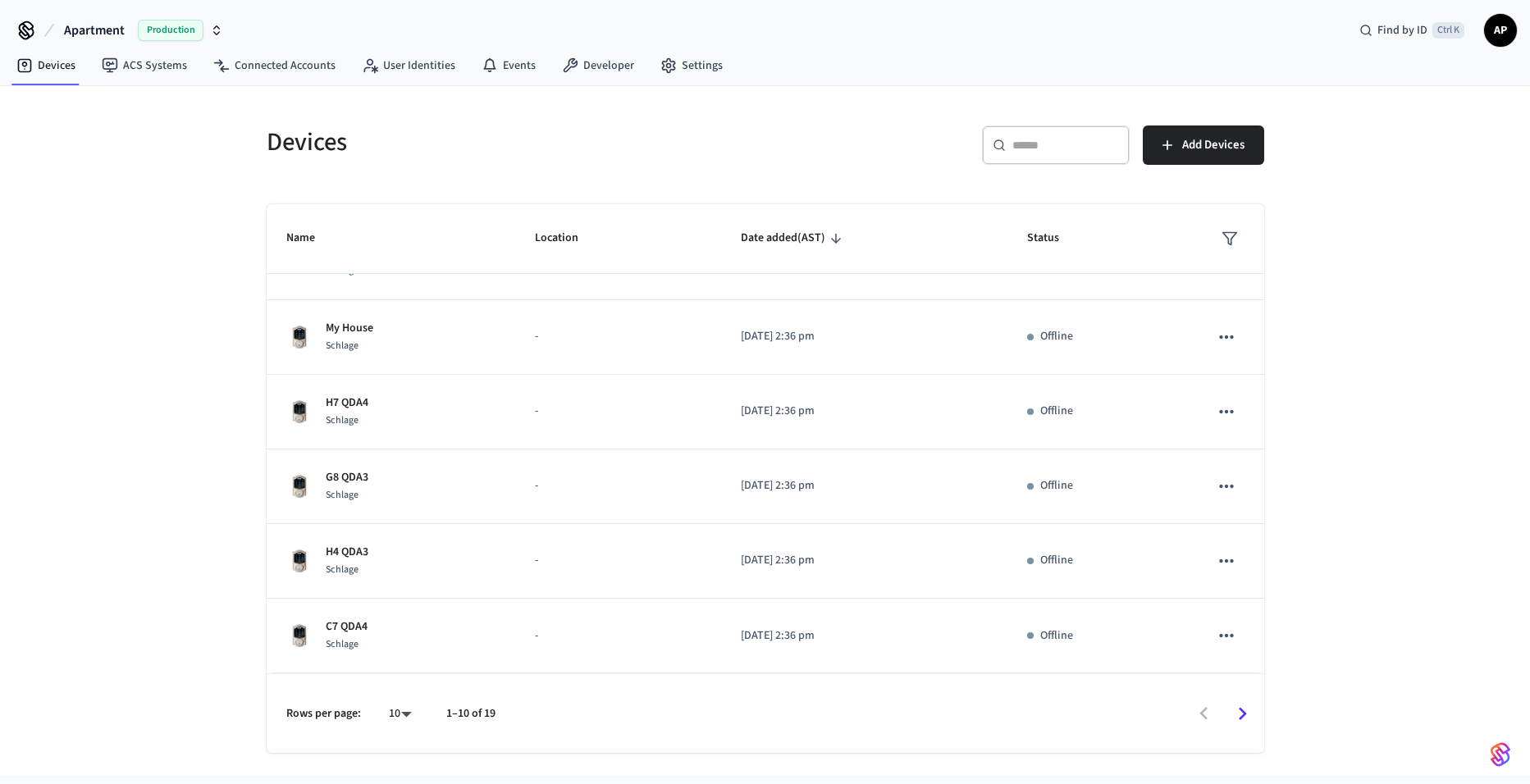
click at [407, 707] on body "Apartment Production Find by ID Ctrl K AP Devices ACS Systems Connected Account…" at bounding box center [765, 387] width 1530 height 775
click at [401, 741] on li "All" at bounding box center [393, 736] width 43 height 43
type input "**"
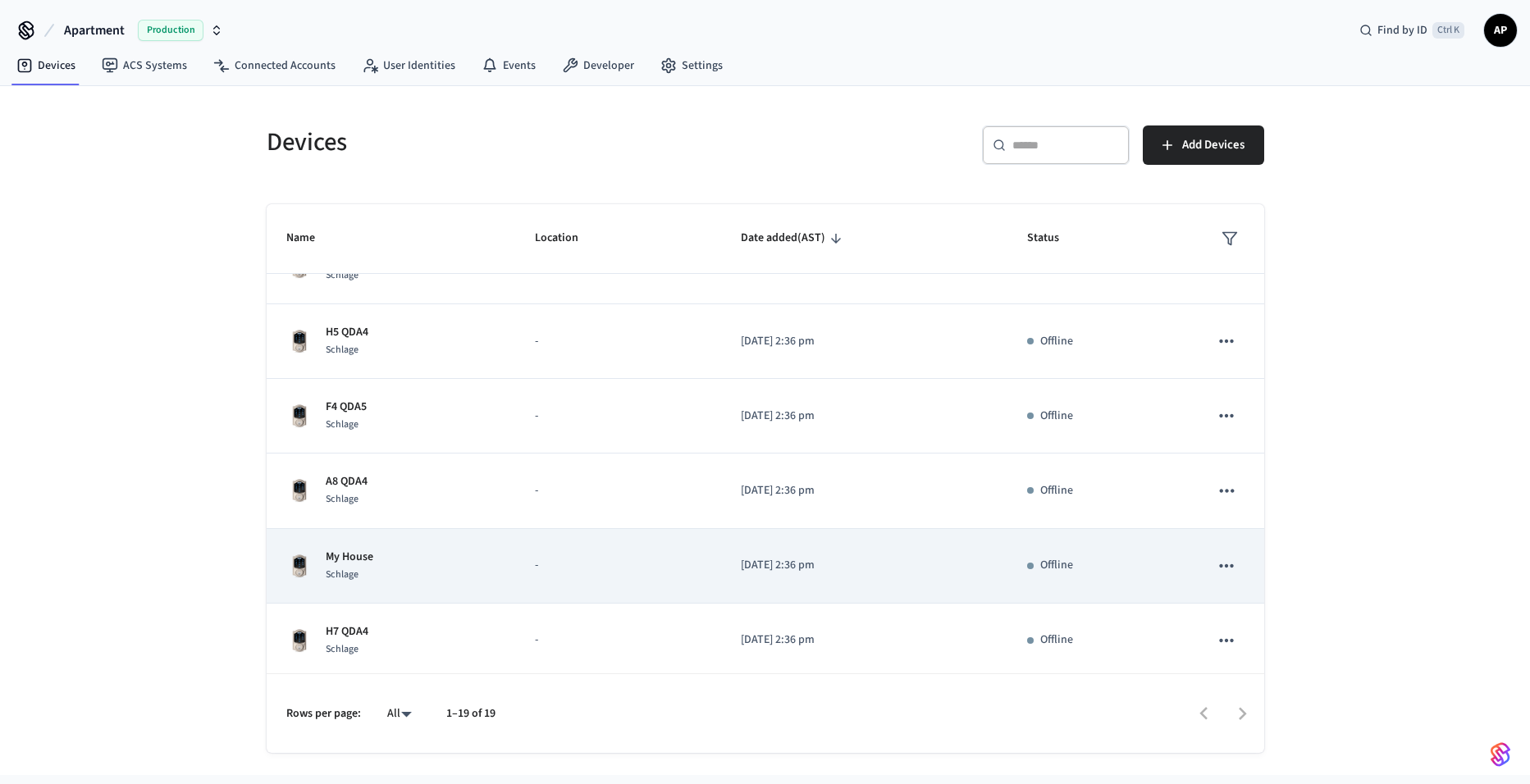
scroll to position [0, 0]
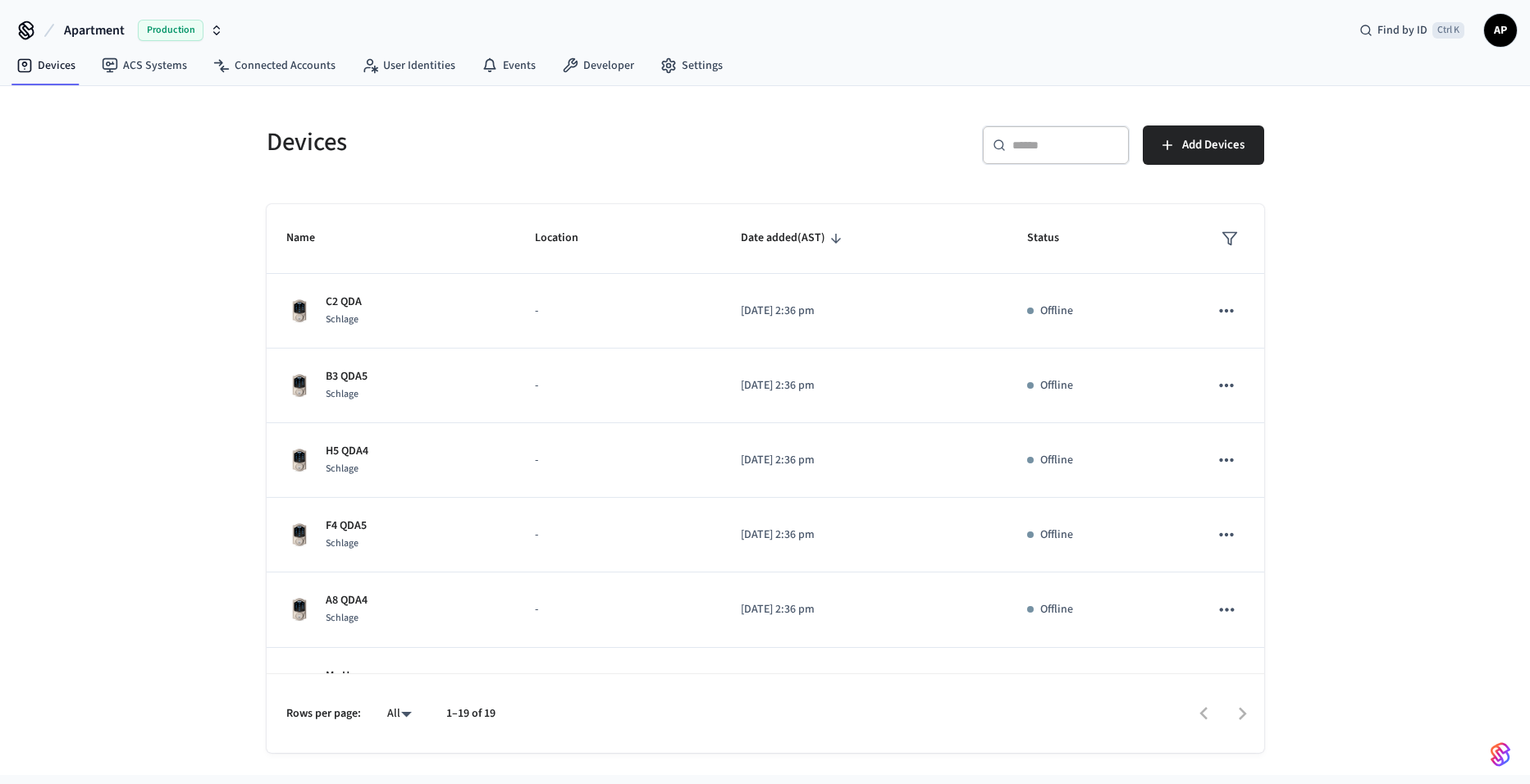
click at [1190, 228] on th "sticky table" at bounding box center [1226, 239] width 74 height 70
click at [1223, 232] on icon "sticky table" at bounding box center [1229, 238] width 16 height 16
click at [1245, 278] on li "Online" at bounding box center [1259, 288] width 86 height 44
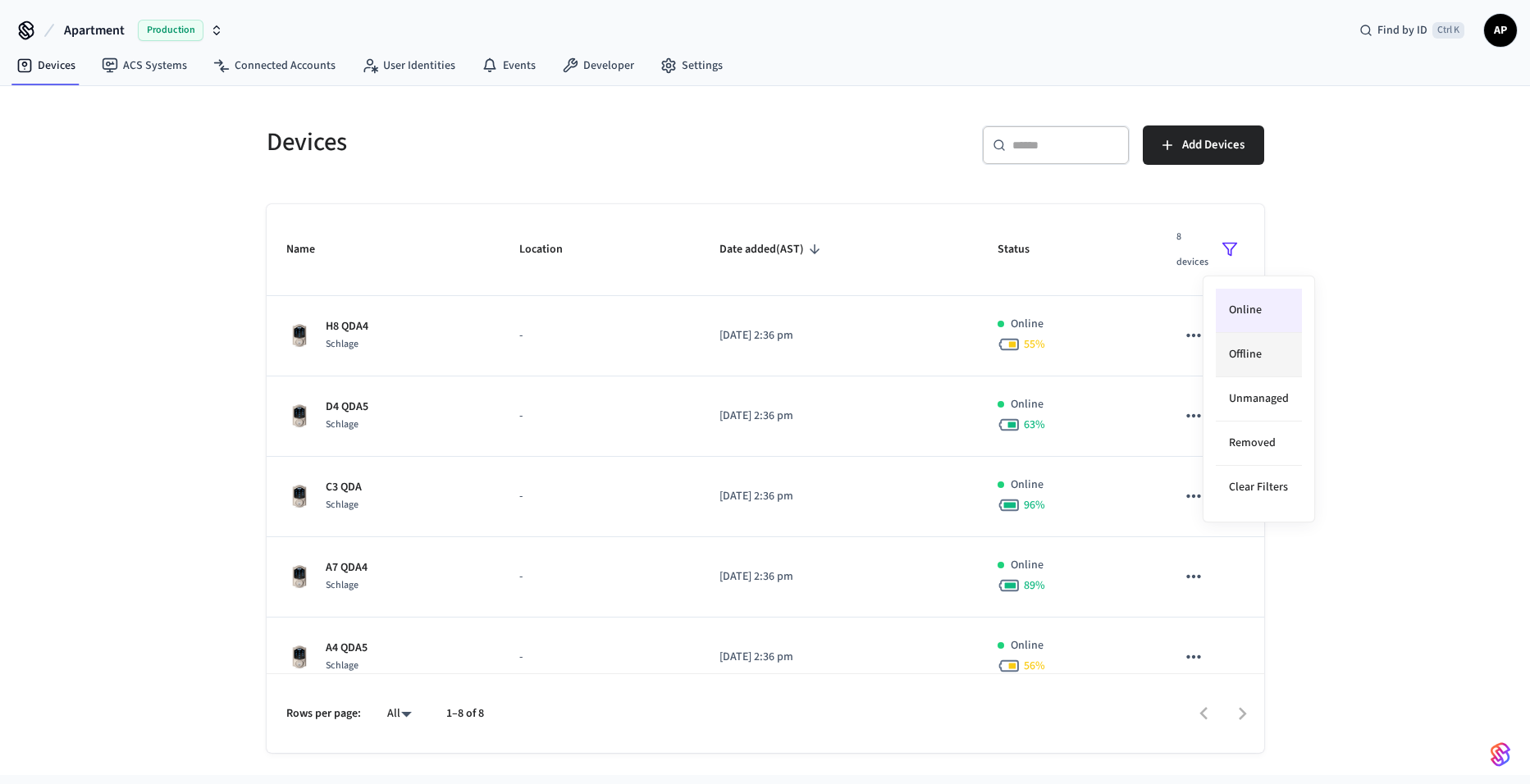
click at [1250, 356] on li "Offline" at bounding box center [1259, 355] width 86 height 44
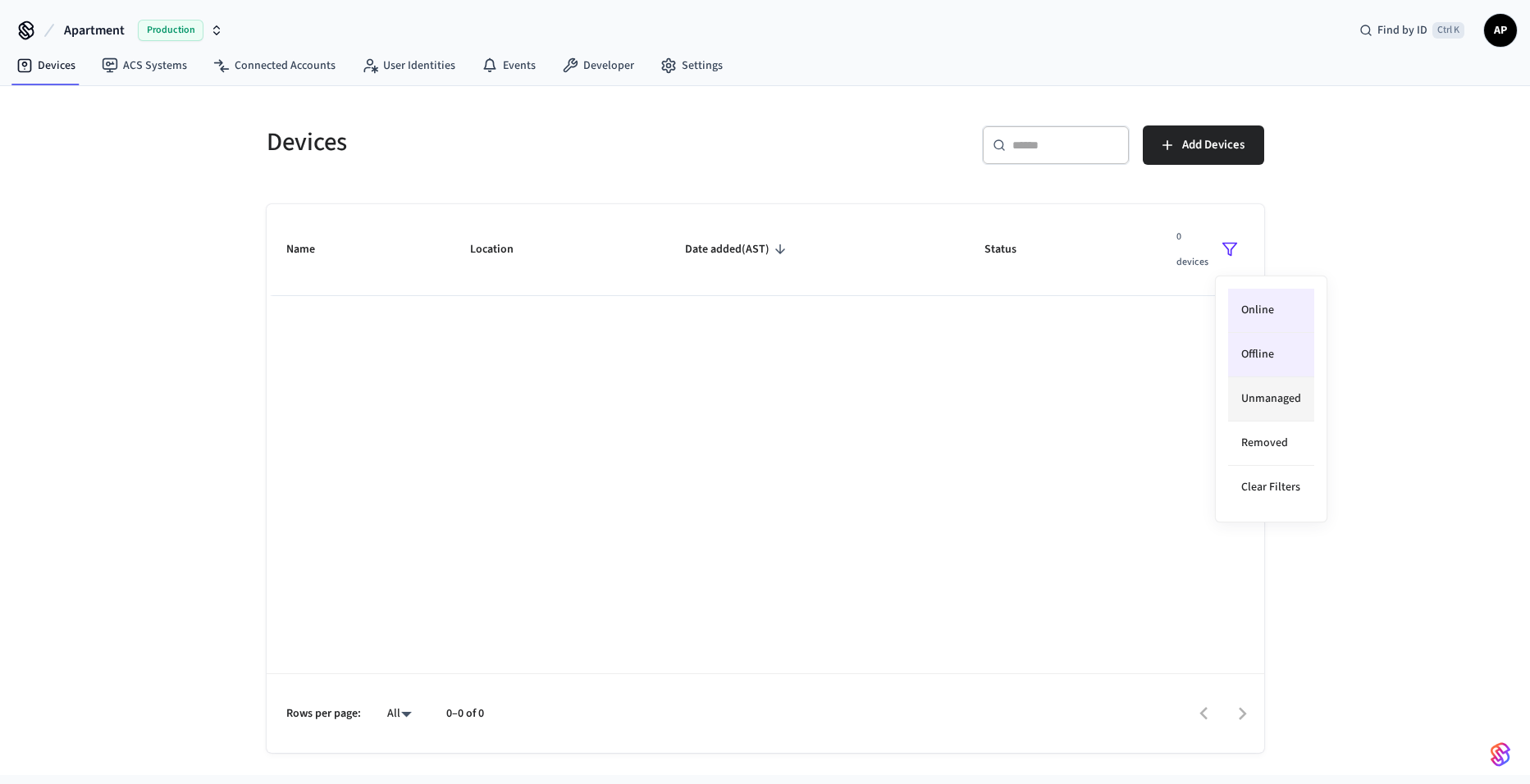
click at [1260, 406] on li "Unmanaged" at bounding box center [1271, 400] width 86 height 44
click at [1261, 436] on li "Removed" at bounding box center [1271, 444] width 86 height 44
click at [1260, 476] on li "Clear Filters" at bounding box center [1271, 487] width 86 height 43
